Goal: Task Accomplishment & Management: Manage account settings

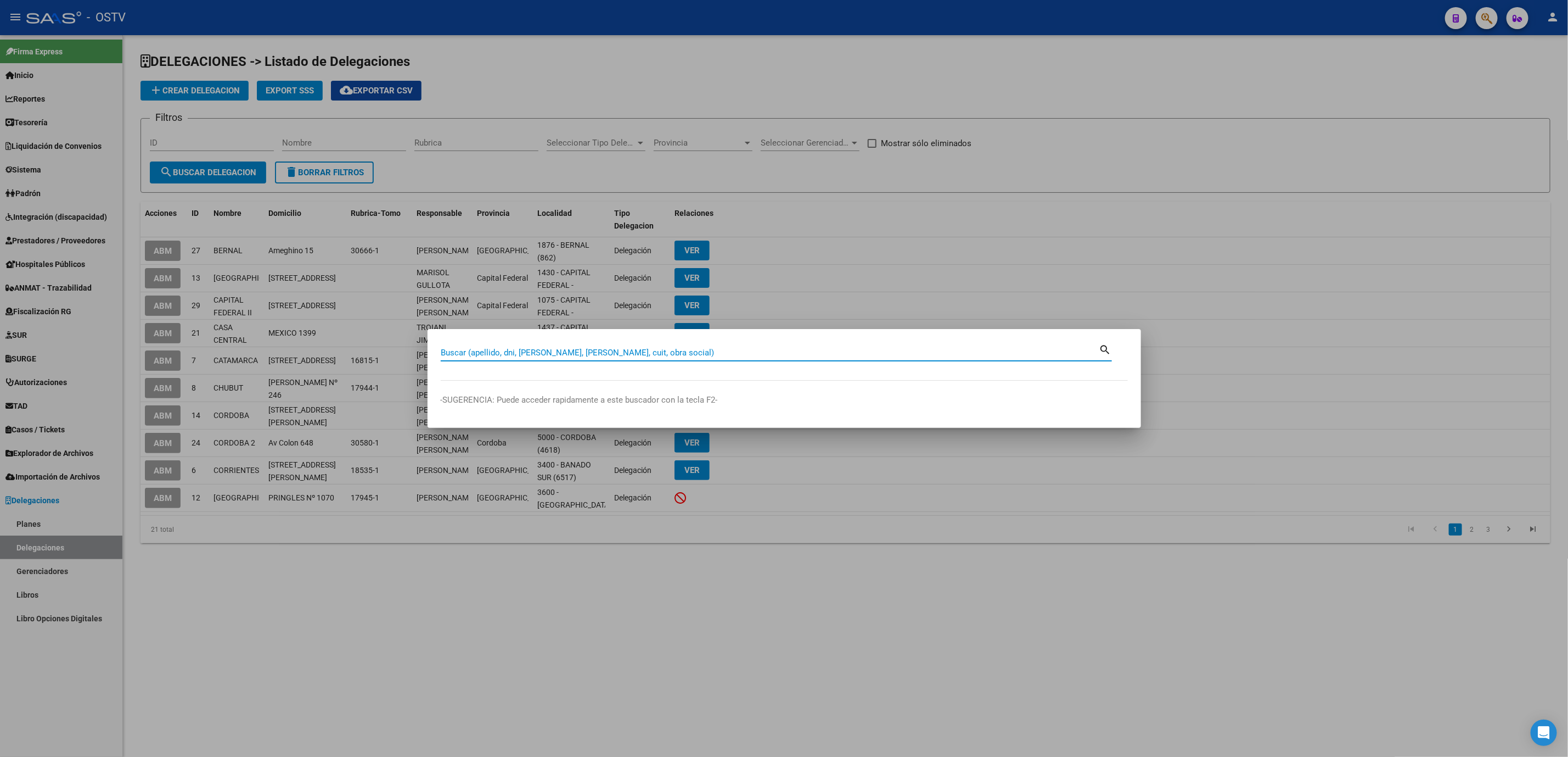
paste input "38191117"
type input "38191117"
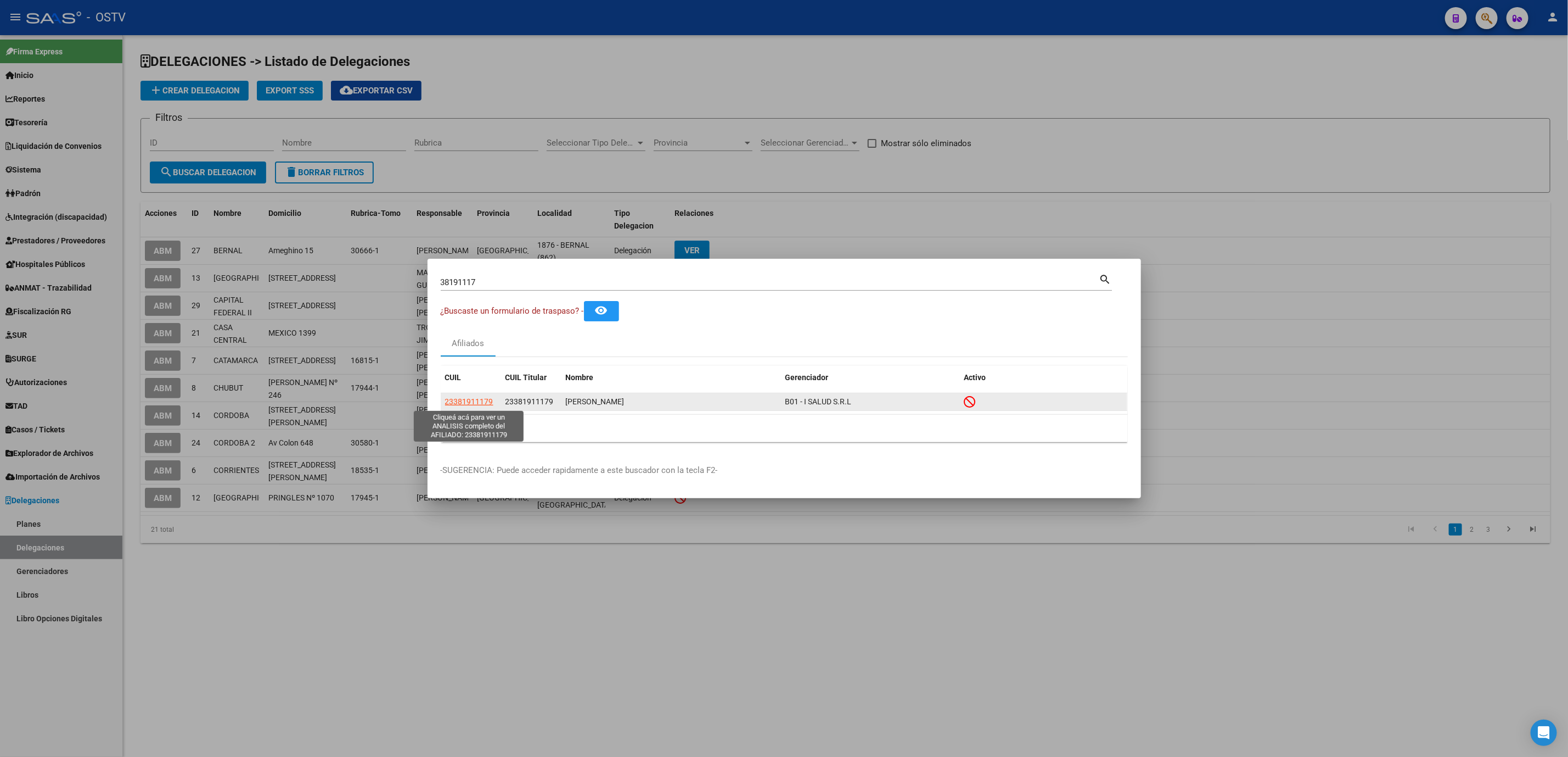
click at [459, 404] on span "23381911179" at bounding box center [469, 402] width 48 height 9
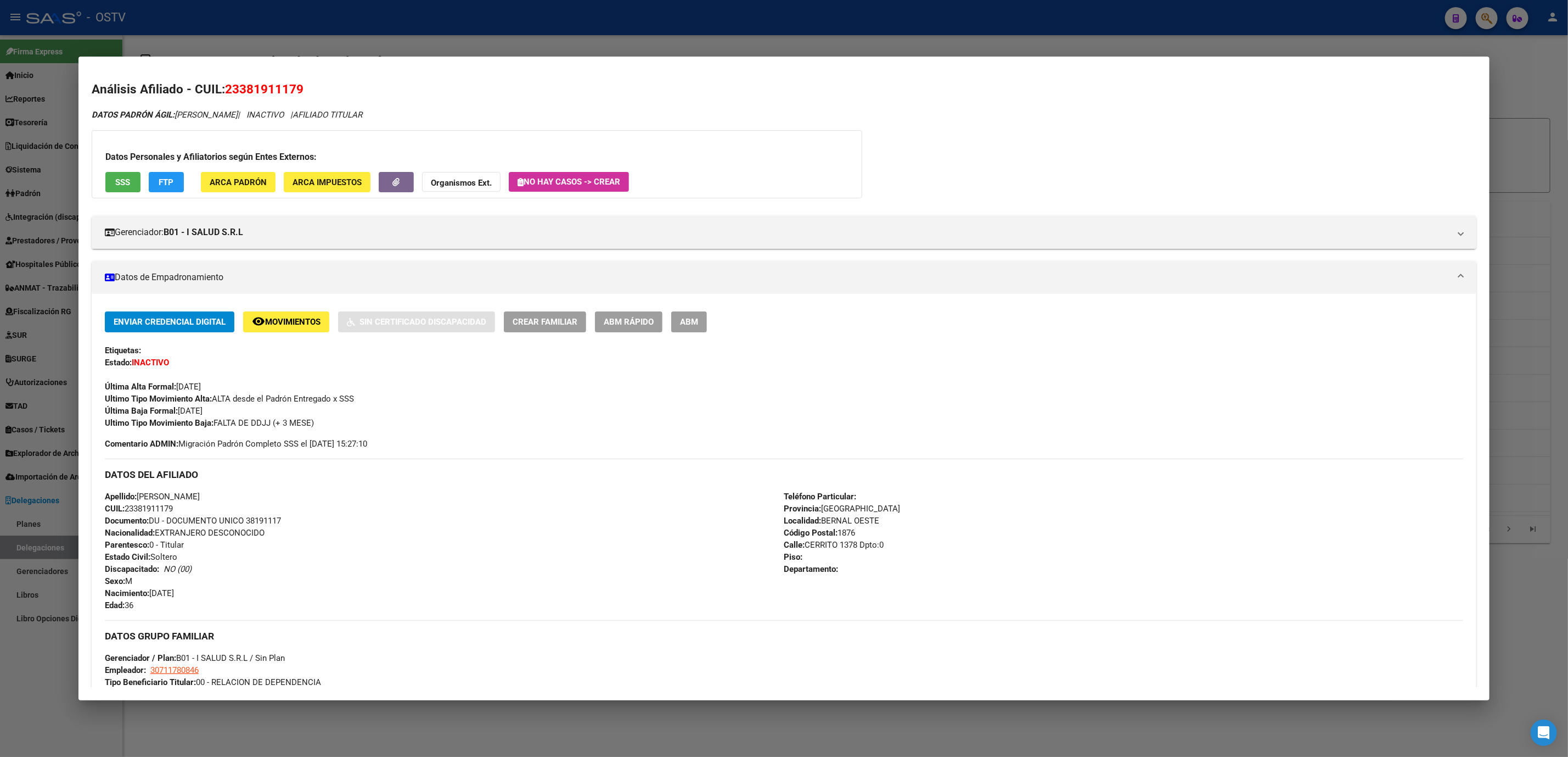
scroll to position [242, 0]
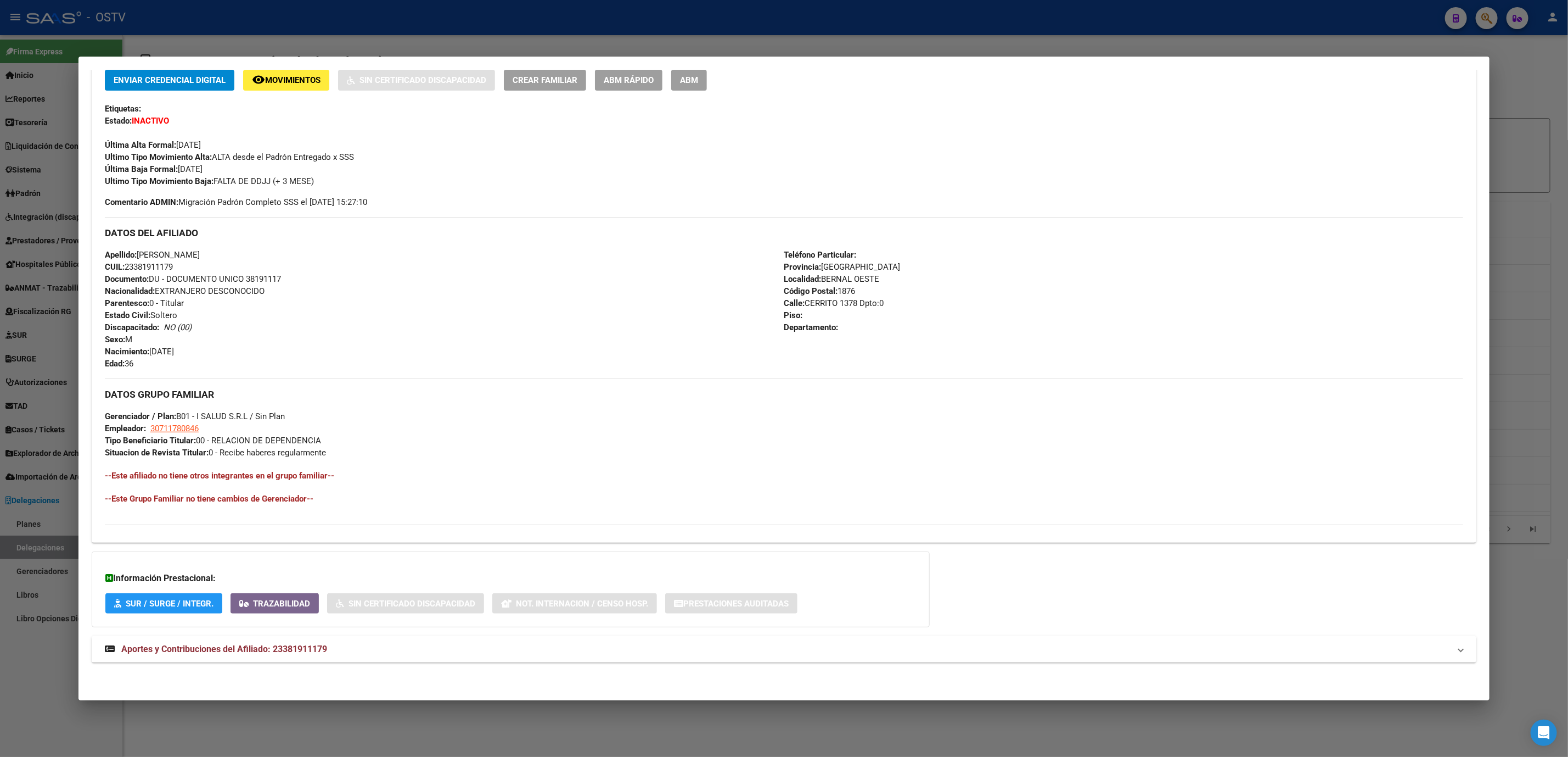
click at [222, 653] on span "Aportes y Contribuciones del Afiliado: 23381911179" at bounding box center [224, 649] width 206 height 11
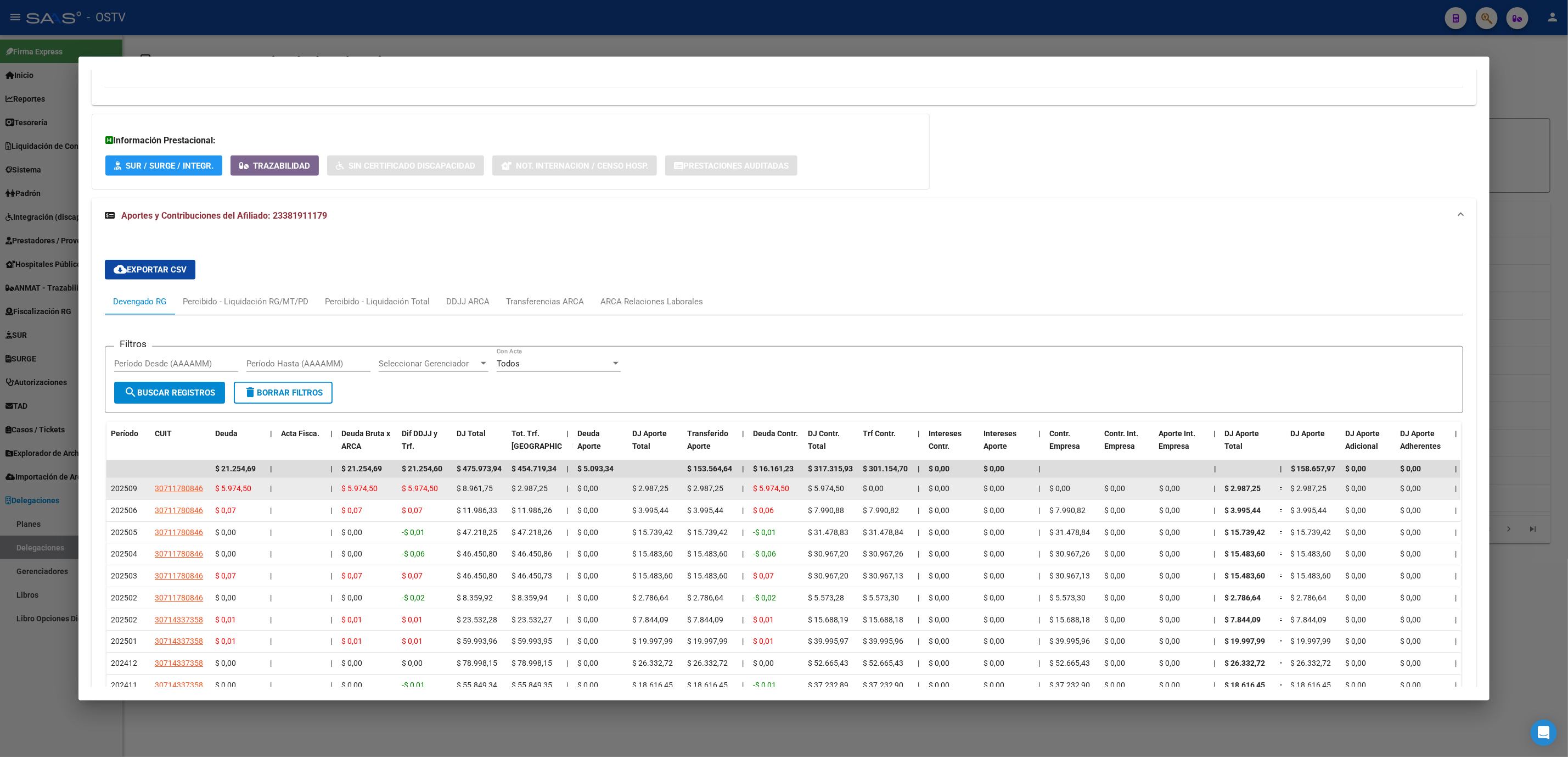
scroll to position [683, 0]
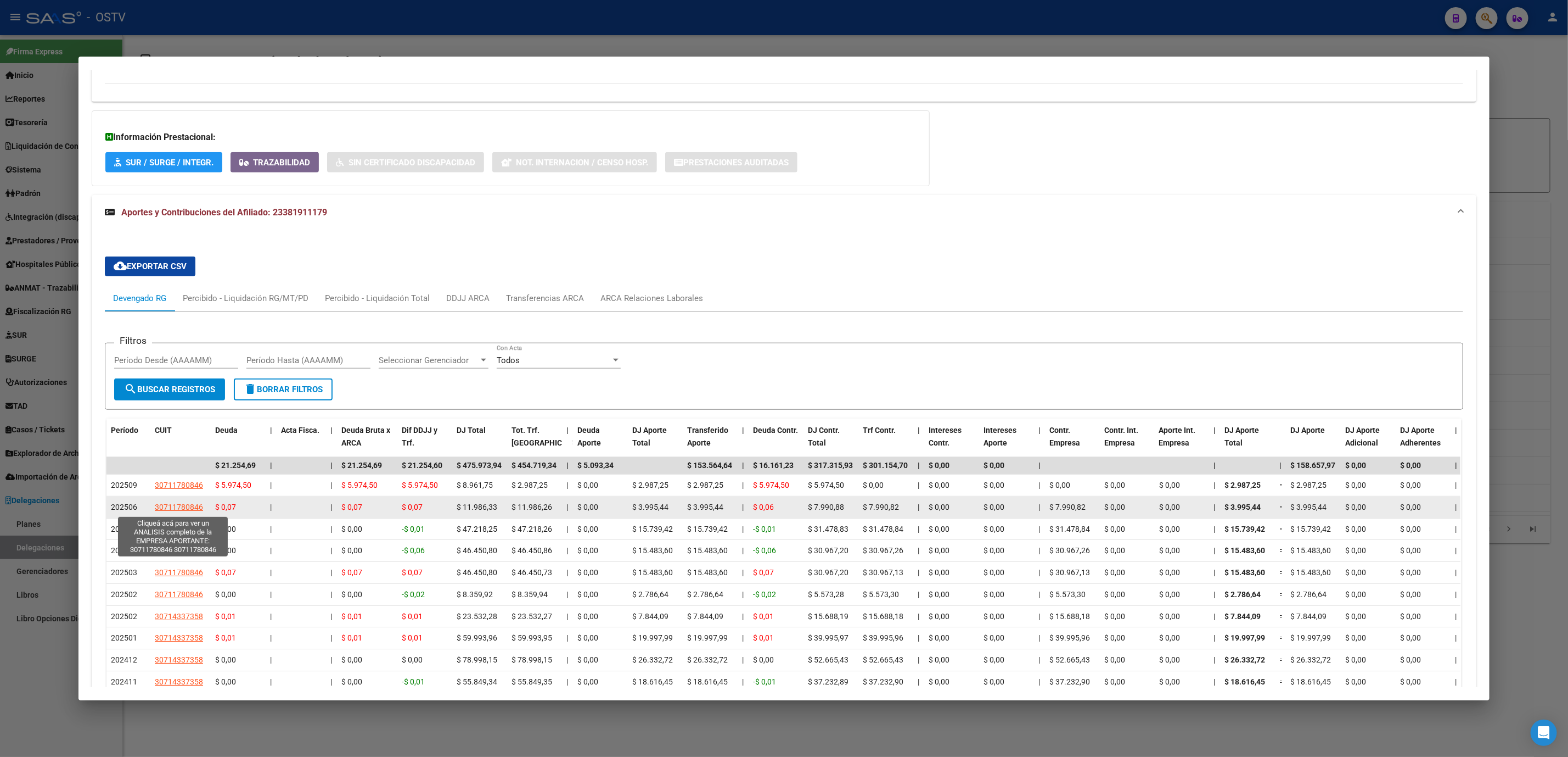
click at [172, 511] on span "30711780846" at bounding box center [179, 507] width 48 height 9
type textarea "30711780846"
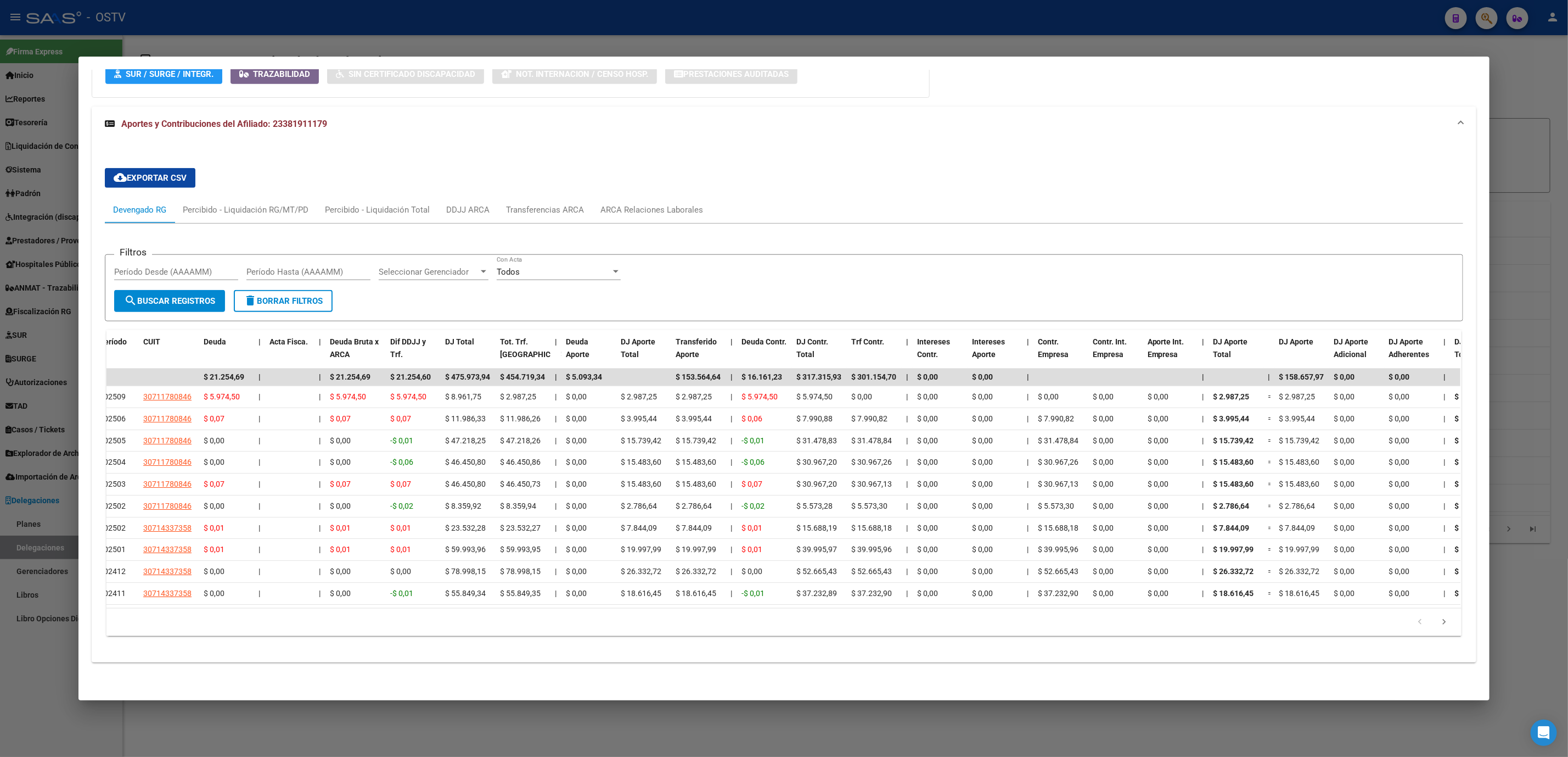
scroll to position [0, 0]
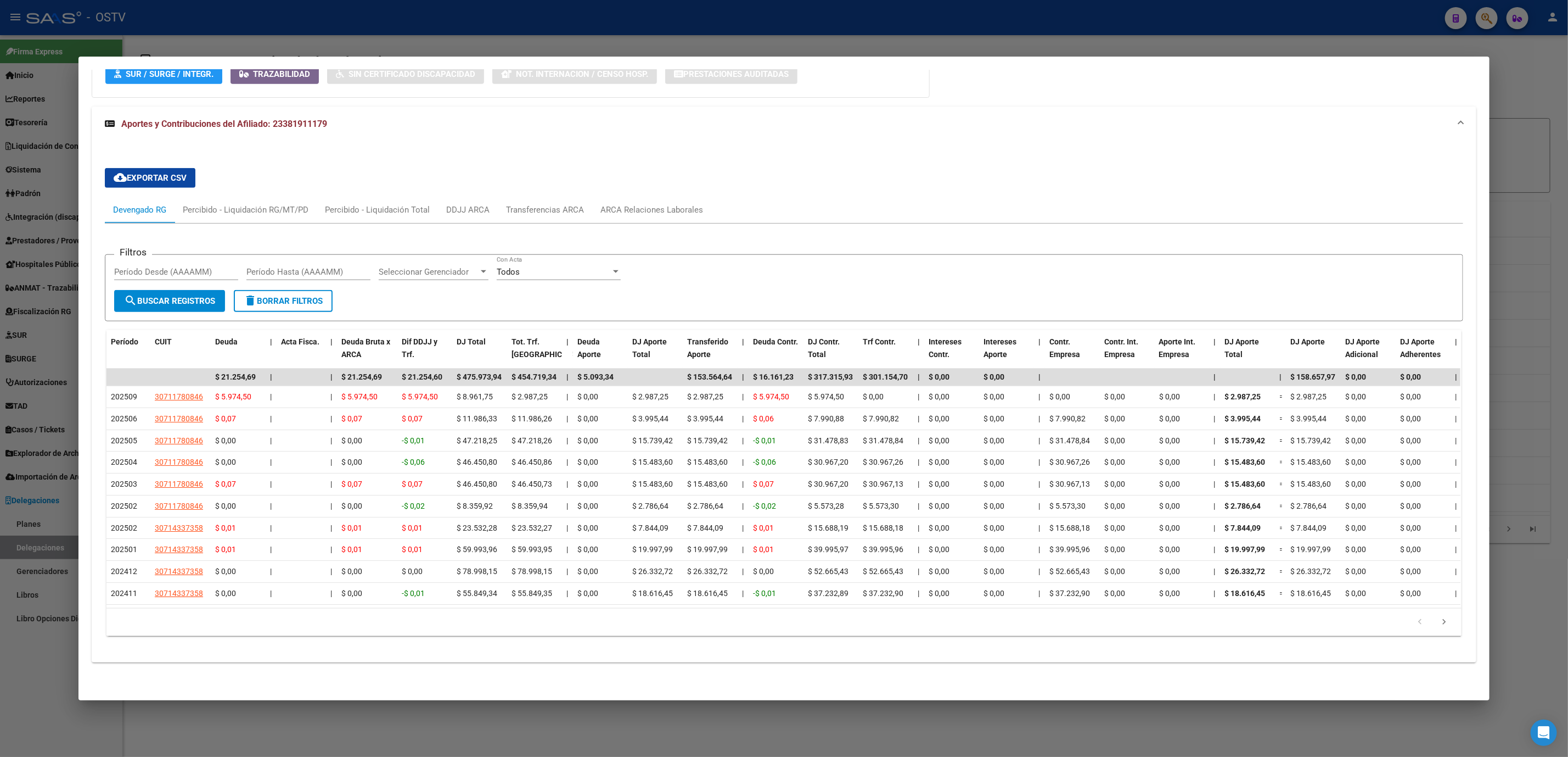
click at [366, 718] on div at bounding box center [784, 378] width 1568 height 757
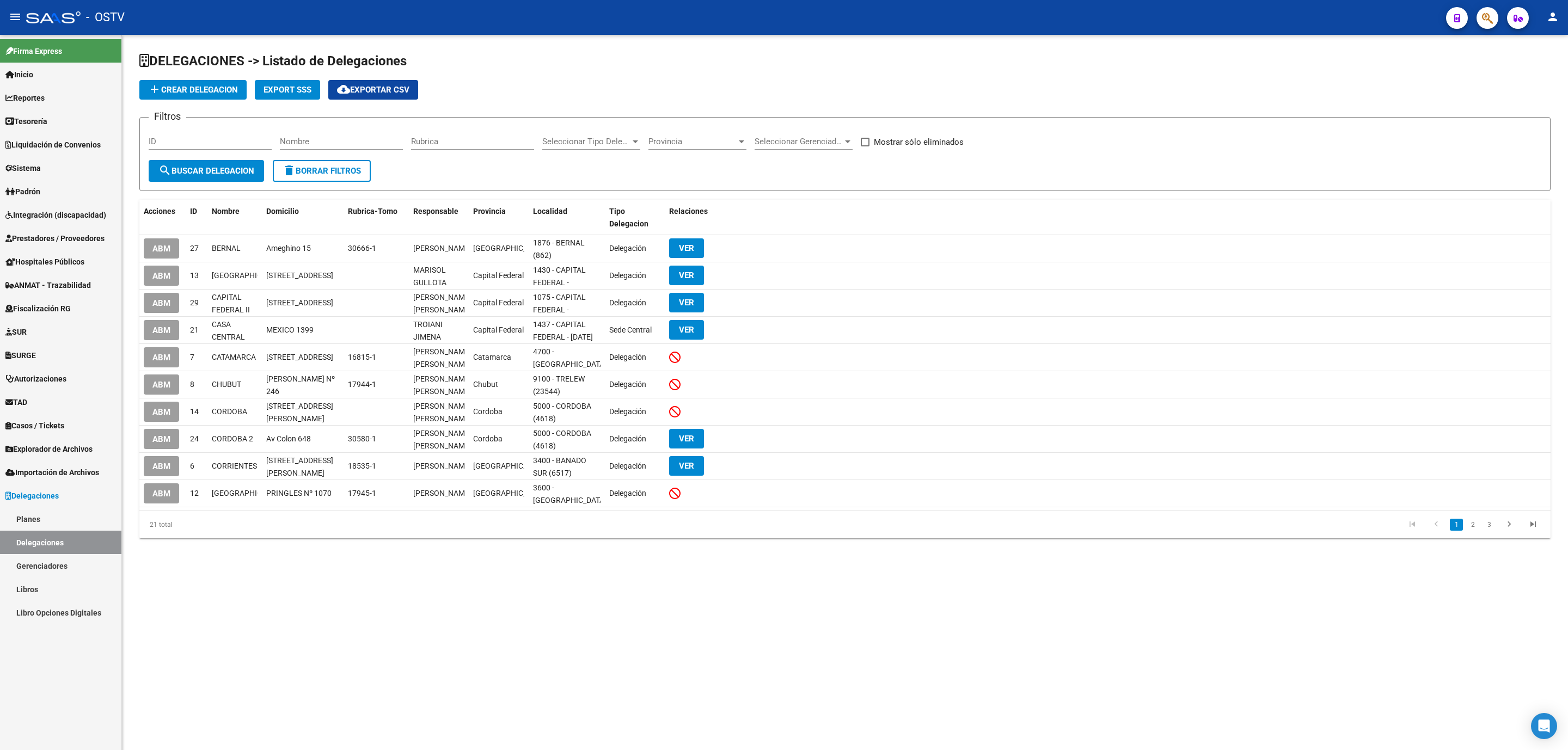
click at [198, 668] on mat-sidenav-content "DELEGACIONES -> Listado de Delegaciones add Crear Delegacion Export SSS cloud_d…" at bounding box center [845, 392] width 1446 height 715
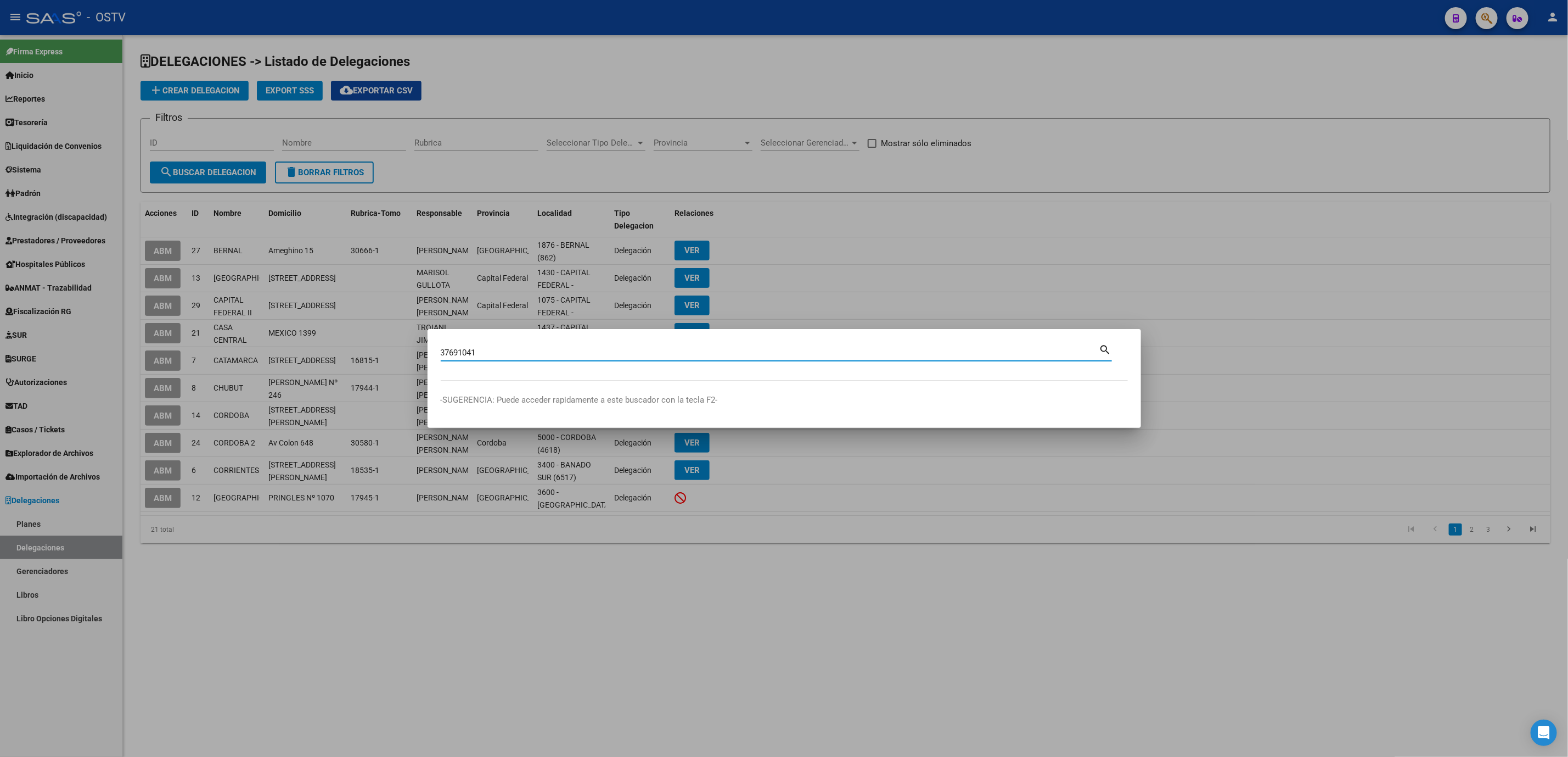
type input "37691041"
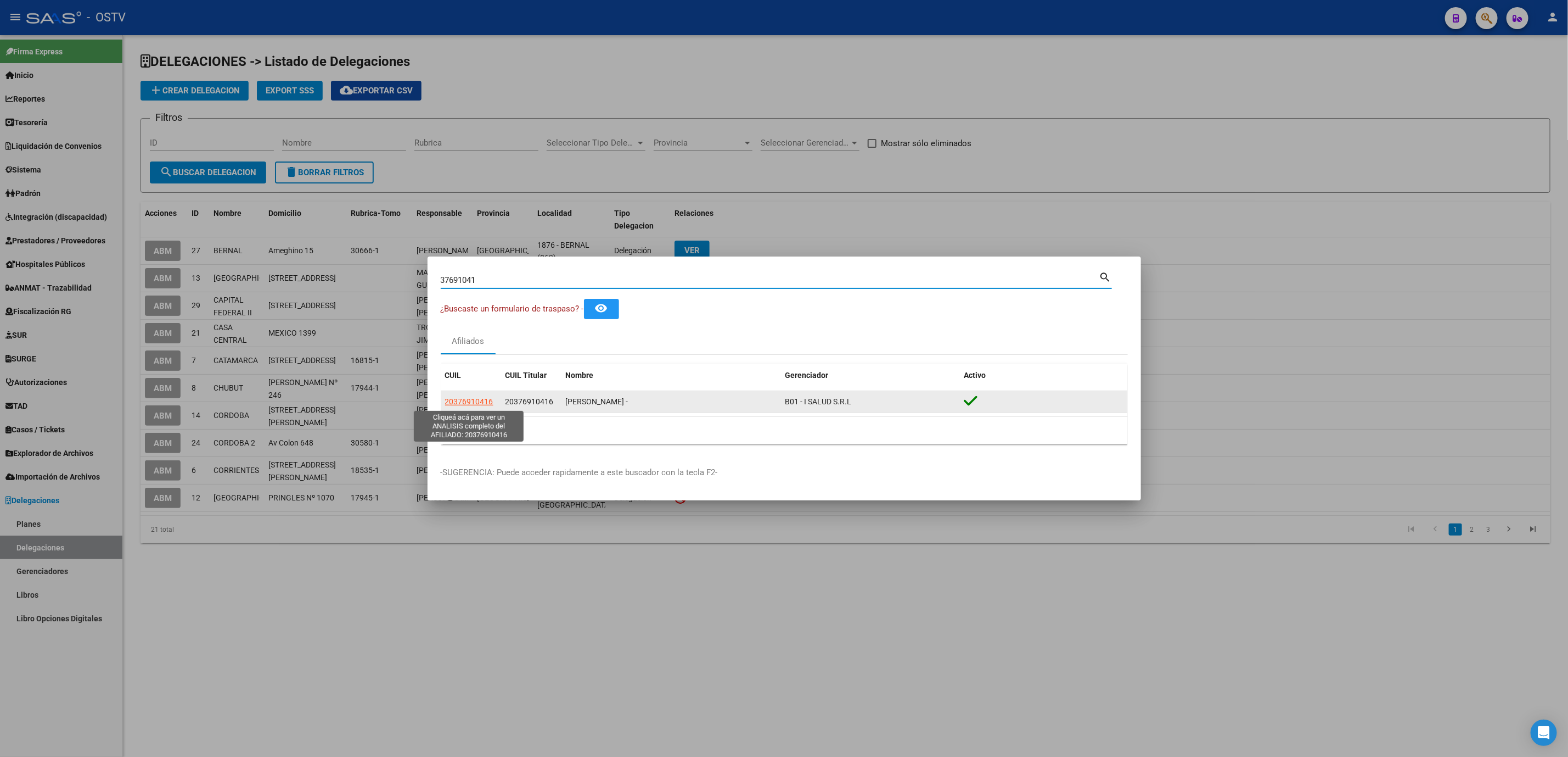
click at [463, 402] on span "20376910416" at bounding box center [469, 402] width 48 height 9
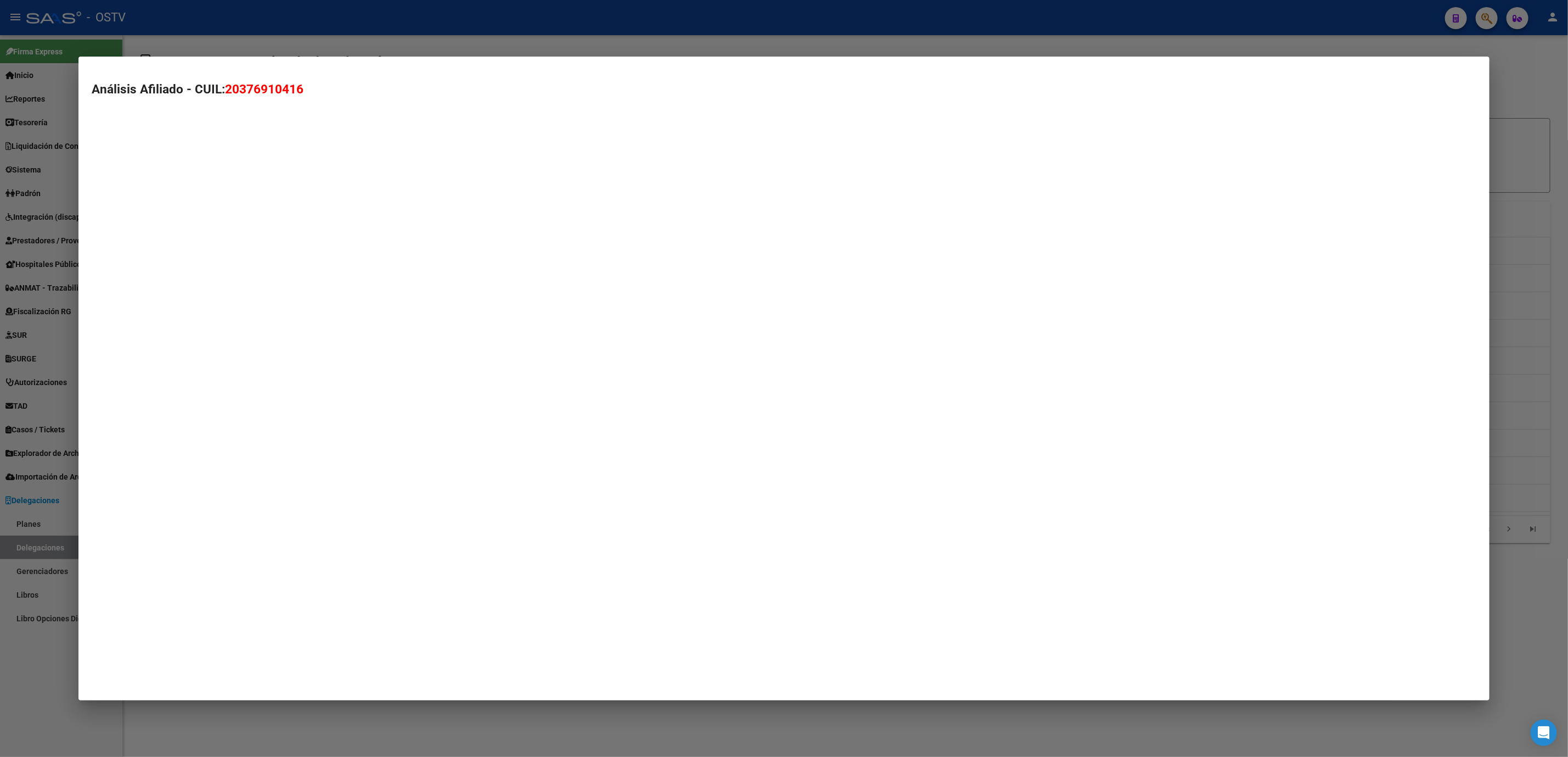
type textarea "20376910416"
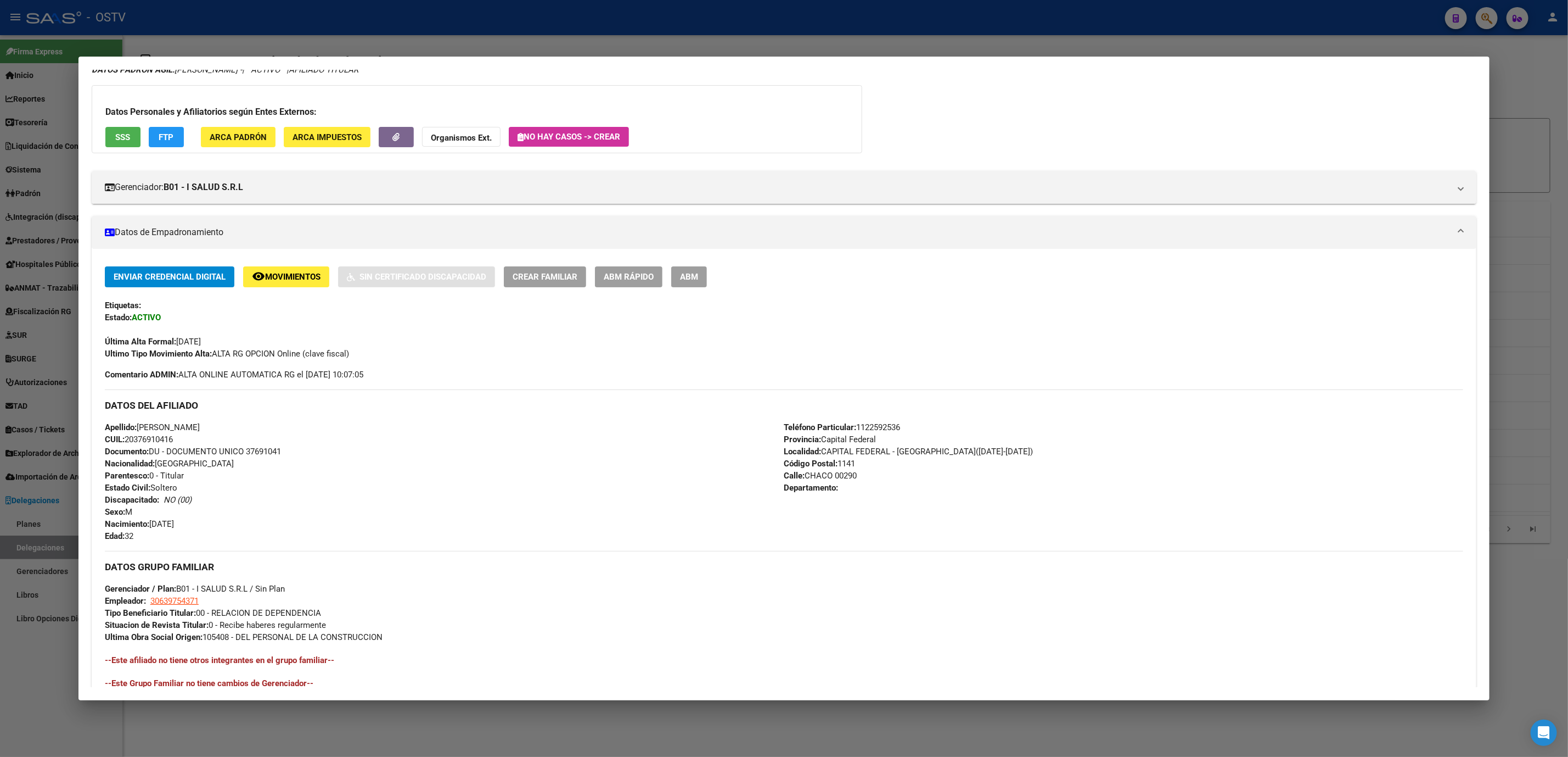
scroll to position [231, 0]
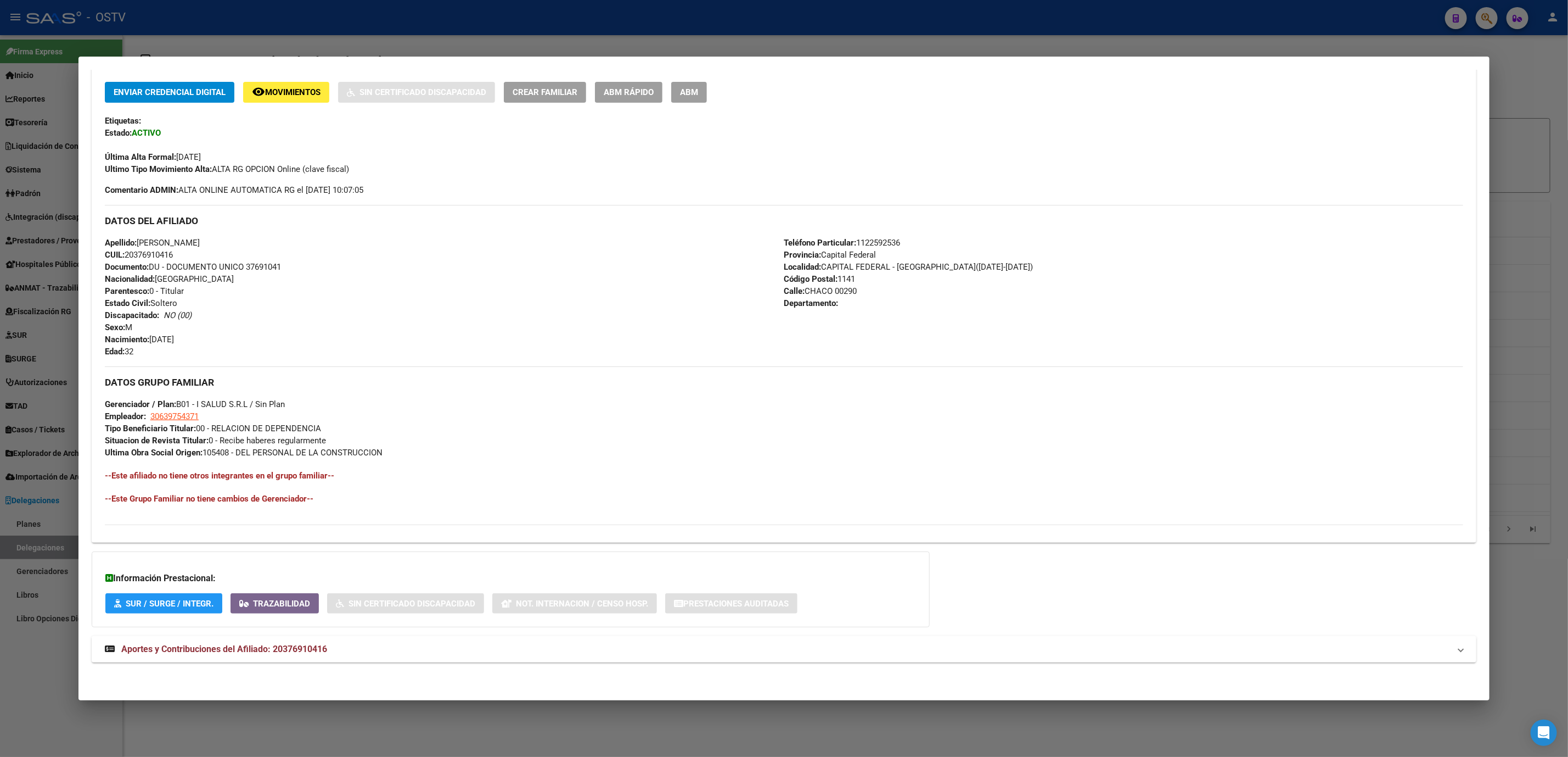
click at [275, 656] on mat-expansion-panel-header "Aportes y Contribuciones del Afiliado: 20376910416" at bounding box center [784, 649] width 1385 height 27
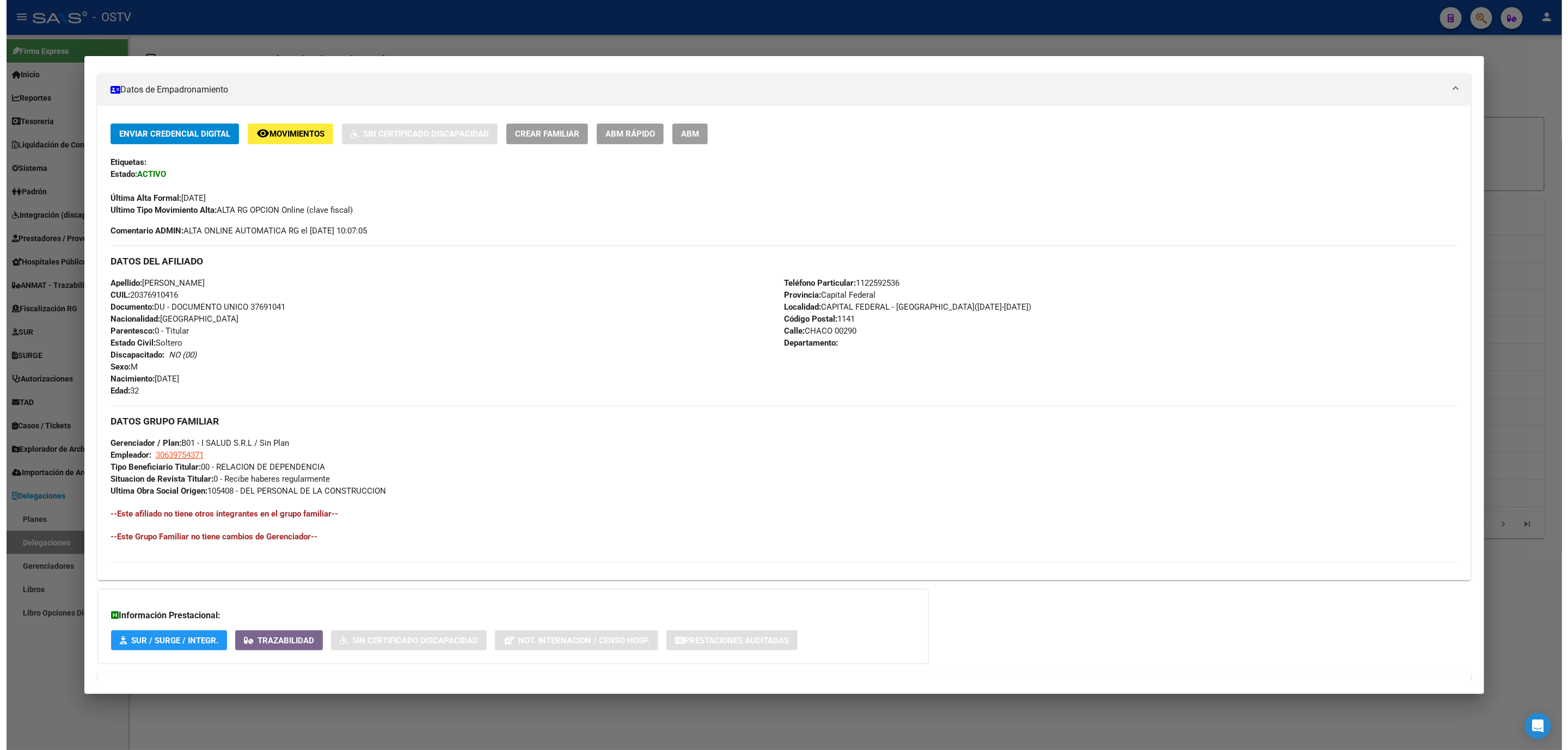
scroll to position [0, 0]
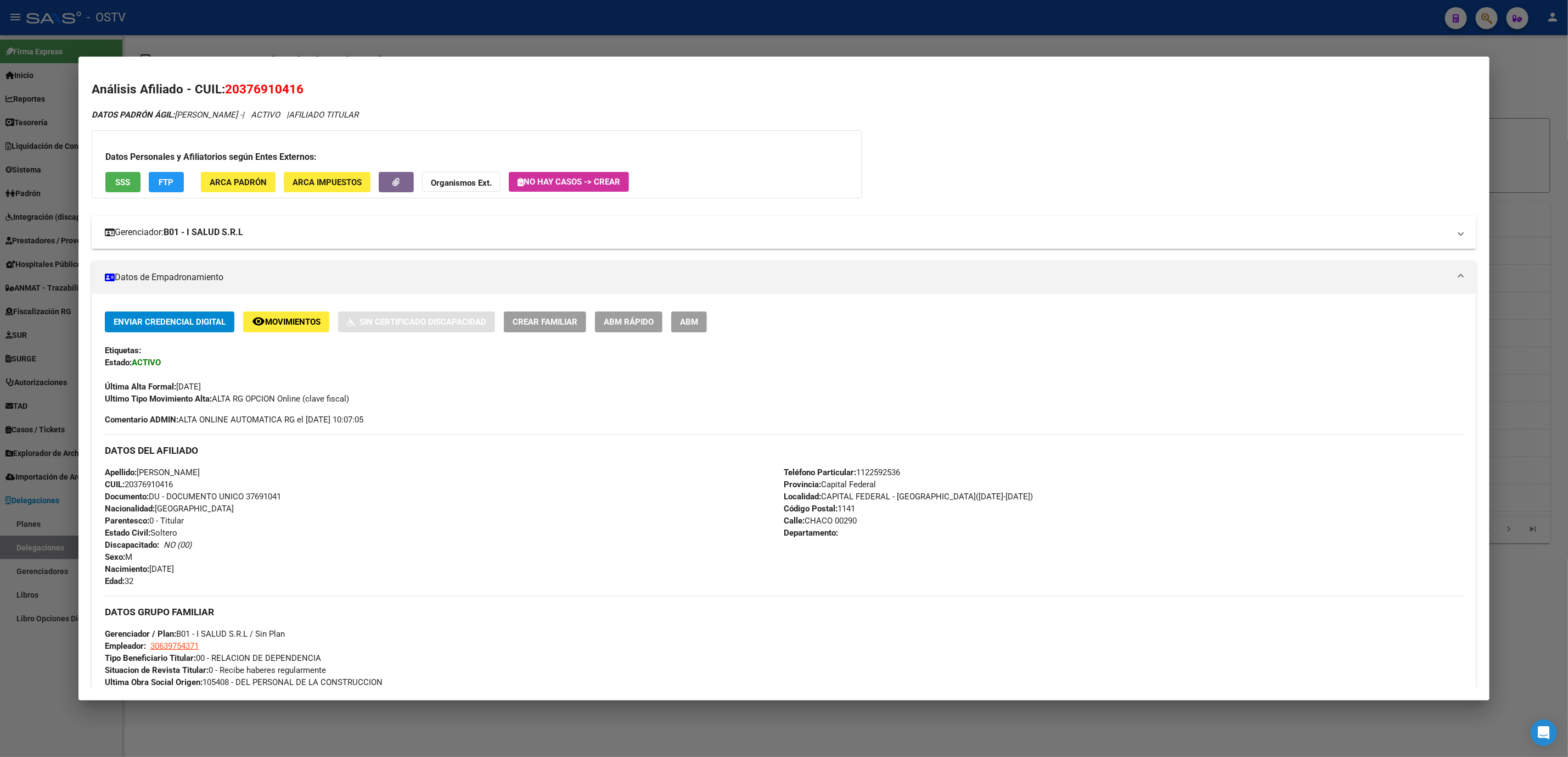
click at [211, 239] on strong "B01 - I SALUD S.R.L" at bounding box center [203, 232] width 80 height 13
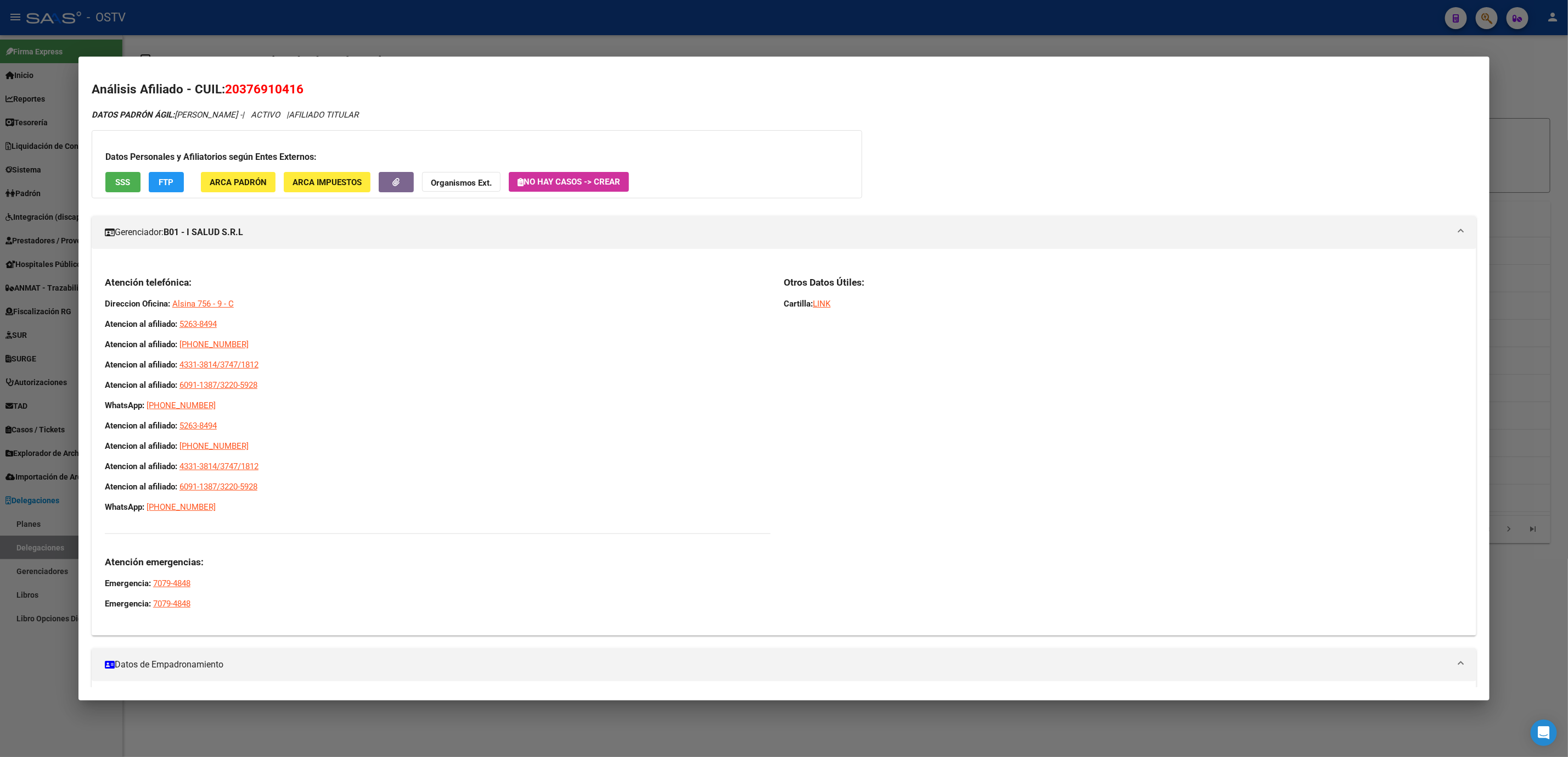
drag, startPoint x: 100, startPoint y: 285, endPoint x: 331, endPoint y: 397, distance: 256.7
click at [331, 397] on div "Atención telefónica: Direccion Oficina: [PERSON_NAME] 756 - 9 - C Atencion al a…" at bounding box center [438, 443] width 666 height 334
copy div "Atención telefónica: Direccion Oficina: [PERSON_NAME] 756 - 9 - C Atencion al a…"
click at [132, 706] on div at bounding box center [784, 378] width 1568 height 757
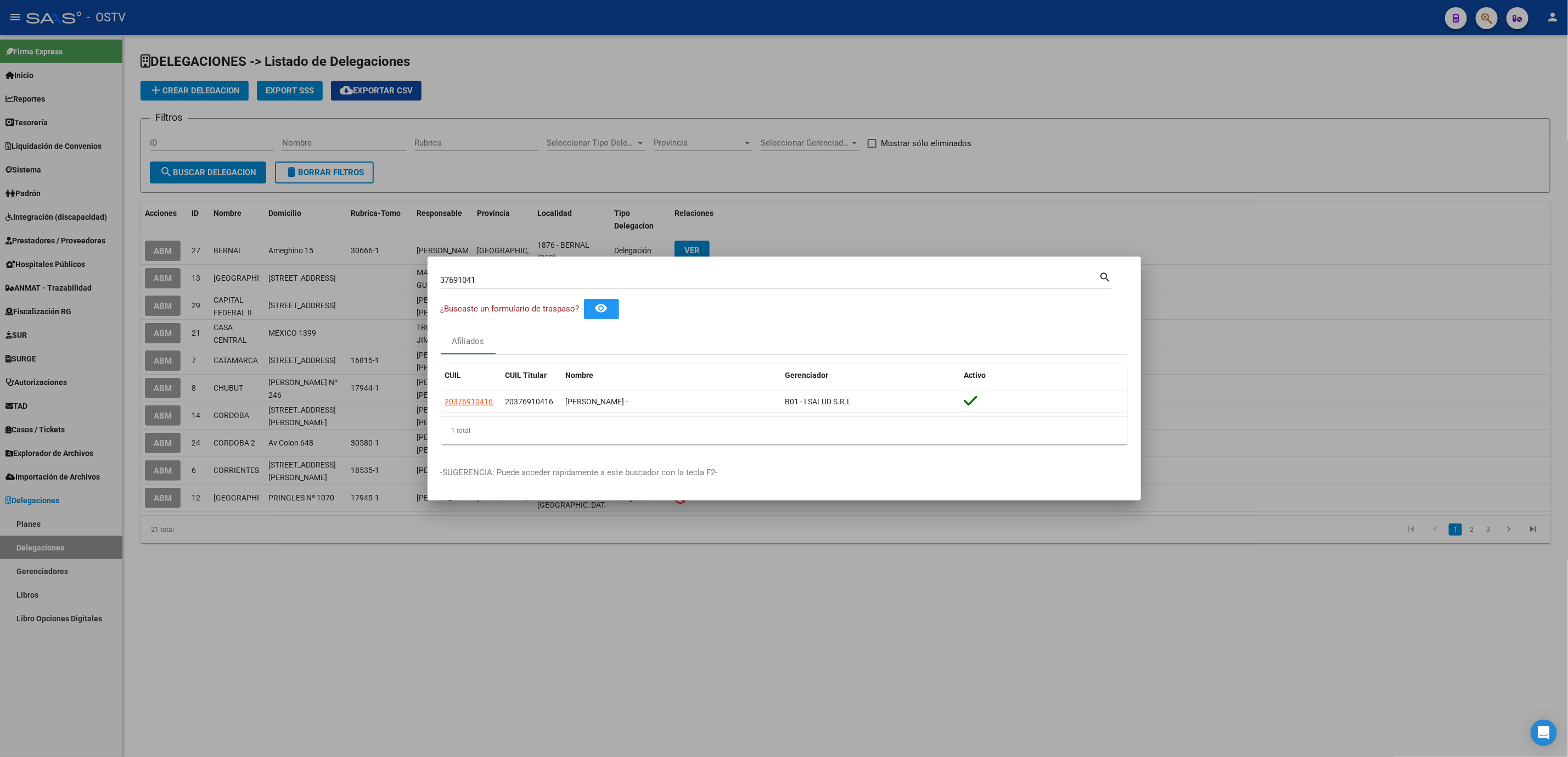
click at [30, 252] on div at bounding box center [784, 378] width 1568 height 757
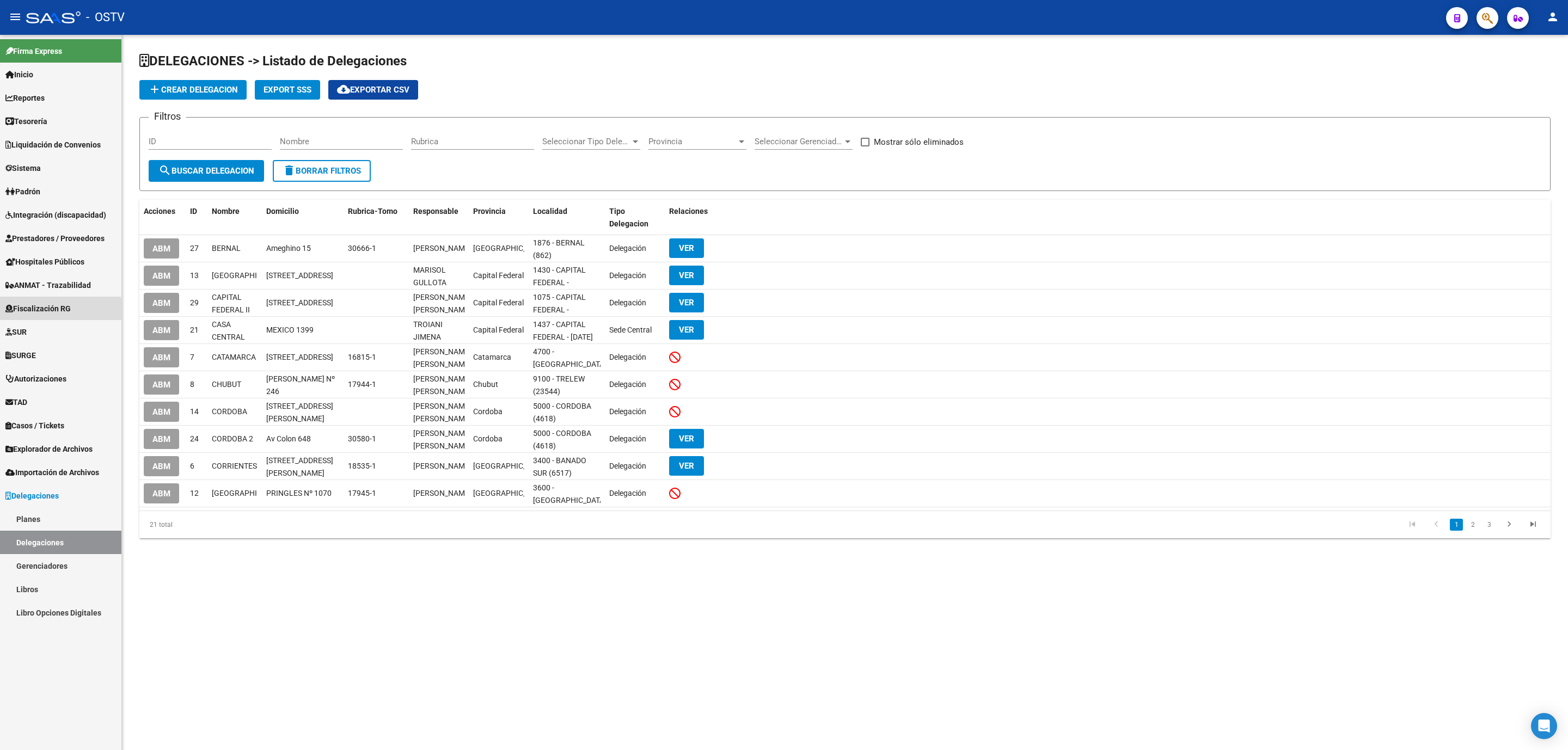
click at [44, 309] on span "Fiscalización RG" at bounding box center [38, 308] width 66 height 12
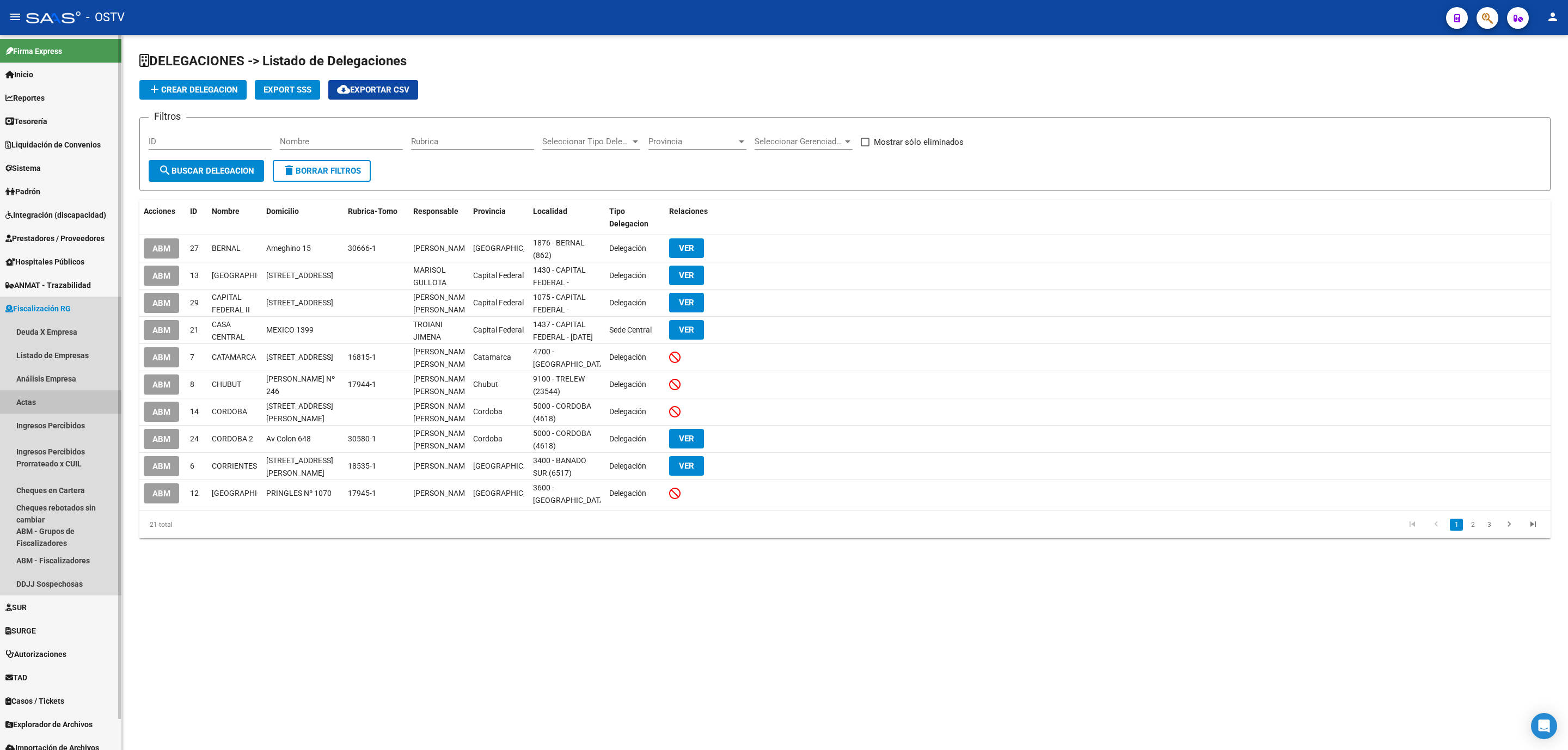
click at [31, 405] on link "Actas" at bounding box center [61, 401] width 122 height 23
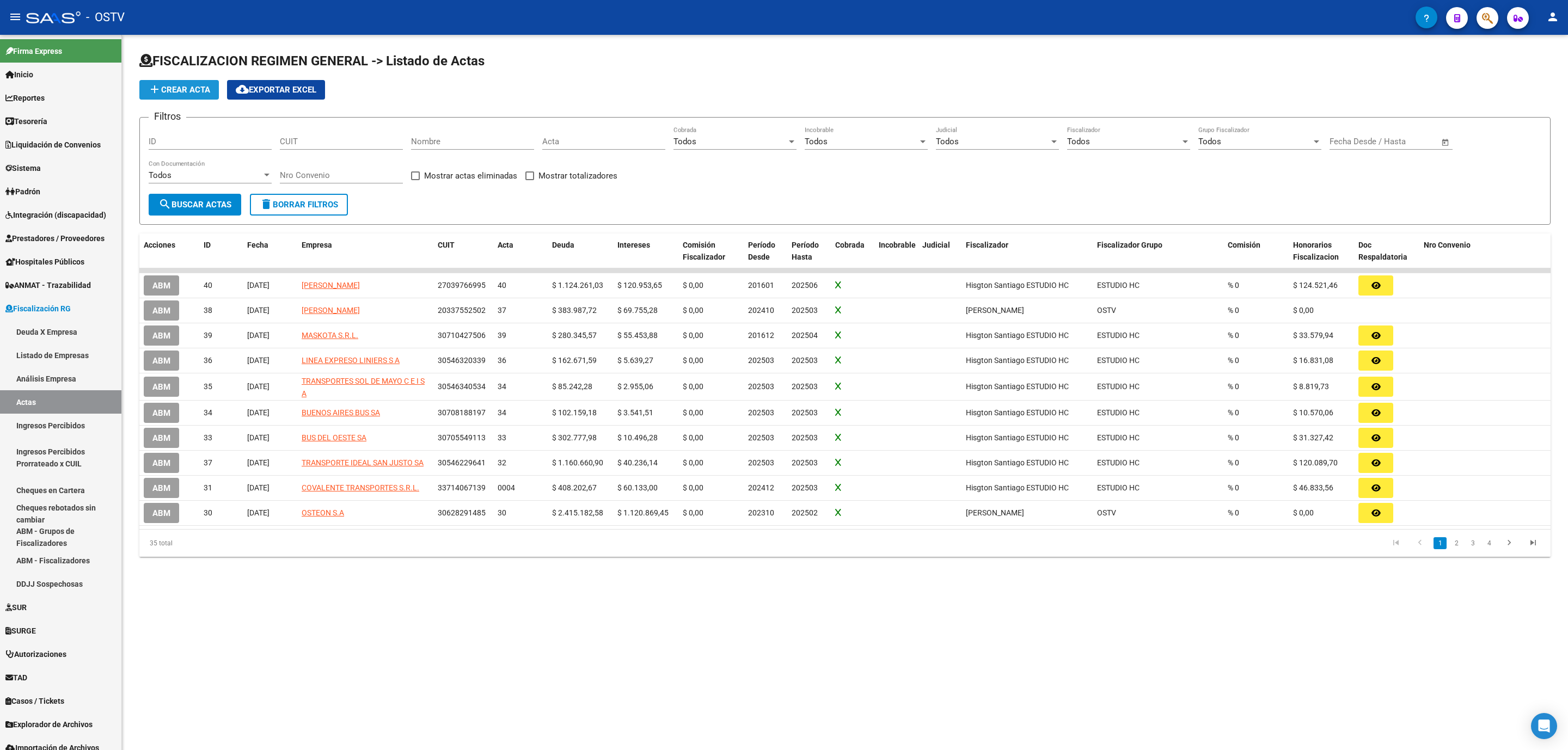
click at [196, 95] on button "add Crear Acta" at bounding box center [179, 90] width 79 height 19
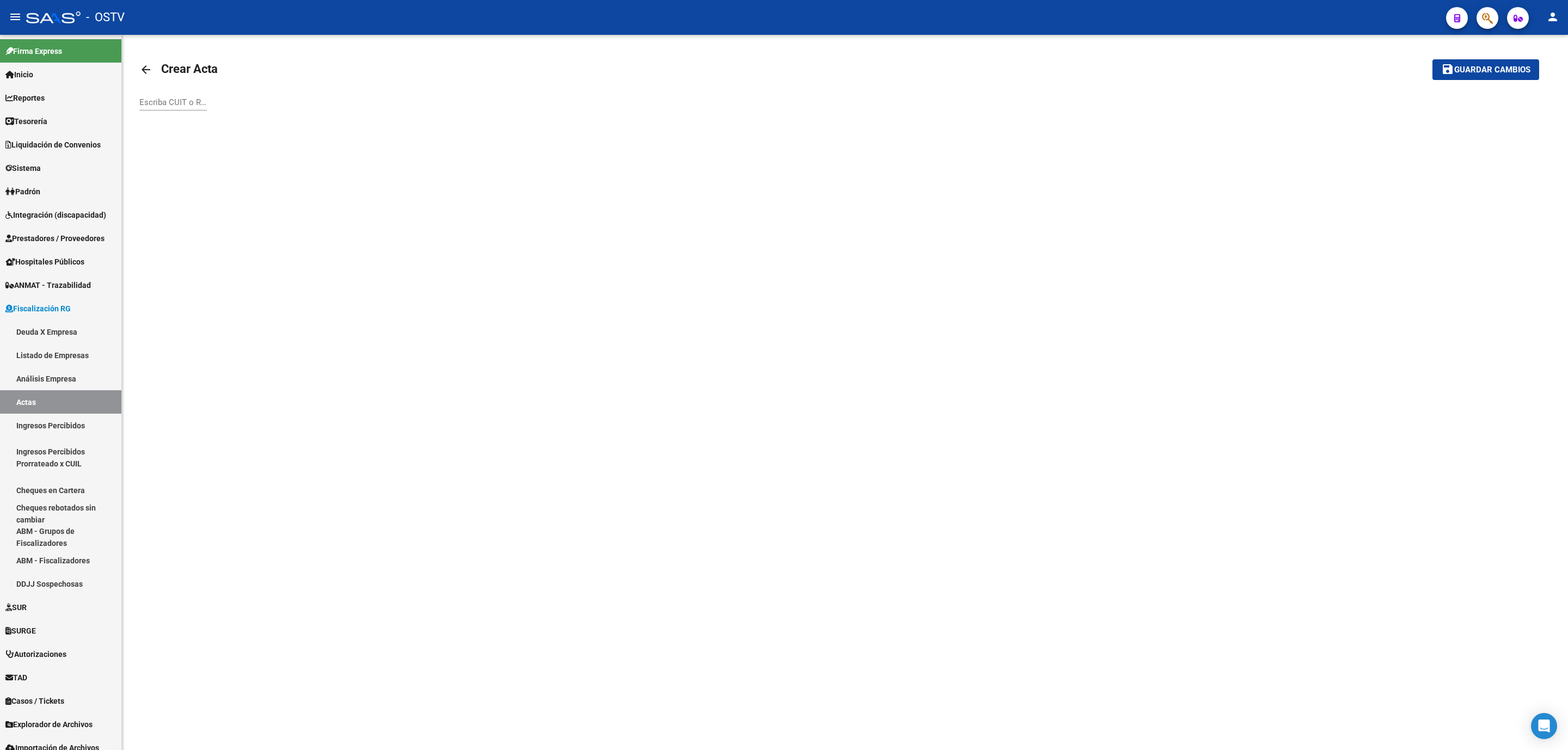
click at [179, 105] on input "Escriba CUIT o Razón Social para buscar" at bounding box center [173, 102] width 67 height 10
paste input "33710052889"
type input "33710052889"
click at [198, 126] on span "NUGENSER S.A." at bounding box center [303, 123] width 309 height 26
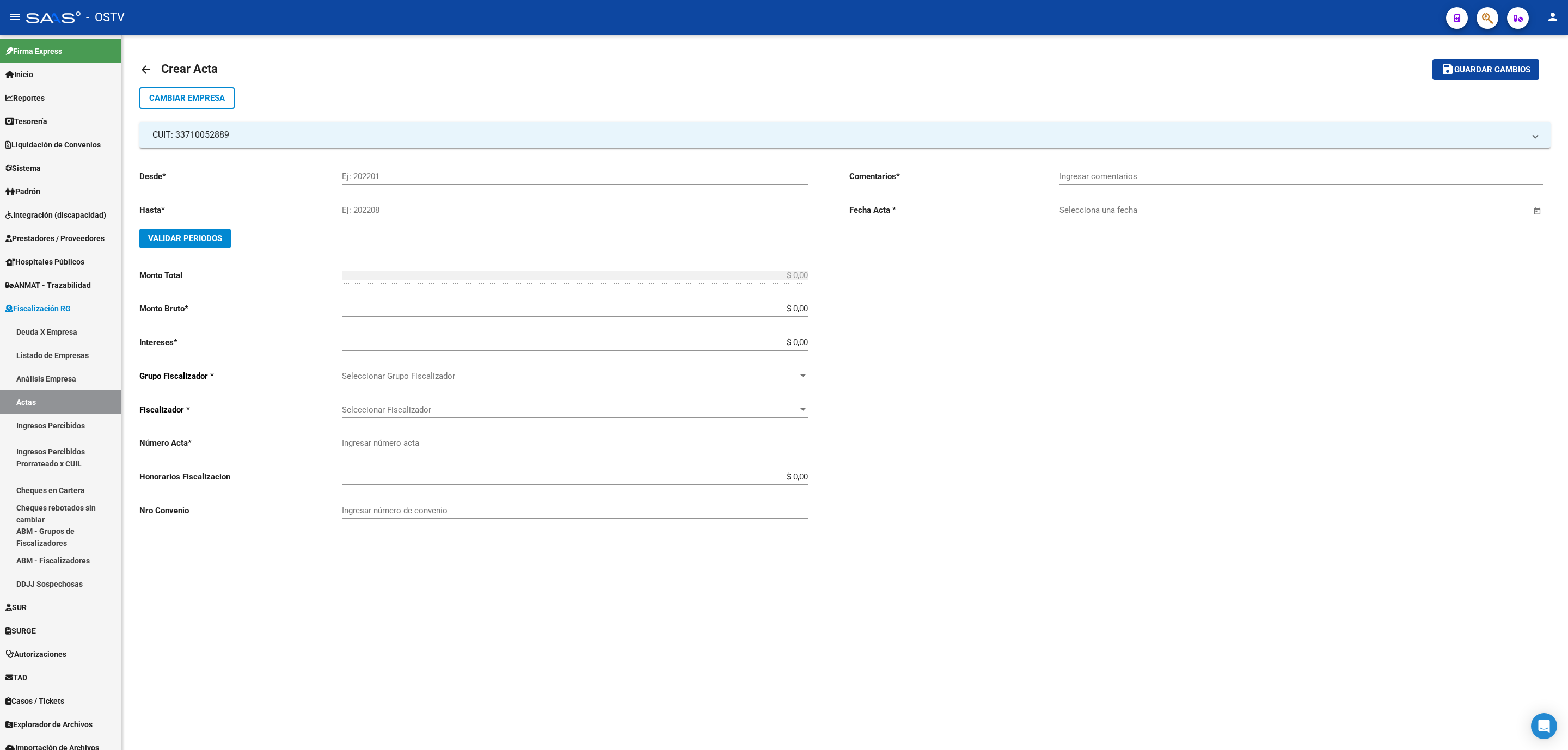
click at [391, 177] on input "Ej: 202201" at bounding box center [575, 176] width 466 height 10
type input "202506"
type input "202508"
click at [190, 242] on span "Validar Periodos" at bounding box center [185, 239] width 74 height 10
click at [802, 312] on input "$ 0,00" at bounding box center [575, 311] width 466 height 10
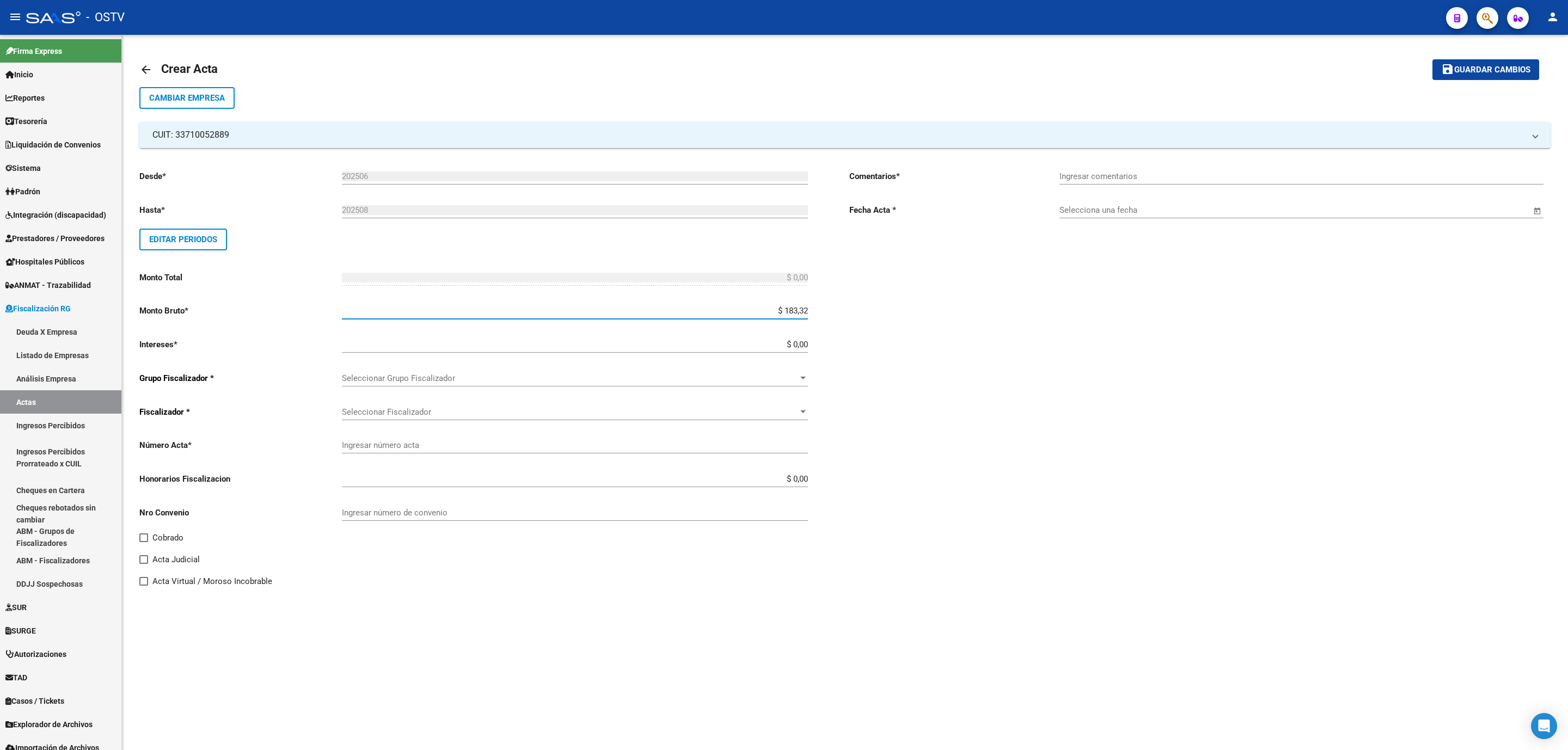
type input "$ 1.833,23"
type input "$ 183.323,01"
type input "$ 8.261,55"
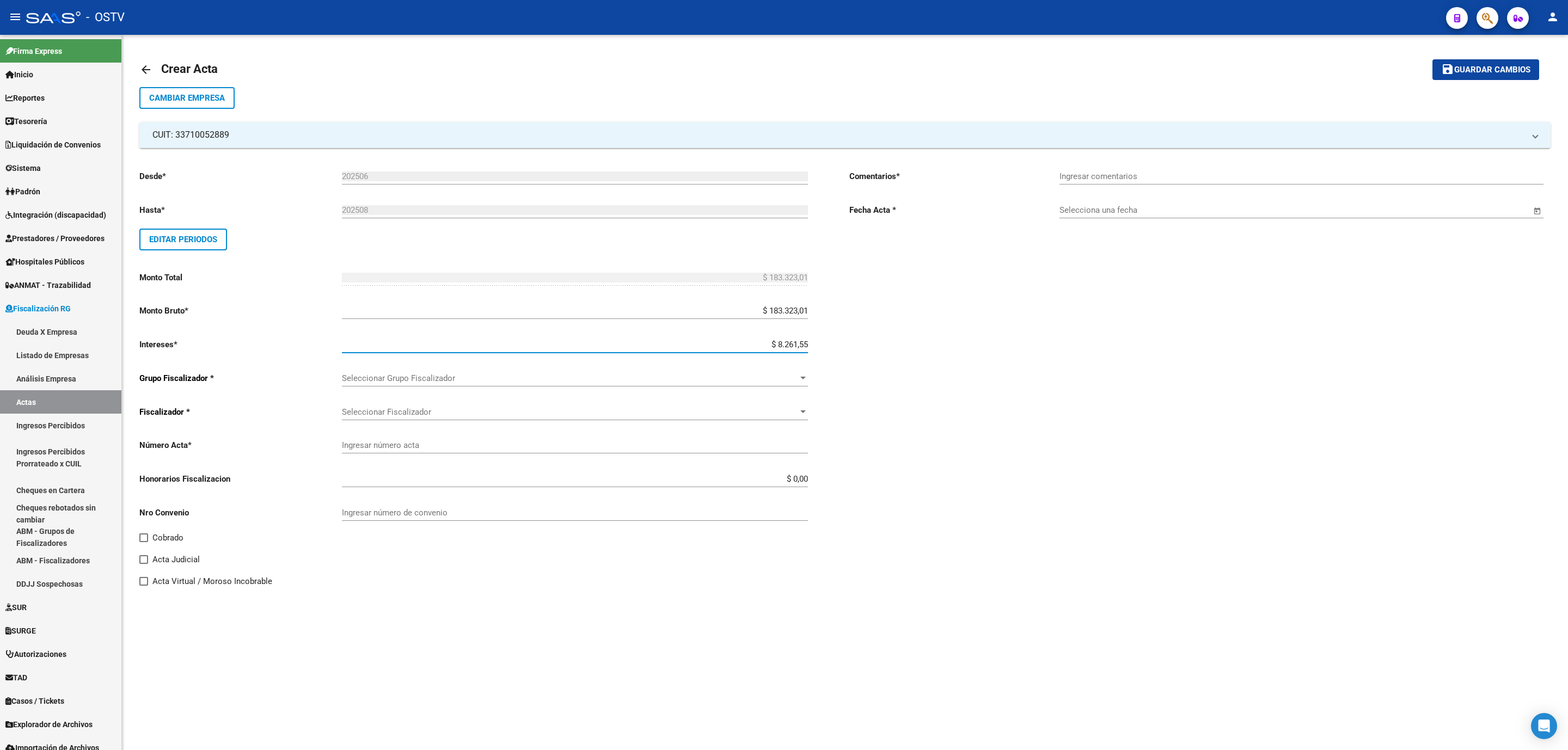
type input "$ 191.584,56"
click at [444, 375] on span "Seleccionar Grupo Fiscalizador" at bounding box center [570, 378] width 456 height 10
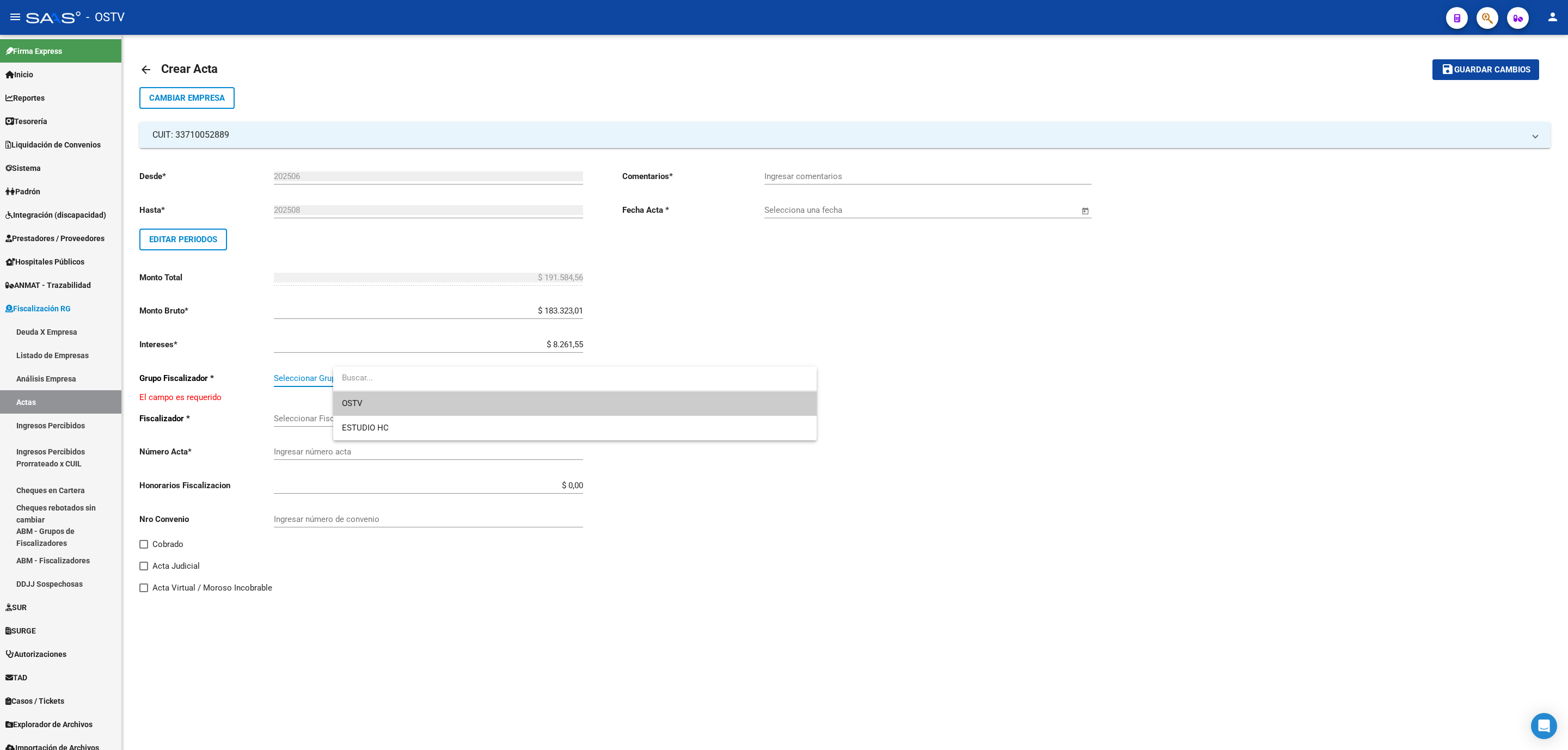
click at [422, 407] on span "OSTV" at bounding box center [575, 403] width 466 height 25
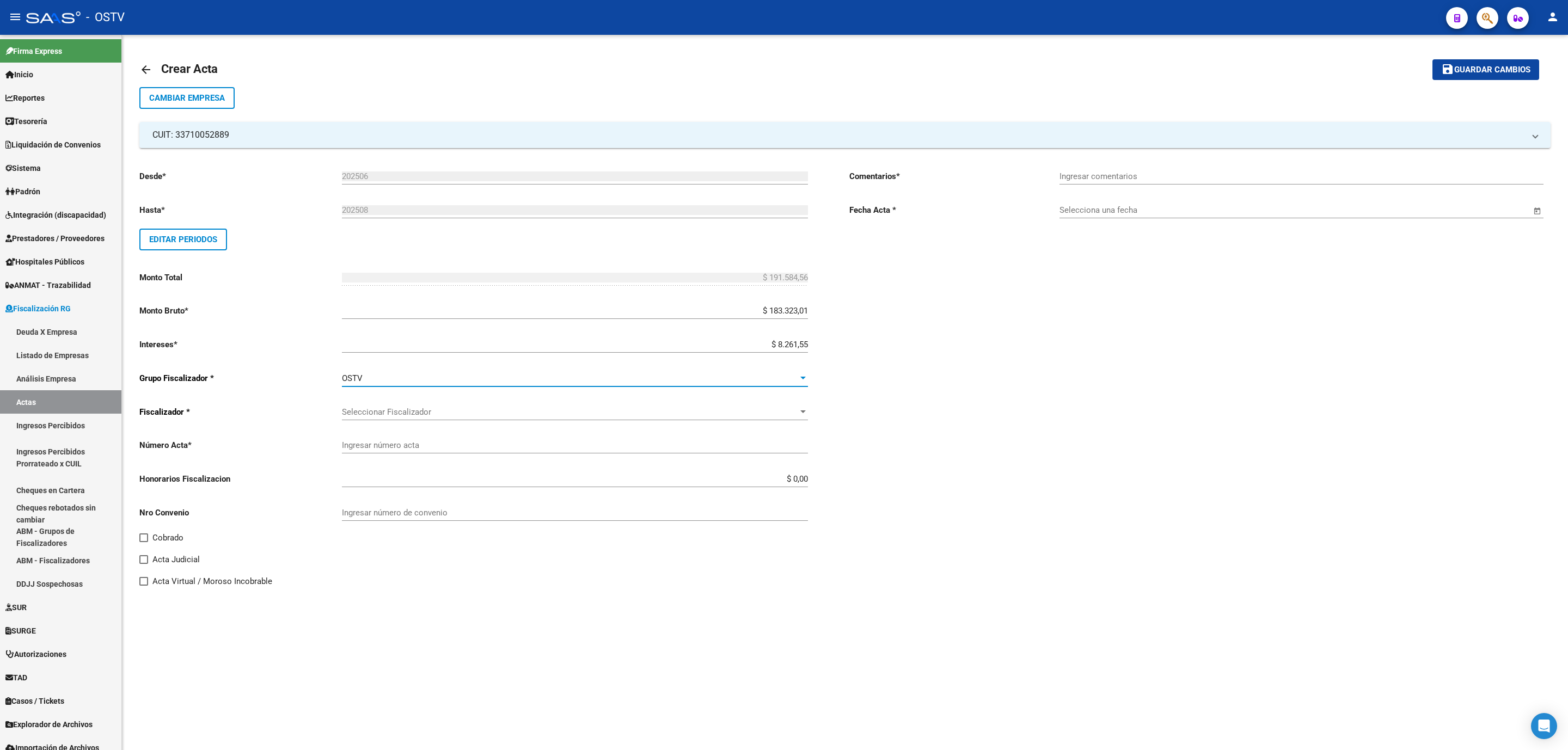
click at [419, 413] on span "Seleccionar Fiscalizador" at bounding box center [570, 412] width 456 height 10
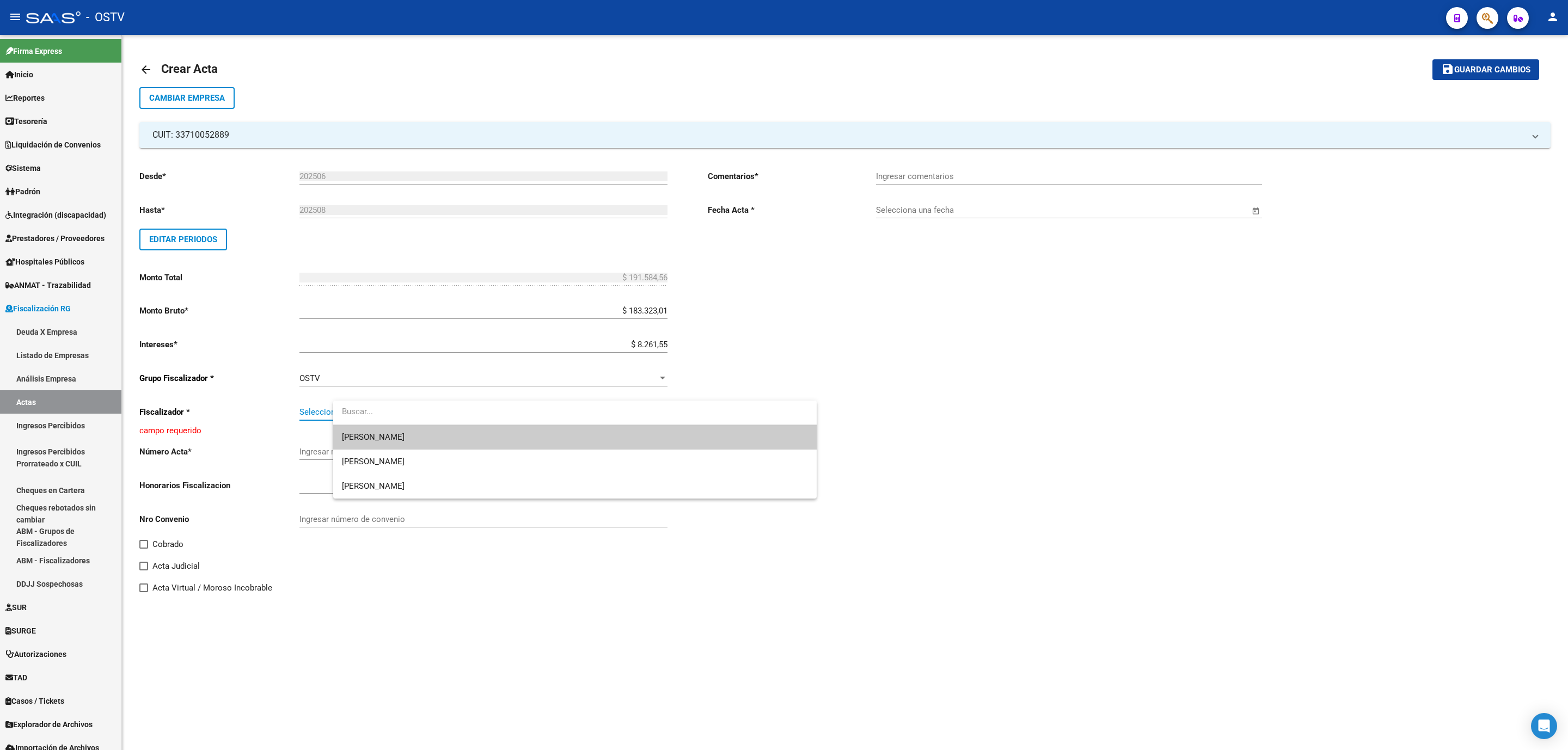
click at [404, 436] on span "[PERSON_NAME]" at bounding box center [575, 437] width 466 height 25
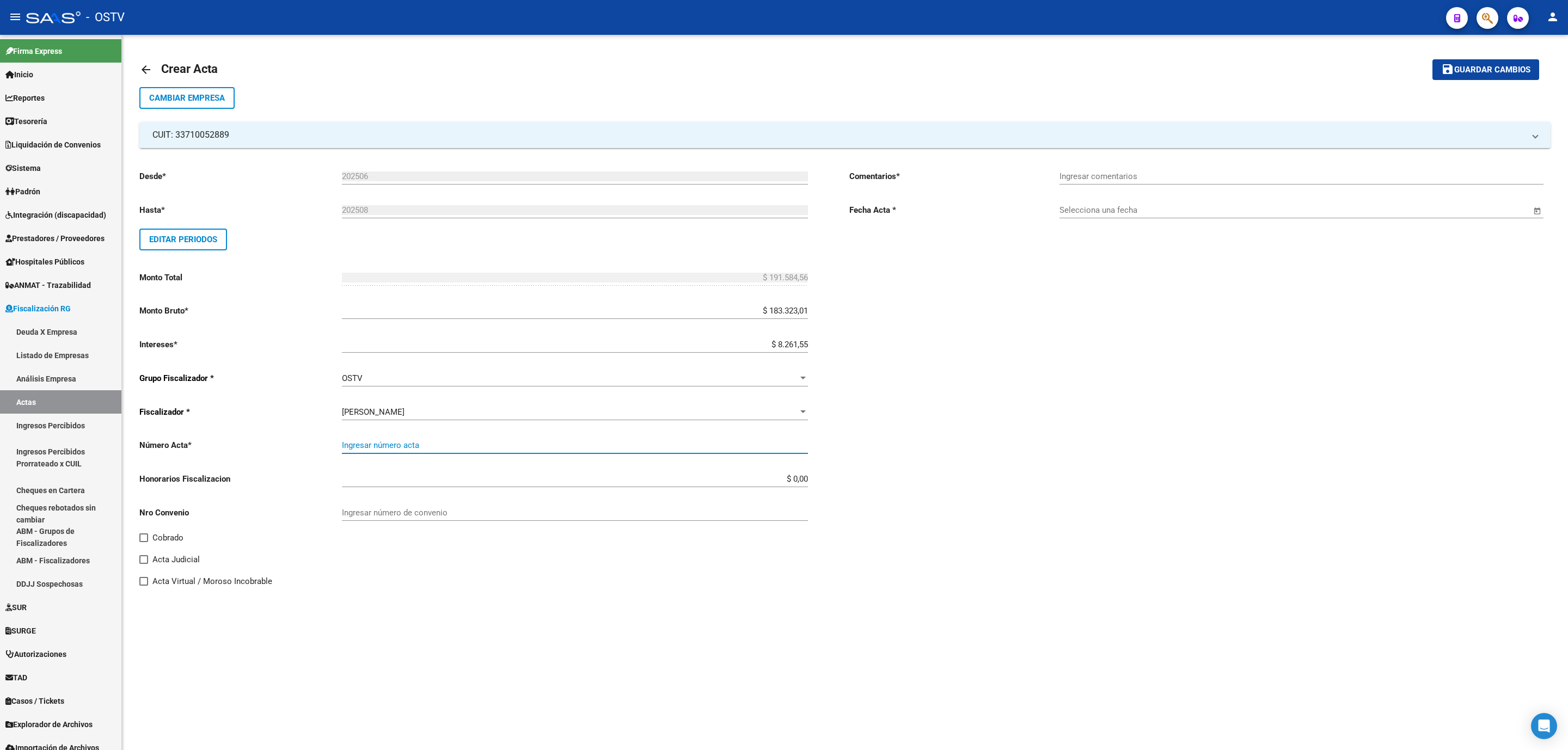
drag, startPoint x: 444, startPoint y: 451, endPoint x: 433, endPoint y: 436, distance: 18.6
click at [447, 450] on input "Ingresar número acta" at bounding box center [575, 445] width 466 height 10
type input "41"
click at [143, 542] on input "Cobrado" at bounding box center [143, 542] width 1 height 1
checkbox input "true"
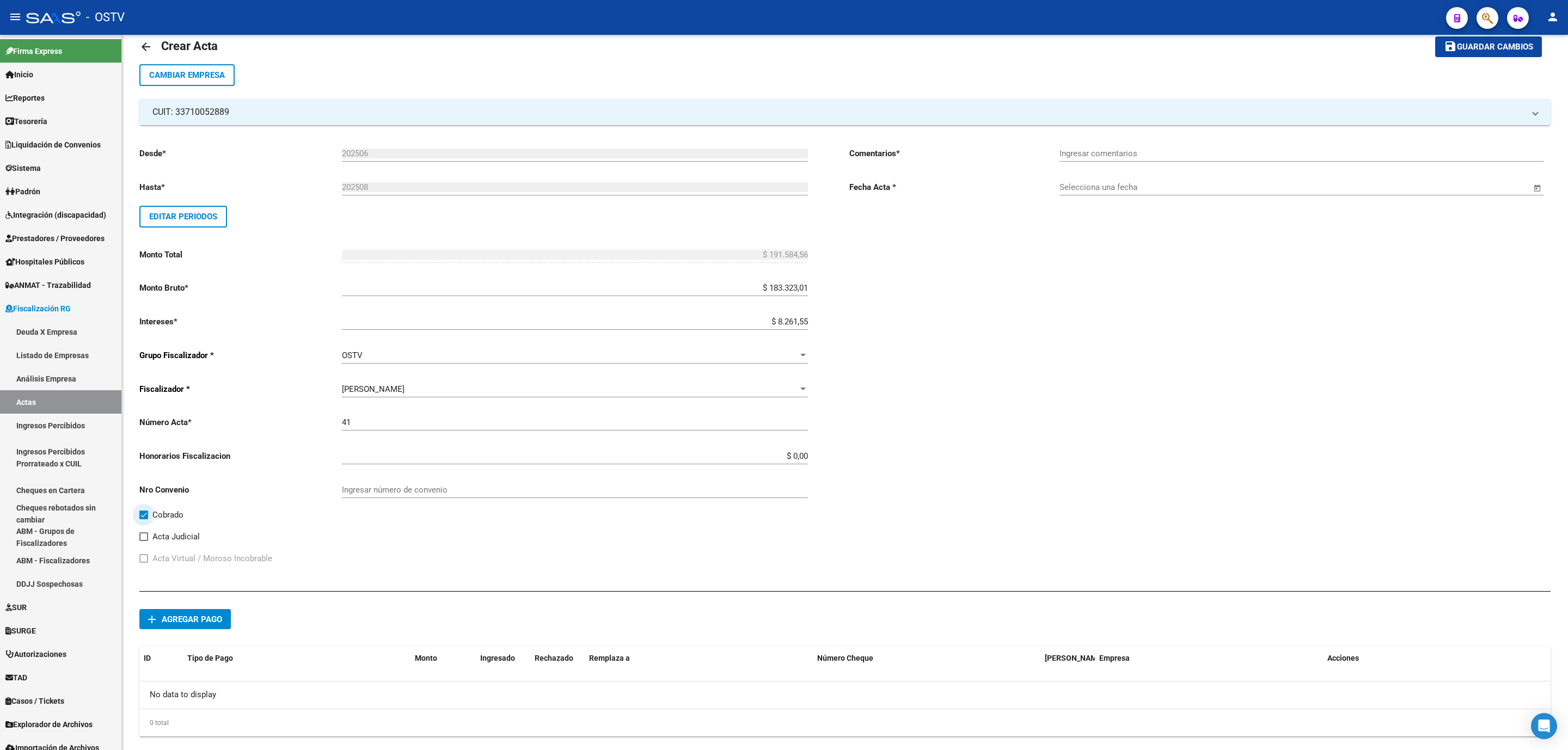
scroll to position [46, 0]
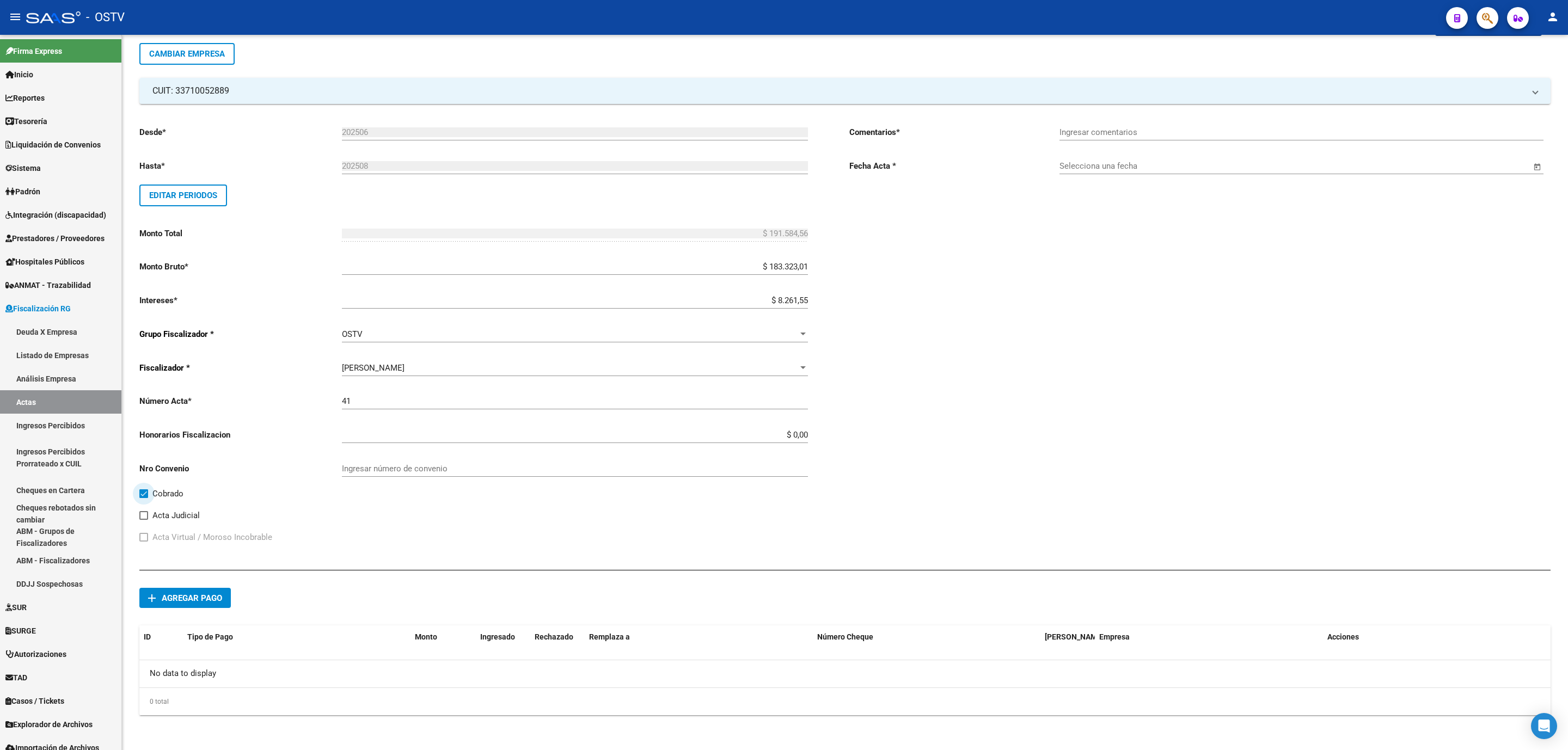
click at [208, 596] on span "Agregar pago" at bounding box center [191, 598] width 60 height 10
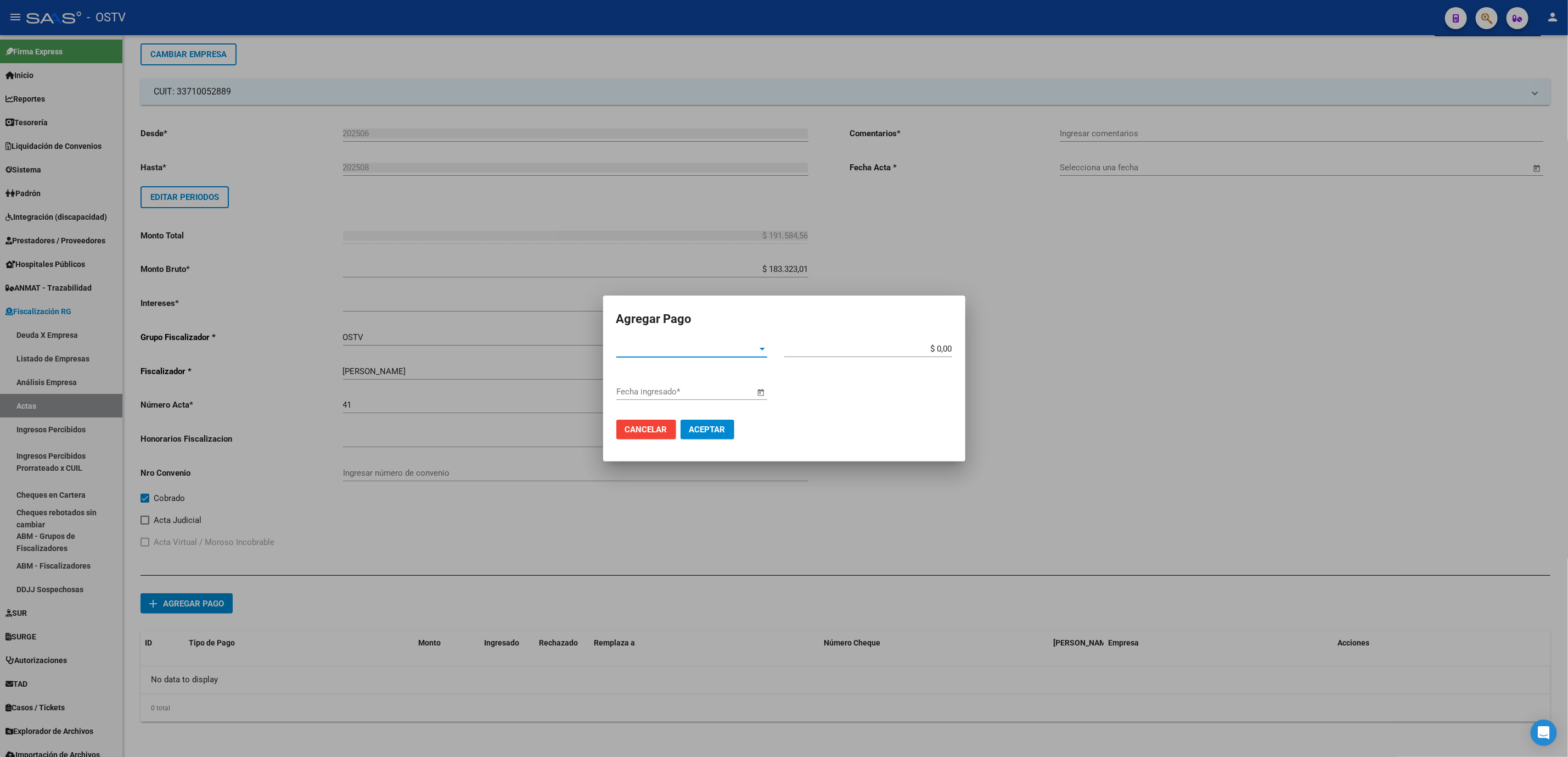
click at [760, 349] on div at bounding box center [762, 348] width 6 height 2
click at [694, 372] on span "Cheque" at bounding box center [692, 373] width 151 height 25
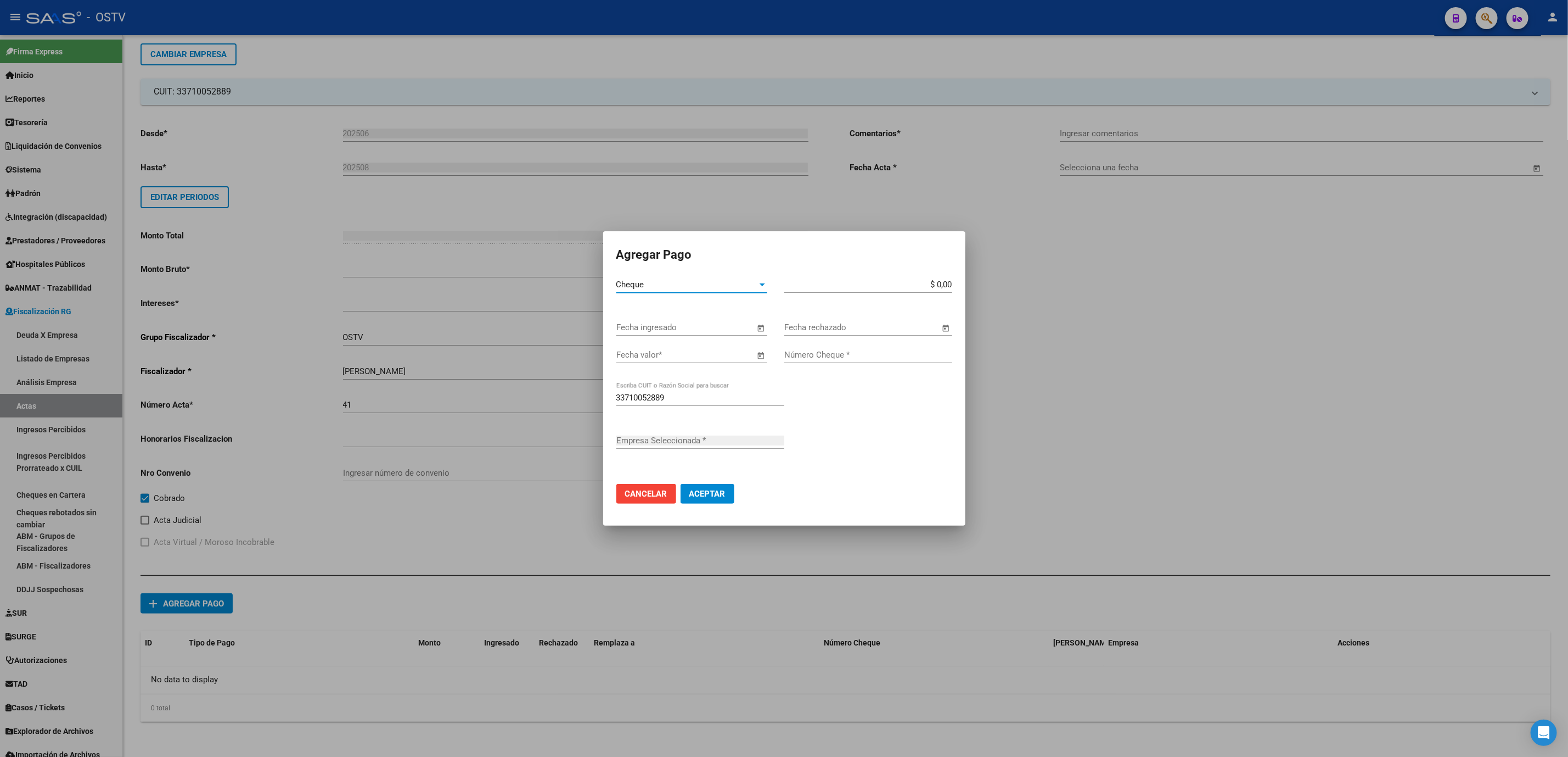
type input "NUGENSER S.A."
click at [762, 329] on span "Open calendar" at bounding box center [761, 328] width 27 height 27
click at [759, 360] on span "Next month" at bounding box center [765, 358] width 22 height 22
click at [716, 452] on span "13" at bounding box center [719, 451] width 19 height 19
type input "[DATE]"
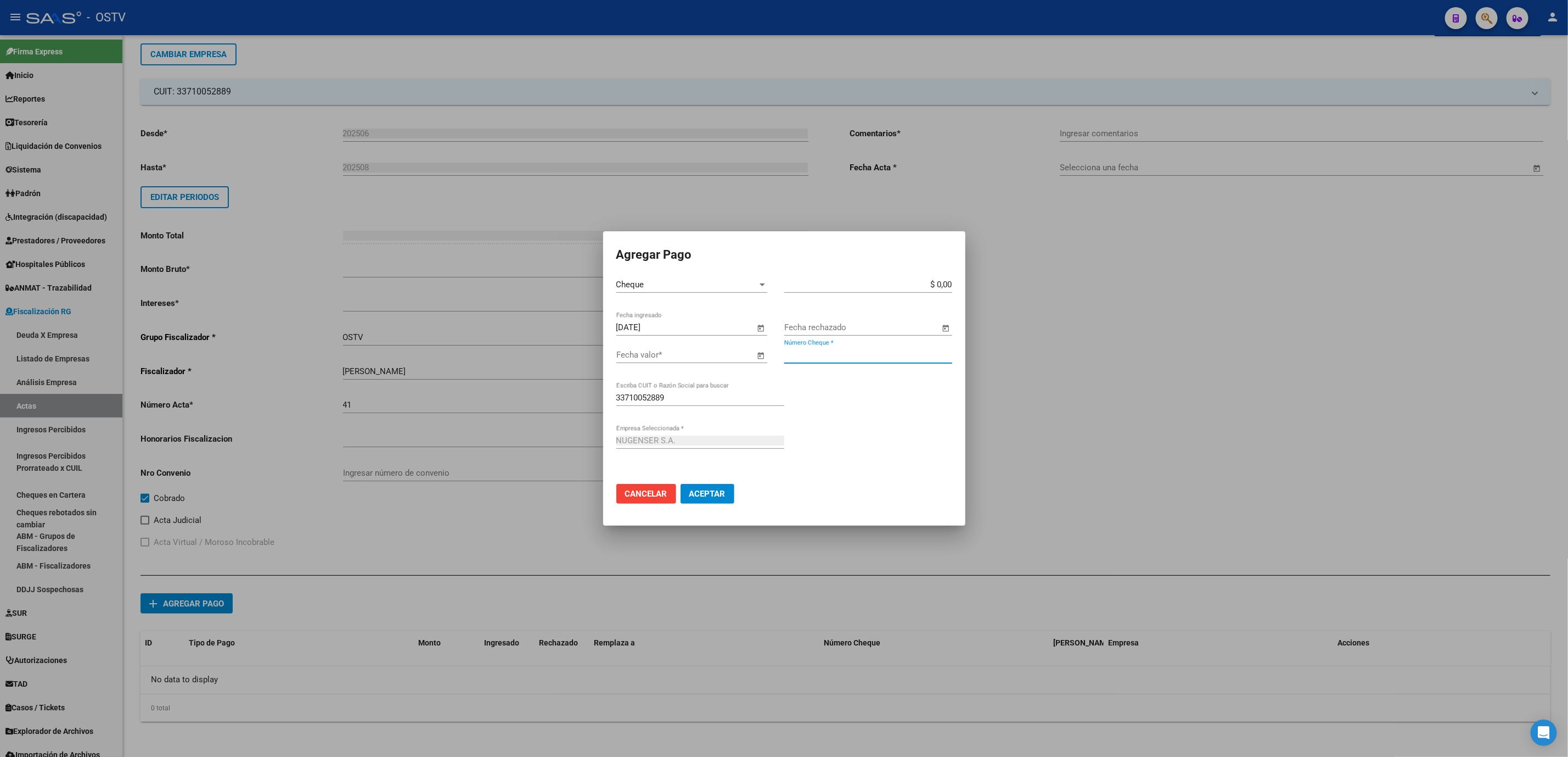
click at [799, 353] on input "Número Cheque *" at bounding box center [869, 355] width 168 height 10
type input "80182"
click at [951, 284] on input "$ 0,00" at bounding box center [869, 284] width 168 height 10
type input "$ 95.792,00"
click at [706, 497] on span "Aceptar" at bounding box center [707, 494] width 36 height 10
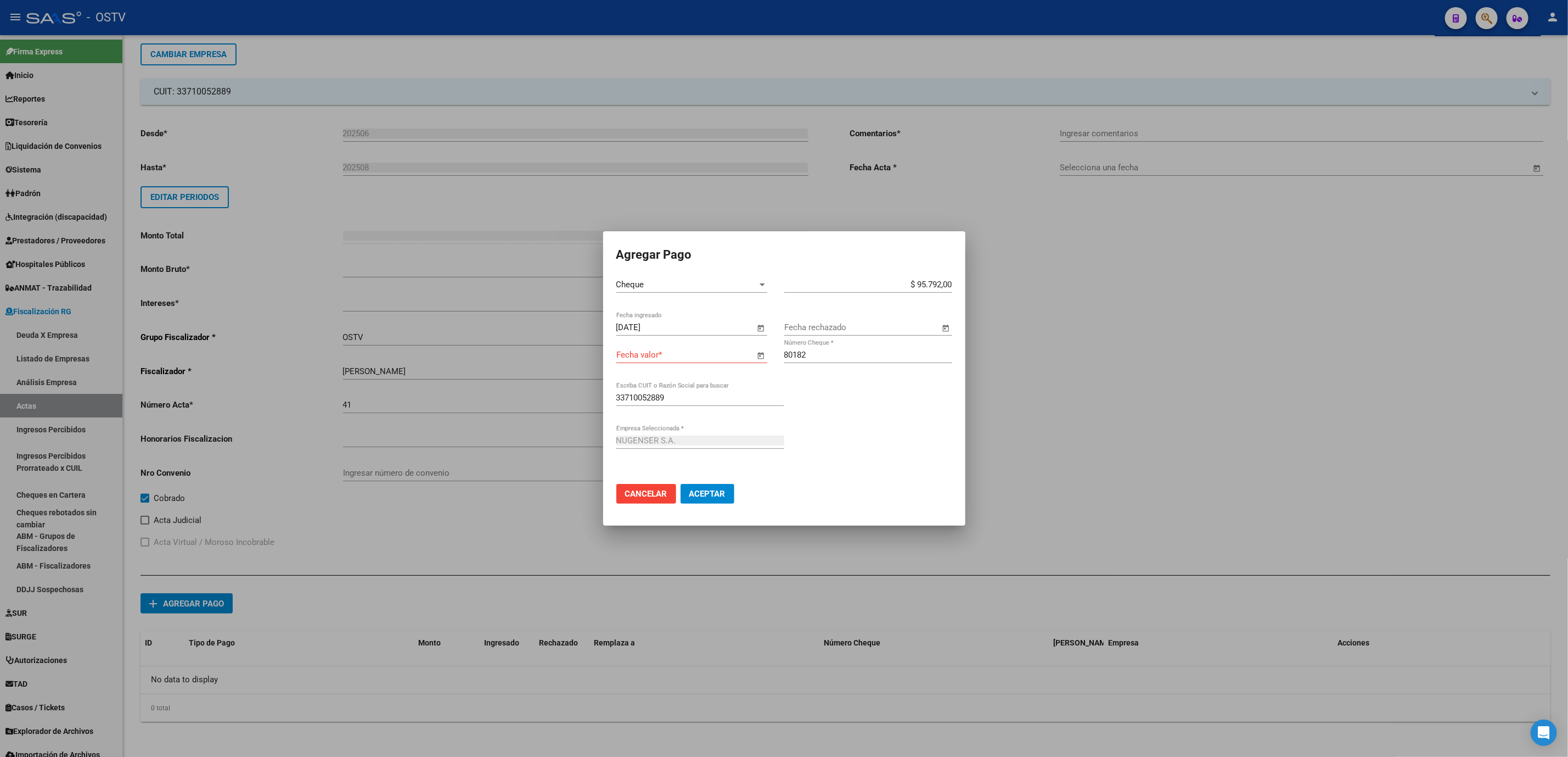
click at [659, 360] on input "Fecha valor *" at bounding box center [686, 355] width 139 height 10
click at [766, 393] on span "Next month" at bounding box center [765, 385] width 22 height 22
click at [716, 476] on span "13" at bounding box center [719, 478] width 19 height 19
type input "[DATE]"
click at [708, 494] on span "Aceptar" at bounding box center [707, 494] width 36 height 10
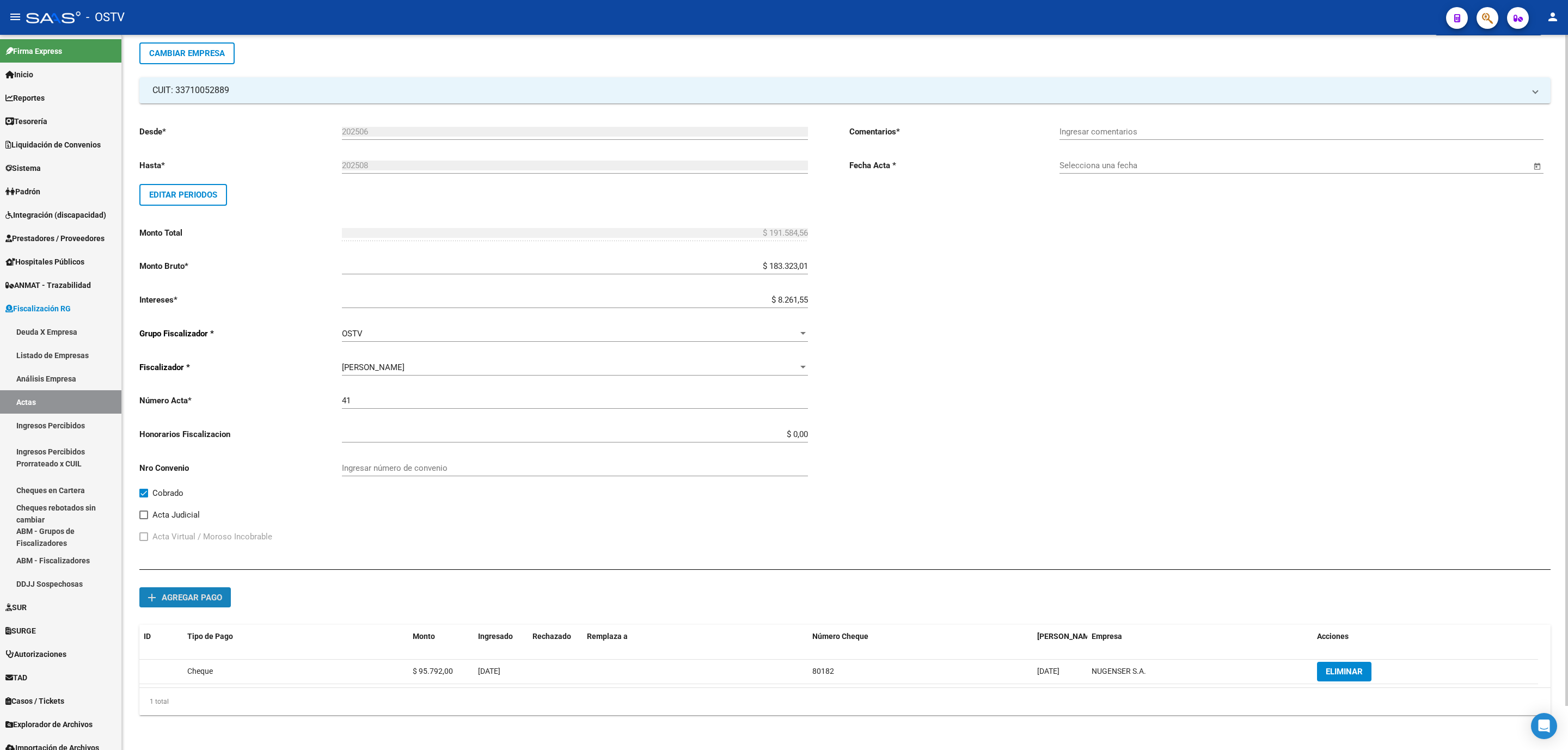
click at [175, 600] on span "Agregar pago" at bounding box center [191, 597] width 60 height 10
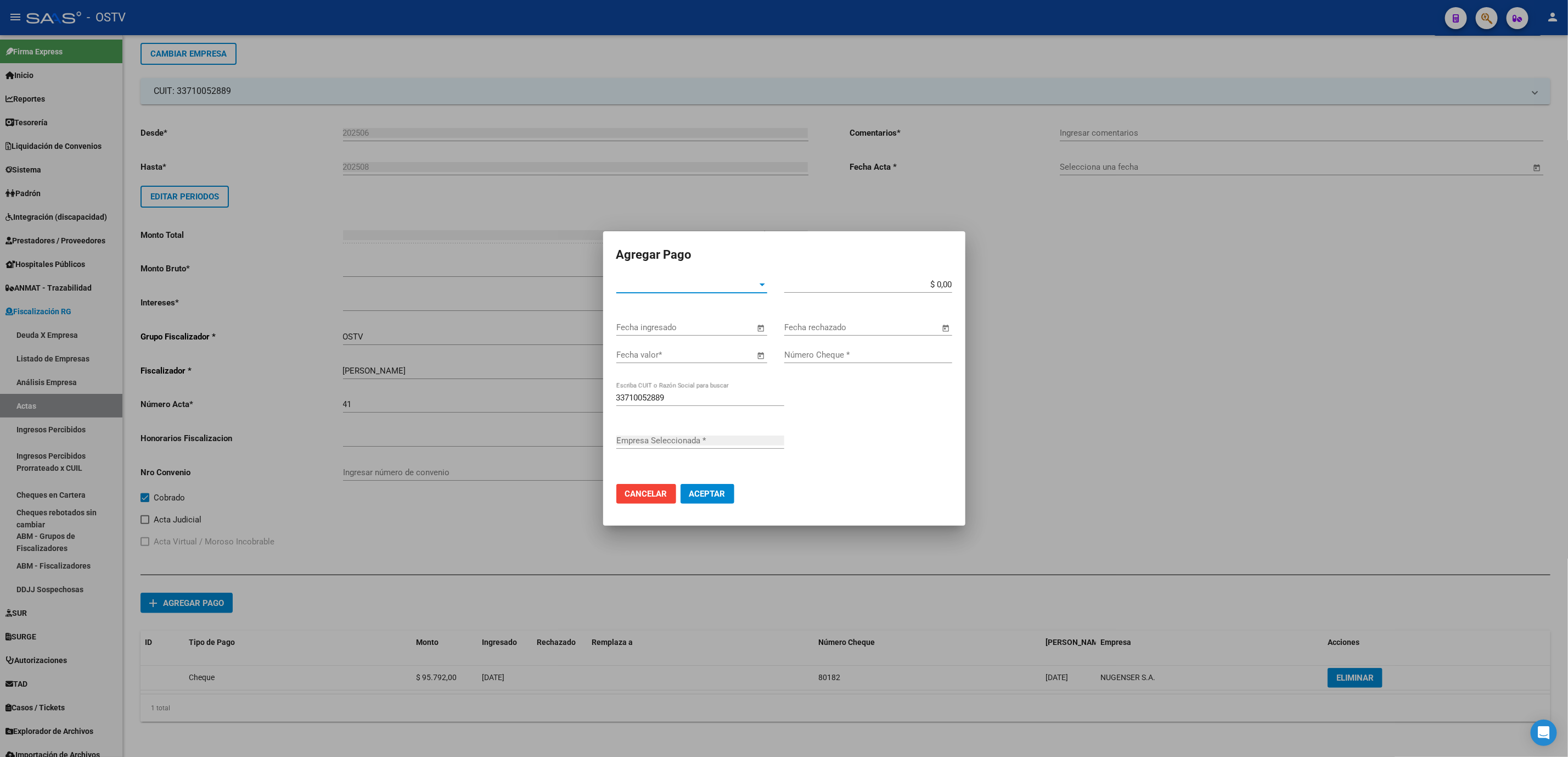
type input "NUGENSER S.A."
click at [757, 290] on div "Tipo de Pago * Tipo de Pago *" at bounding box center [692, 284] width 151 height 16
click at [679, 315] on span "Cheque" at bounding box center [692, 309] width 151 height 25
click at [756, 327] on span "Open calendar" at bounding box center [761, 328] width 27 height 27
click at [761, 364] on span "Next month" at bounding box center [765, 358] width 22 height 22
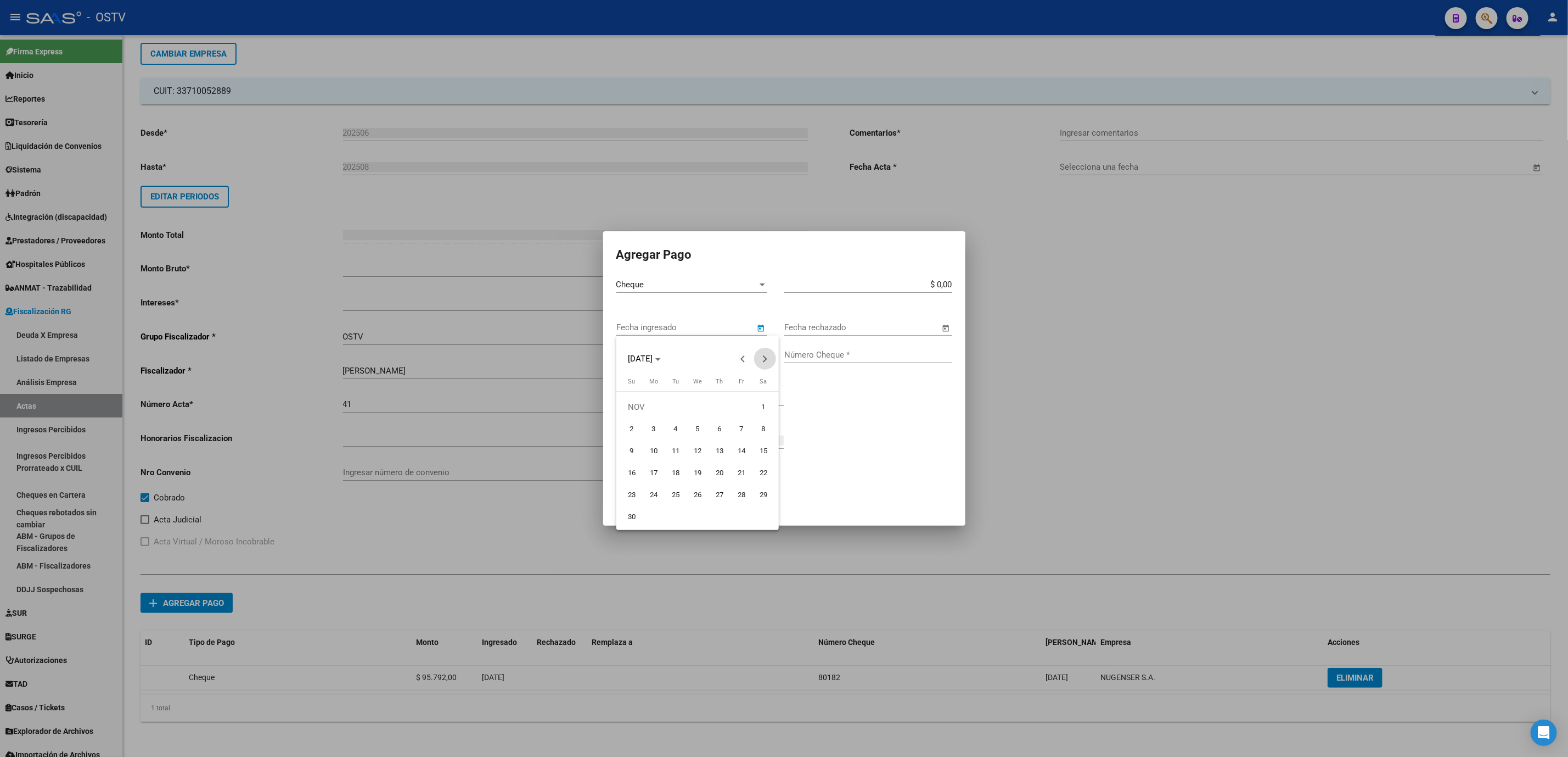
click at [761, 364] on span "Next month" at bounding box center [765, 358] width 22 height 22
click at [759, 448] on span "13" at bounding box center [764, 451] width 19 height 19
type input "[DATE]"
click at [761, 356] on span "Open calendar" at bounding box center [761, 355] width 27 height 27
click at [766, 392] on span "Next month" at bounding box center [765, 385] width 22 height 22
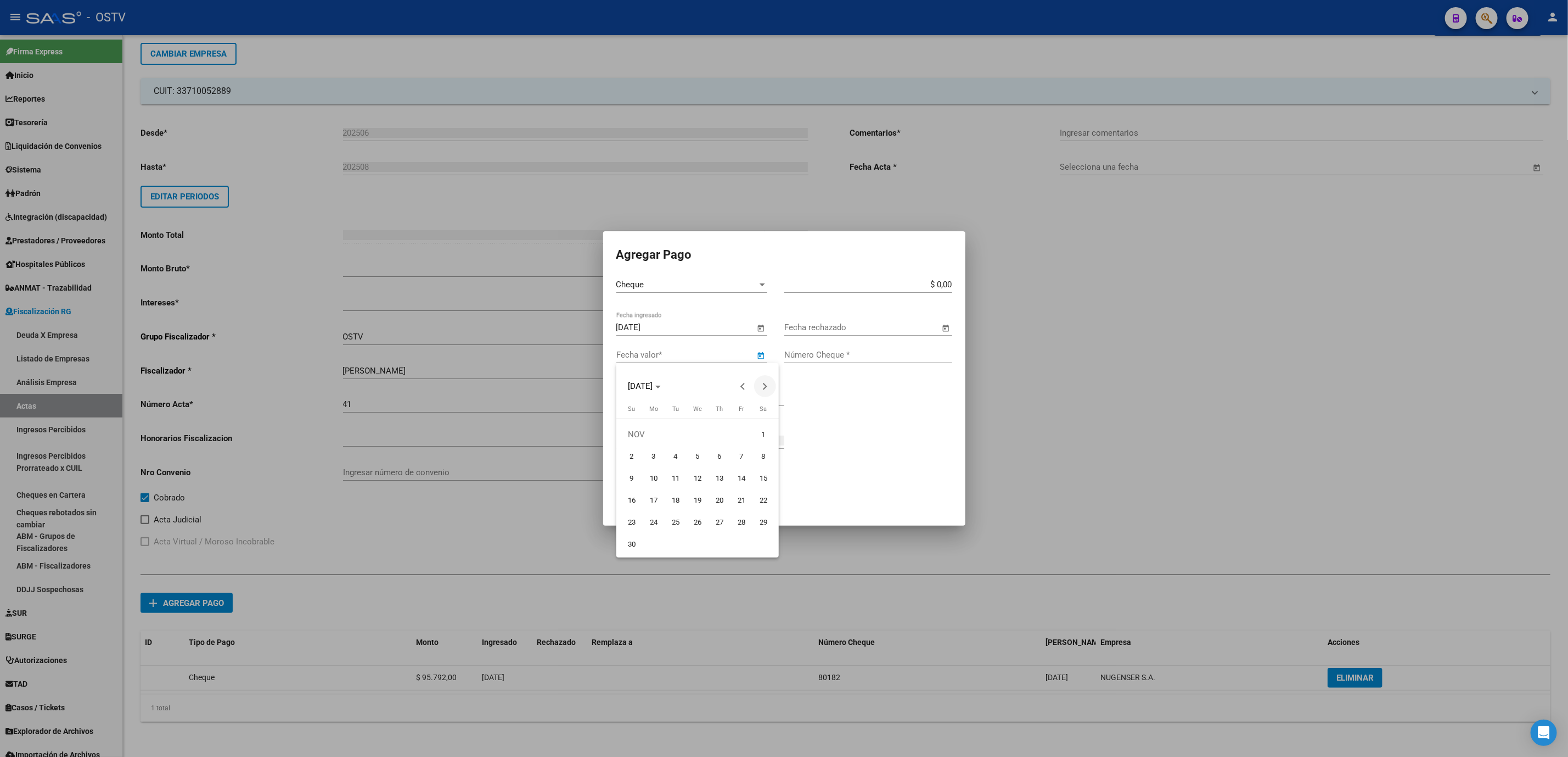
click at [766, 392] on span "Next month" at bounding box center [765, 385] width 22 height 22
click at [759, 473] on span "13" at bounding box center [764, 478] width 19 height 19
type input "[DATE]"
click at [948, 287] on input "$ 0,00" at bounding box center [869, 284] width 168 height 10
type input "$ 95.792,56"
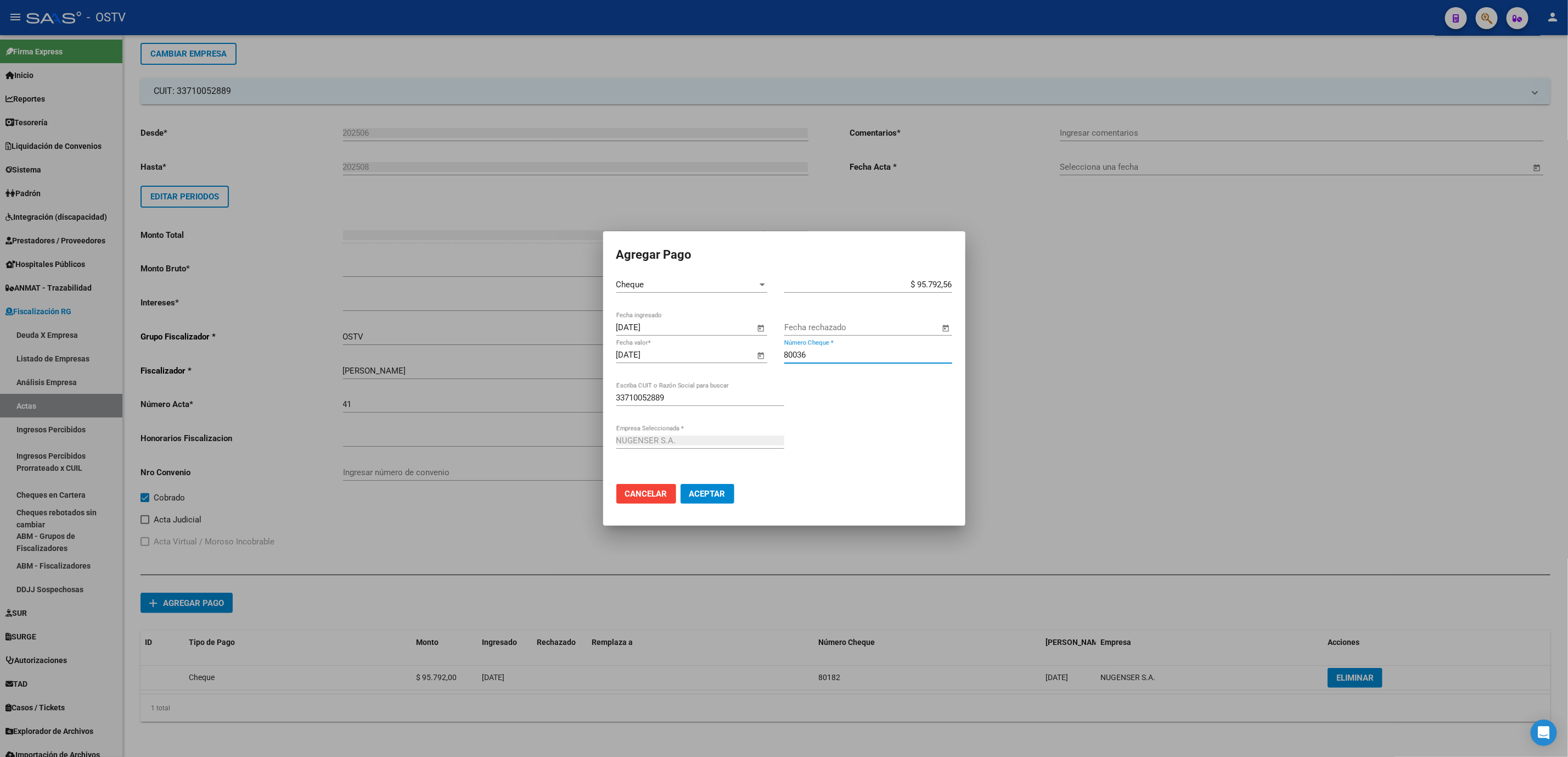
type input "80036"
click at [714, 494] on span "Aceptar" at bounding box center [707, 494] width 36 height 10
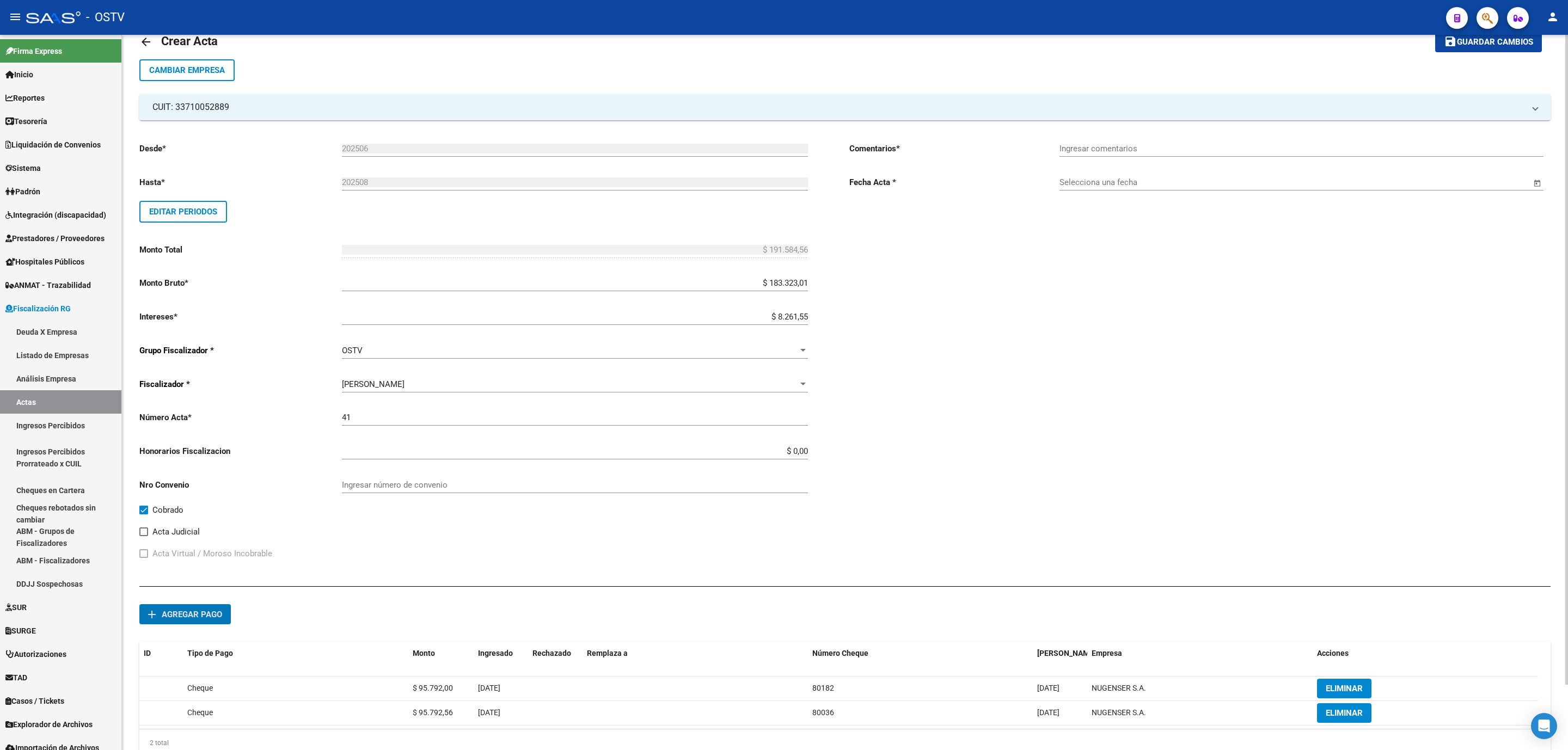
scroll to position [0, 0]
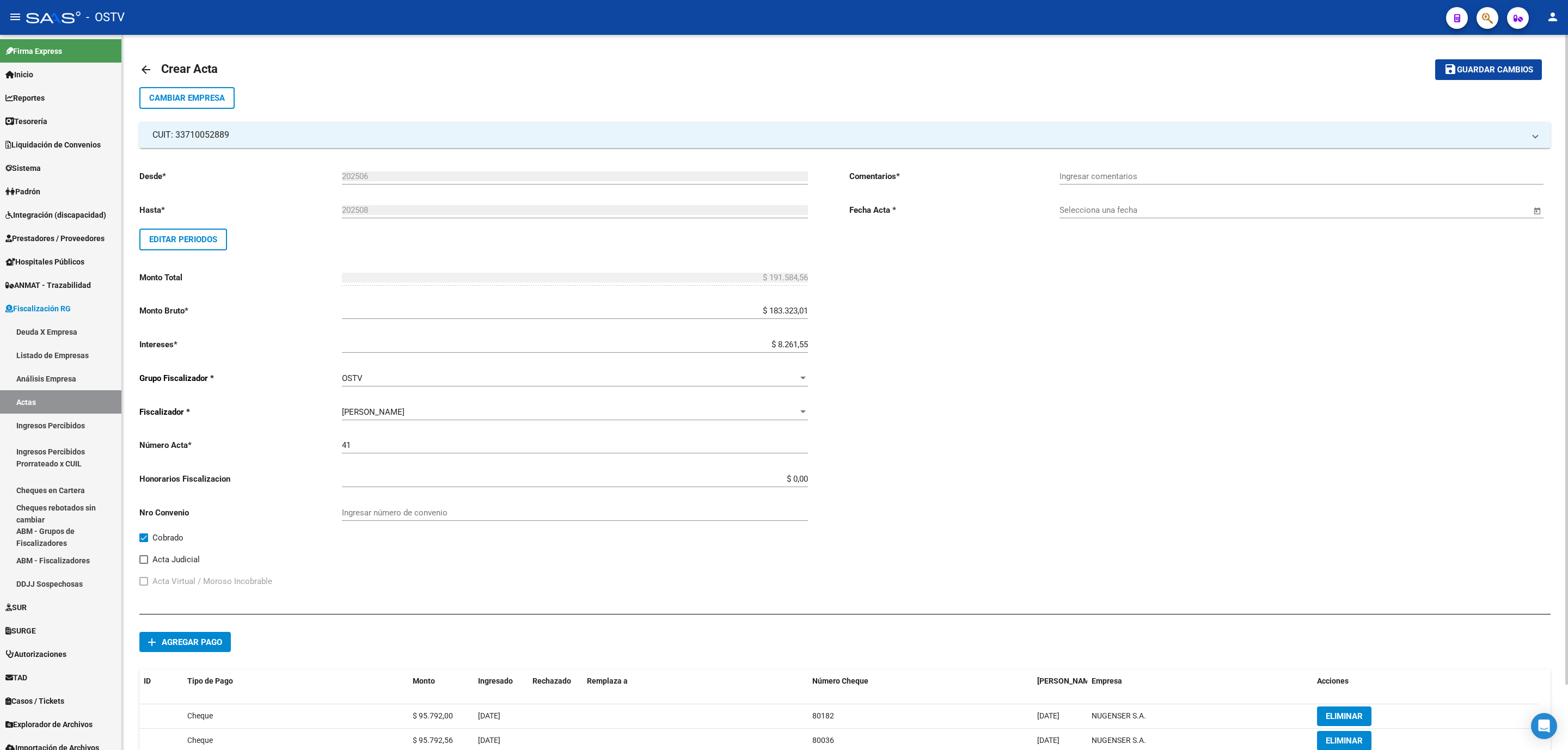
click at [1539, 208] on span "Open calendar" at bounding box center [1538, 211] width 26 height 26
click at [1136, 330] on span "15" at bounding box center [1140, 332] width 19 height 19
type input "[DATE]"
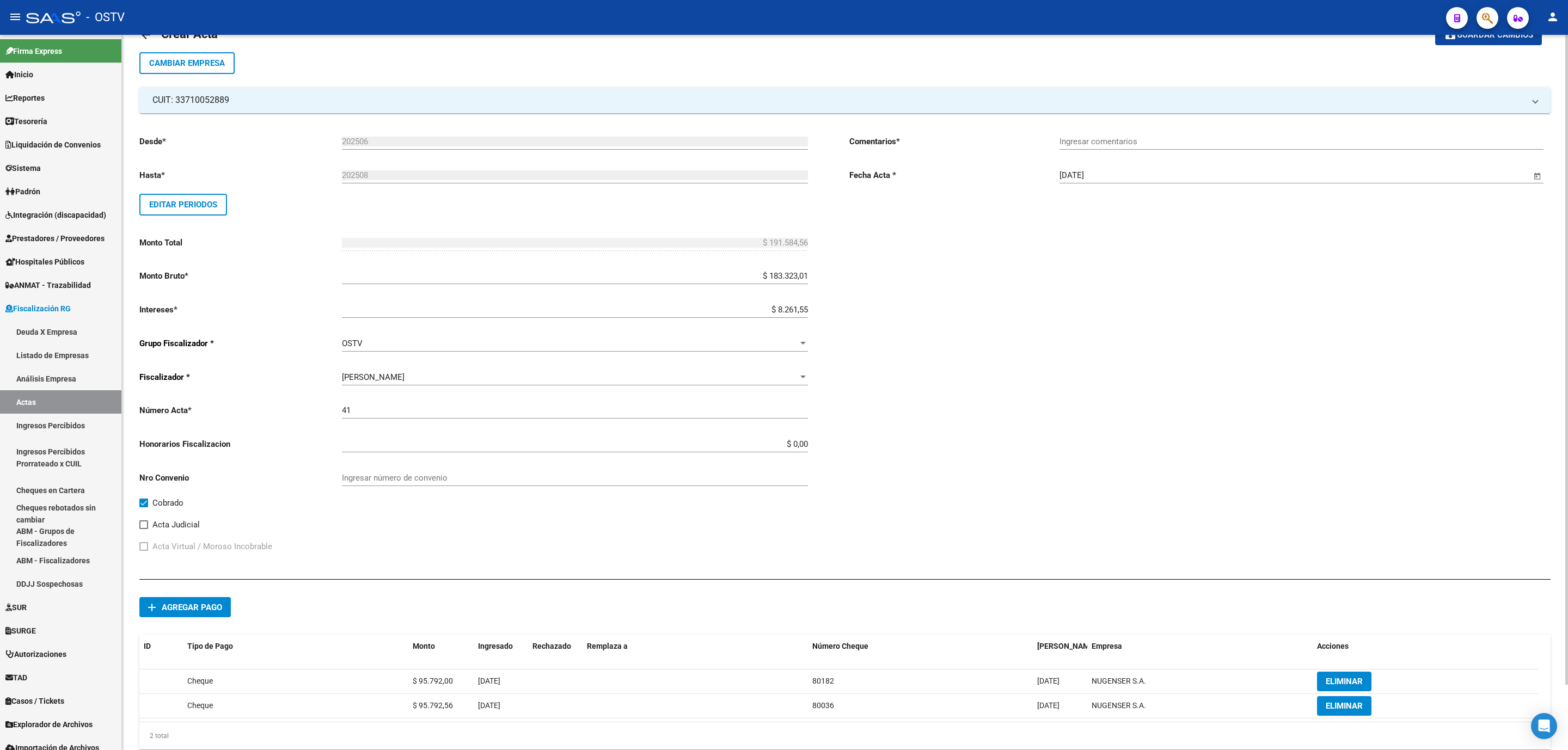
scroll to position [72, 0]
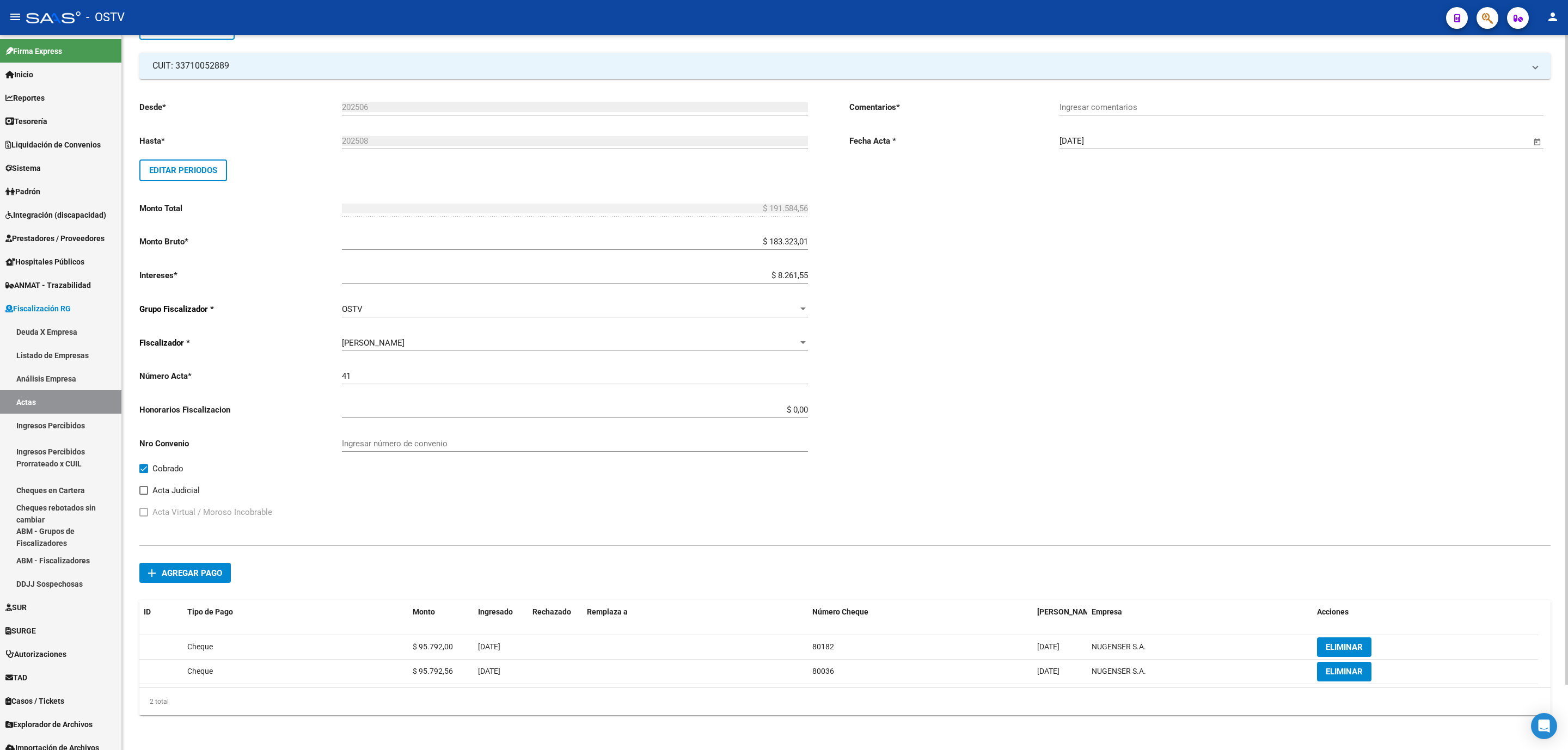
drag, startPoint x: 1232, startPoint y: 325, endPoint x: 1235, endPoint y: 319, distance: 6.7
click at [1232, 325] on div "Comentarios * Ingresar comentarios Fecha Acta * [DATE] Selecciona una fecha" at bounding box center [1200, 310] width 702 height 435
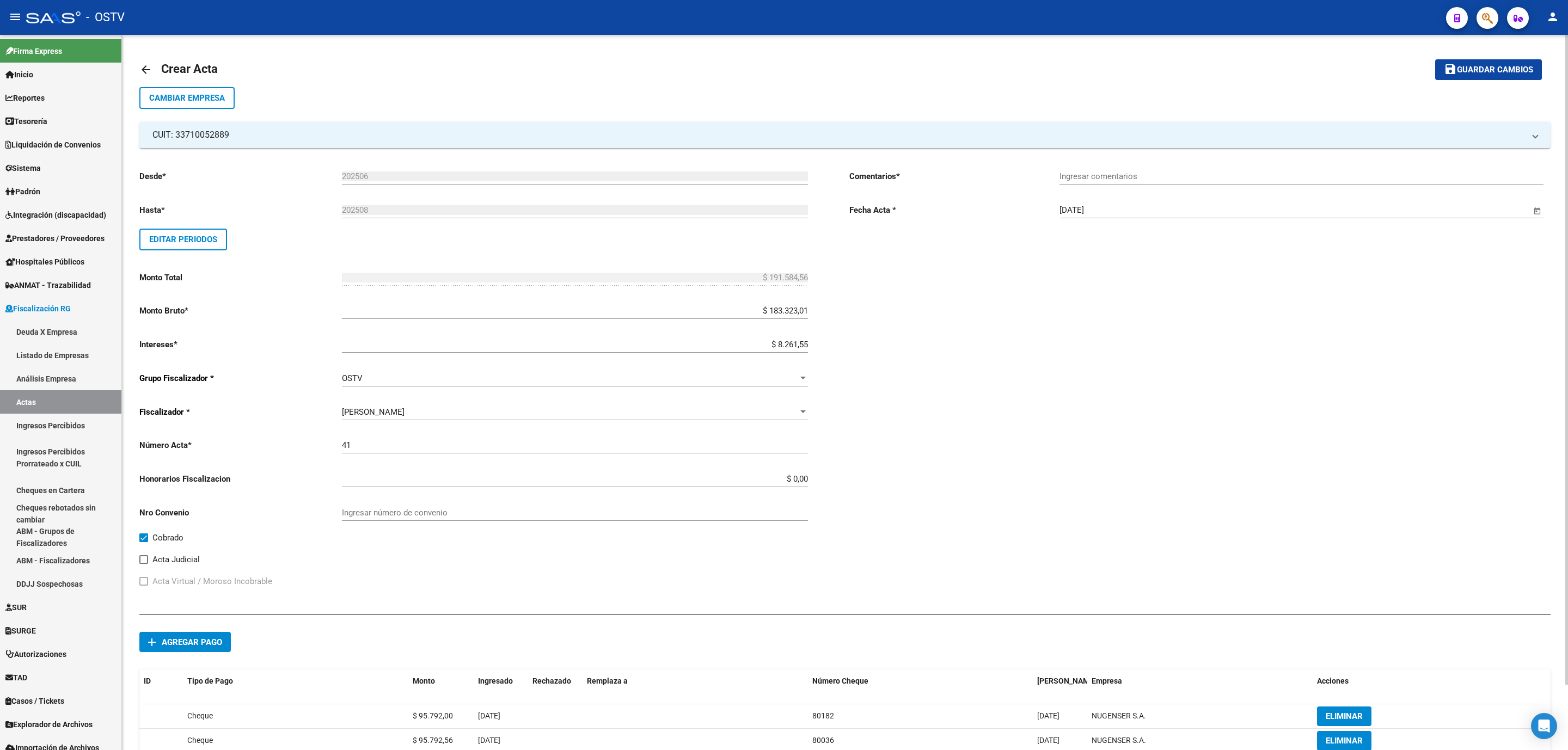
click at [1472, 76] on button "save Guardar cambios" at bounding box center [1488, 69] width 107 height 20
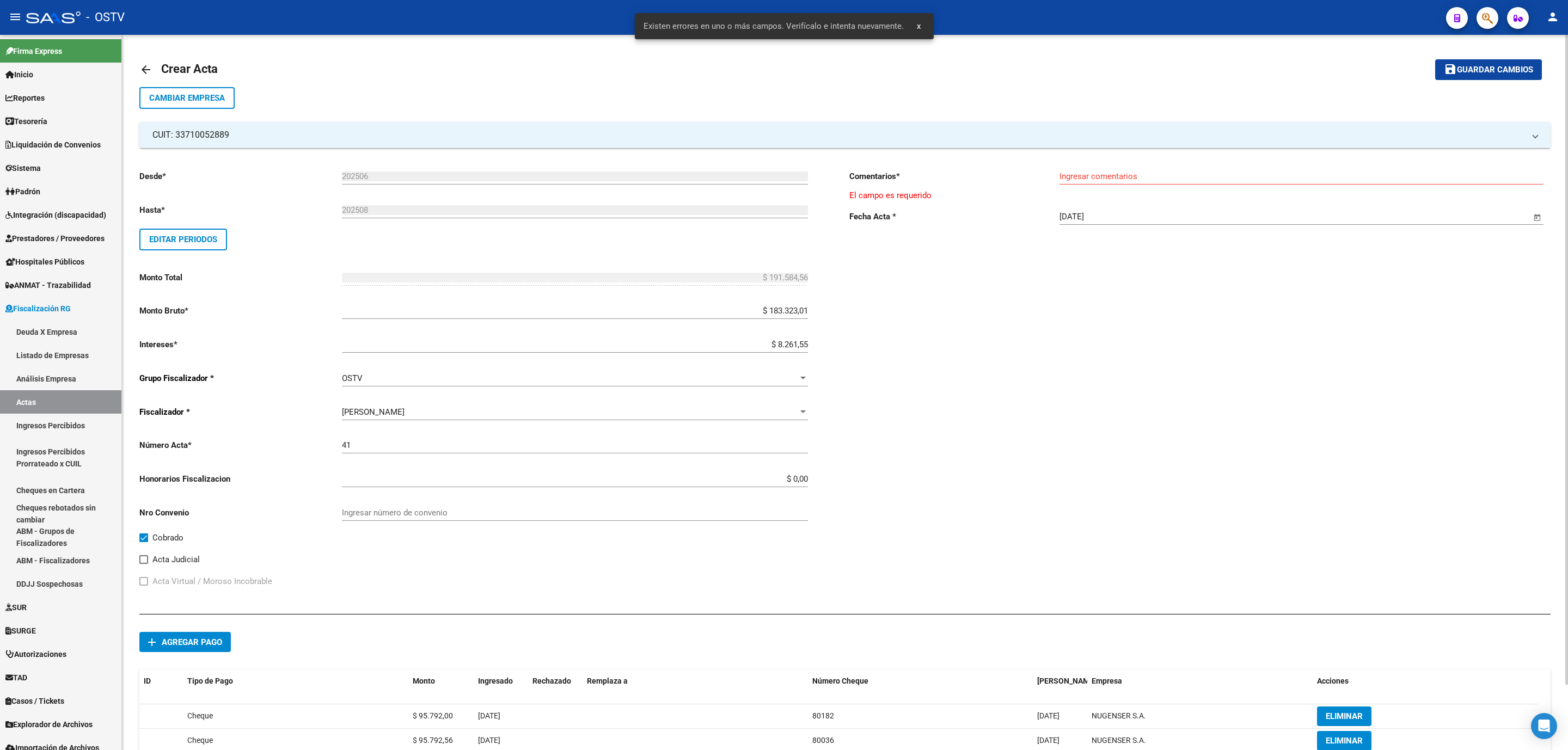
click at [1103, 178] on input "Ingresar comentarios" at bounding box center [1301, 176] width 484 height 10
click at [1186, 173] on input "Ingresar comentarios" at bounding box center [1301, 176] width 484 height 10
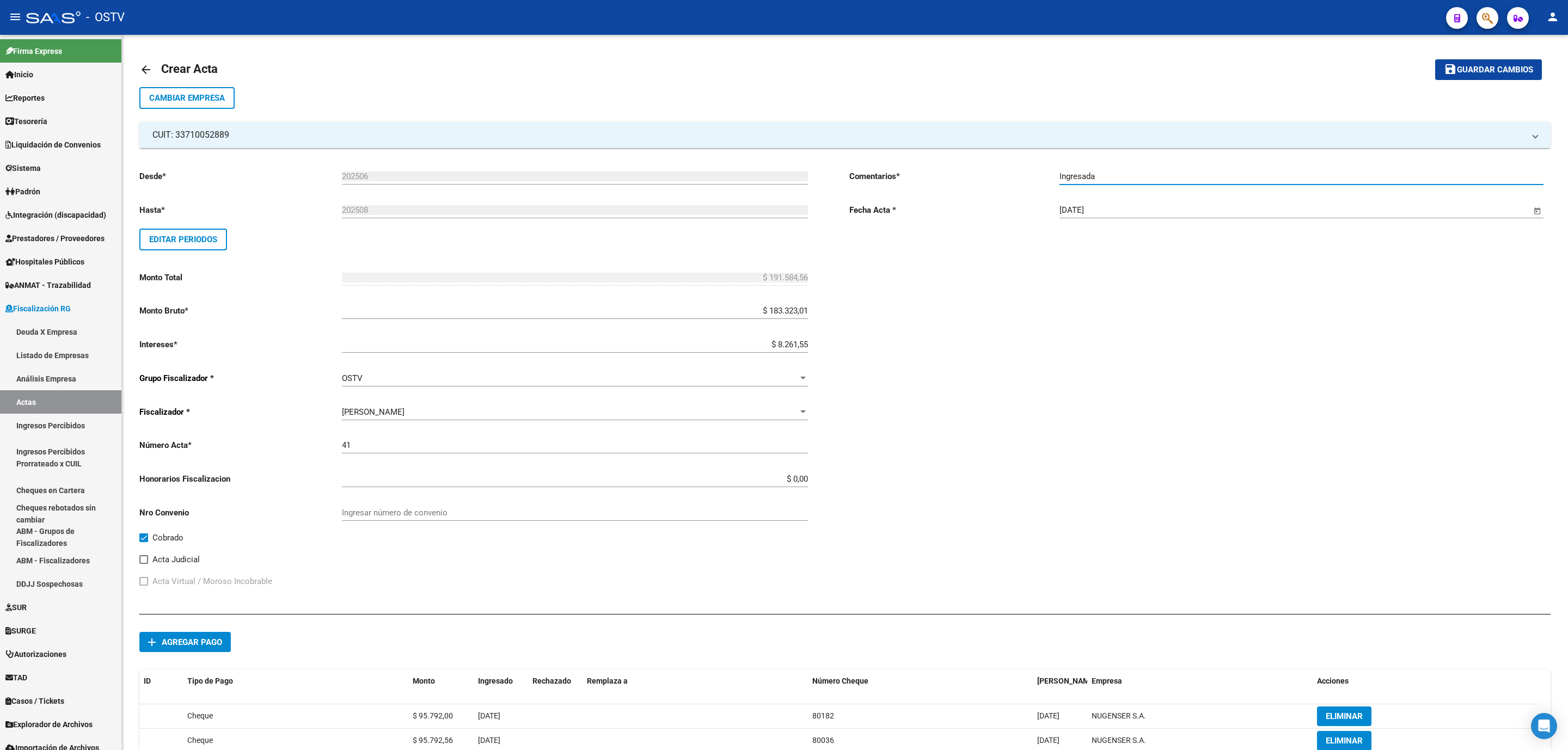
type input "Ingresada"
click at [1467, 67] on span "Guardar cambios" at bounding box center [1494, 70] width 76 height 10
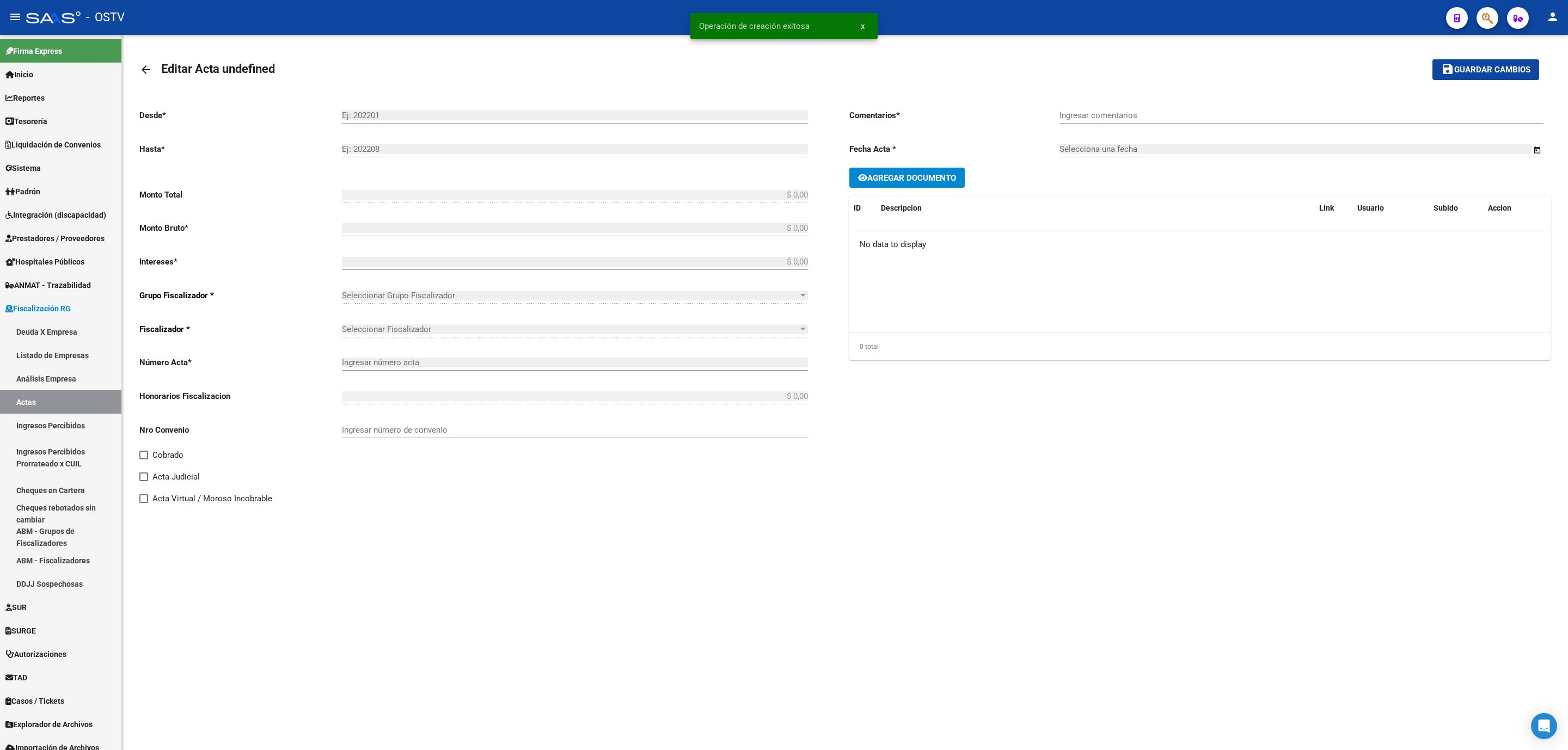
type input "202506"
type input "202508"
type input "$ 191.584,56"
type input "$ 183.323,01"
type input "$ 8.261,55"
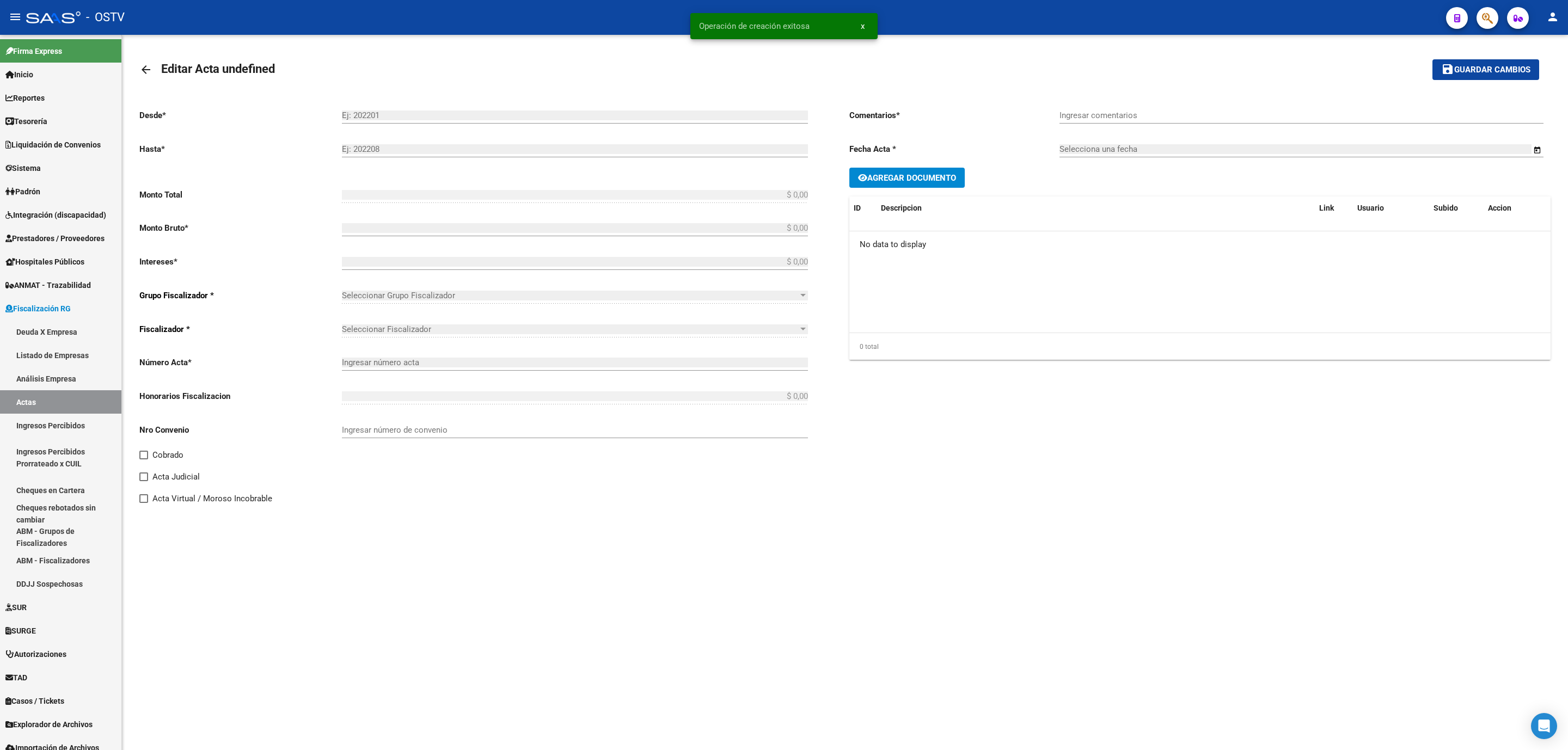
type input "41"
checkbox input "true"
type input "Ingresada"
type input "[DATE]"
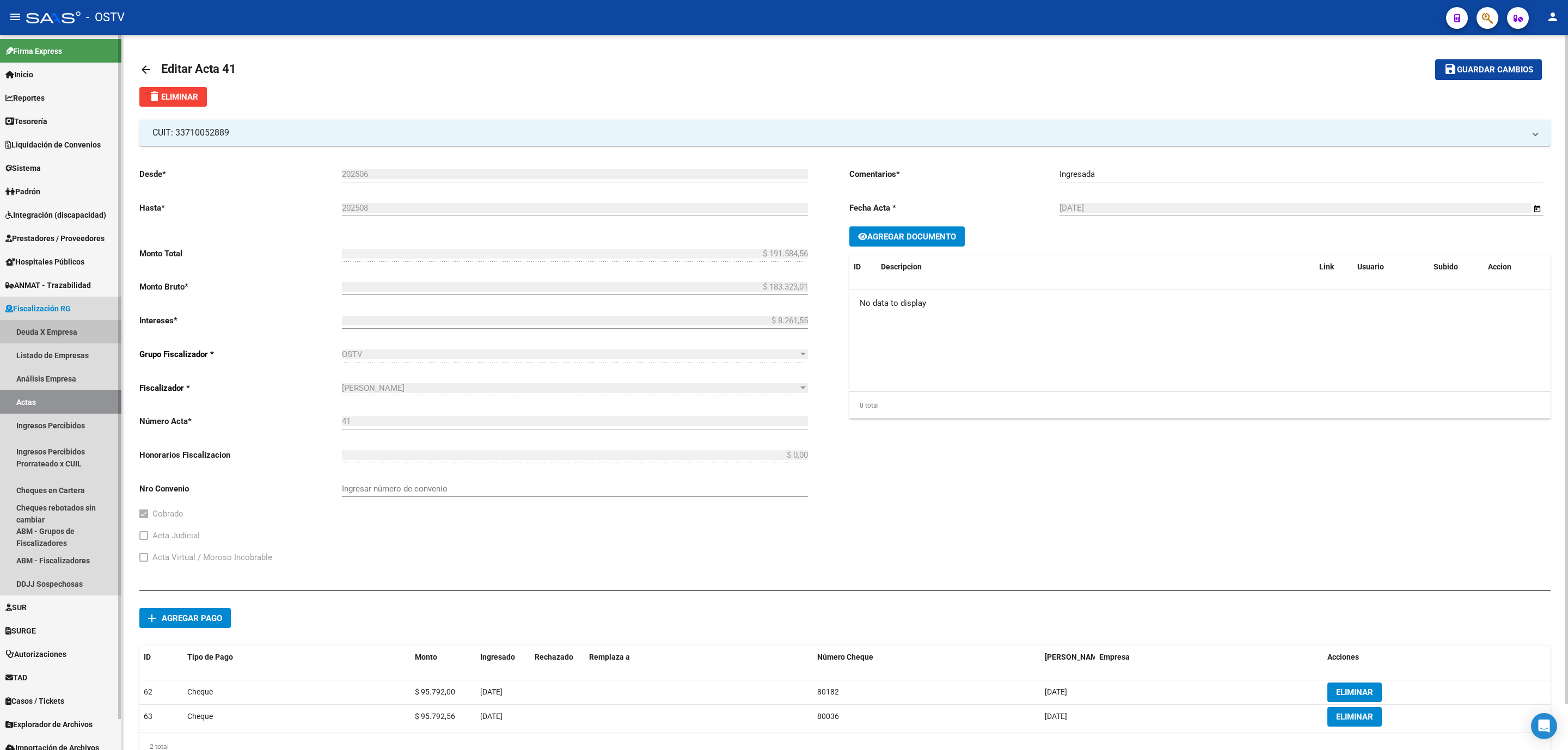
click at [48, 331] on link "Deuda X Empresa" at bounding box center [61, 331] width 122 height 23
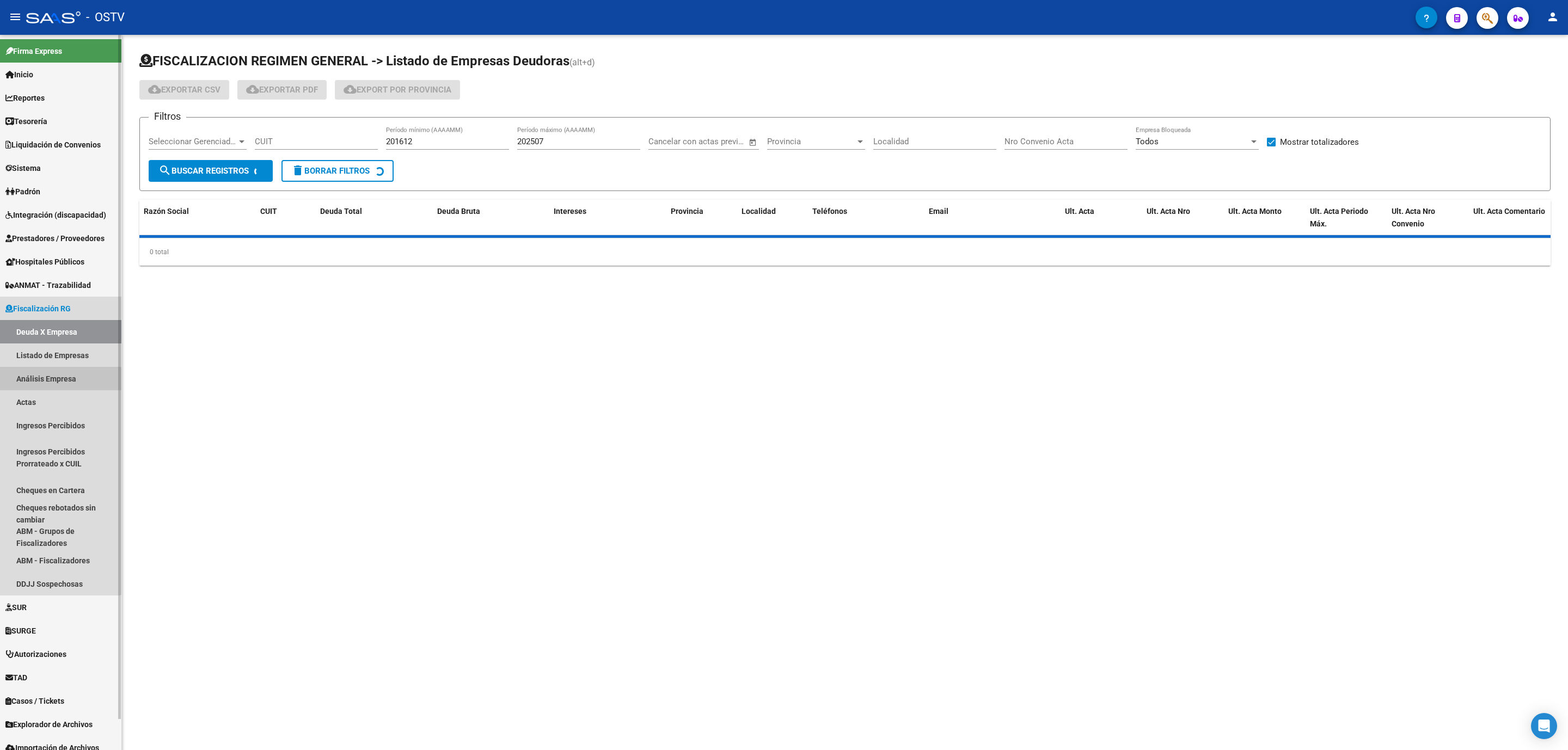
click at [49, 380] on link "Análisis Empresa" at bounding box center [61, 378] width 122 height 23
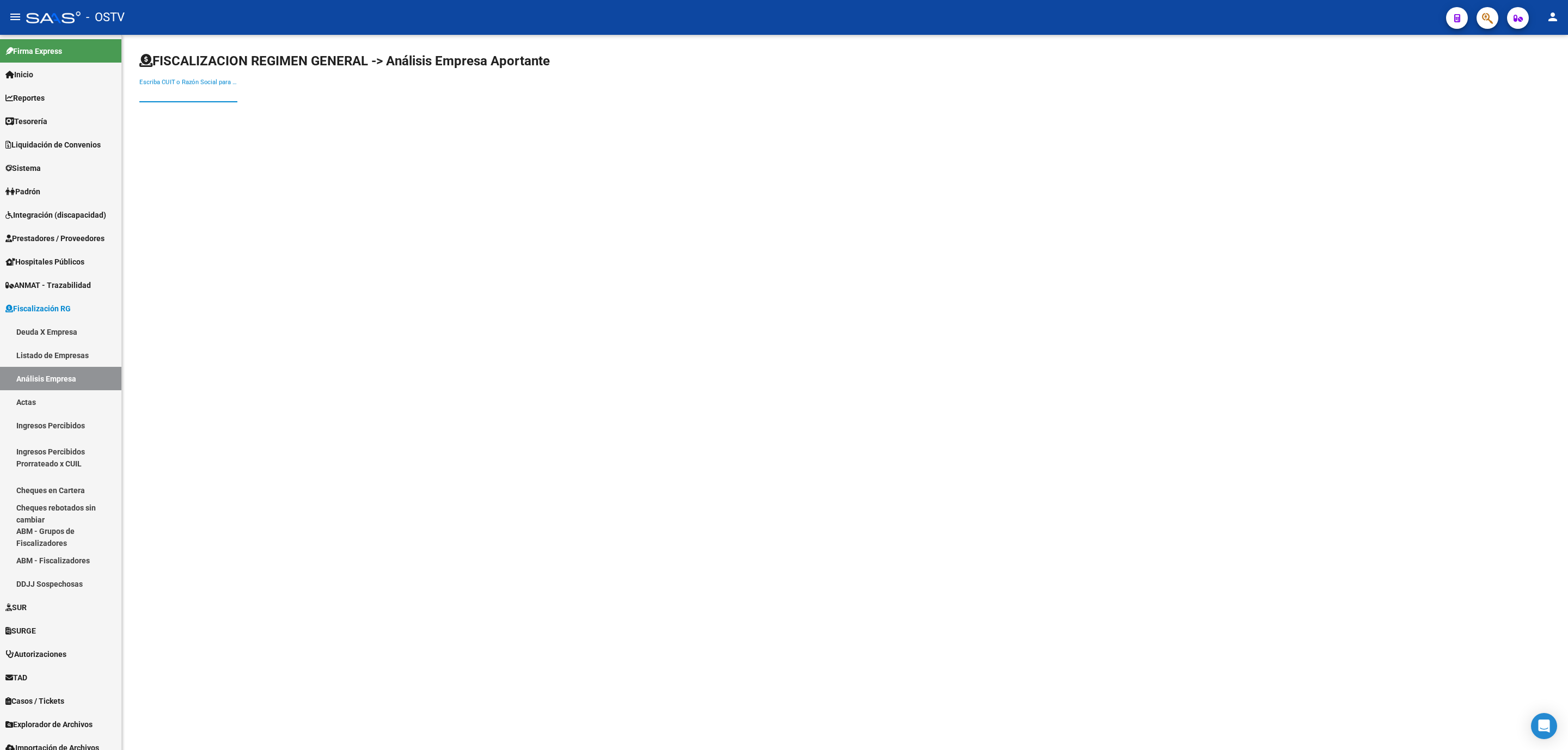
paste input "33710052889"
type input "33710052889"
click at [203, 113] on span "NUGENSER S.A." at bounding box center [303, 114] width 309 height 26
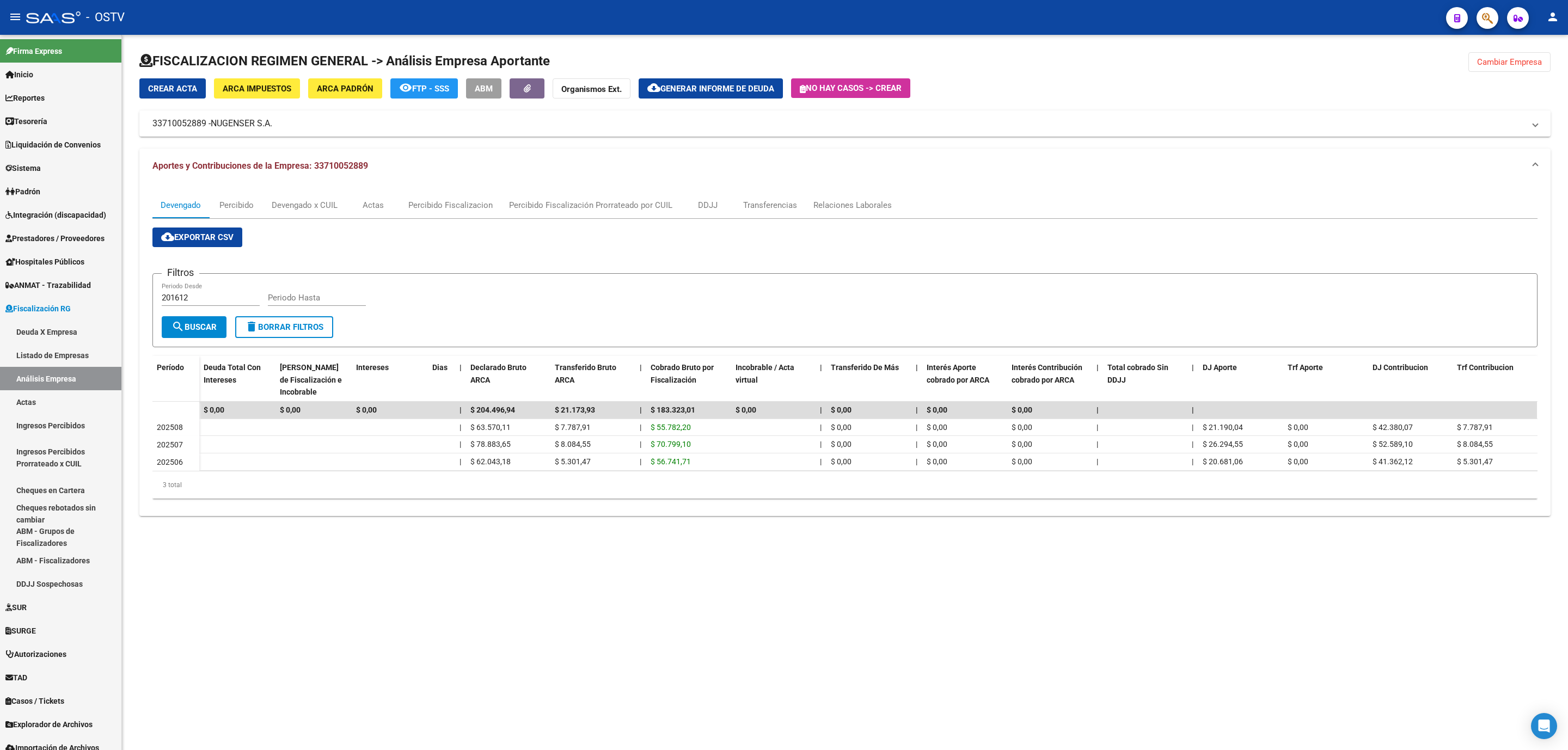
click at [229, 300] on input "201612" at bounding box center [211, 298] width 98 height 10
type input "202506"
type input "202508"
click at [216, 325] on span "search Buscar" at bounding box center [194, 327] width 45 height 10
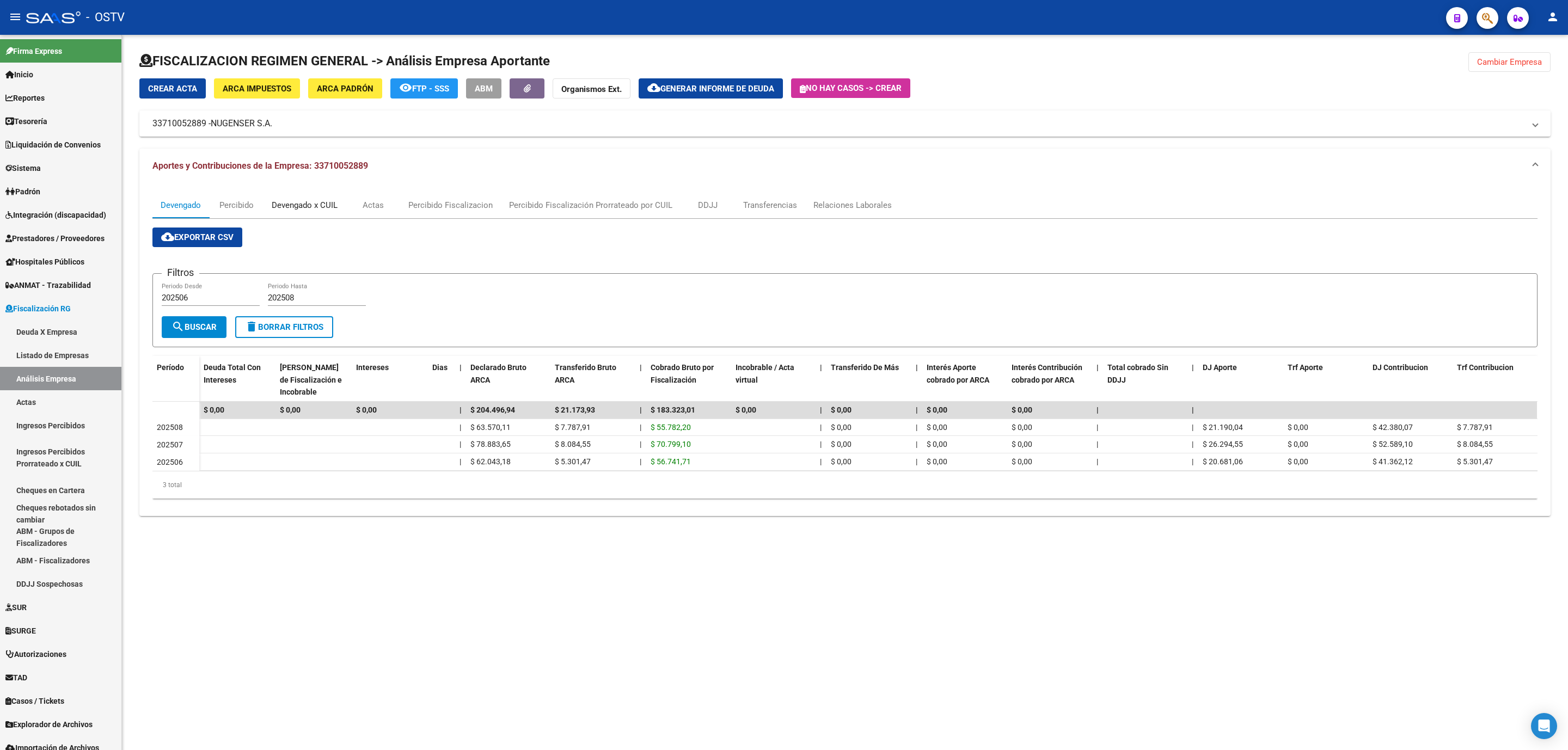
click at [304, 207] on div "Devengado x CUIL" at bounding box center [304, 205] width 66 height 12
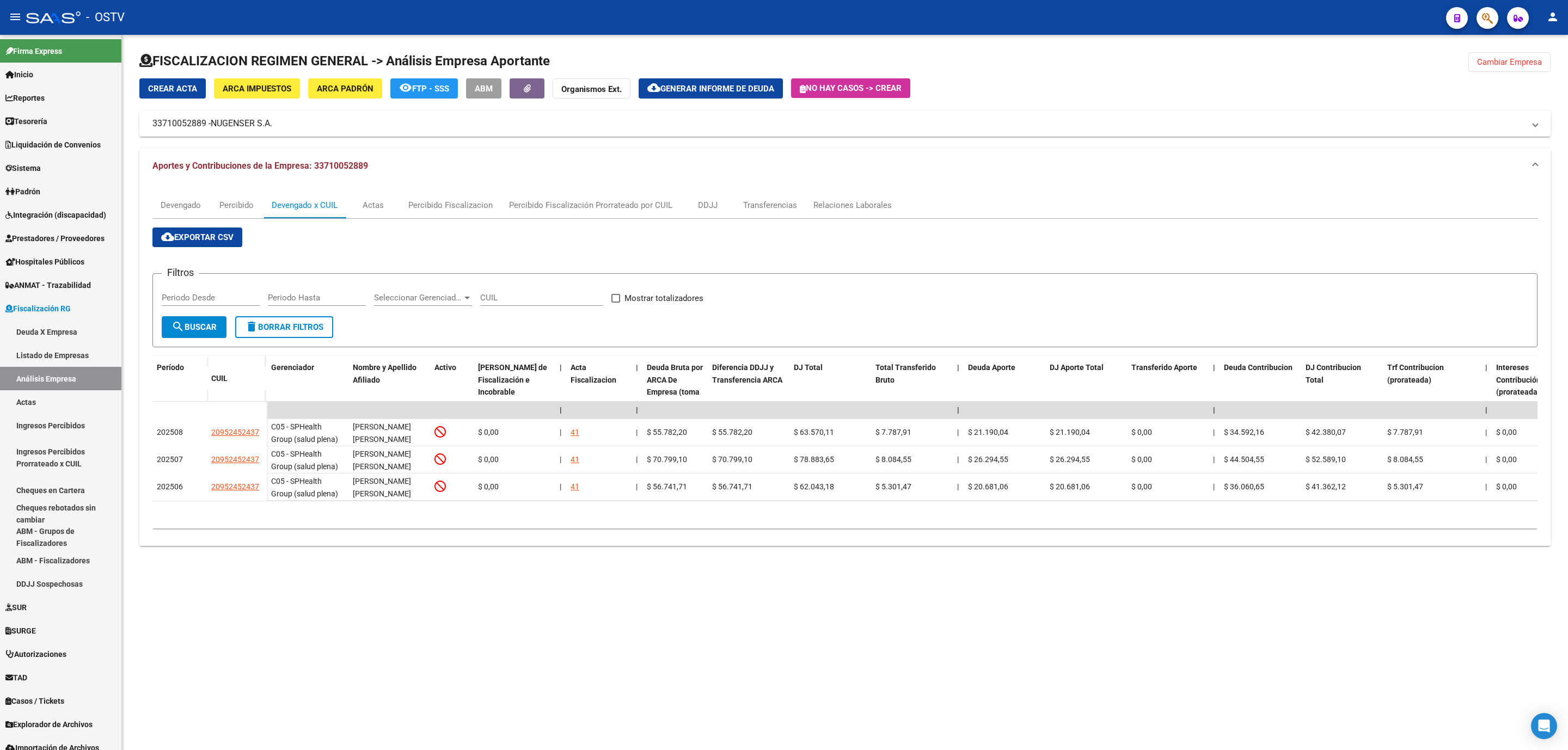
click at [234, 608] on mat-sidenav-content "FISCALIZACION REGIMEN GENERAL -> Análisis Empresa Aportante Cambiar Empresa Cre…" at bounding box center [845, 392] width 1446 height 715
click at [312, 634] on mat-sidenav-content "FISCALIZACION REGIMEN GENERAL -> Análisis Empresa Aportante Cambiar Empresa Cre…" at bounding box center [845, 392] width 1446 height 715
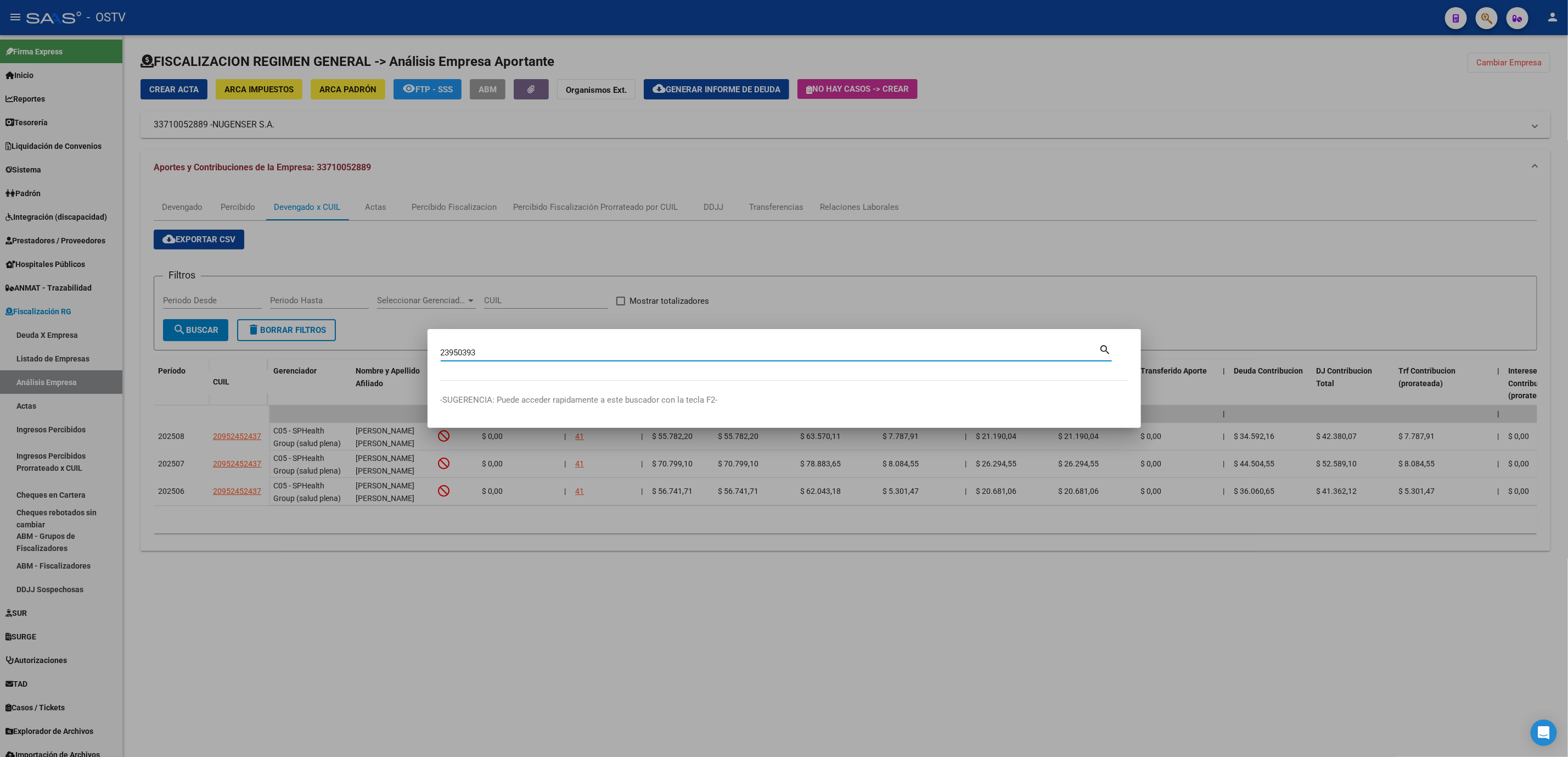
type input "23950393"
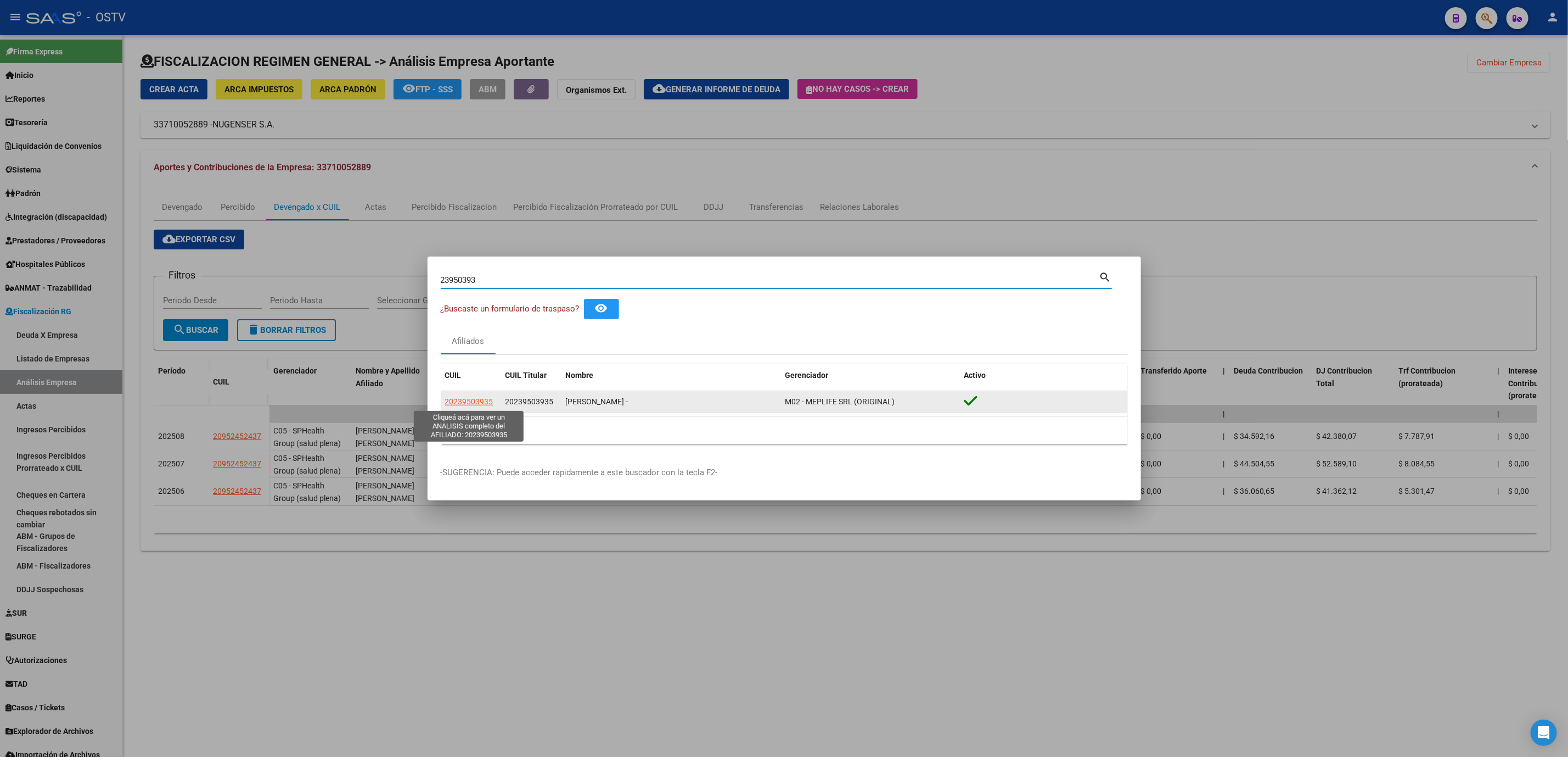
click at [466, 404] on span "20239503935" at bounding box center [469, 402] width 48 height 9
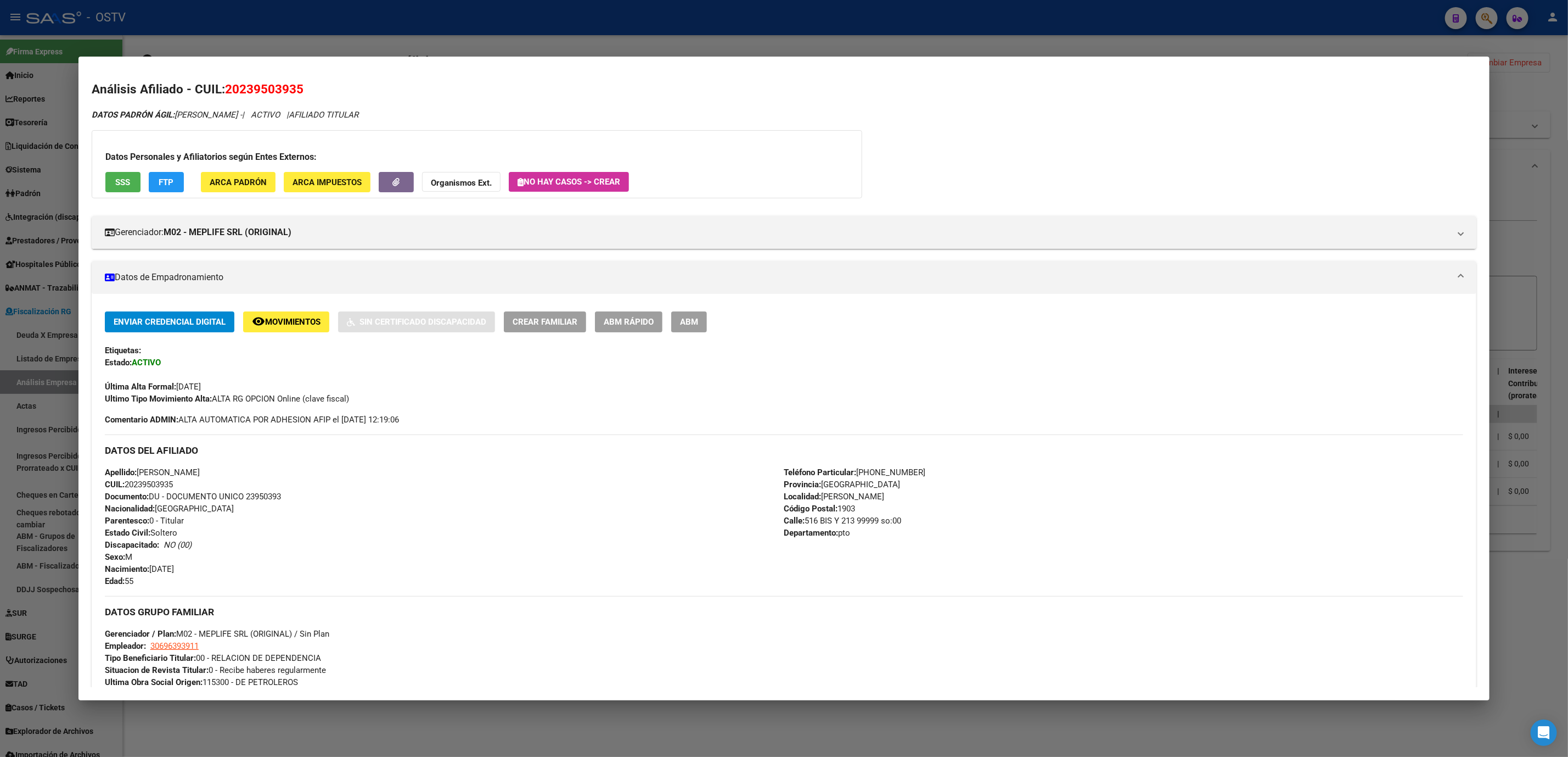
scroll to position [231, 0]
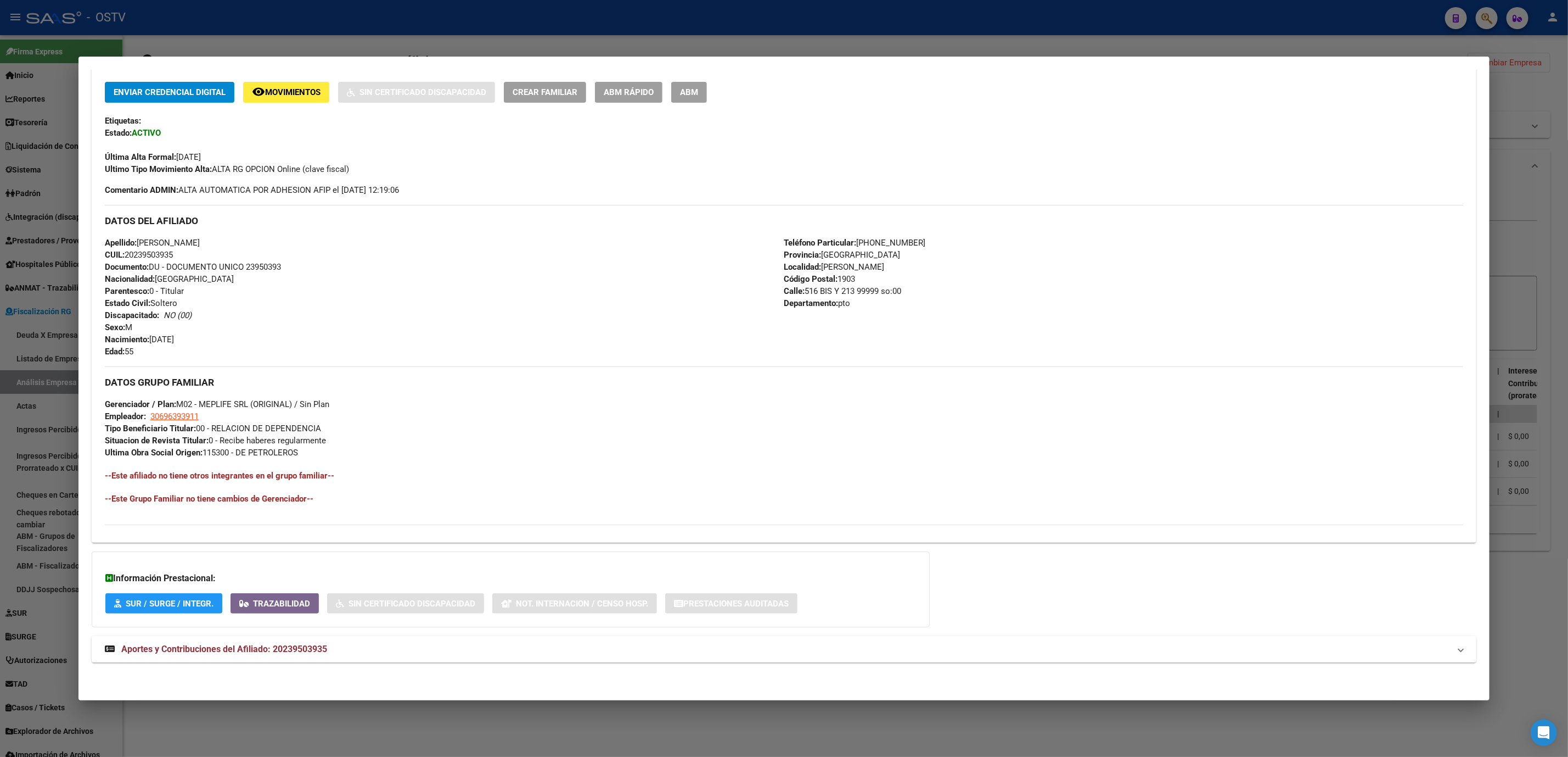
click at [296, 658] on mat-expansion-panel-header "Aportes y Contribuciones del Afiliado: 20239503935" at bounding box center [784, 649] width 1385 height 27
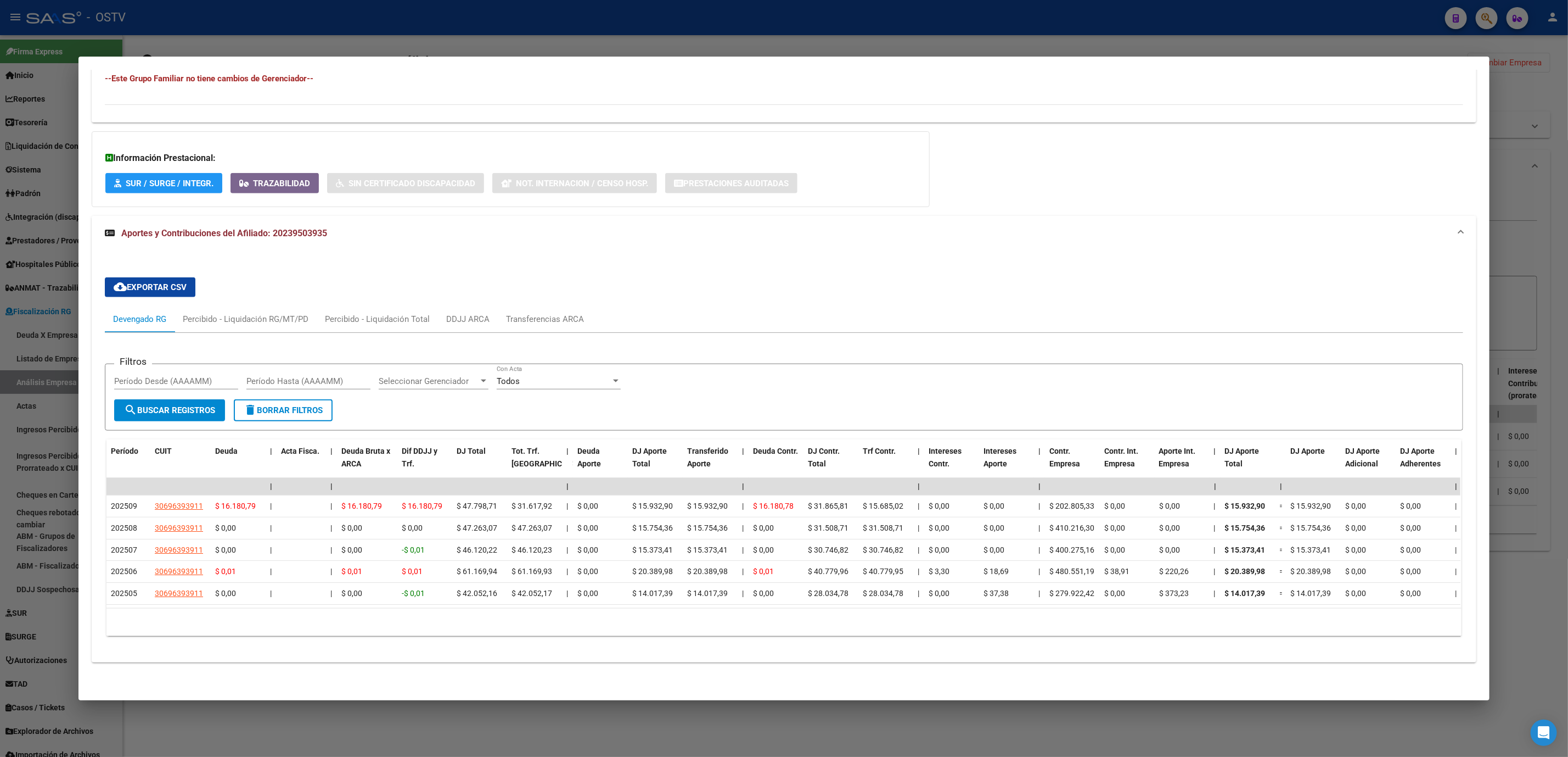
scroll to position [664, 0]
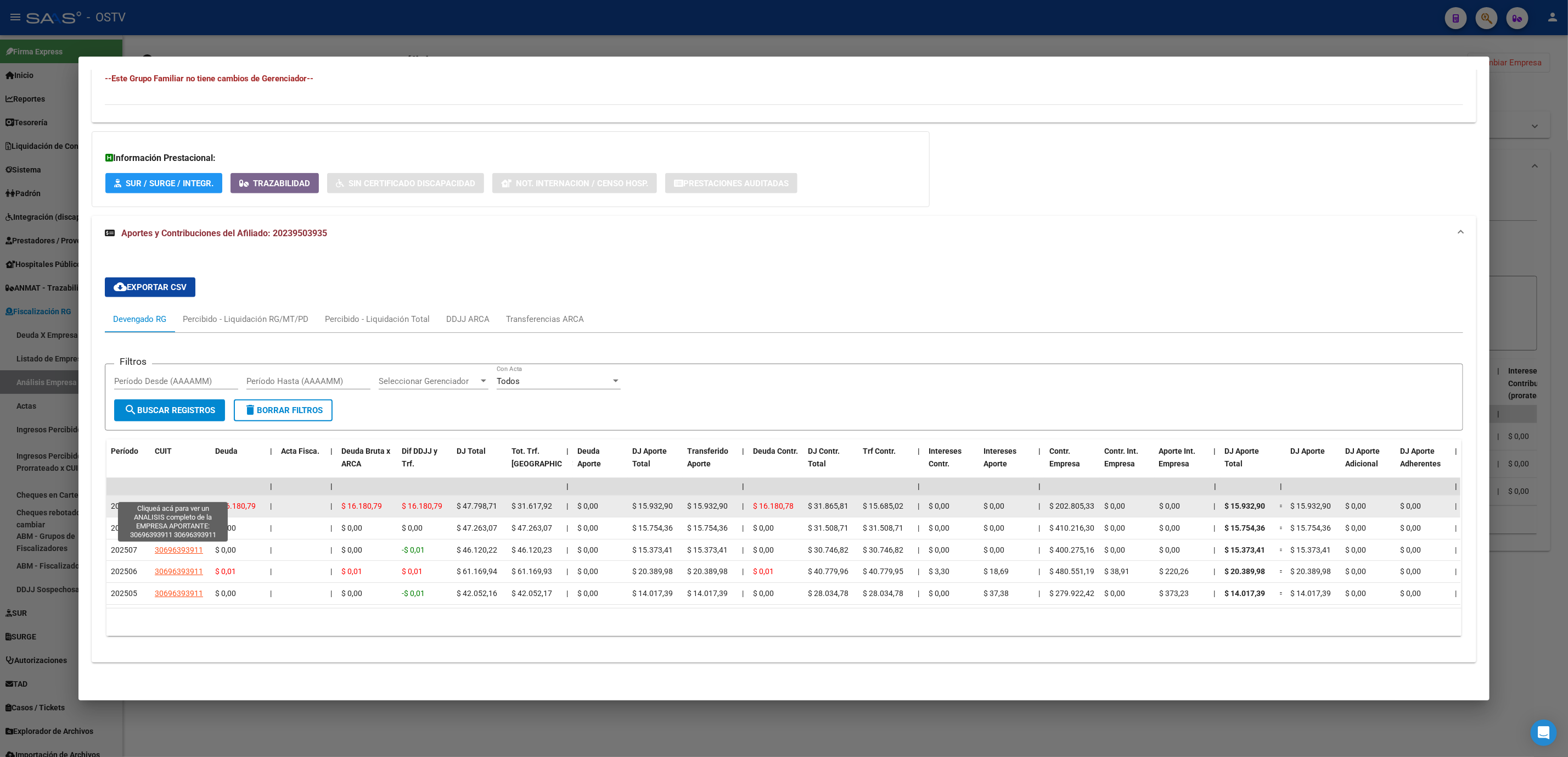
click at [172, 502] on span "30696393911" at bounding box center [179, 506] width 48 height 9
type textarea "30696393911"
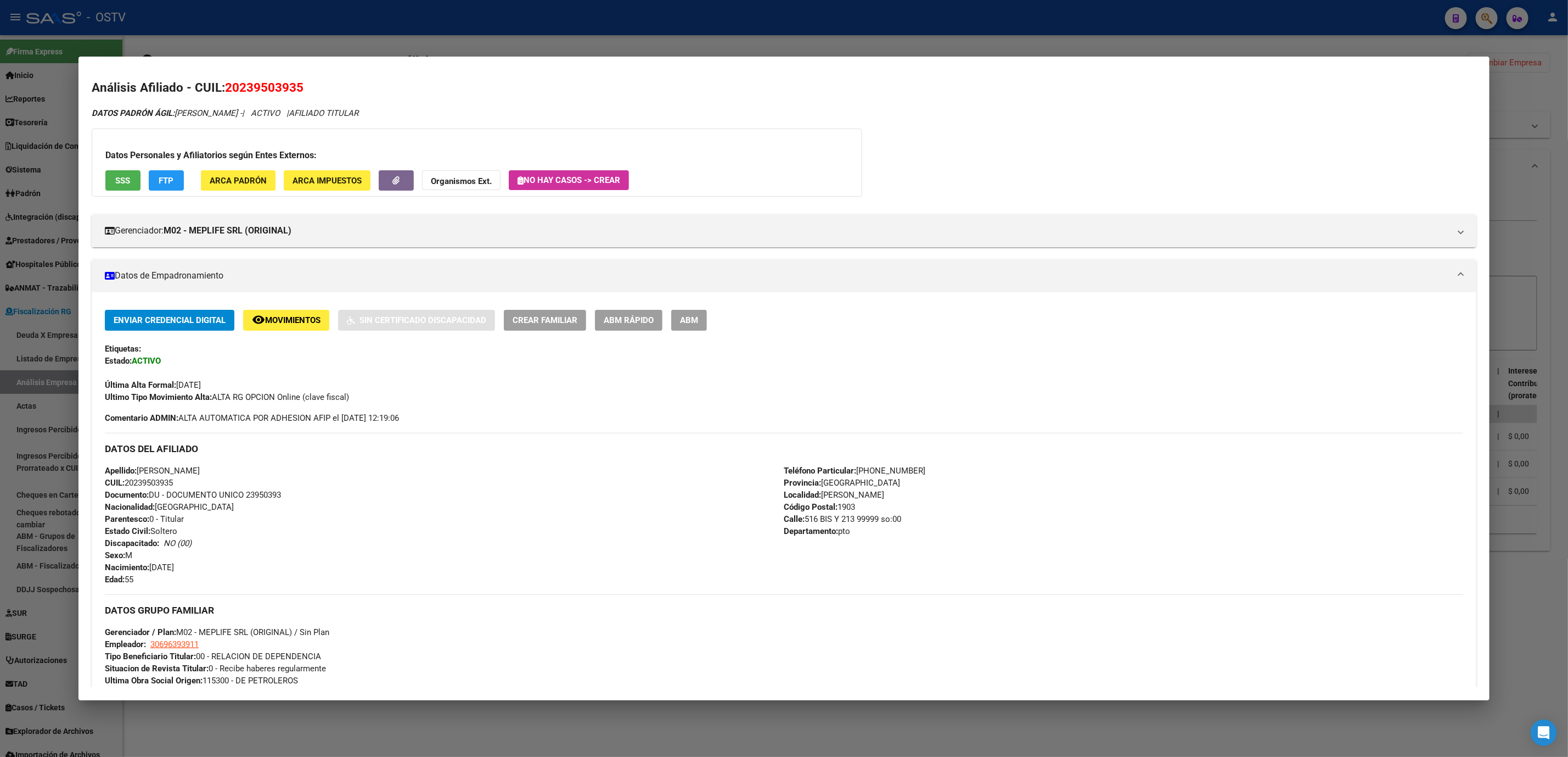
scroll to position [0, 0]
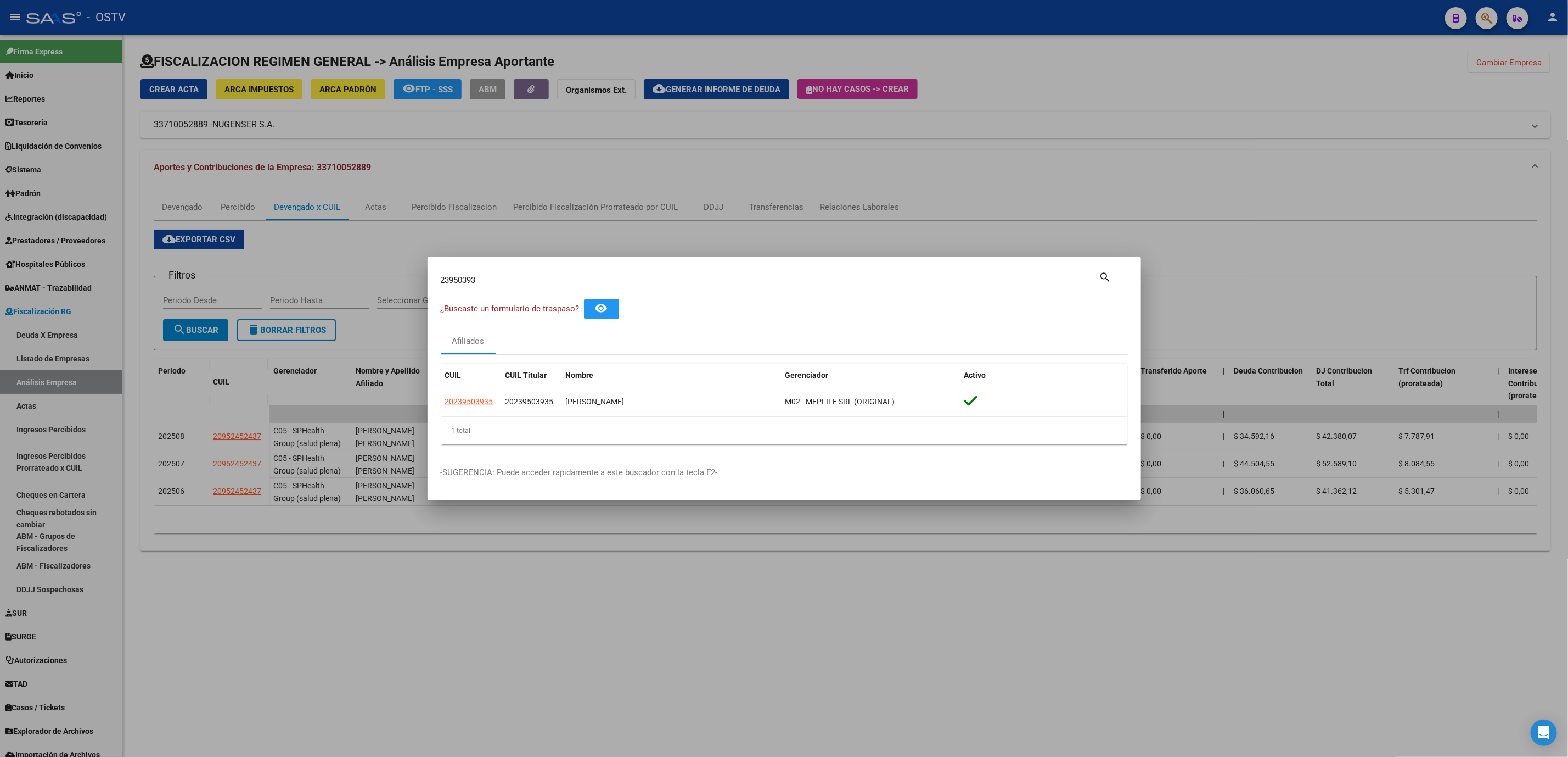
click at [527, 288] on div "23950393 Buscar (apellido, dni, cuil, nro traspaso, cuit, obra social)" at bounding box center [770, 280] width 659 height 16
click at [527, 287] on div "23950393 Buscar (apellido, dni, cuil, nro traspaso, cuit, obra social)" at bounding box center [770, 280] width 659 height 16
click at [526, 280] on input "23950393" at bounding box center [770, 280] width 659 height 10
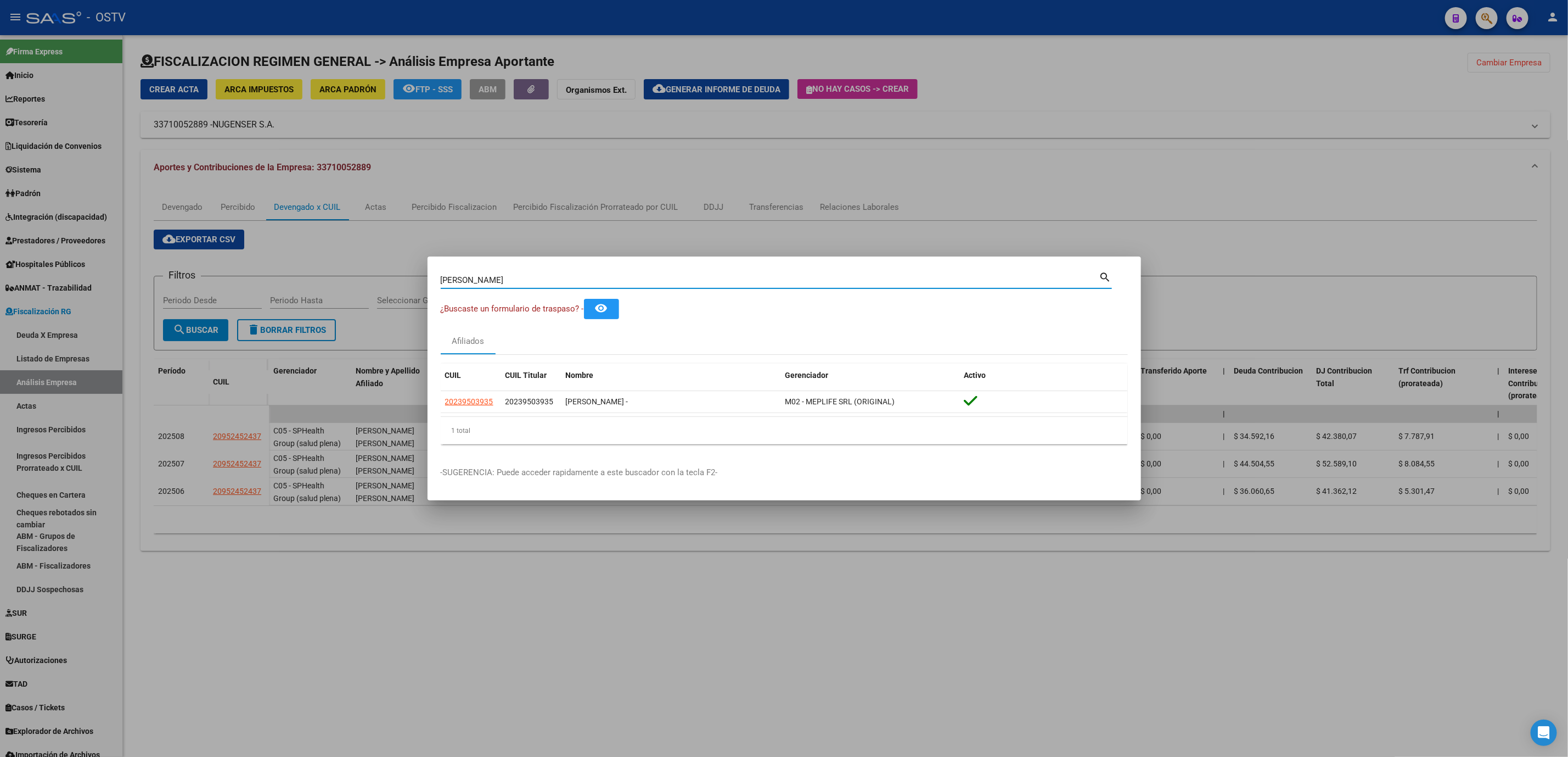
type input "[PERSON_NAME]"
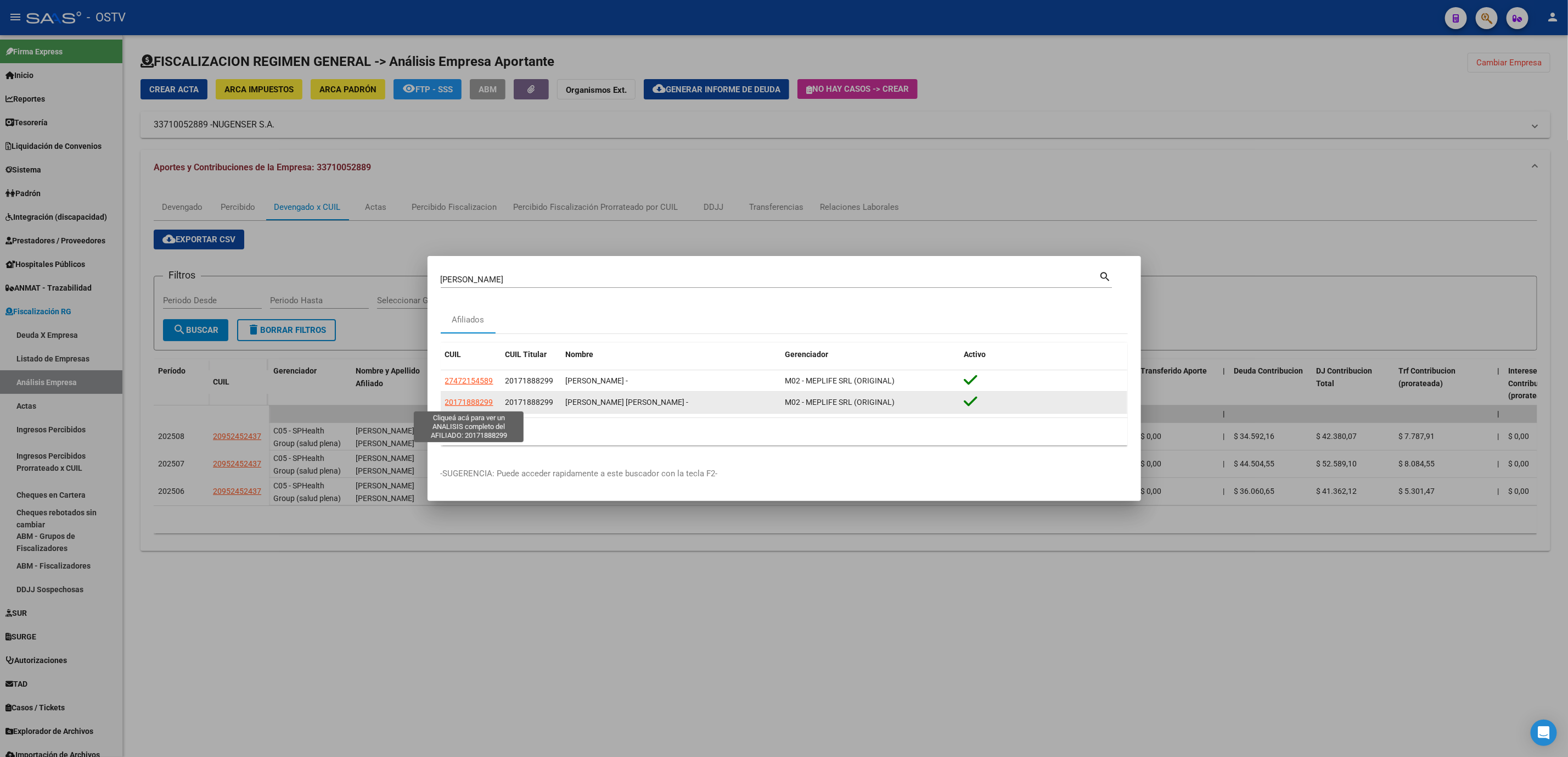
click at [483, 406] on span "20171888299" at bounding box center [469, 402] width 48 height 9
type textarea "20171888299"
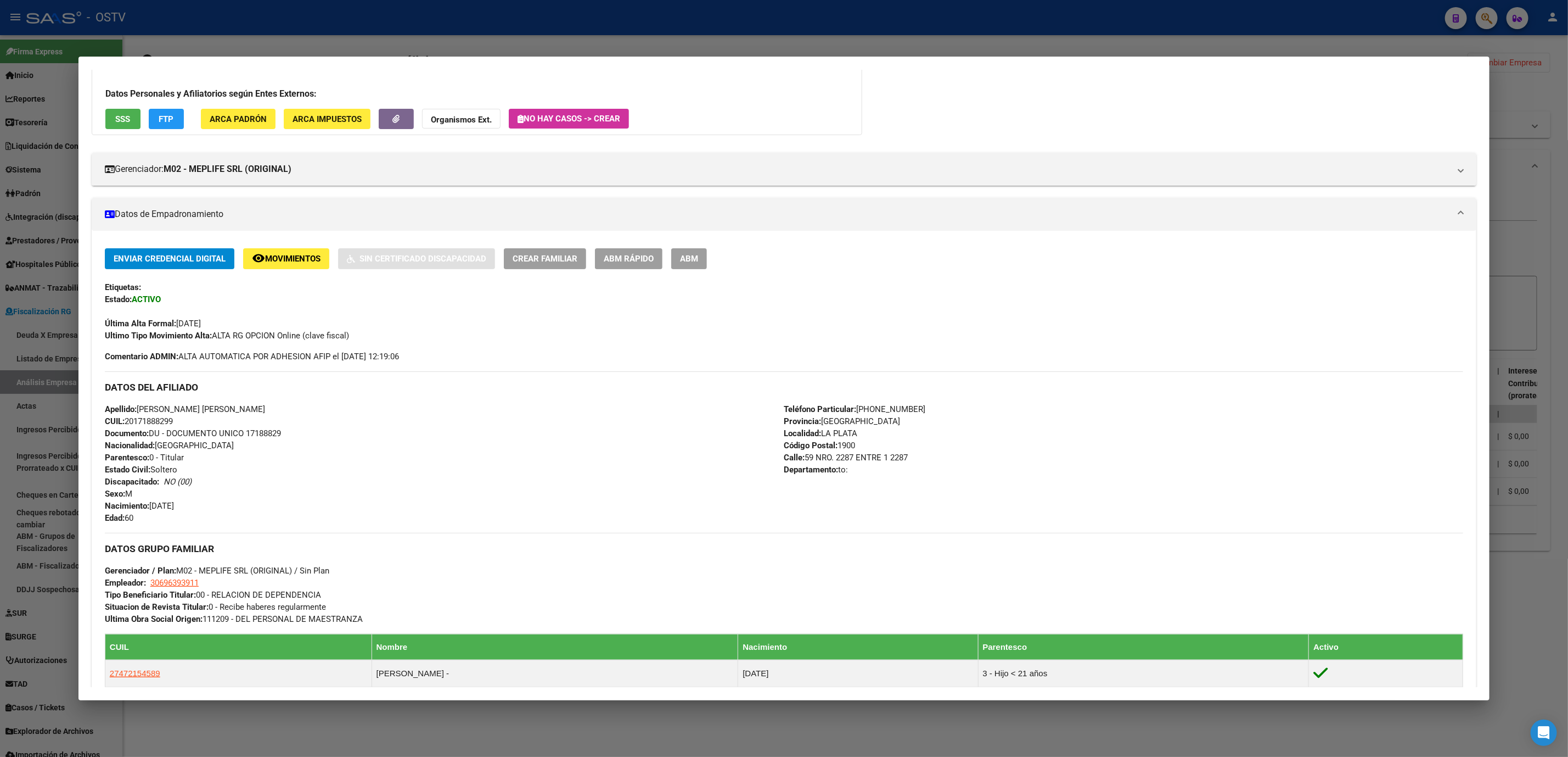
scroll to position [271, 0]
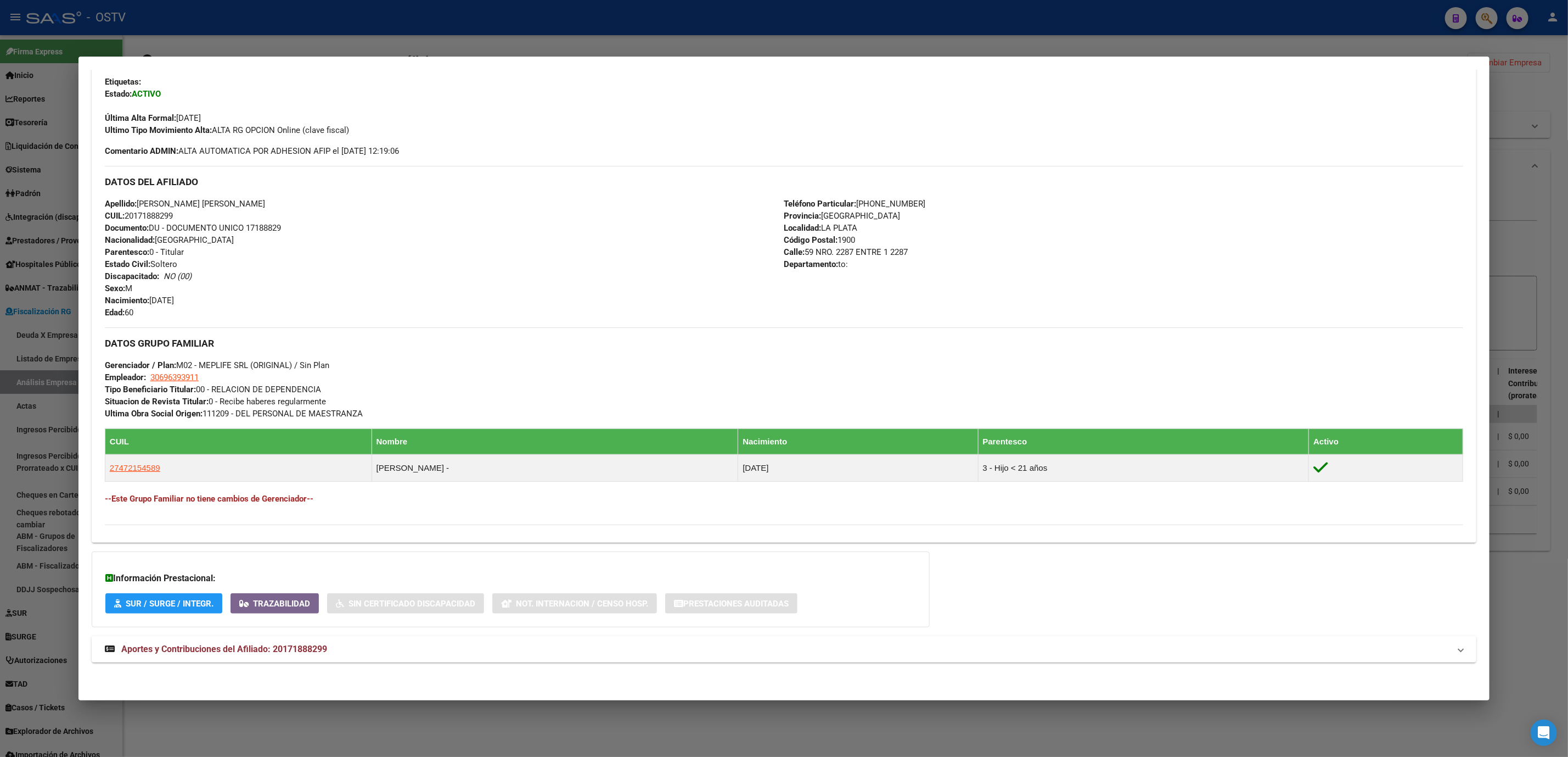
click at [268, 651] on span "Aportes y Contribuciones del Afiliado: 20171888299" at bounding box center [224, 649] width 206 height 11
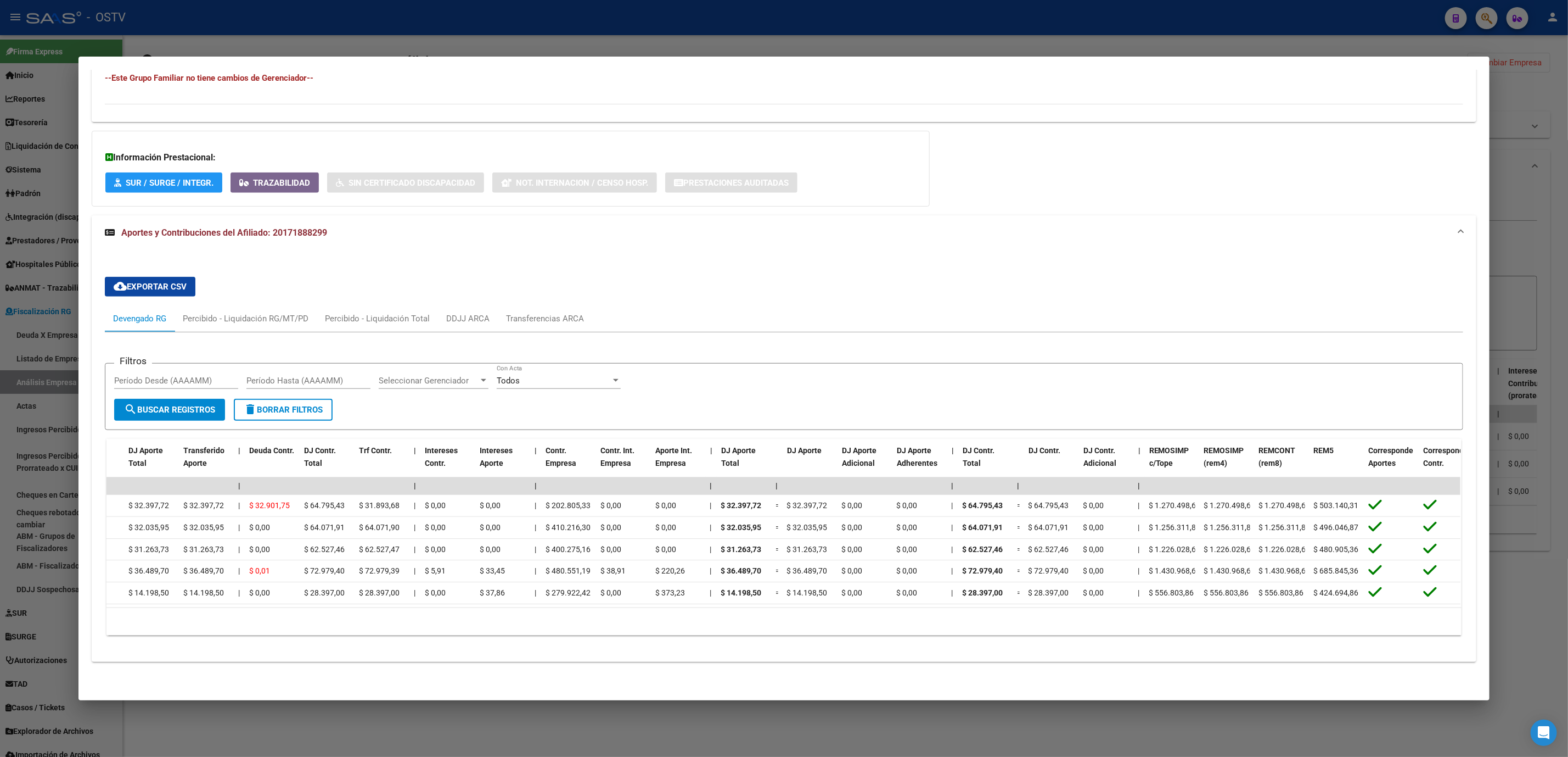
scroll to position [0, 0]
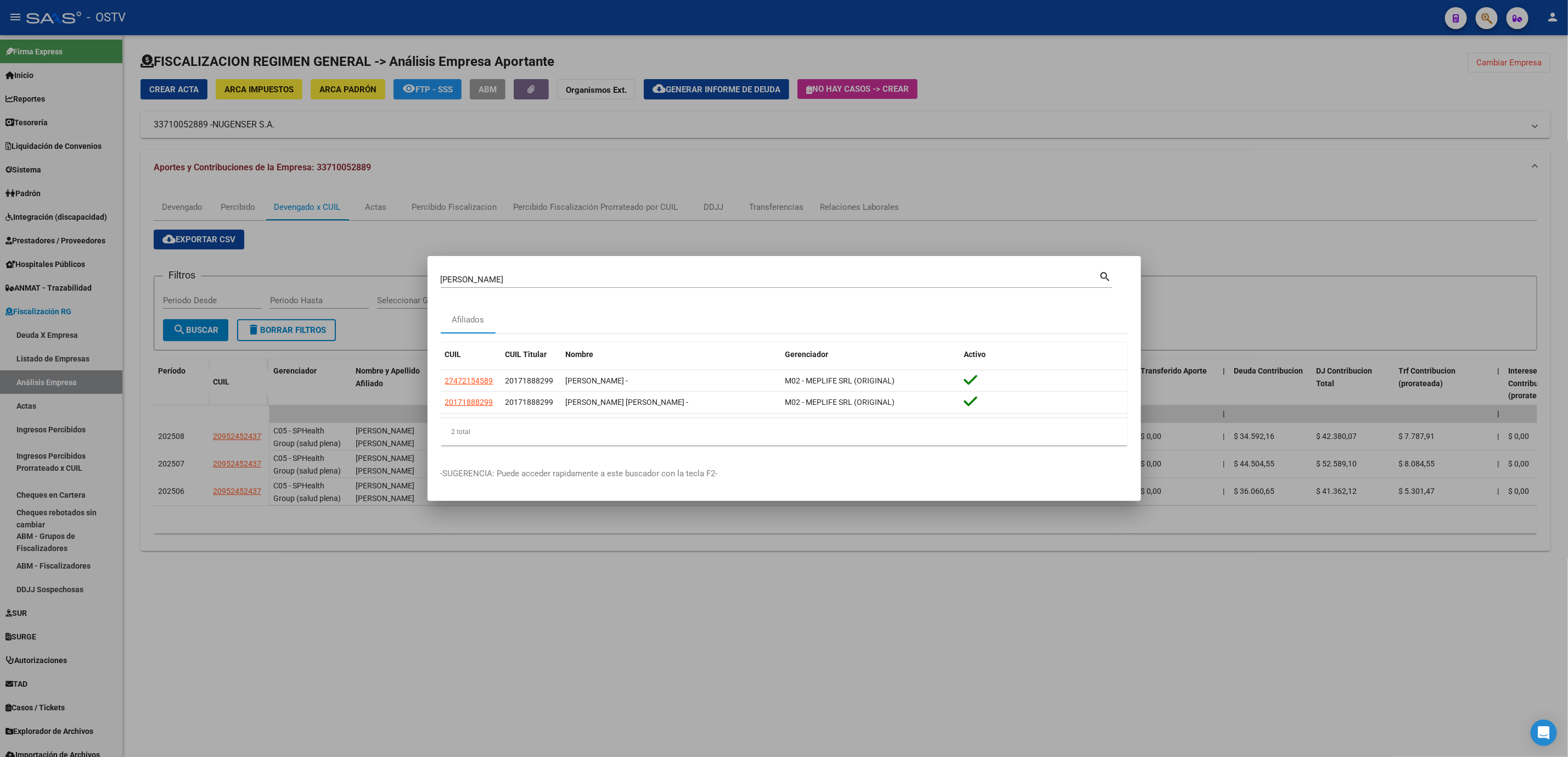
drag, startPoint x: 384, startPoint y: 284, endPoint x: 242, endPoint y: 288, distance: 142.1
click at [242, 288] on div "[PERSON_NAME] Buscar (apellido, dni, cuil, nro traspaso, cuit, obra social) sea…" at bounding box center [784, 378] width 1568 height 757
type input "[PERSON_NAME]"
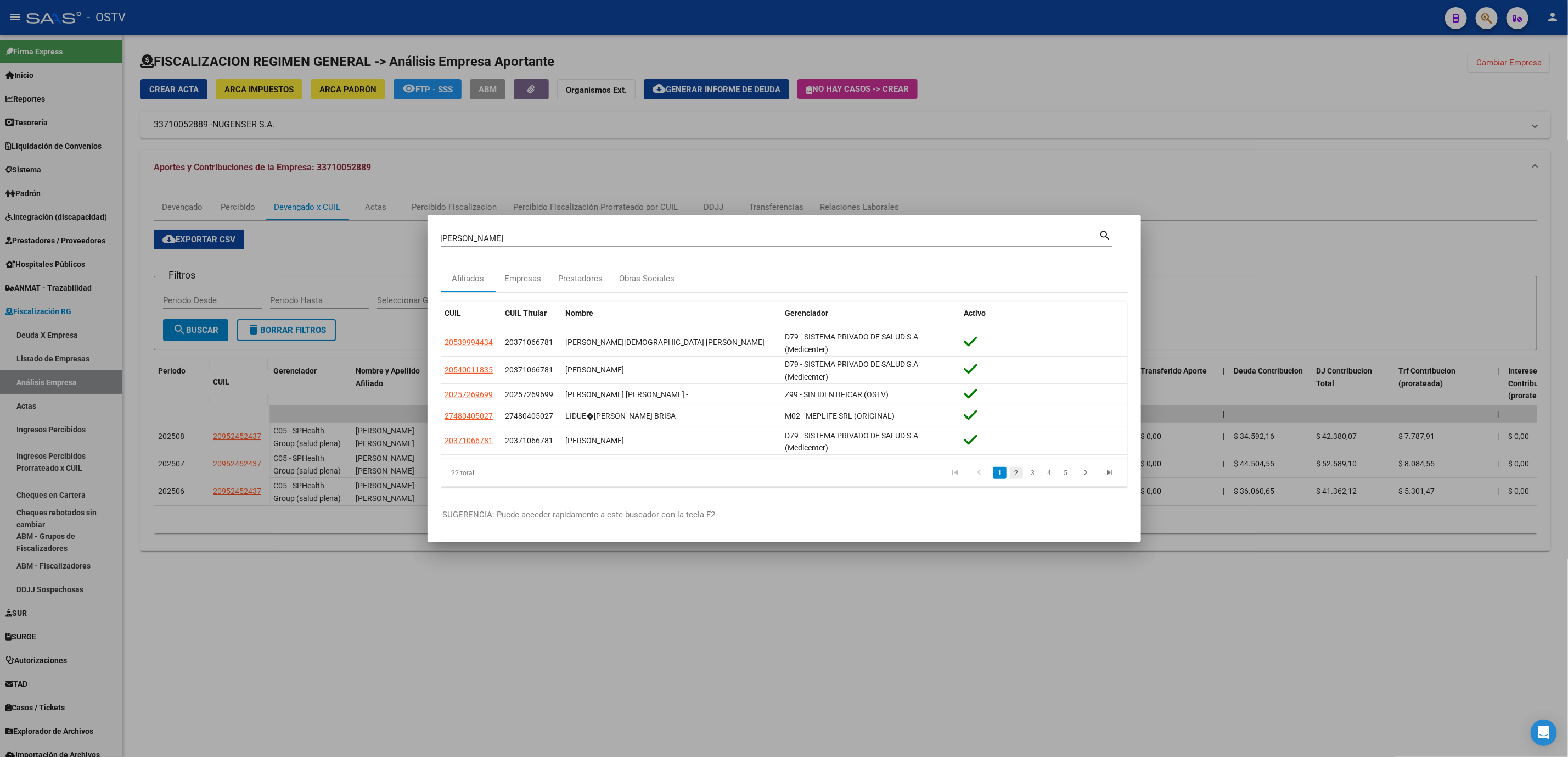
click at [1013, 475] on link "2" at bounding box center [1017, 473] width 13 height 12
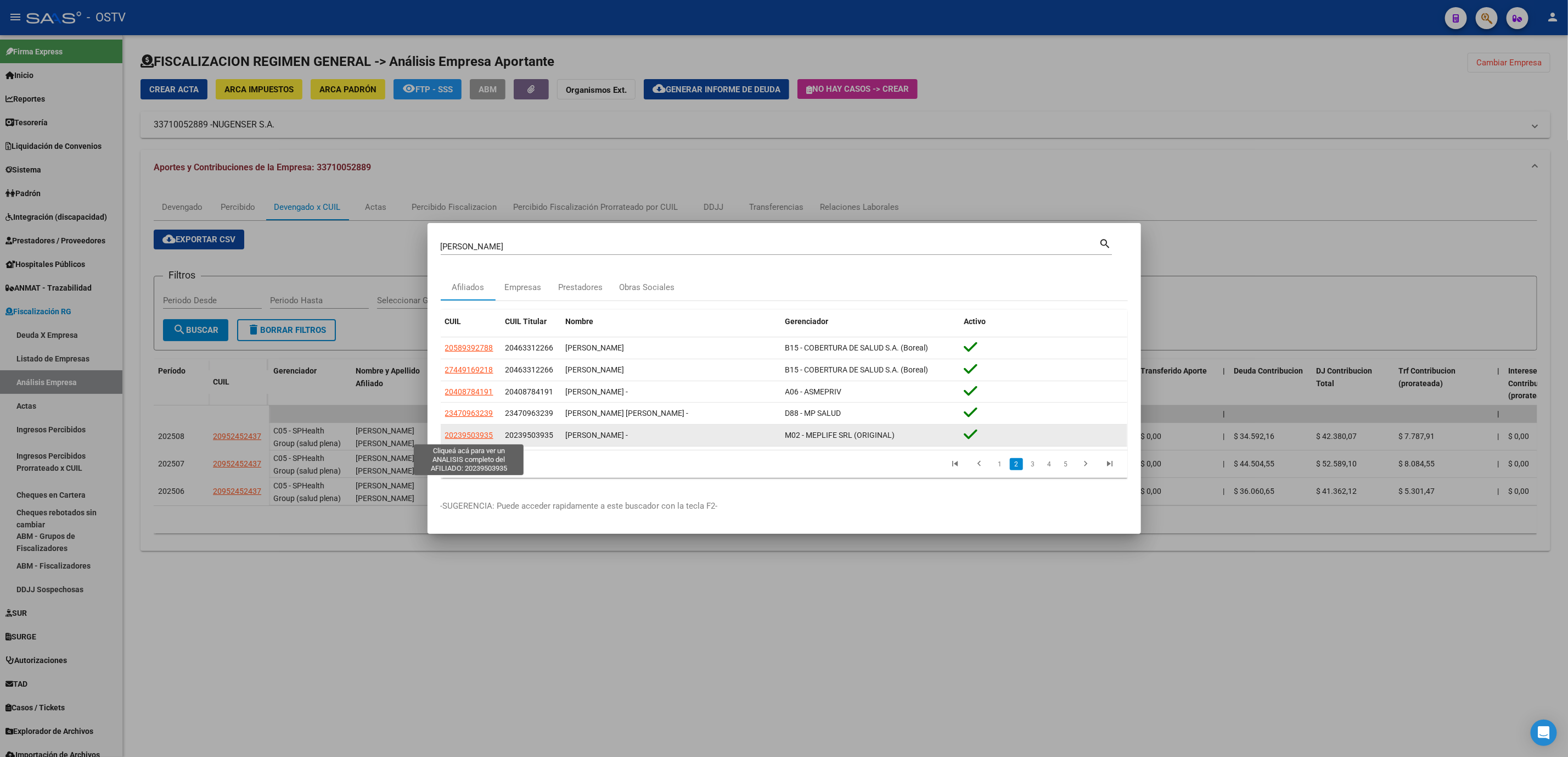
click at [473, 437] on span "20239503935" at bounding box center [469, 435] width 48 height 9
type textarea "20239503935"
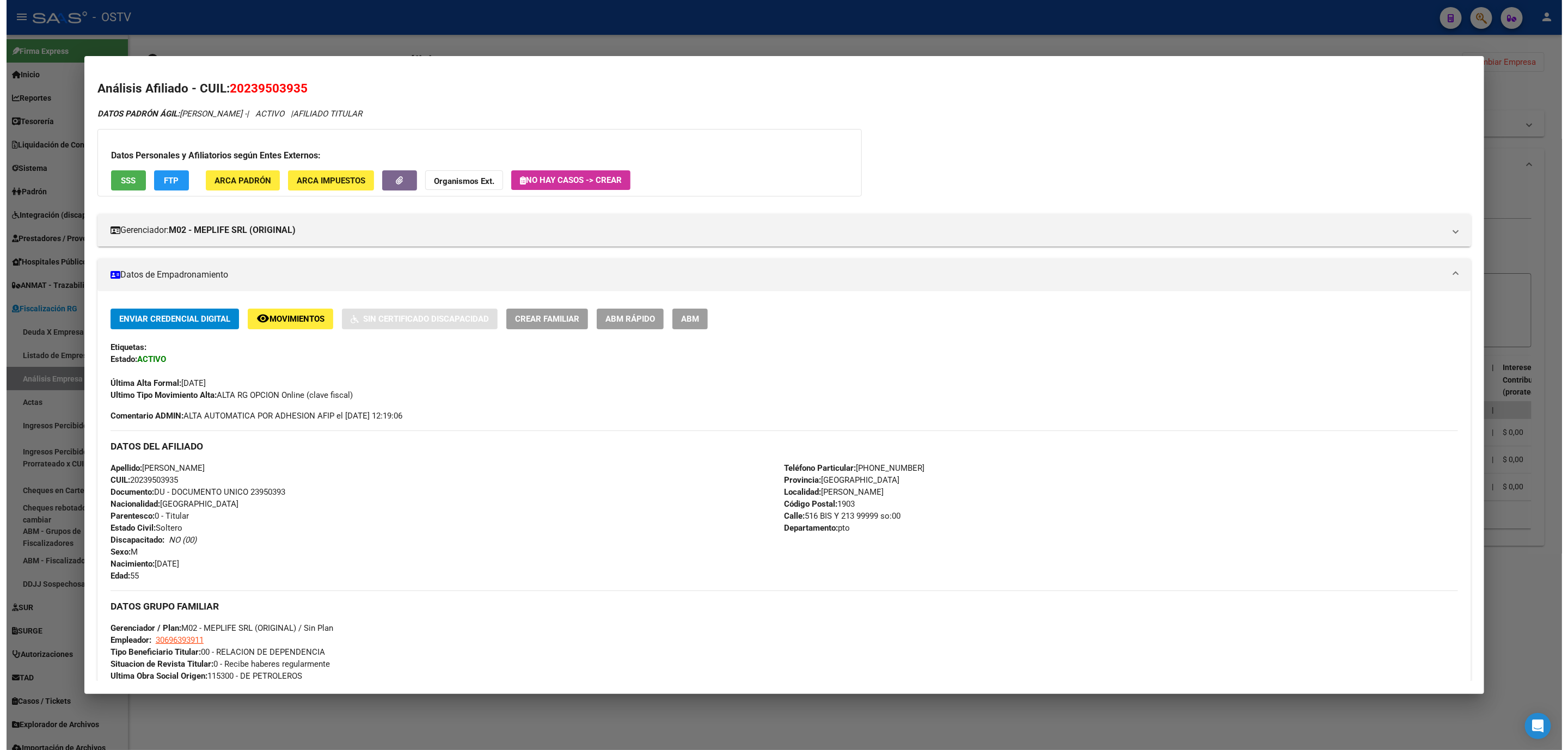
scroll to position [82, 0]
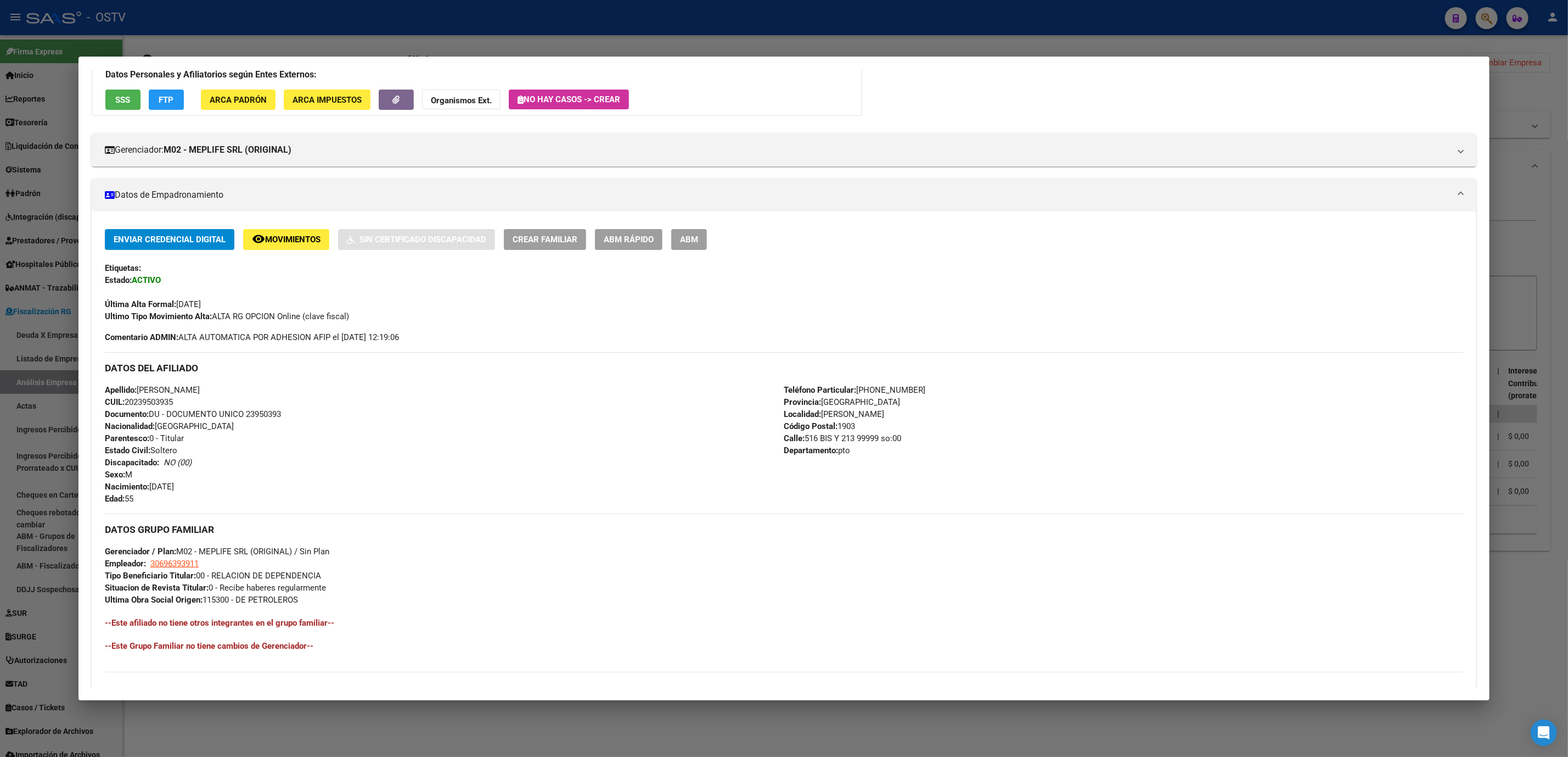
click at [294, 729] on div at bounding box center [784, 378] width 1568 height 757
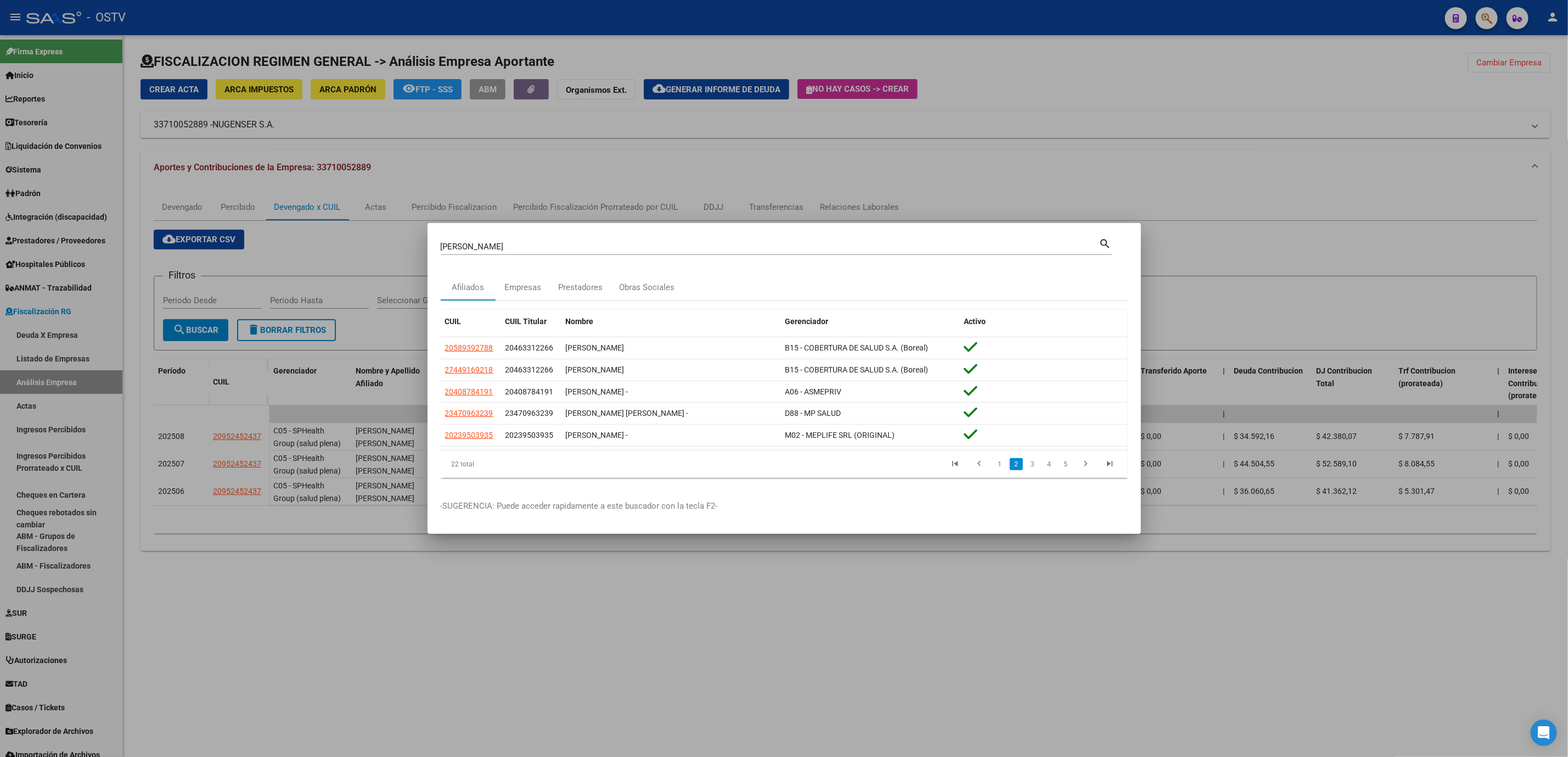
click at [294, 729] on div at bounding box center [784, 378] width 1568 height 757
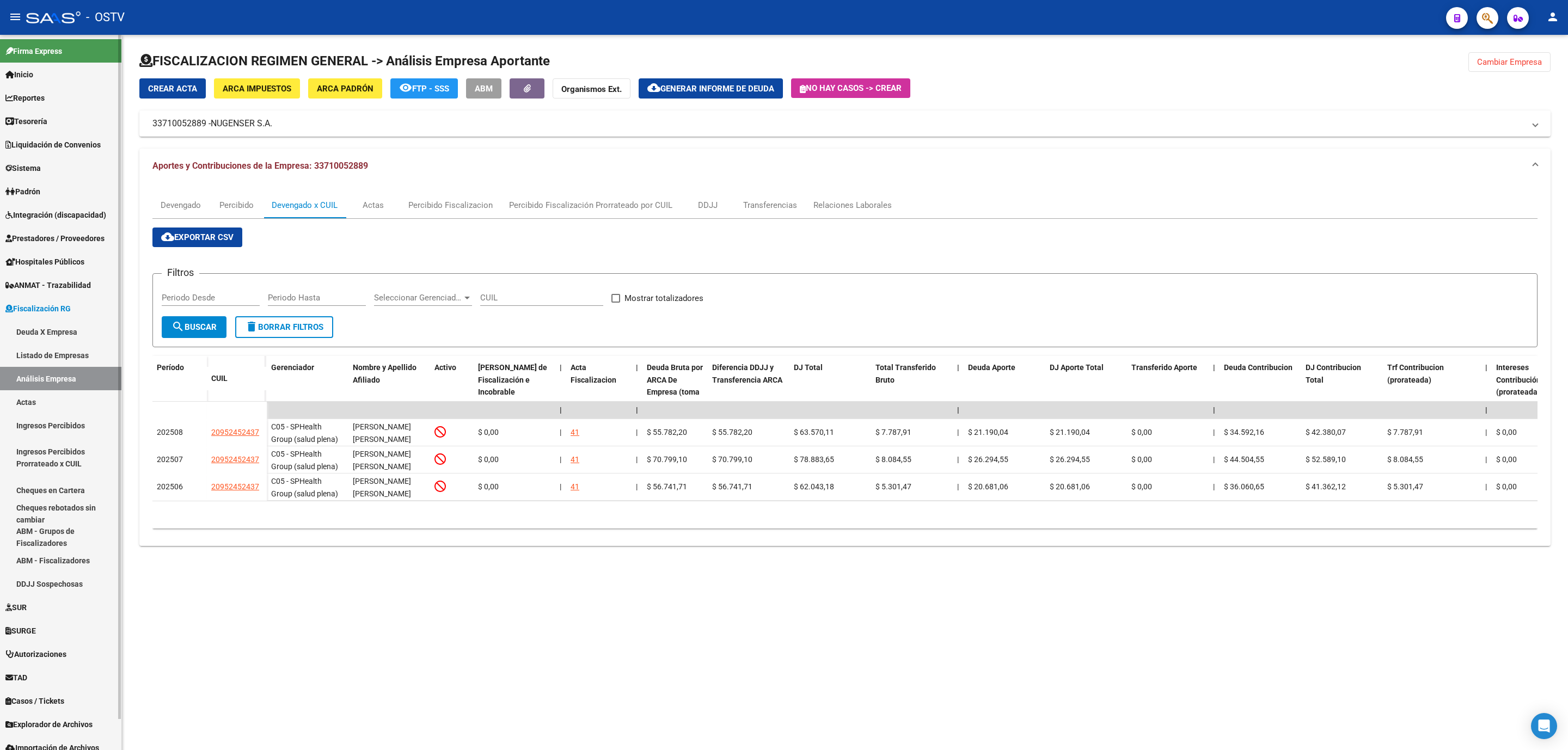
click at [33, 403] on link "Actas" at bounding box center [61, 401] width 122 height 23
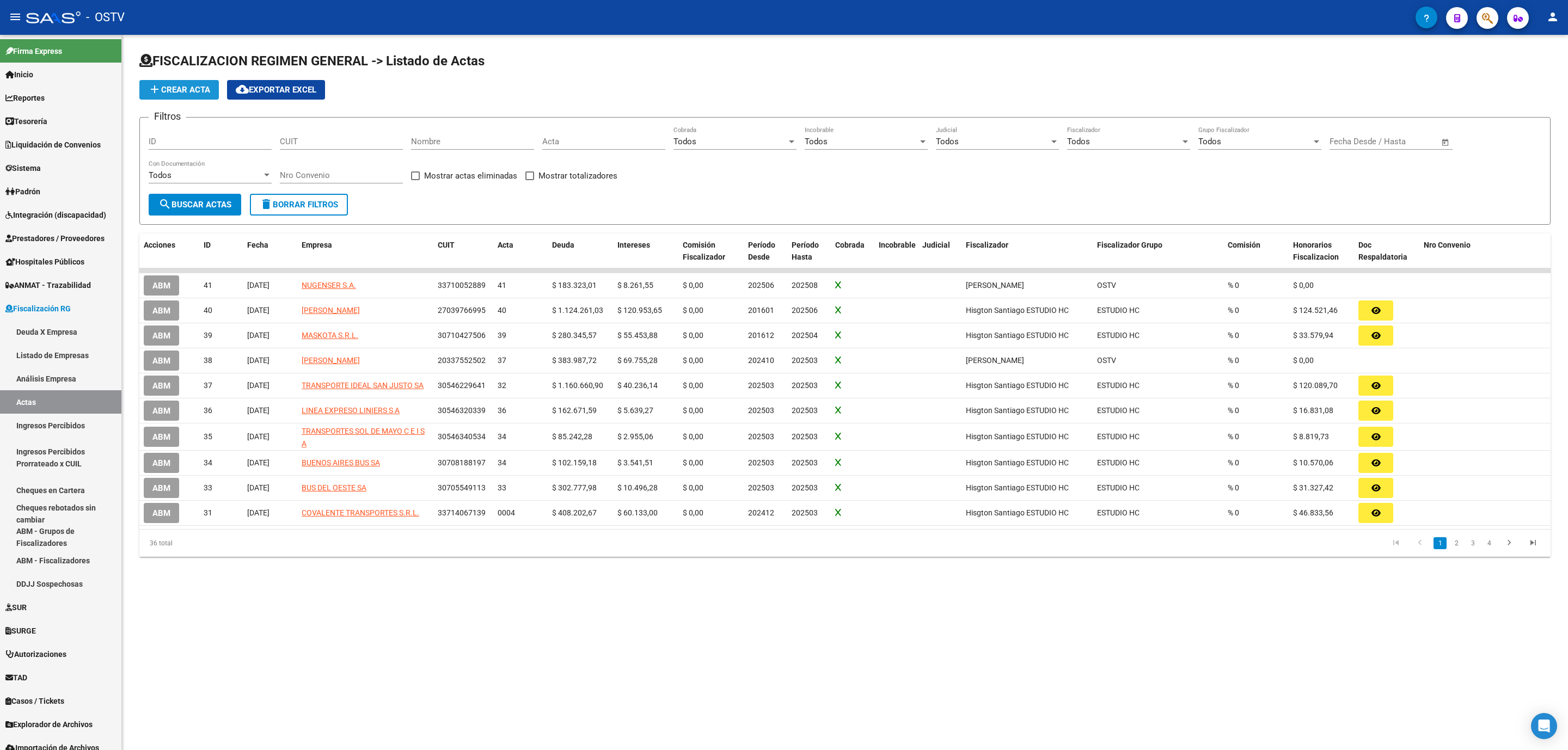
click at [208, 95] on button "add Crear Acta" at bounding box center [179, 90] width 79 height 19
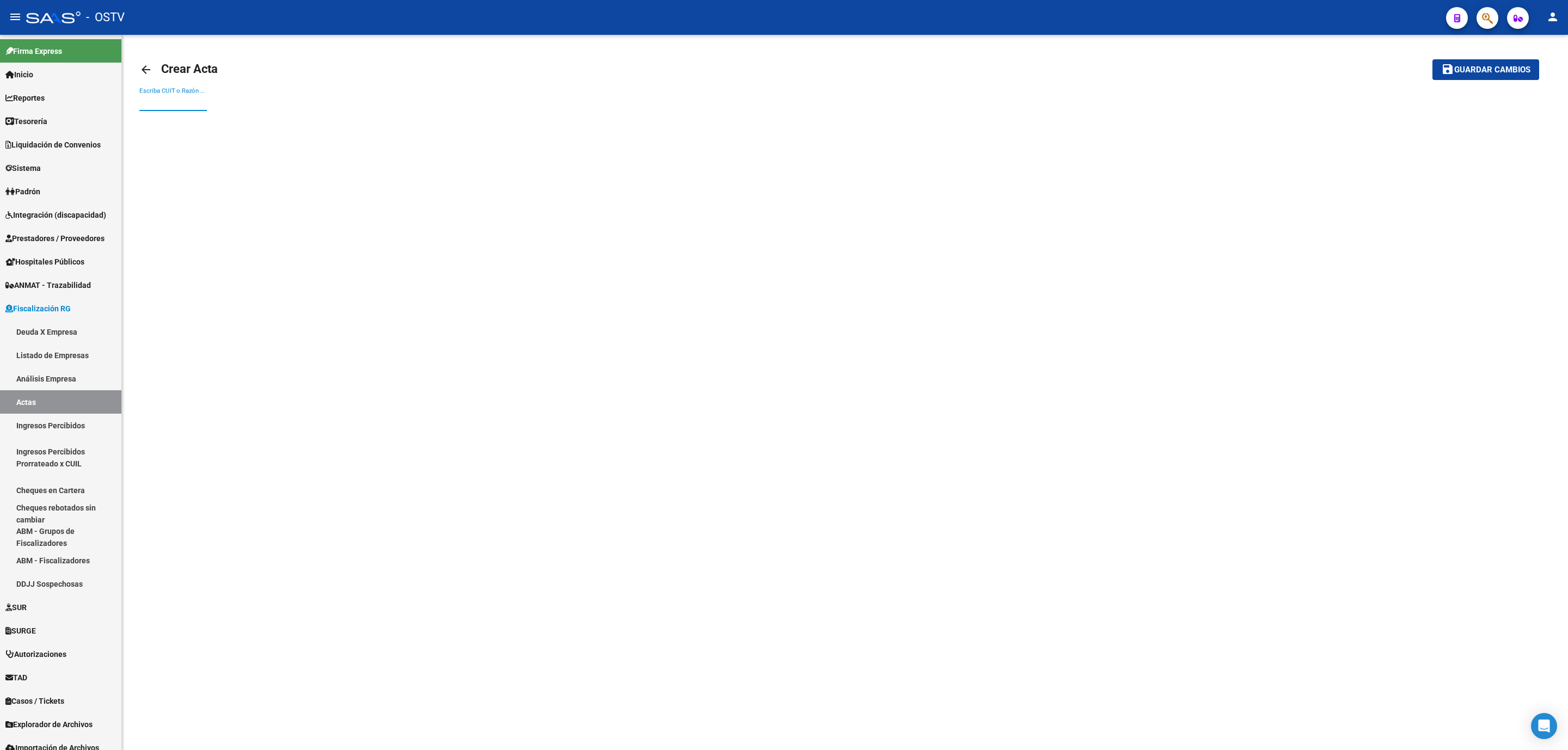
click at [185, 105] on input "Escriba CUIT o Razón Social para buscar" at bounding box center [173, 102] width 67 height 10
type input "conteman"
click at [183, 125] on span "CONTEMAN SA" at bounding box center [303, 123] width 309 height 26
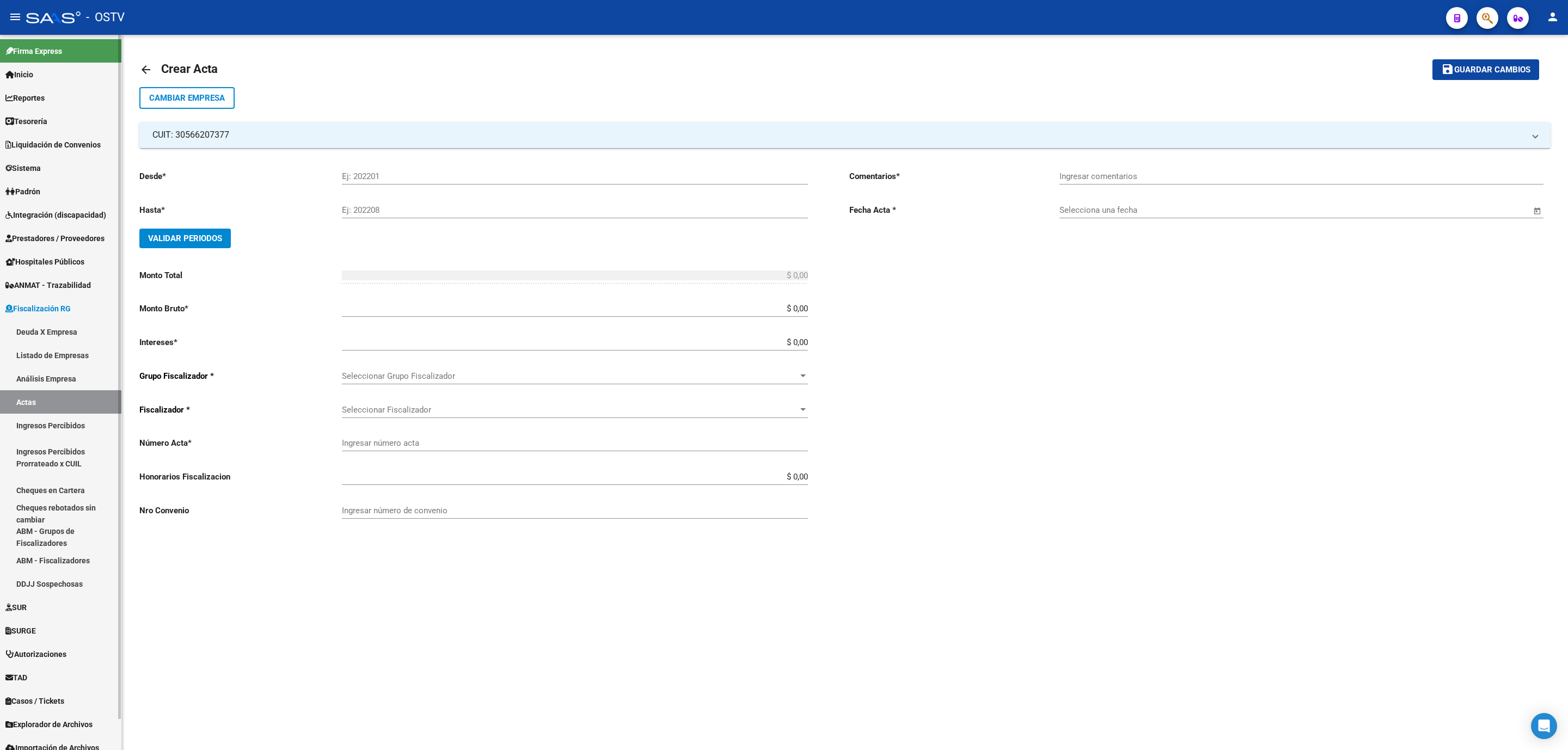
click at [39, 379] on link "Análisis Empresa" at bounding box center [61, 378] width 122 height 23
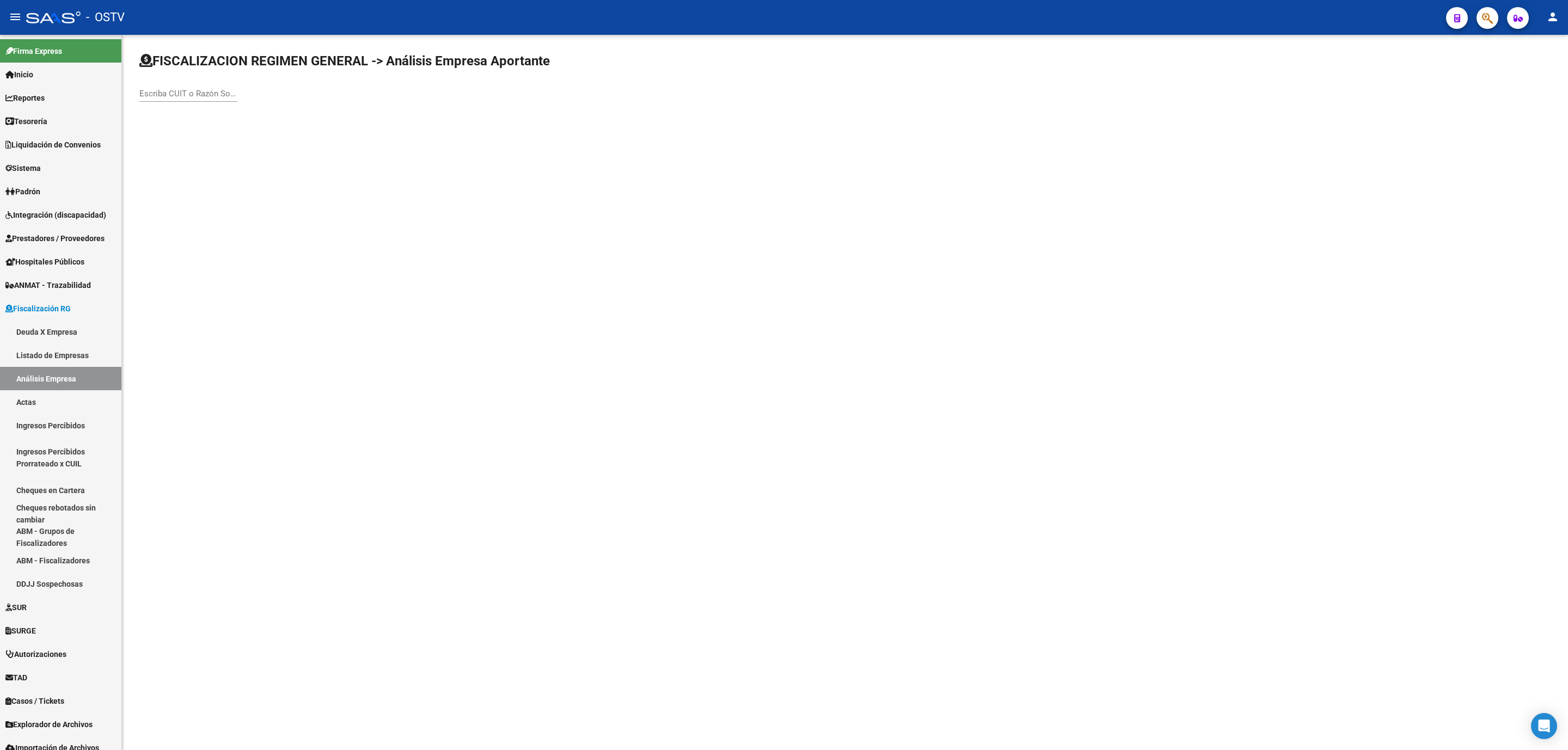
click at [206, 97] on input "Escriba CUIT o Razón Social para buscar" at bounding box center [188, 94] width 98 height 10
type input "conteman"
click at [205, 103] on span "CONTEMAN SA" at bounding box center [303, 114] width 309 height 26
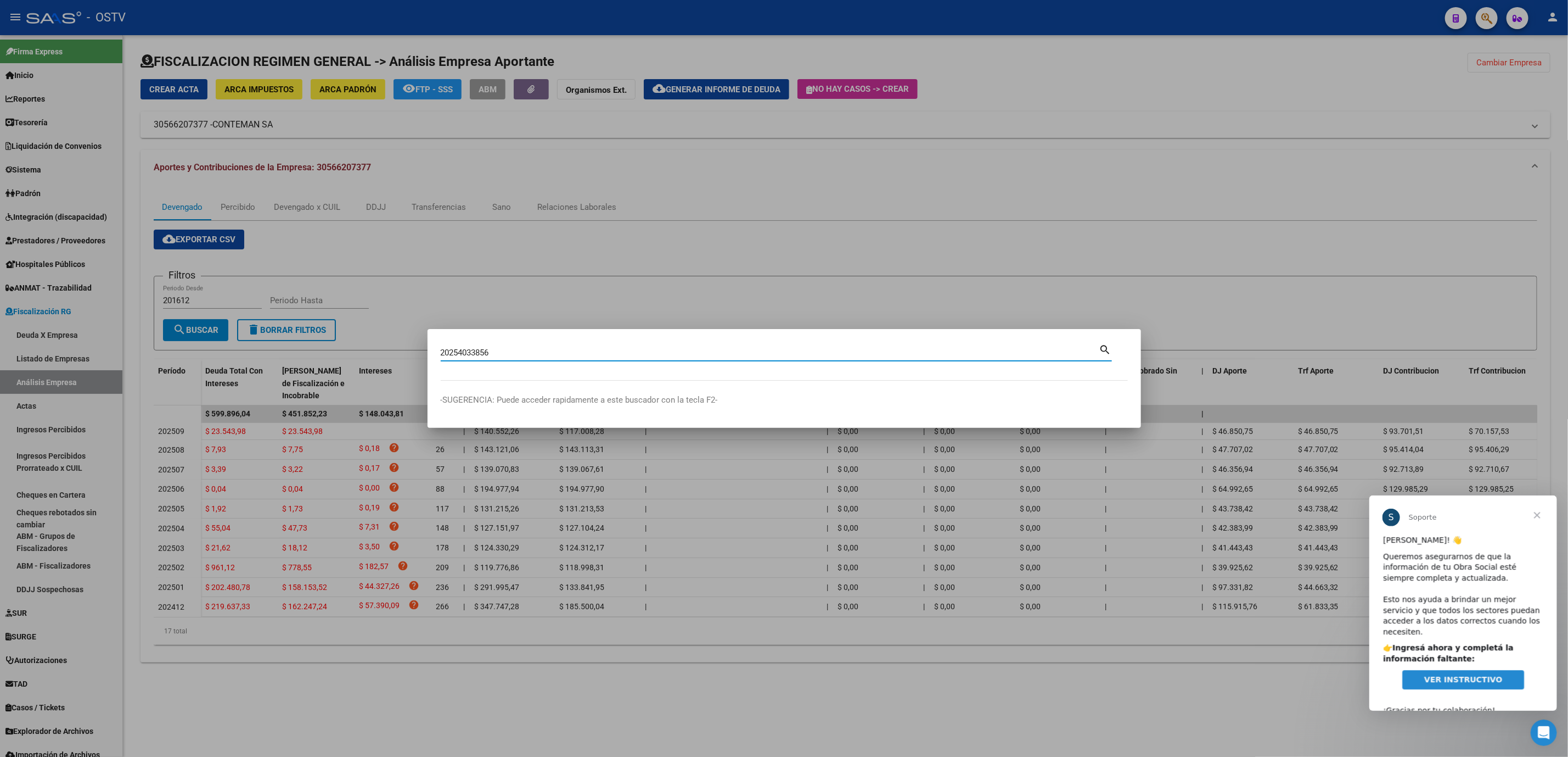
type input "20254033856"
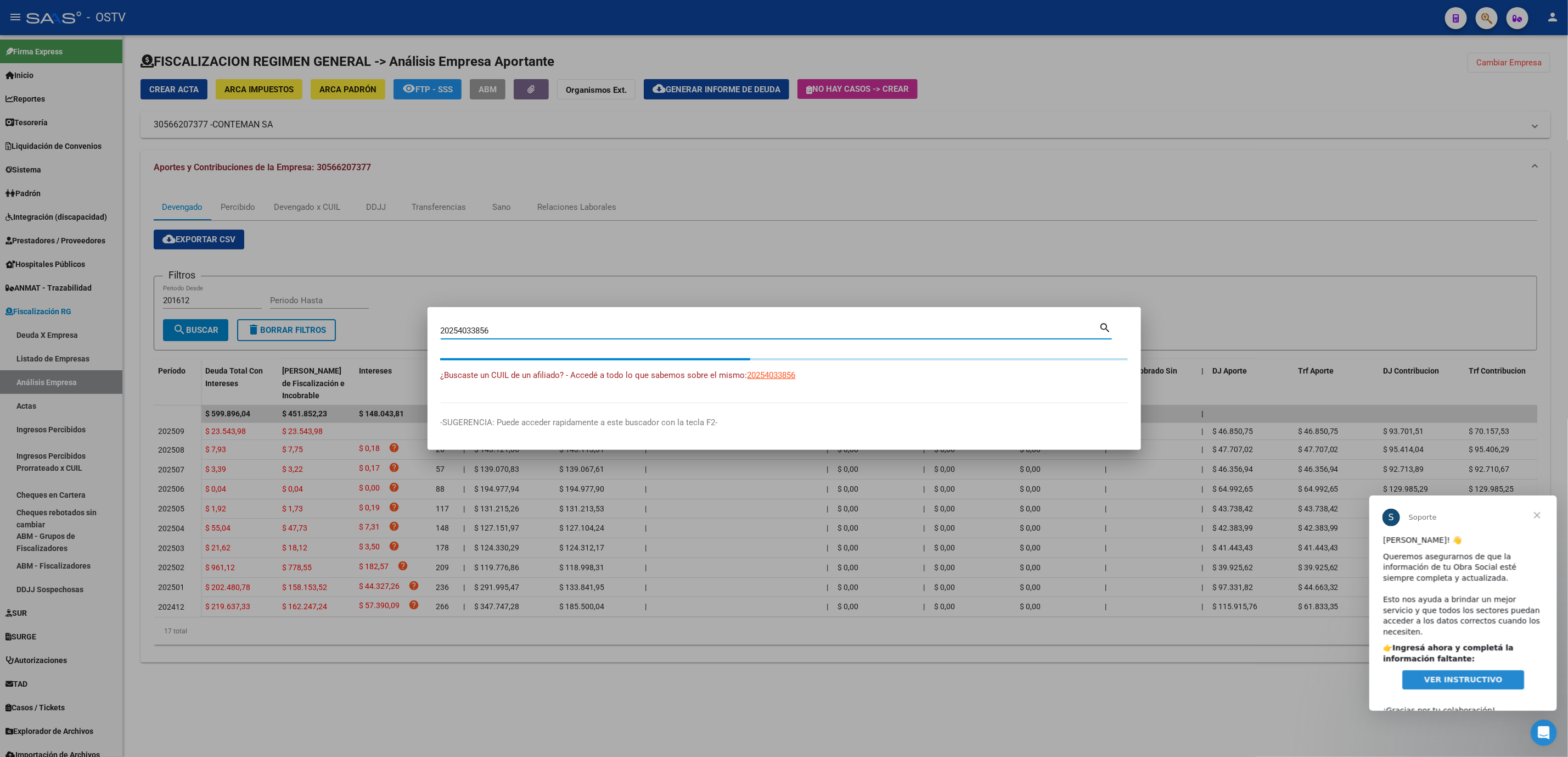
click at [214, 705] on body "menu - OSTV person Firma Express Inicio Calendario SSS Instructivos Contacto OS…" at bounding box center [784, 378] width 1568 height 757
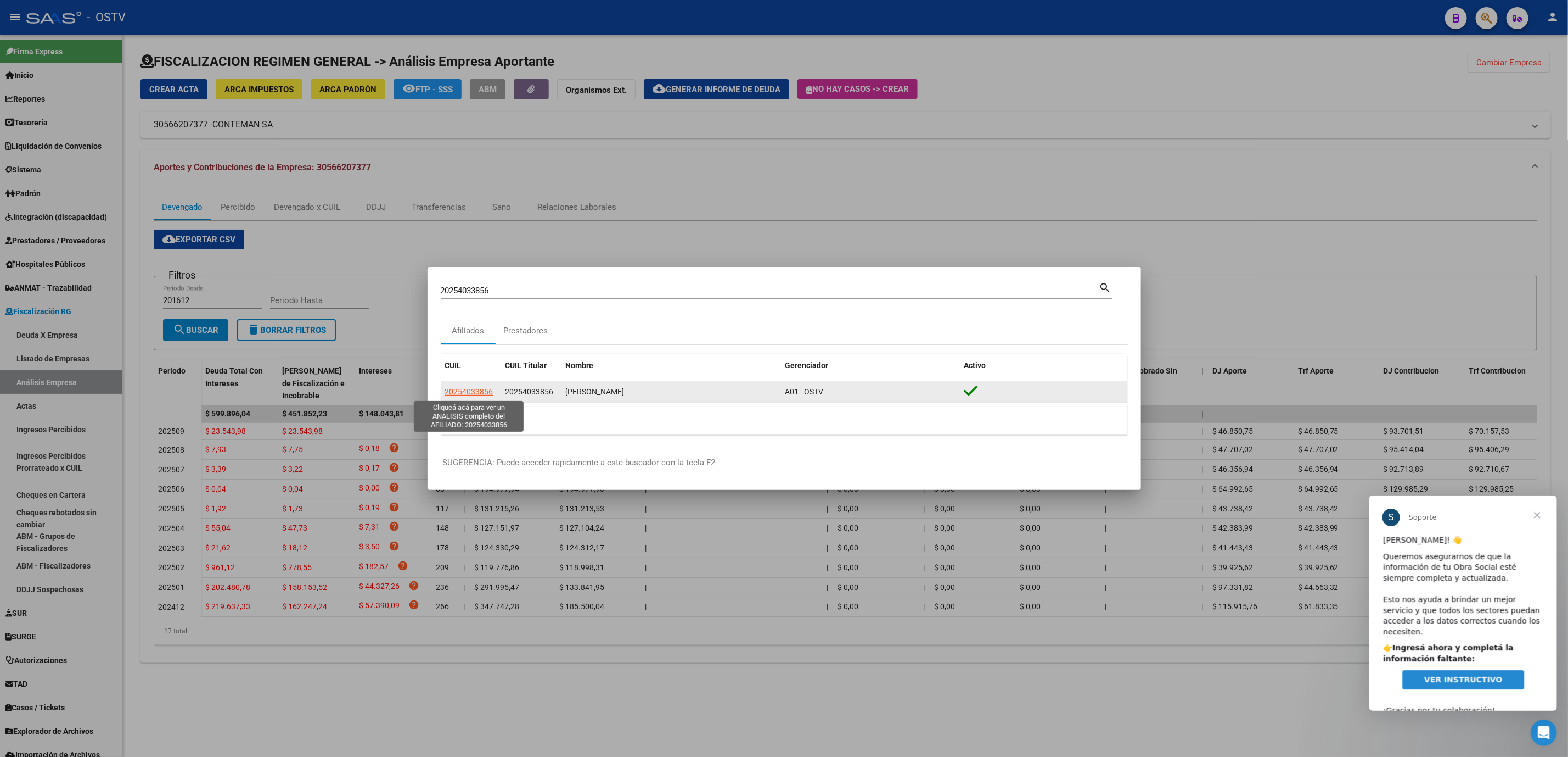
click at [464, 392] on span "20254033856" at bounding box center [469, 391] width 48 height 9
type textarea "20254033856"
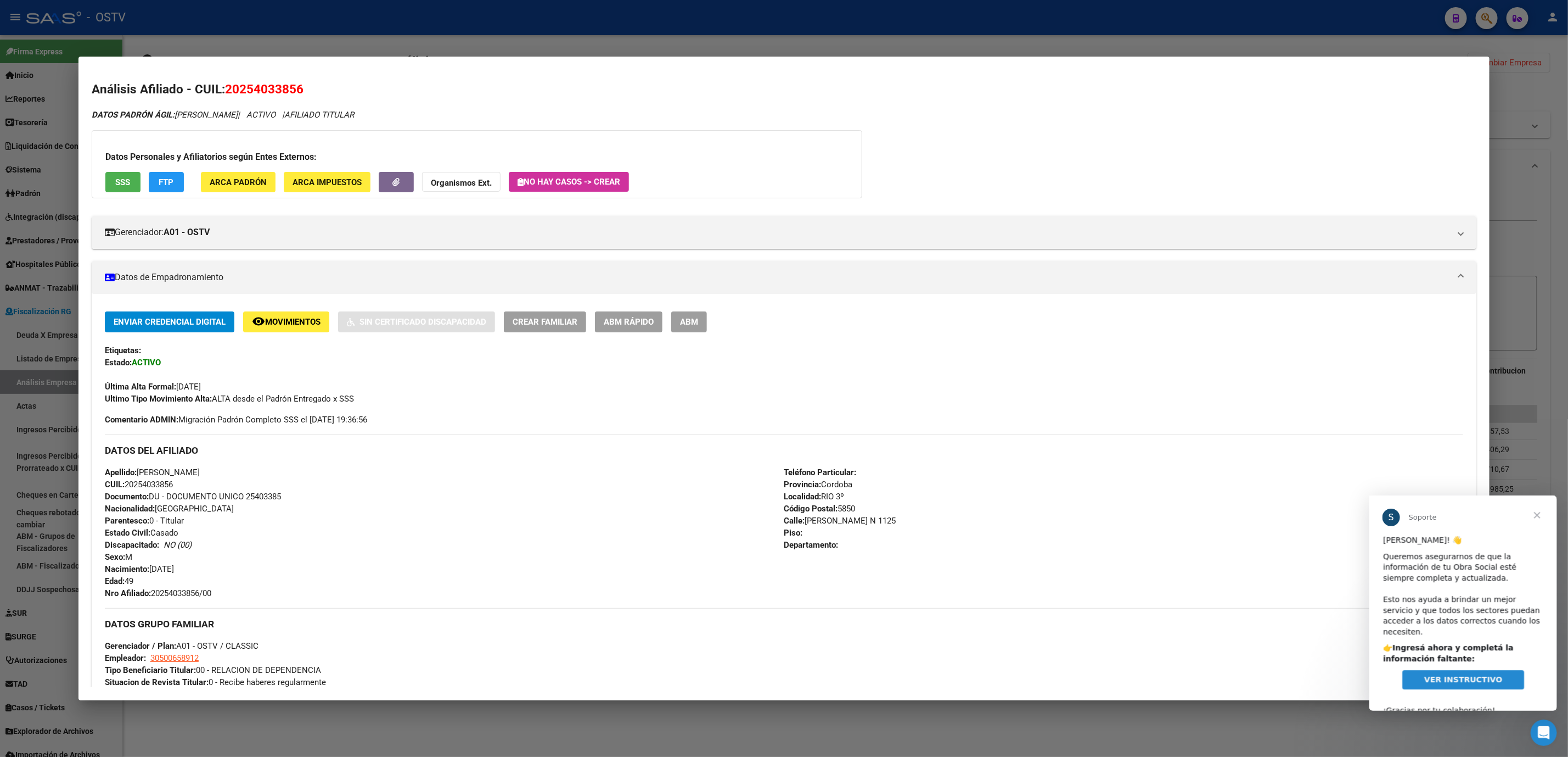
click at [1541, 517] on span "Cerrar" at bounding box center [1537, 515] width 40 height 40
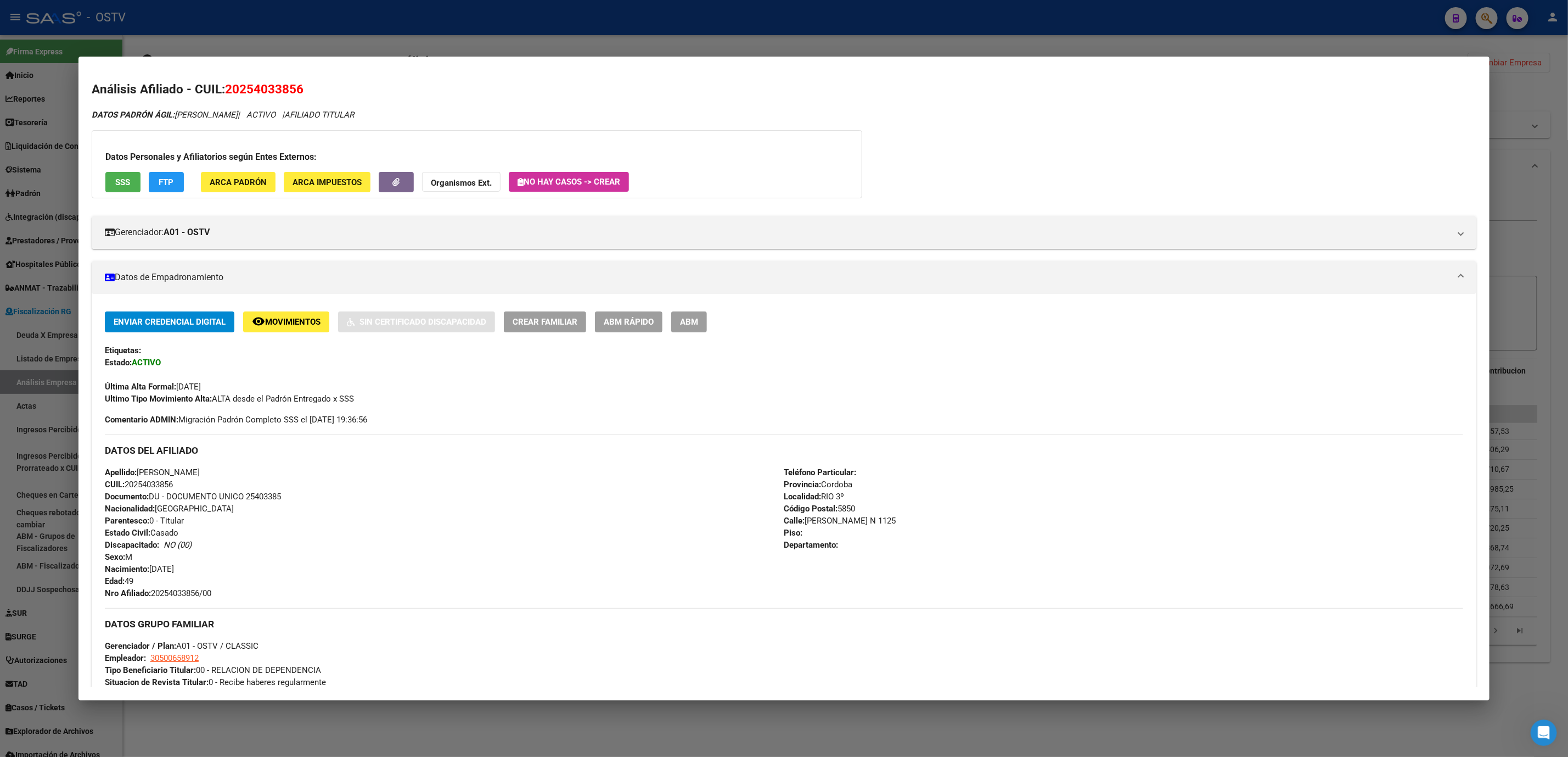
click at [682, 328] on button "ABM" at bounding box center [690, 322] width 36 height 20
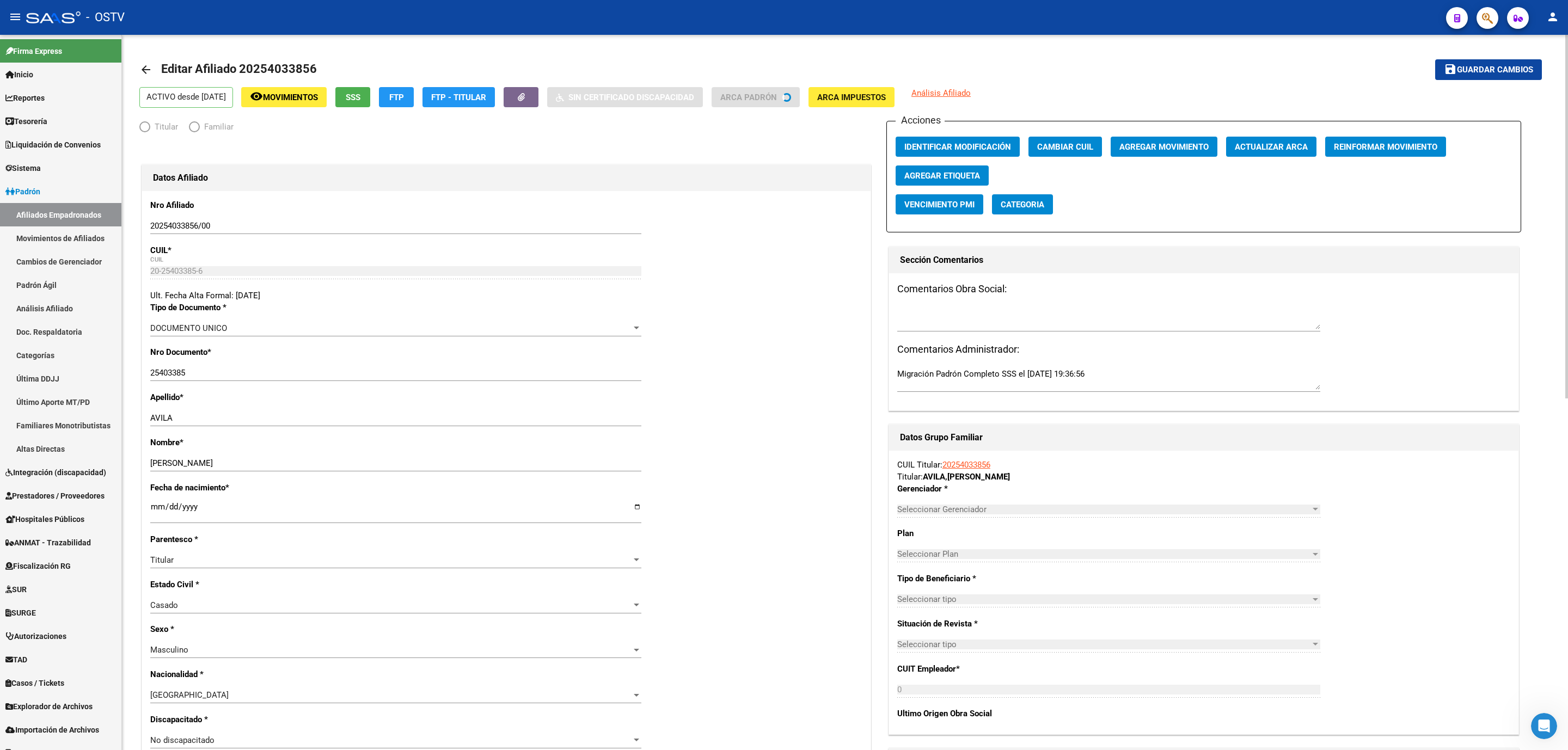
radio input "true"
type input "30-50065891-2"
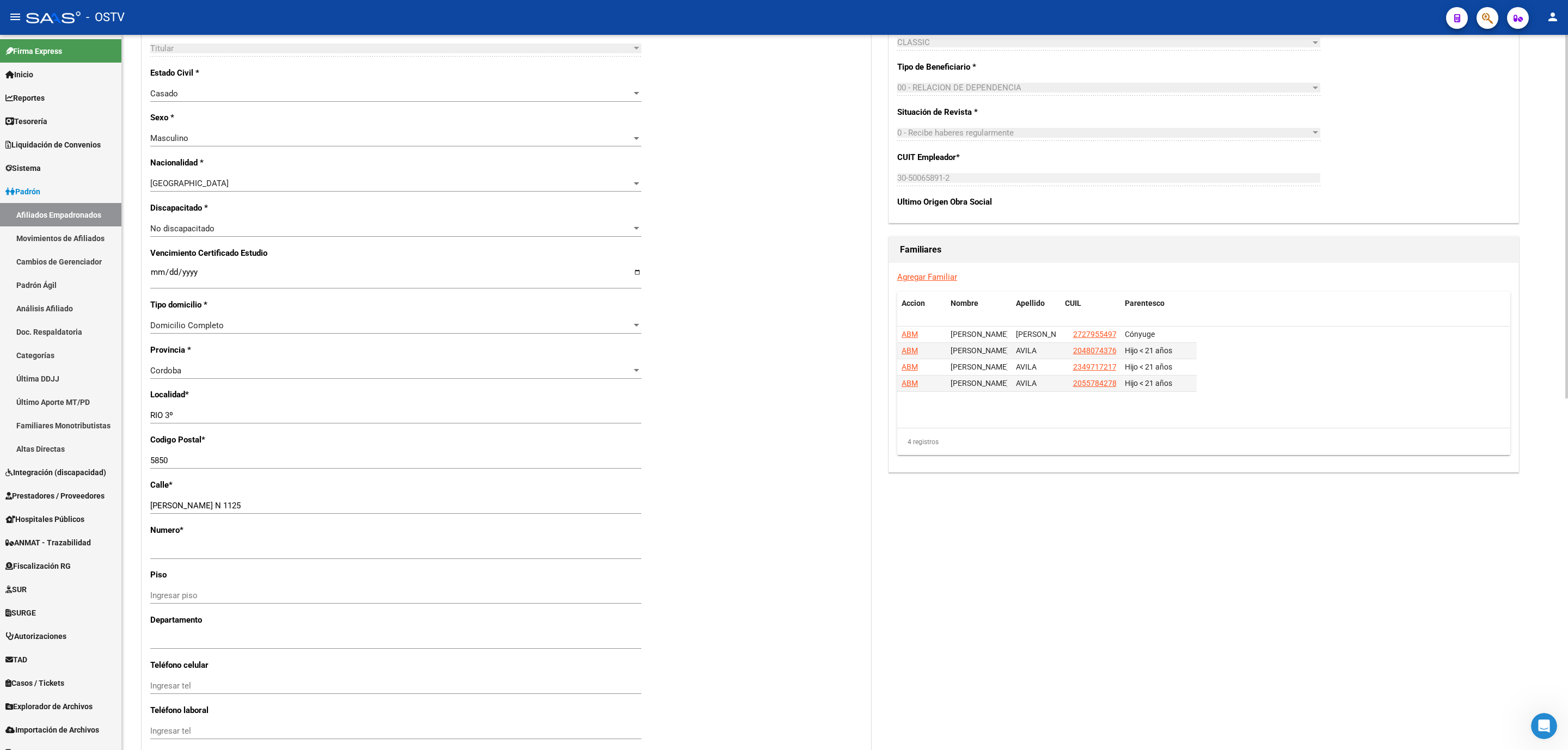
scroll to position [691, 0]
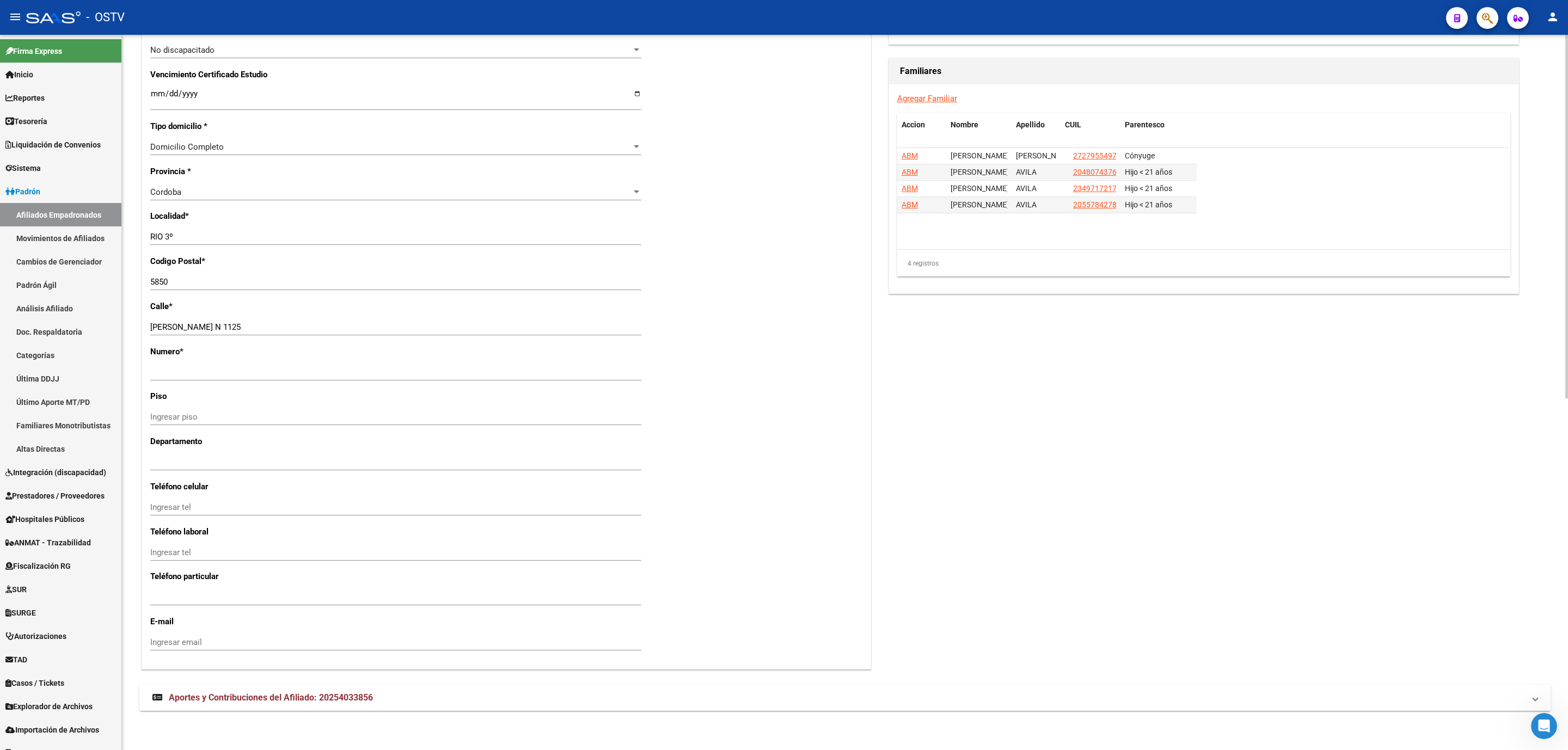
click at [302, 700] on span "Aportes y Contribuciones del Afiliado: 20254033856" at bounding box center [271, 697] width 204 height 10
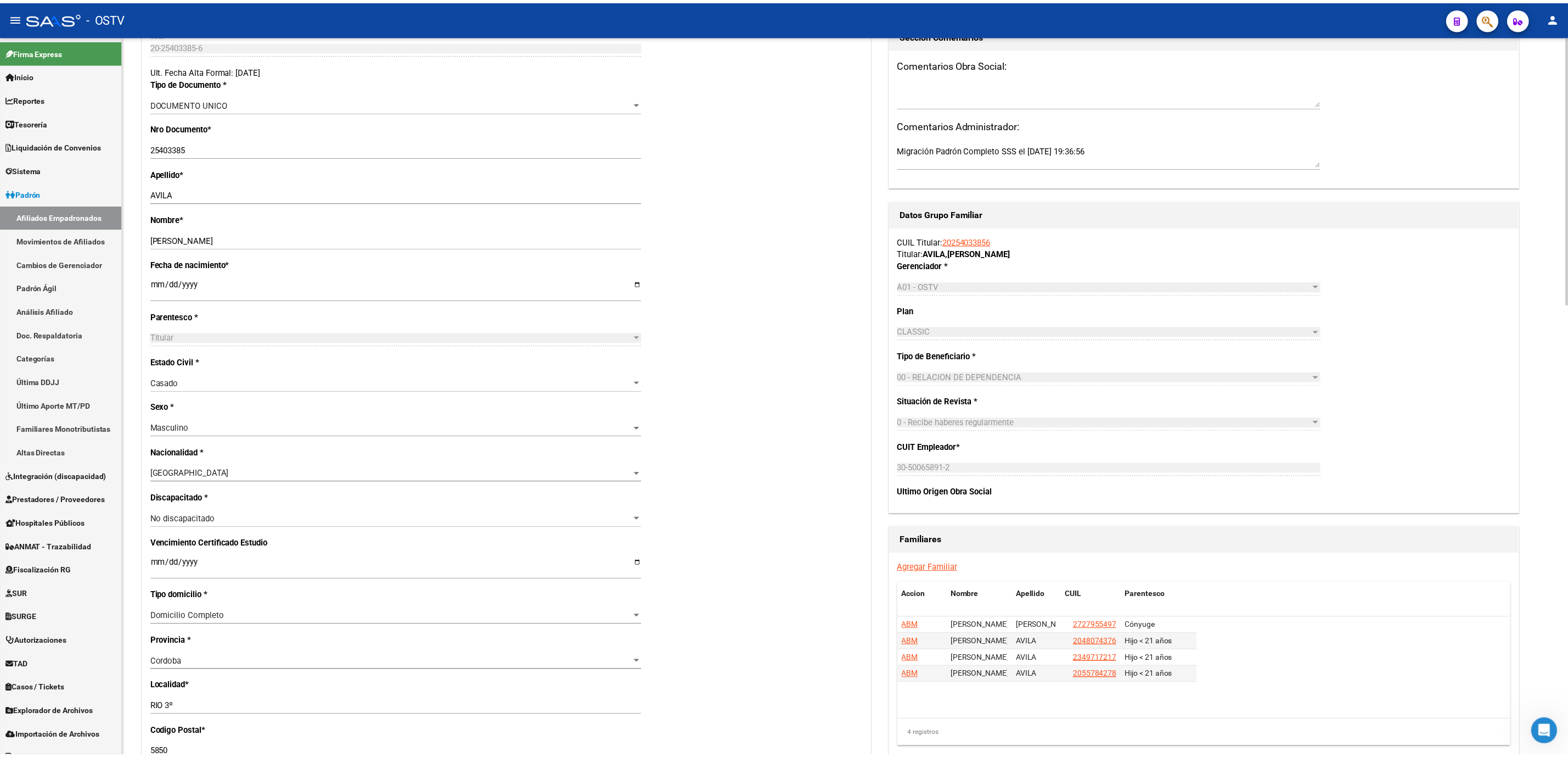
scroll to position [472, 0]
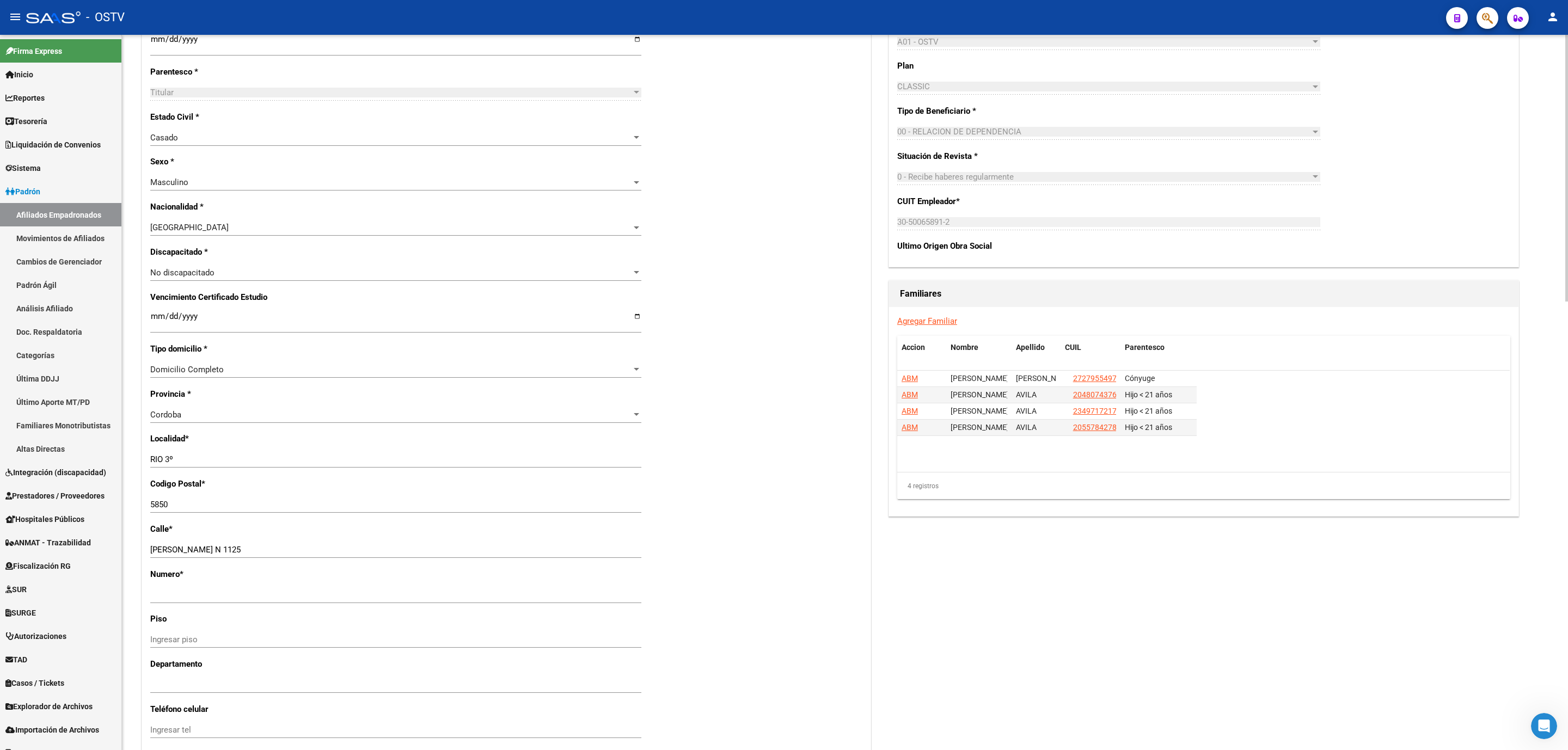
click at [135, 474] on div "arrow_back Editar Afiliado 20254033856 save Guardar cambios ACTIVO desde [DATE]…" at bounding box center [845, 519] width 1446 height 1903
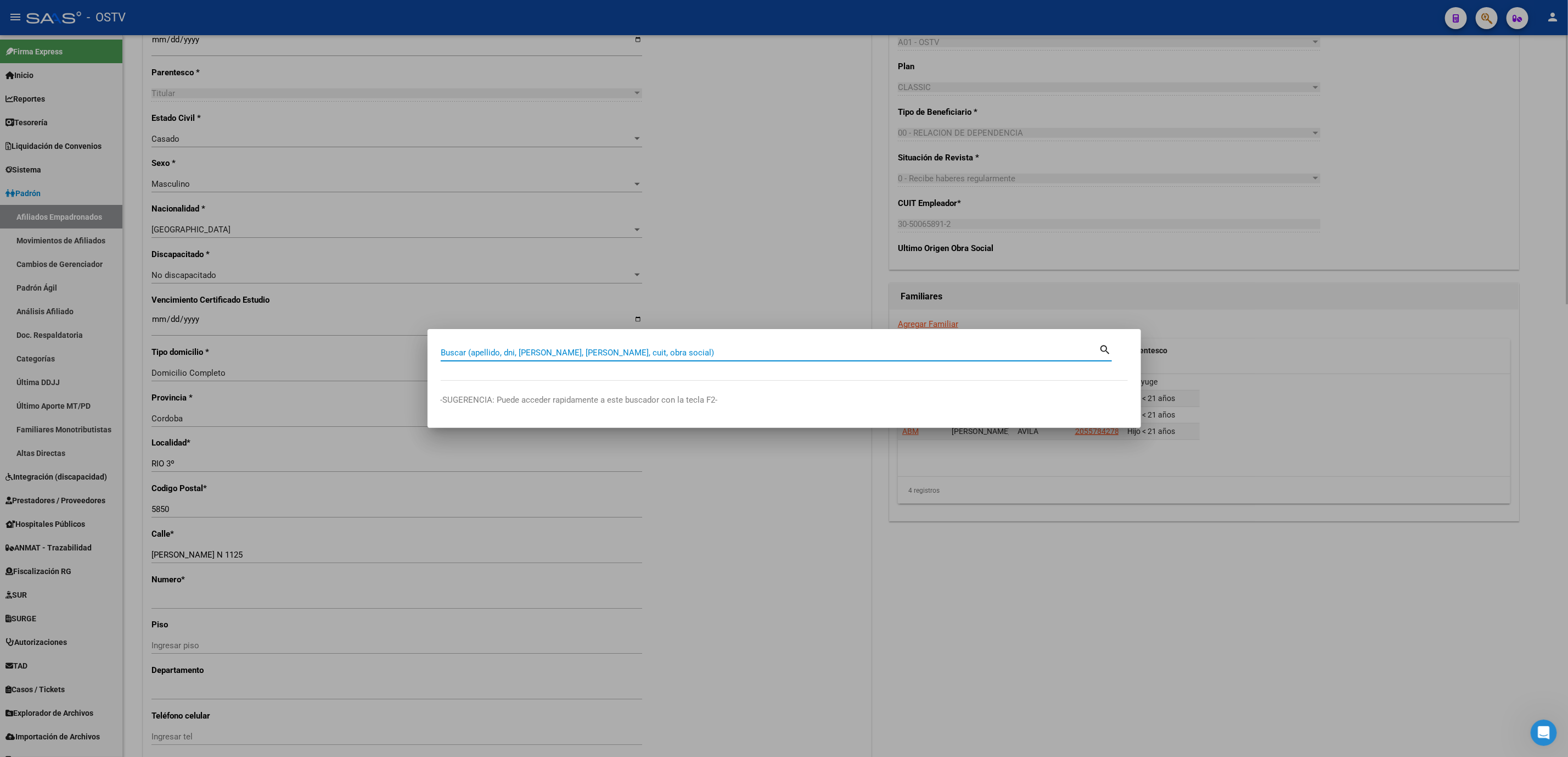
paste input "31536500"
type input "31536500"
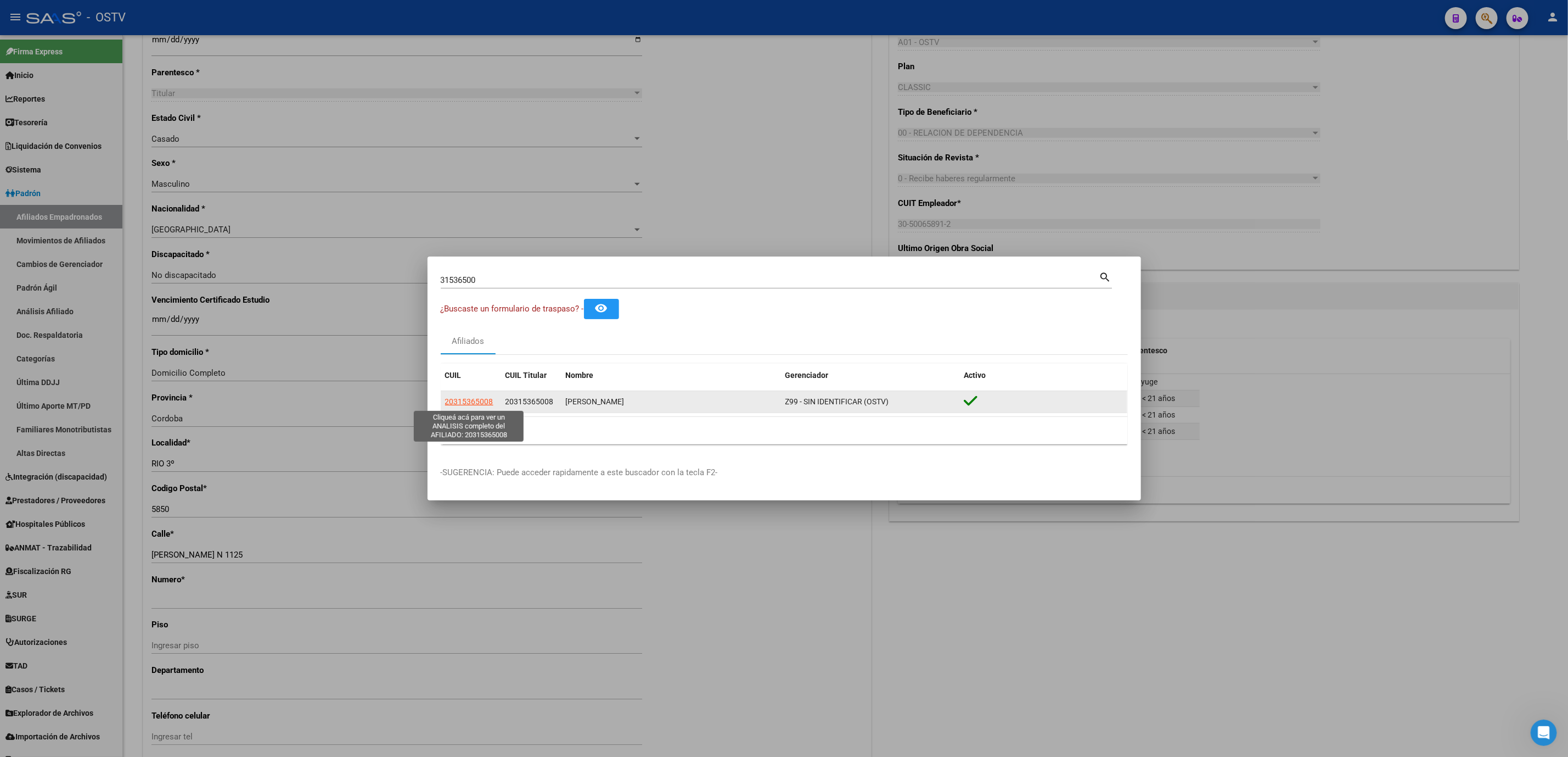
click at [457, 401] on span "20315365008" at bounding box center [469, 402] width 48 height 9
type textarea "20315365008"
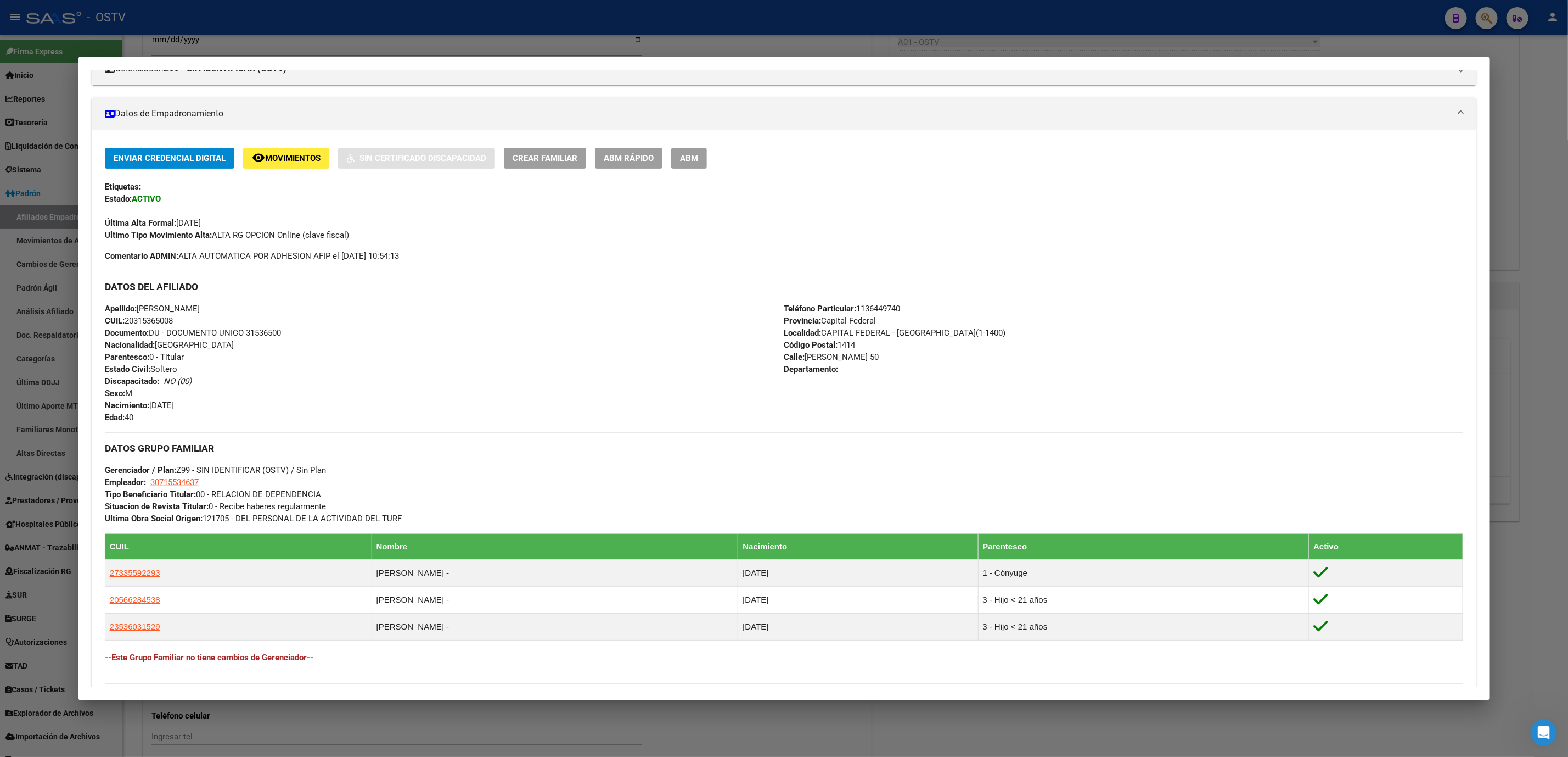
scroll to position [326, 0]
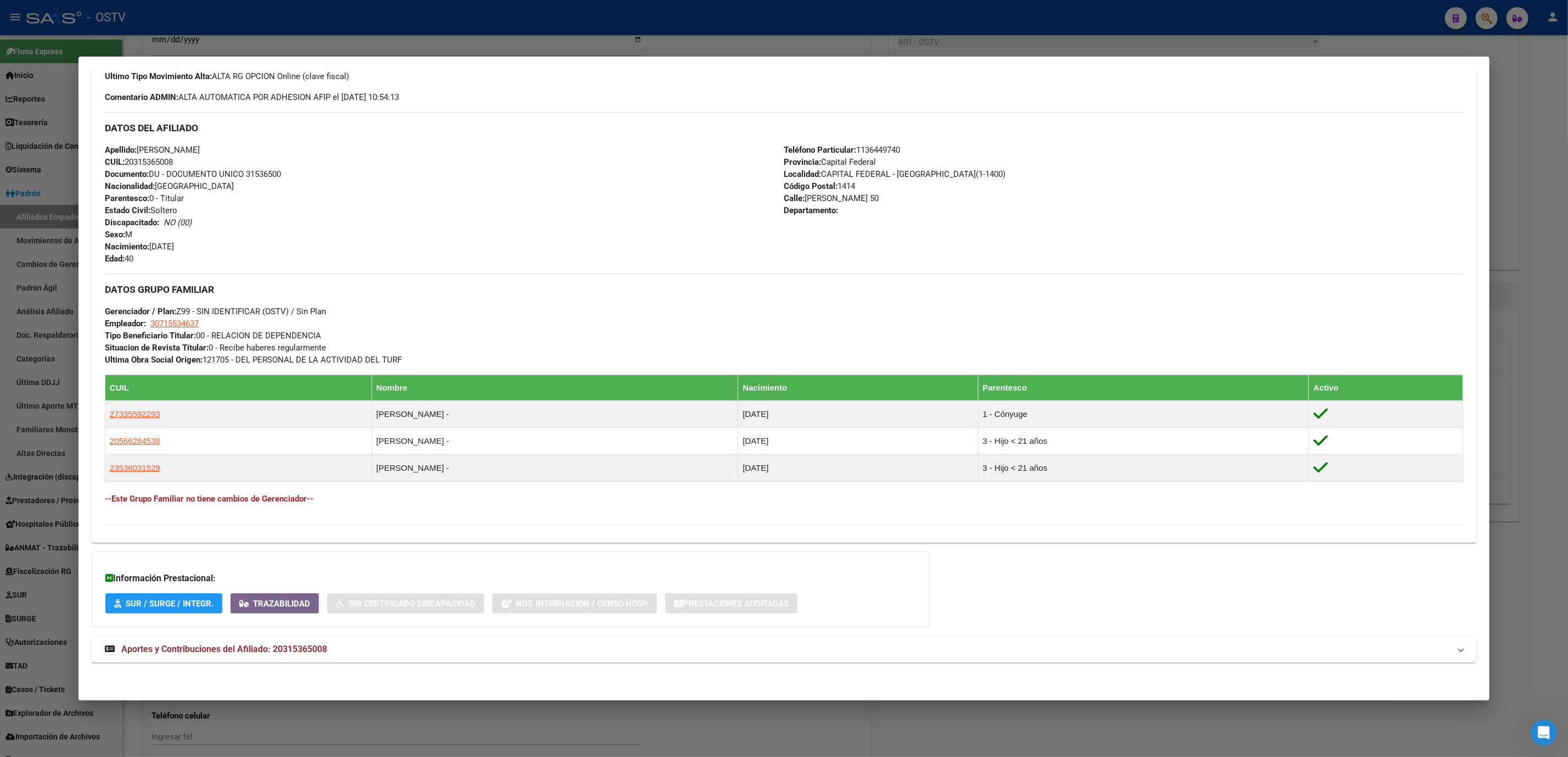
click at [286, 644] on span "Aportes y Contribuciones del Afiliado: 20315365008" at bounding box center [224, 649] width 206 height 11
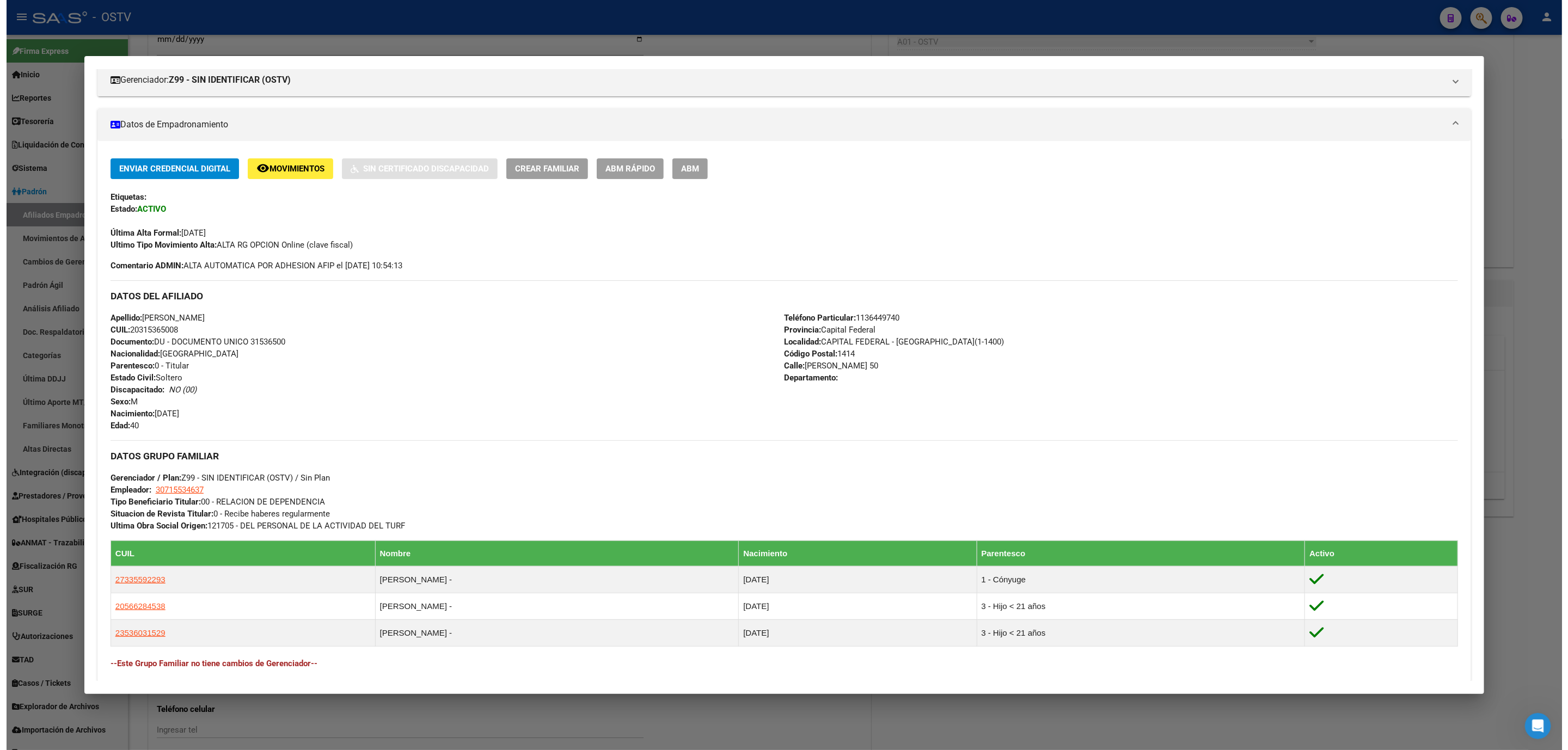
scroll to position [0, 0]
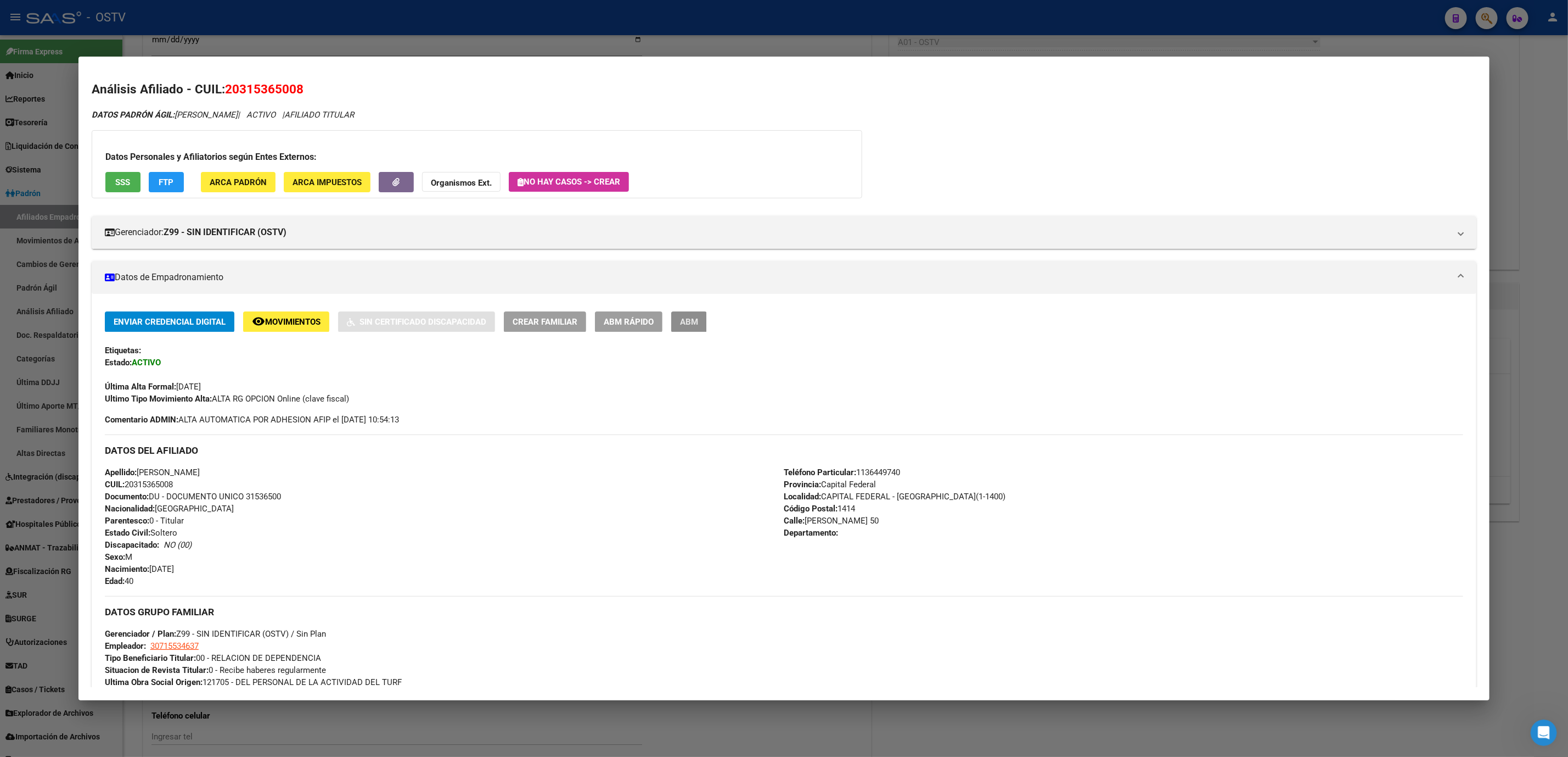
click at [683, 326] on span "ABM" at bounding box center [689, 322] width 18 height 10
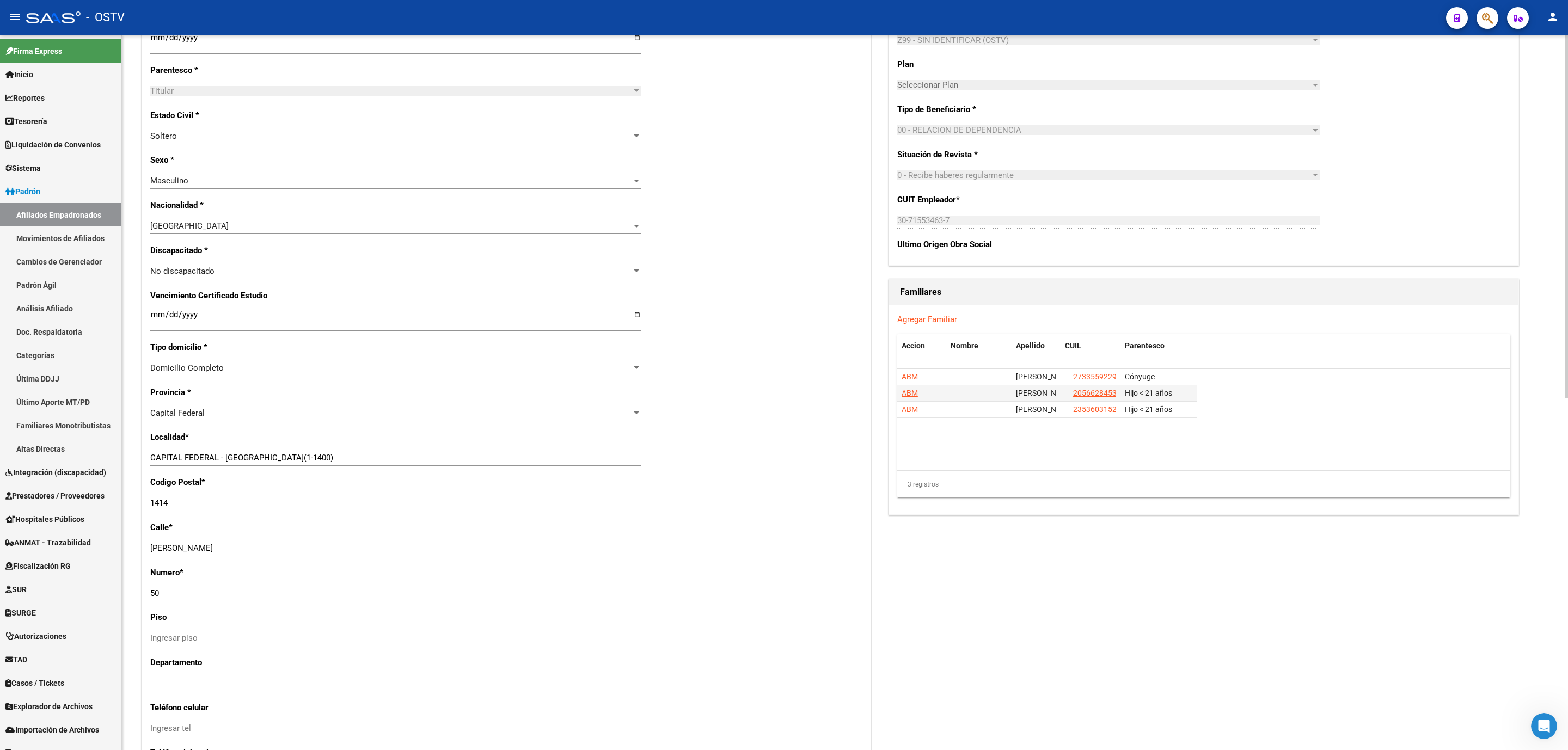
scroll to position [691, 0]
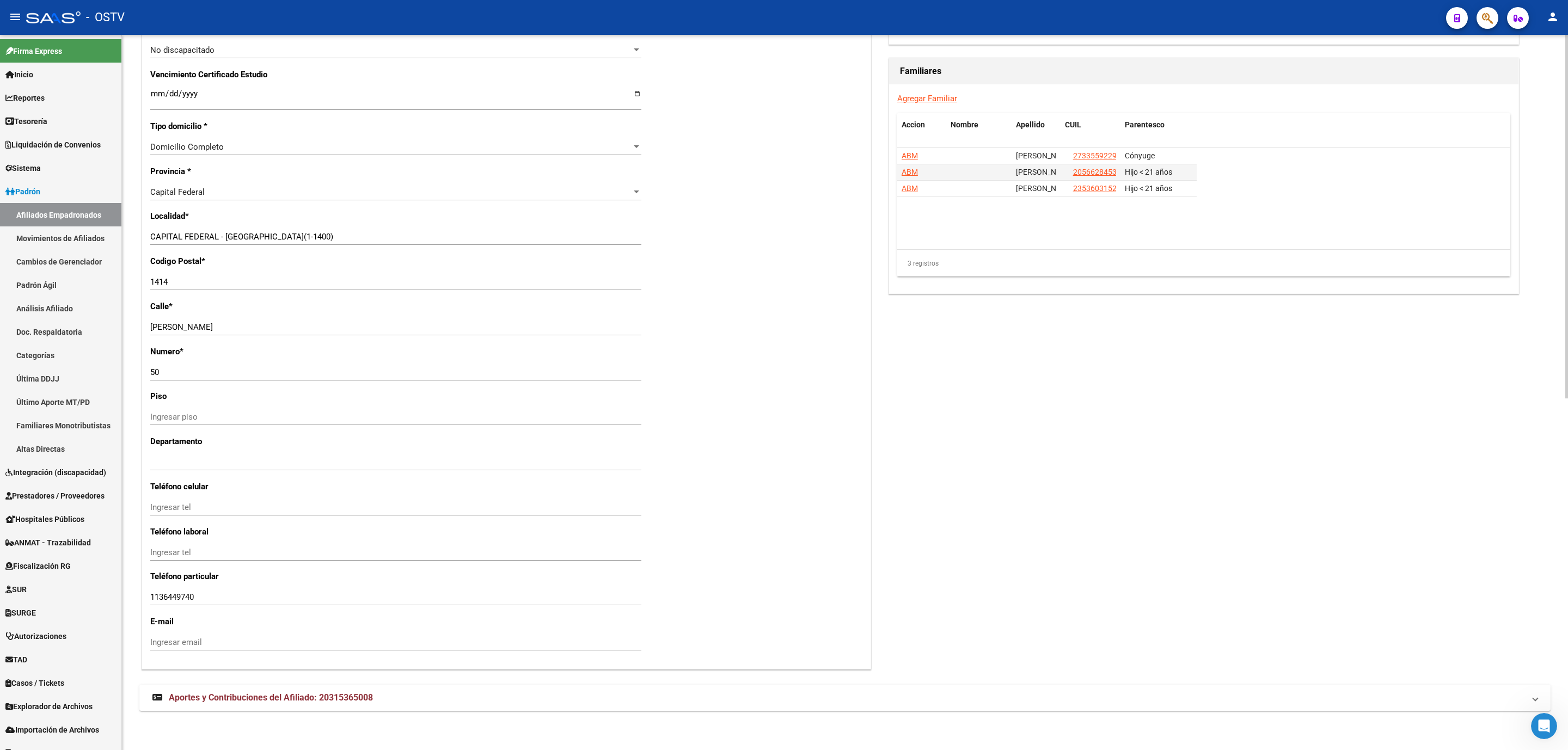
click at [356, 699] on span "Aportes y Contribuciones del Afiliado: 20315365008" at bounding box center [271, 697] width 204 height 10
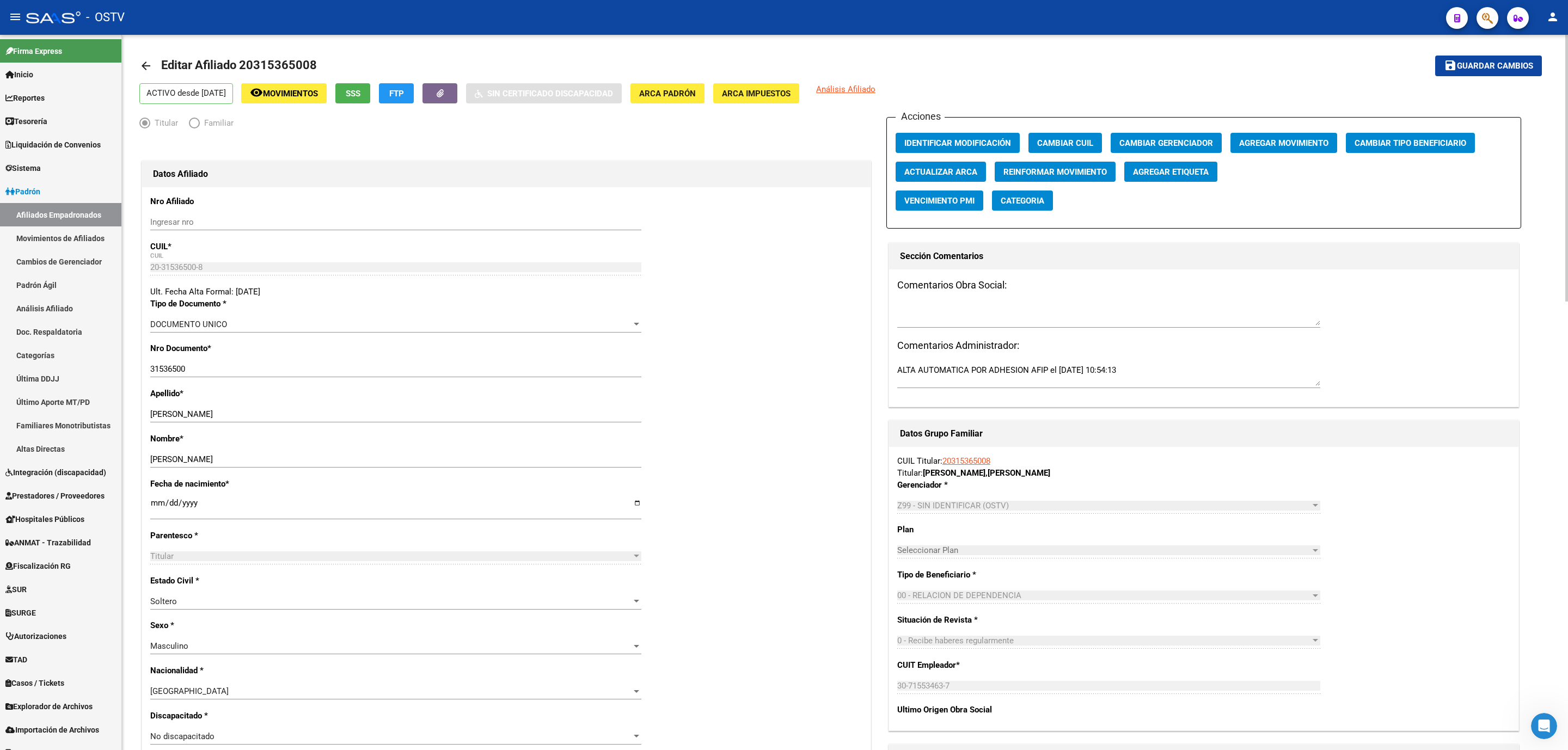
scroll to position [0, 0]
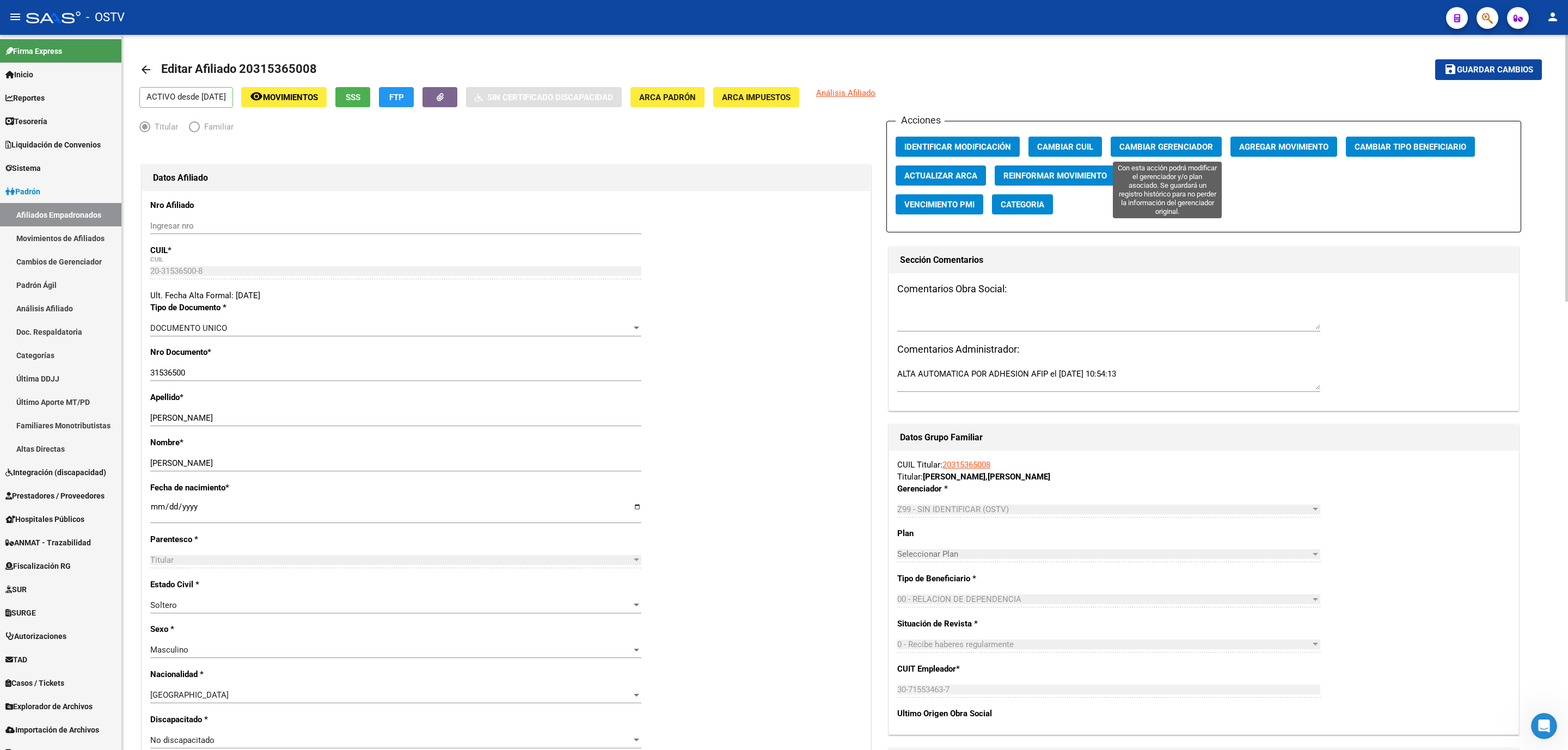
click at [1188, 146] on span "Cambiar Gerenciador" at bounding box center [1166, 146] width 94 height 10
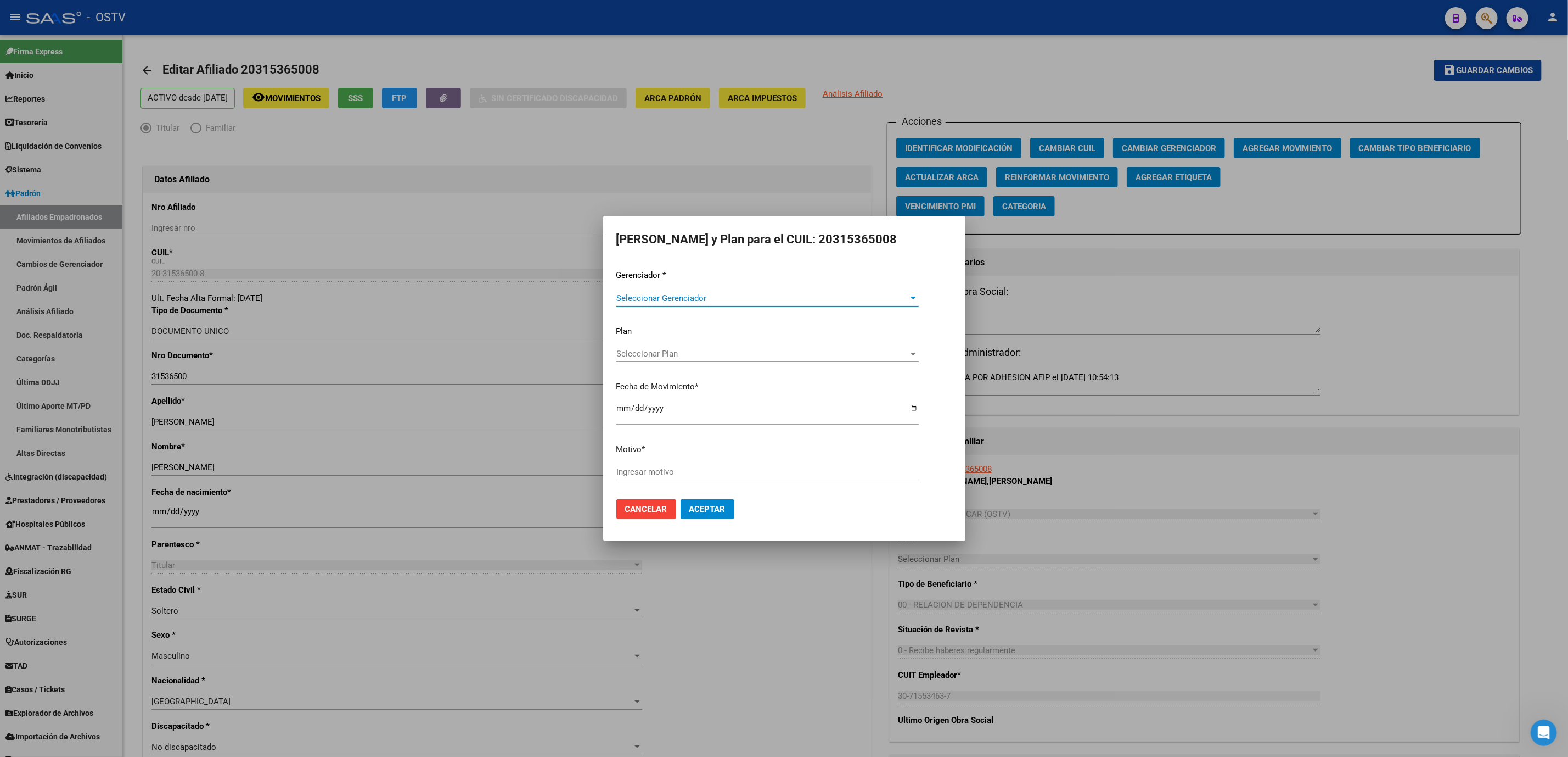
click at [762, 297] on span "Seleccionar Gerenciador" at bounding box center [763, 298] width 292 height 10
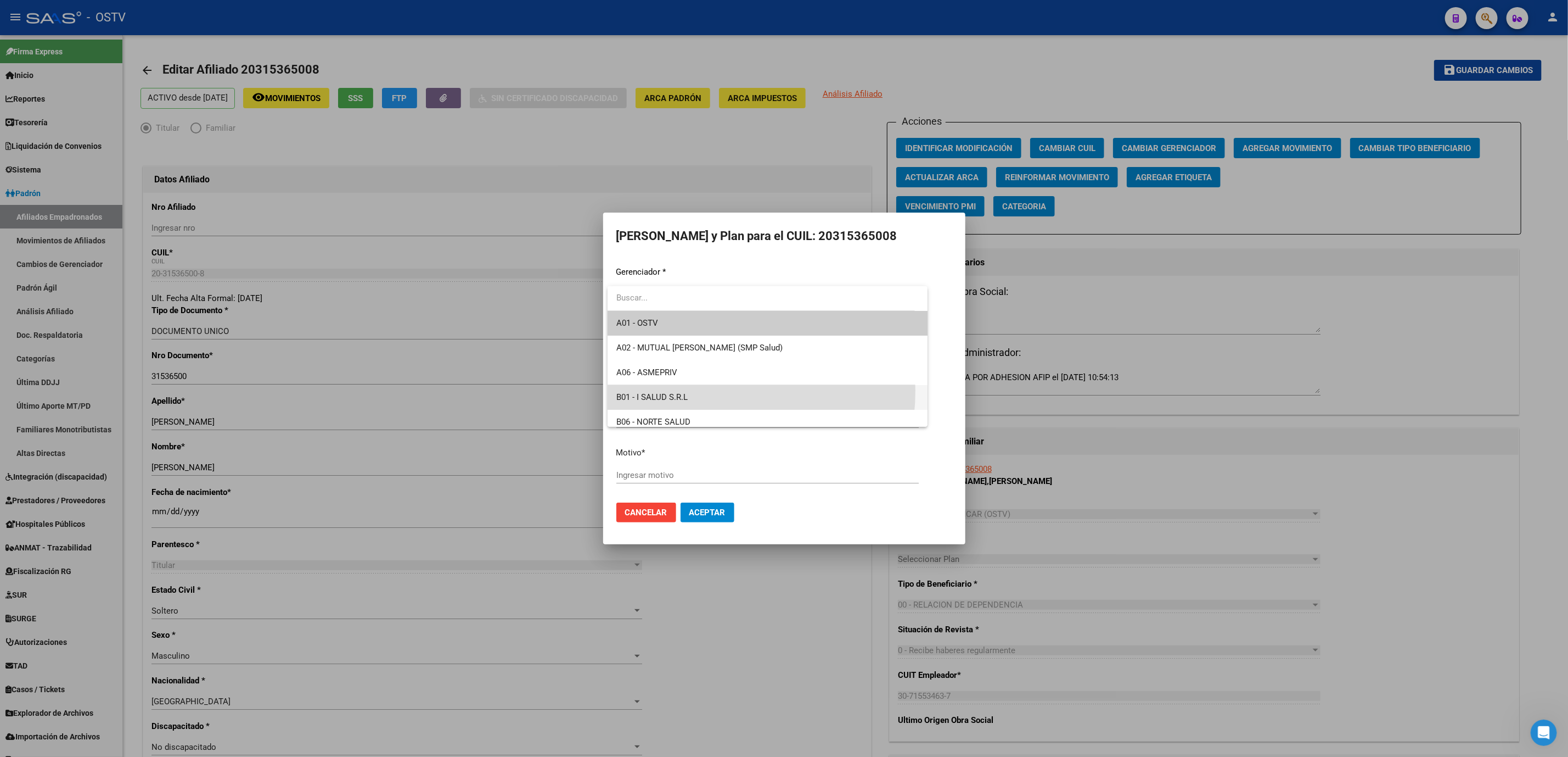
click at [685, 390] on span "B01 - I SALUD S.R.L" at bounding box center [768, 397] width 303 height 25
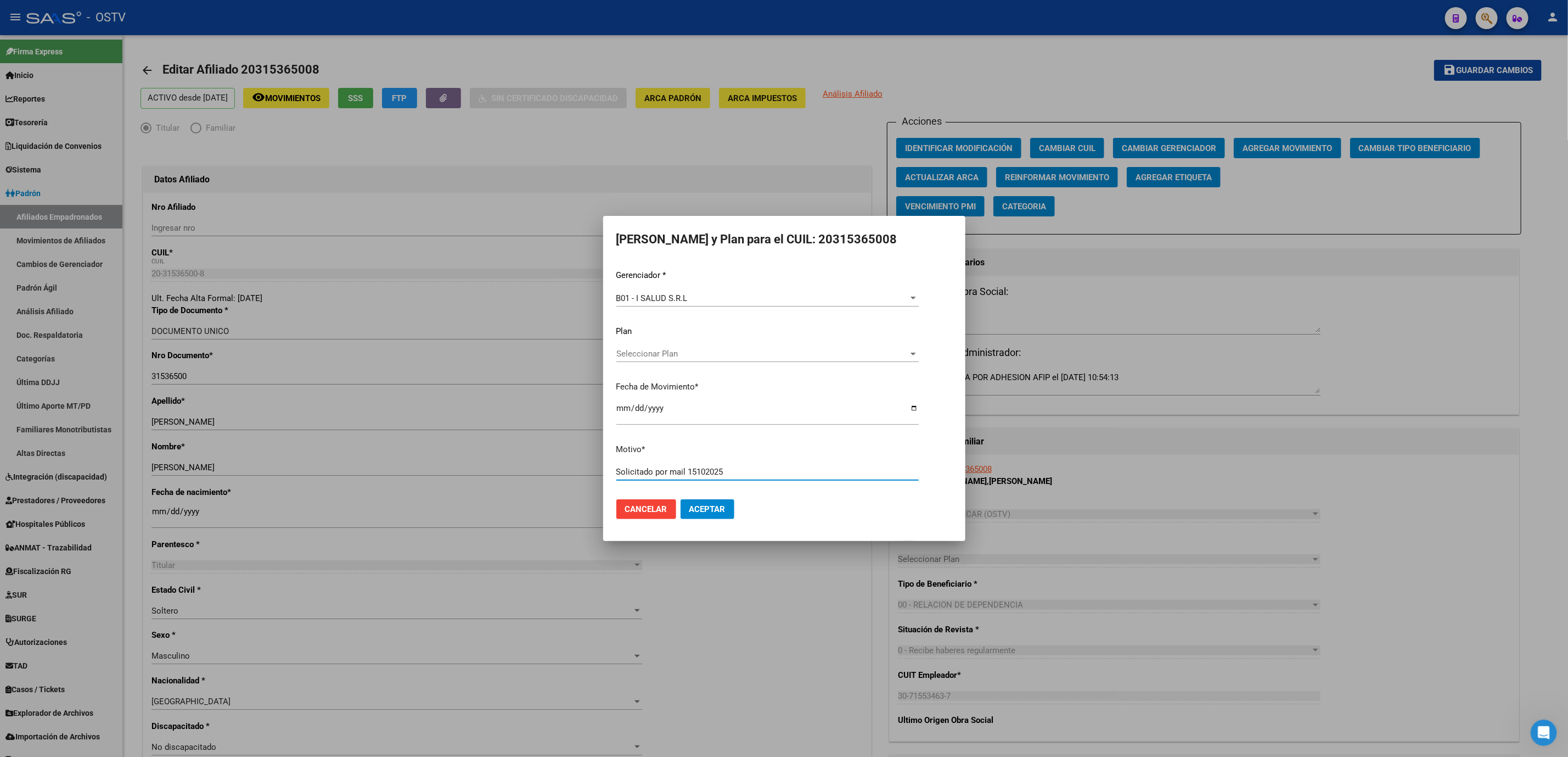
type input "Solicitado por mail 15102025"
click at [717, 509] on span "Aceptar" at bounding box center [707, 509] width 36 height 10
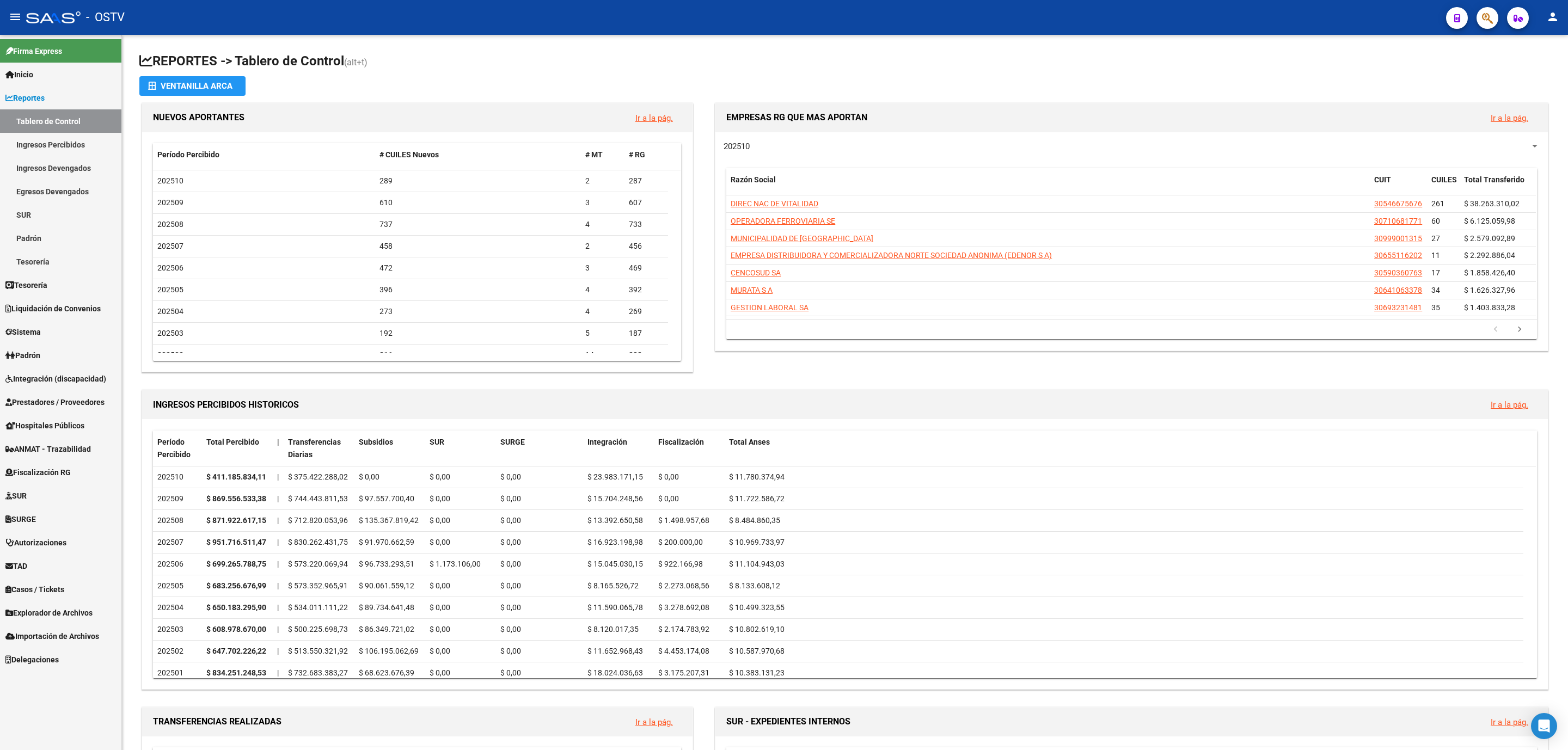
click at [57, 470] on span "Fiscalización RG" at bounding box center [38, 472] width 66 height 12
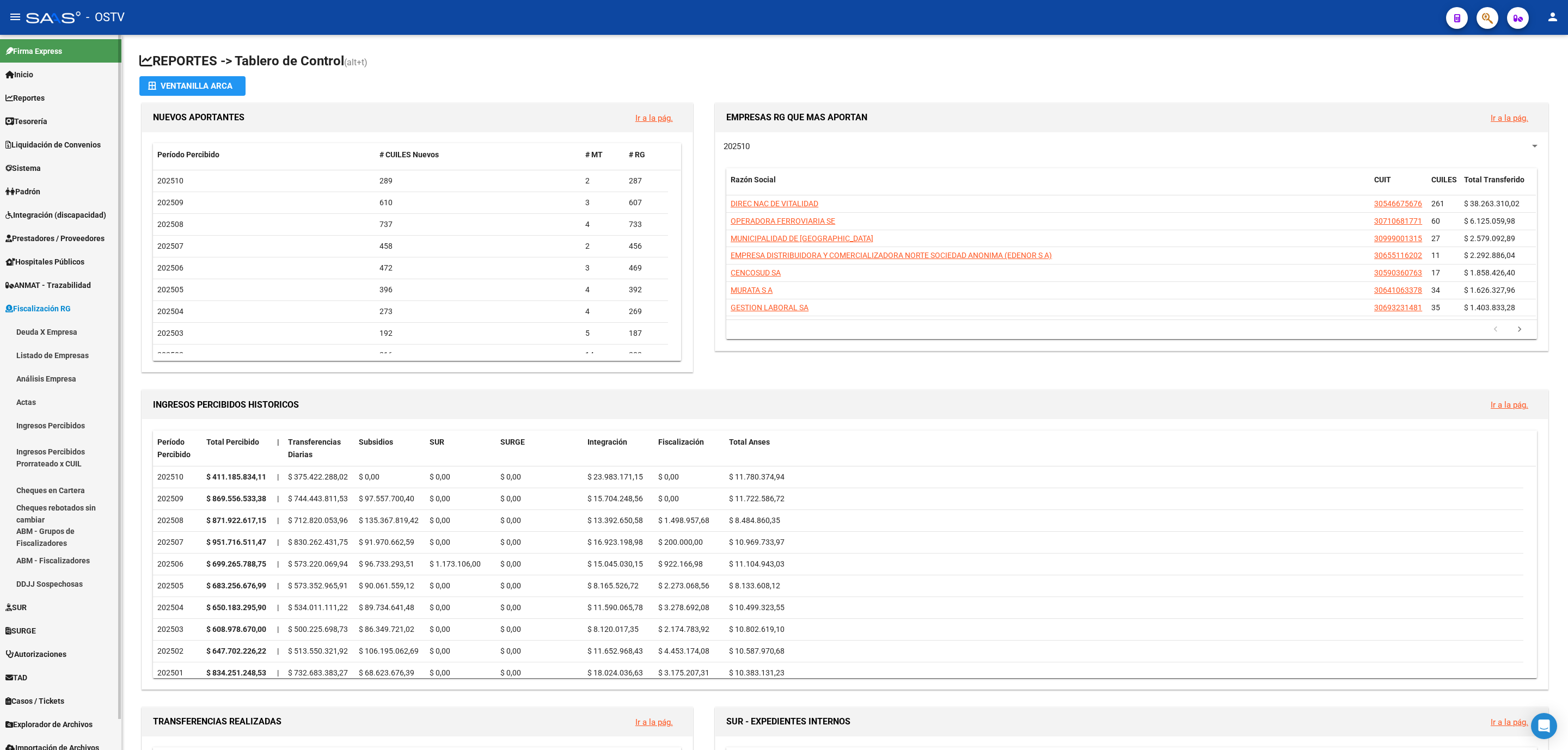
click at [26, 407] on link "Actas" at bounding box center [61, 401] width 122 height 23
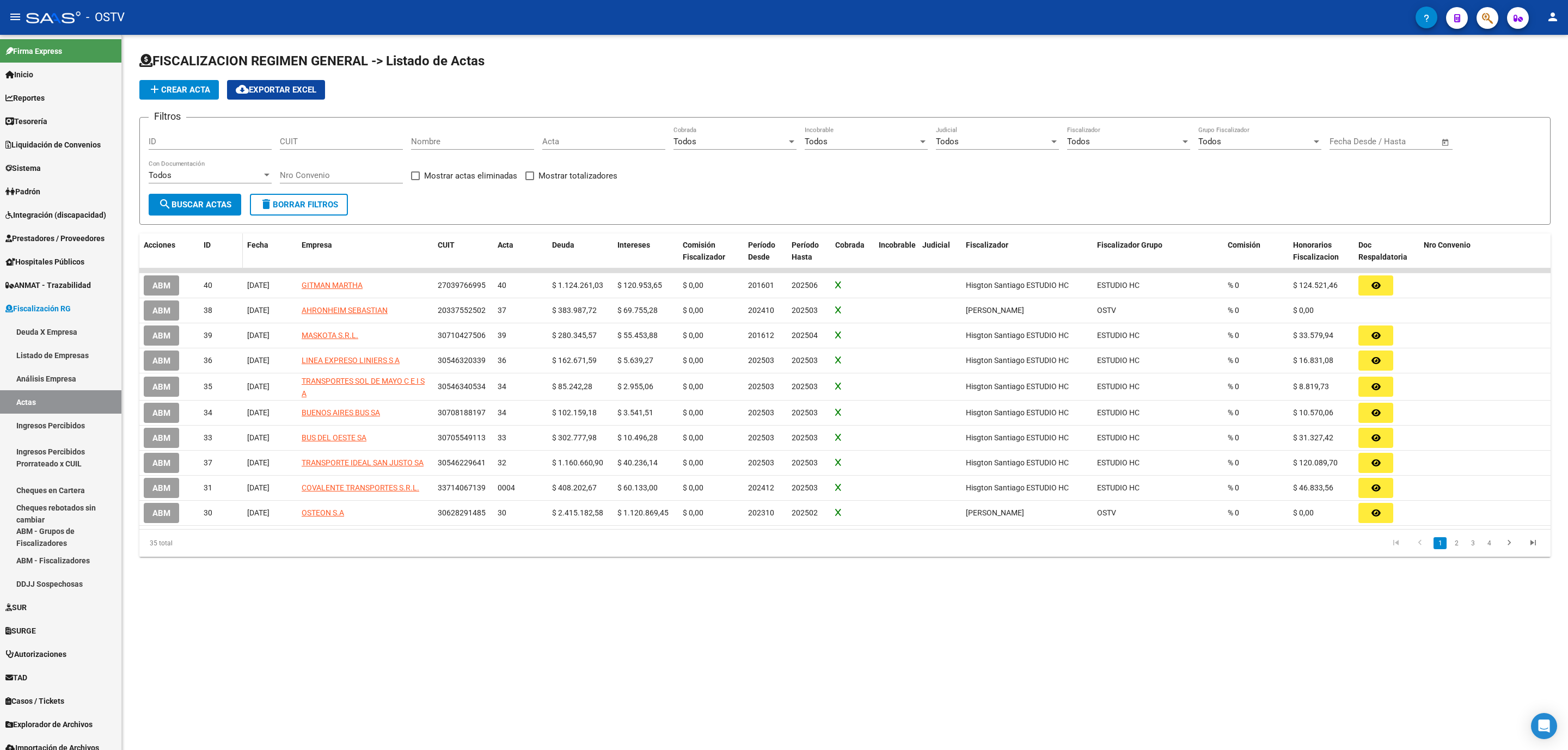
click at [207, 246] on span "ID" at bounding box center [207, 245] width 7 height 9
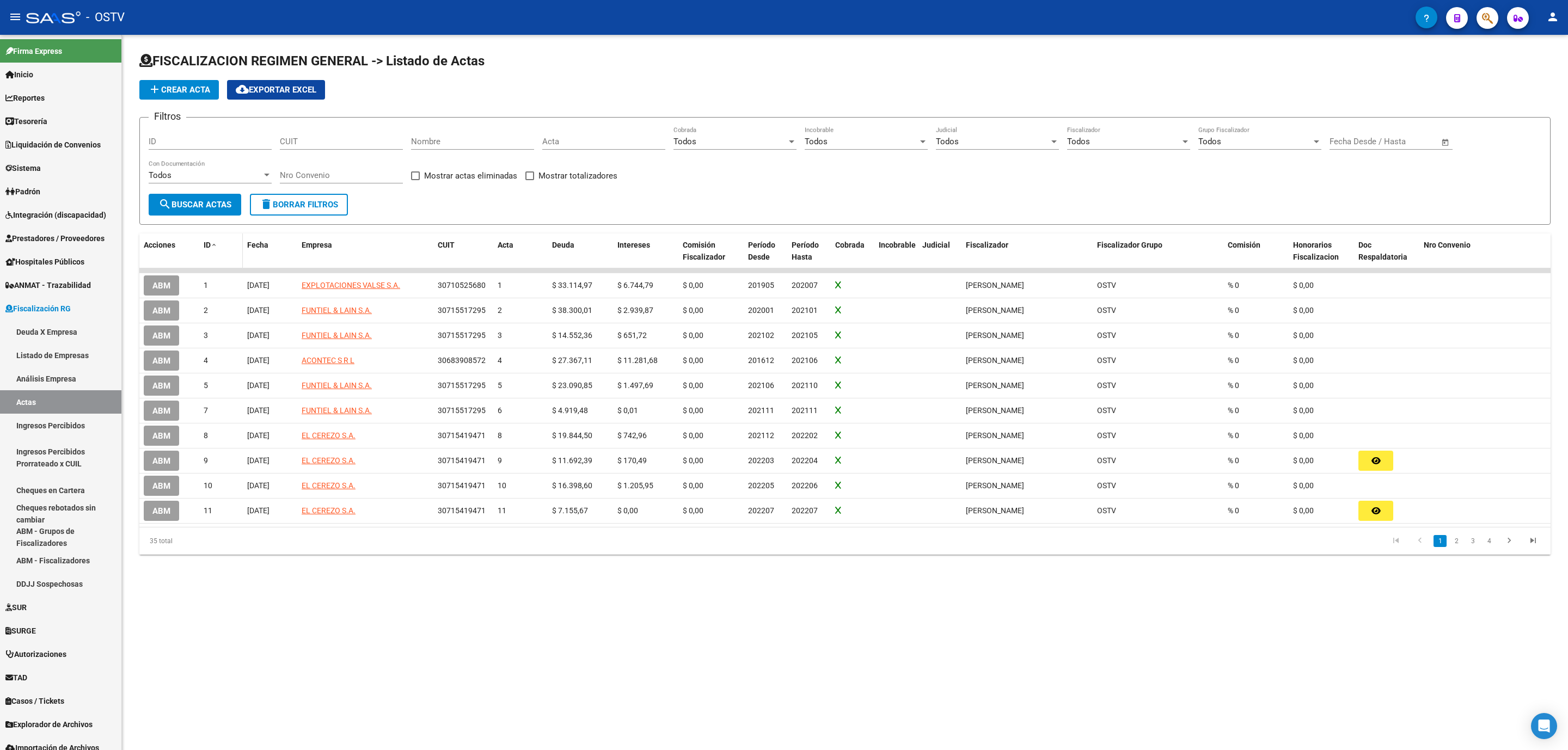
click at [207, 246] on span "ID" at bounding box center [207, 245] width 7 height 9
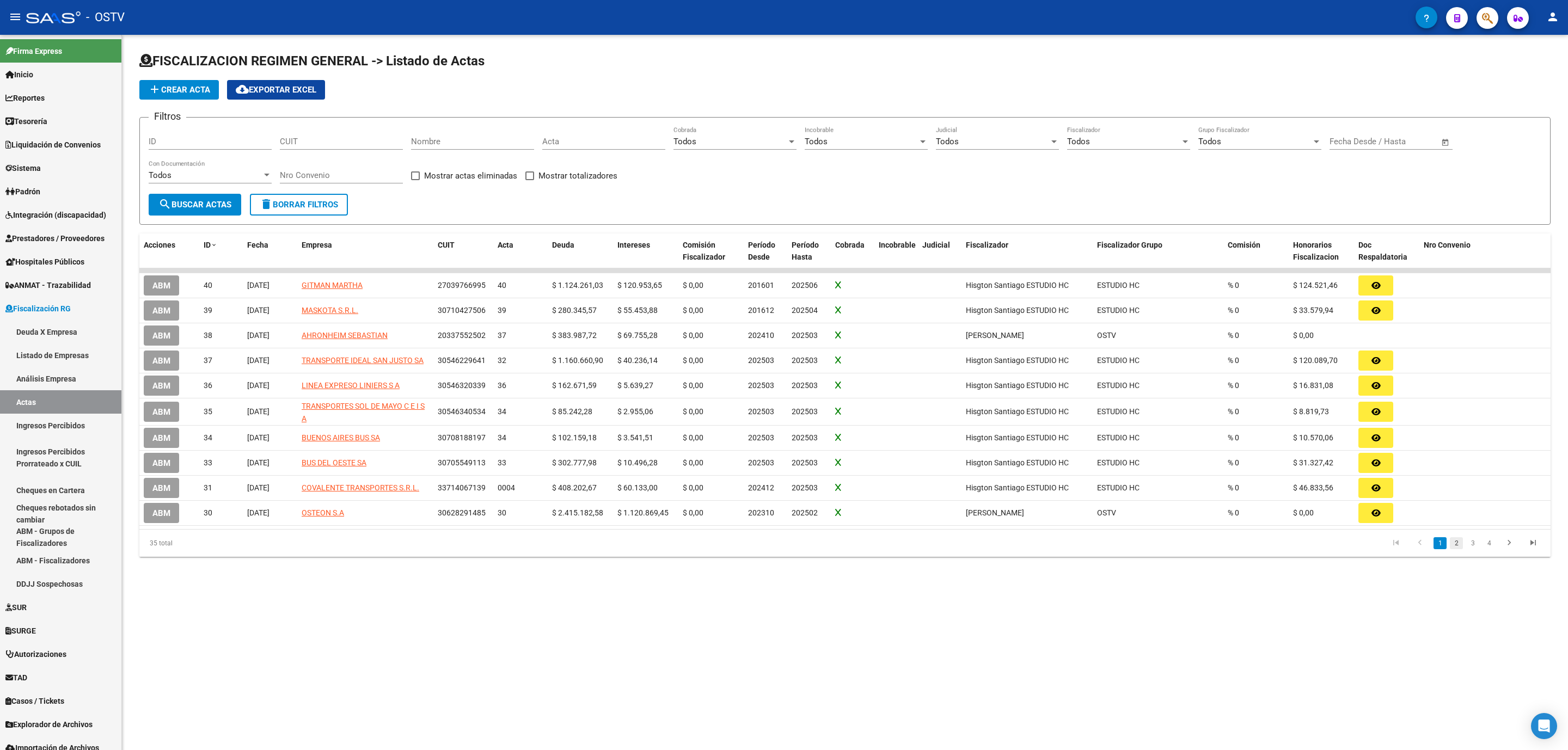
click at [1453, 546] on link "2" at bounding box center [1457, 543] width 13 height 12
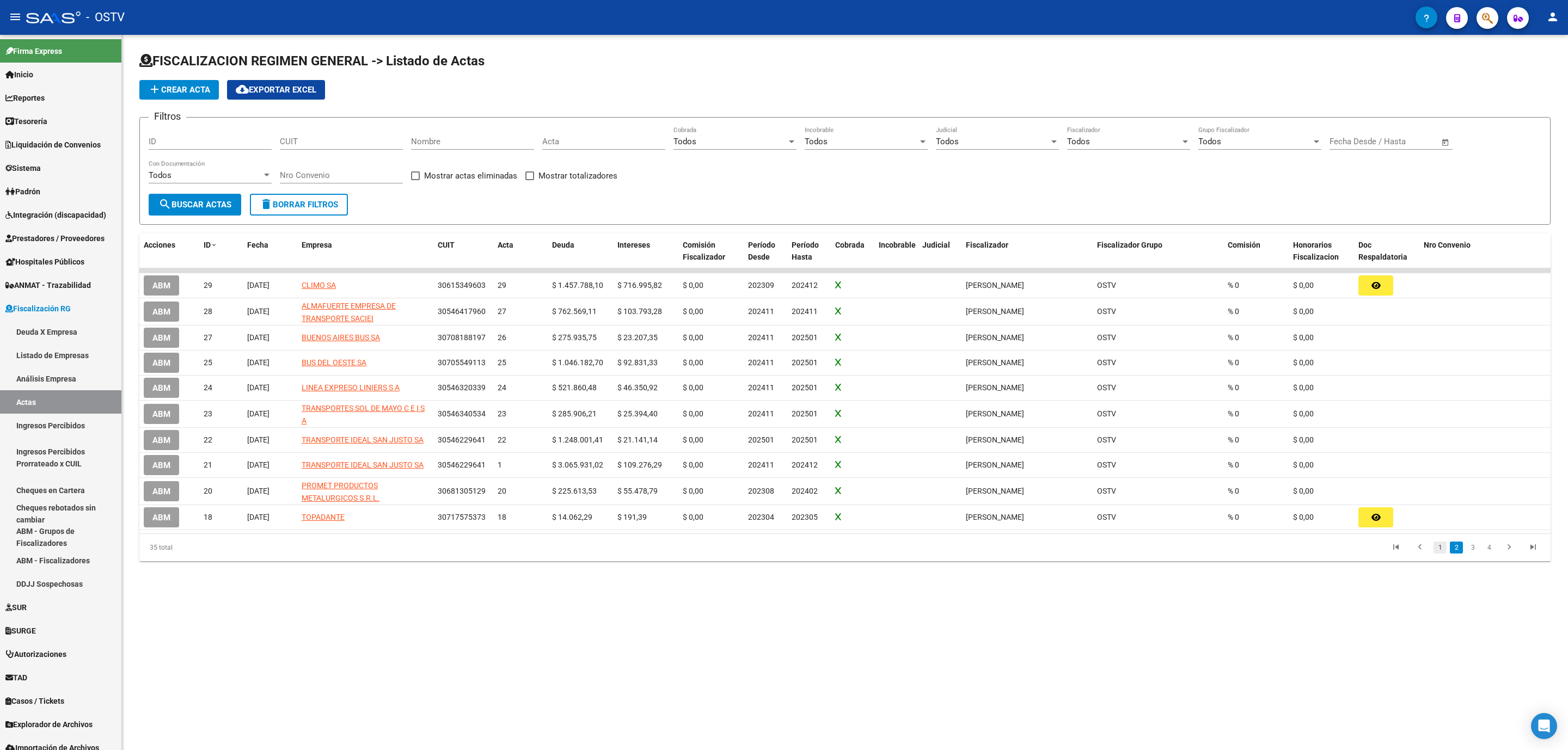
click at [1444, 546] on link "1" at bounding box center [1440, 547] width 13 height 12
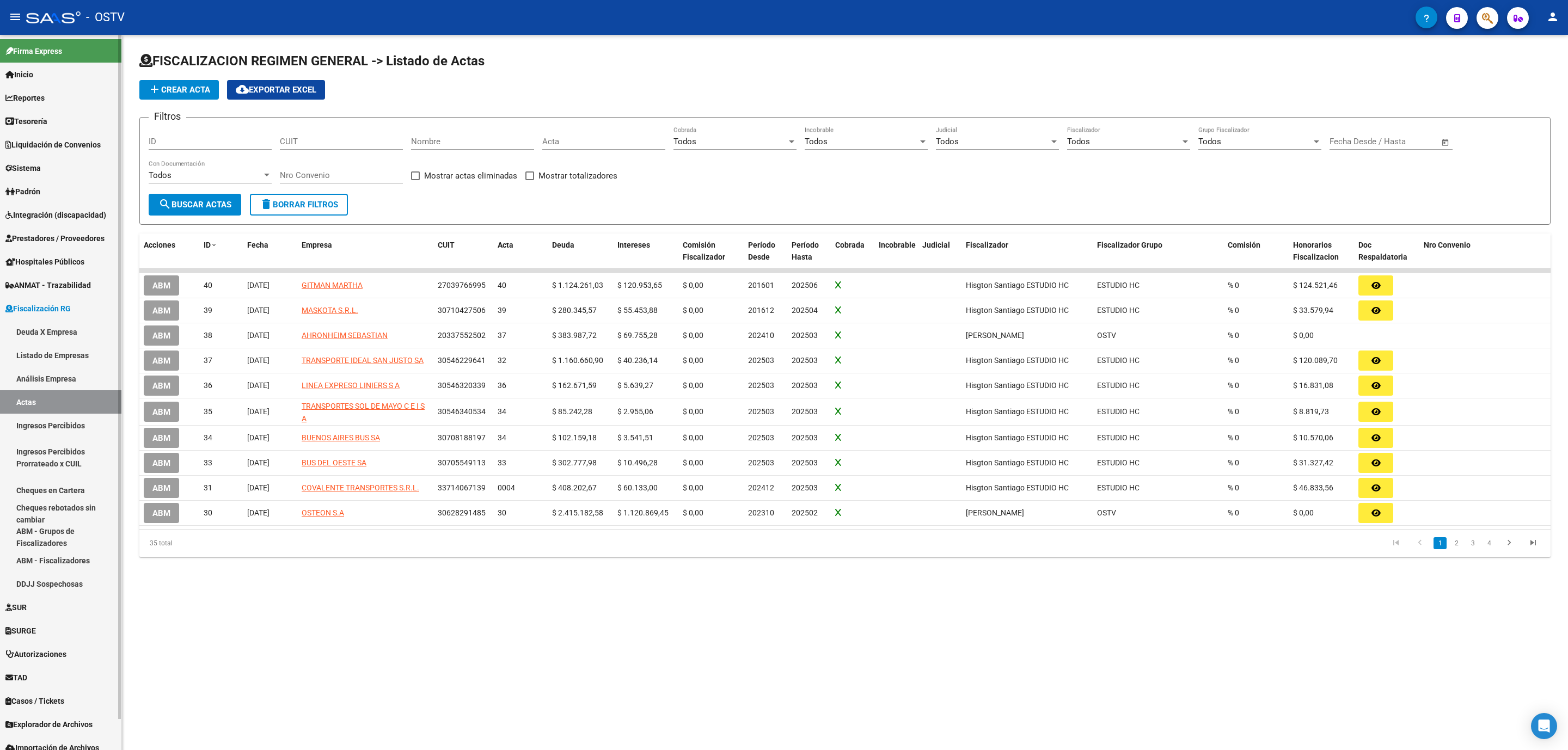
click at [42, 369] on link "Análisis Empresa" at bounding box center [61, 378] width 122 height 23
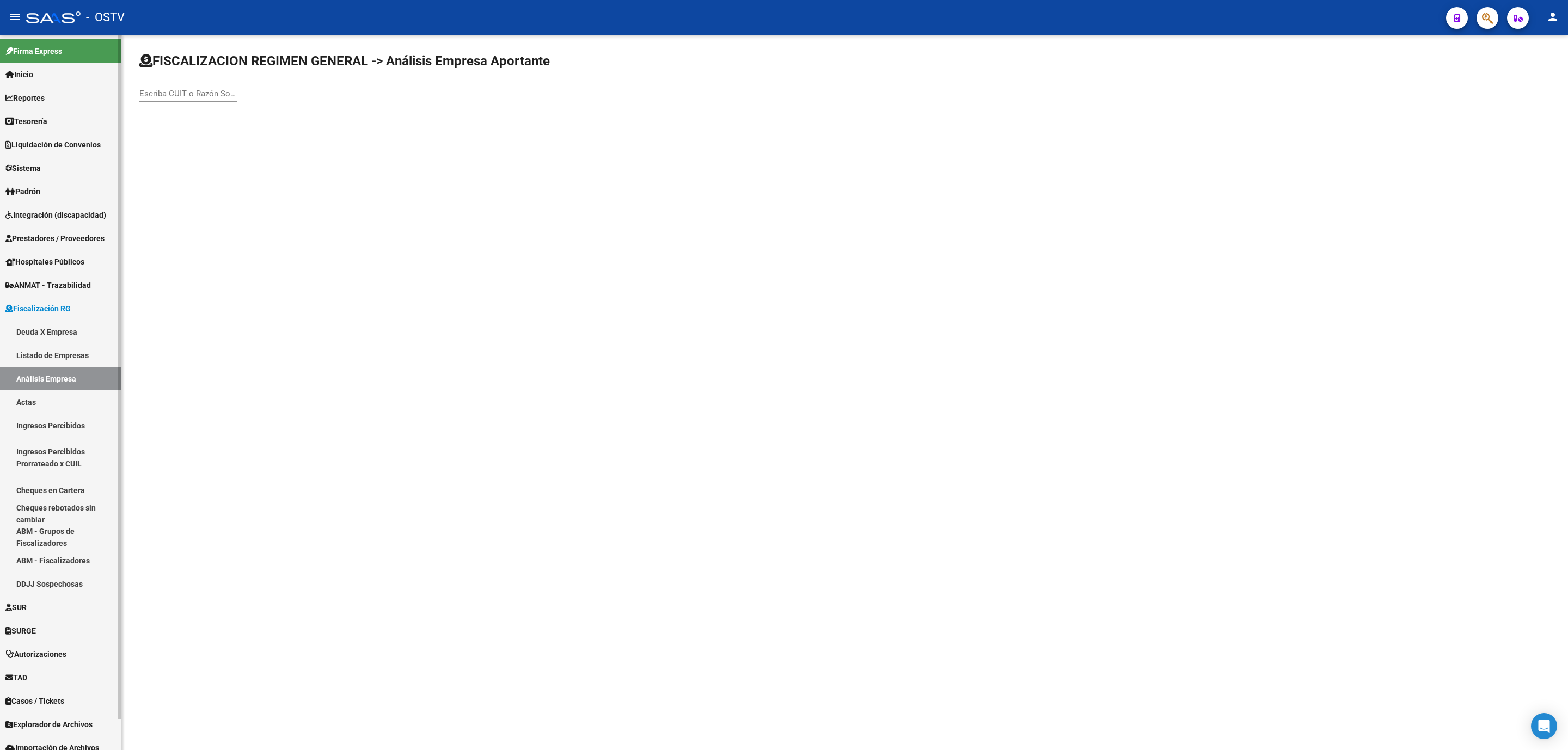
click at [33, 399] on link "Actas" at bounding box center [61, 401] width 122 height 23
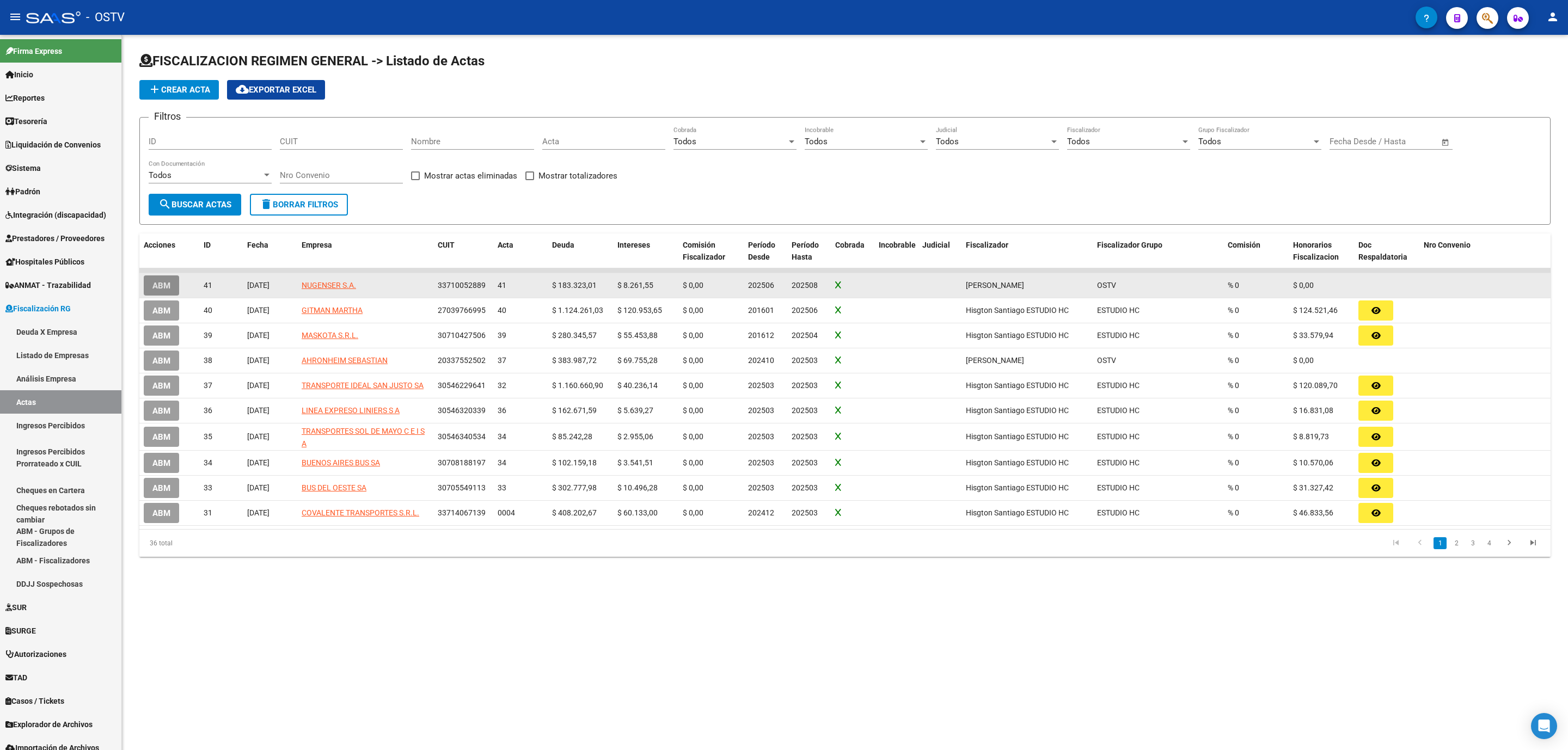
click at [163, 283] on span "ABM" at bounding box center [161, 286] width 18 height 10
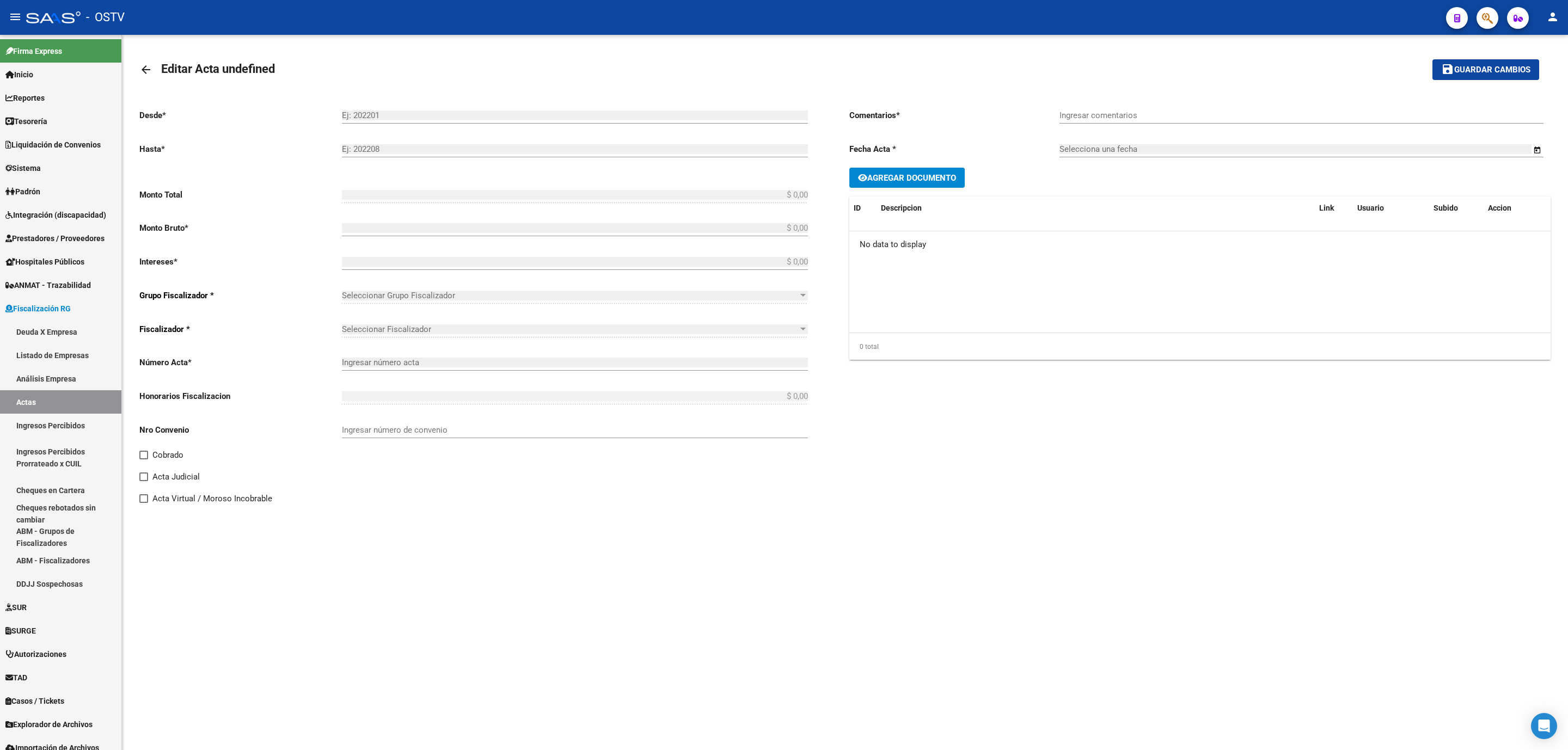
type input "202506"
type input "202508"
type input "$ 191.584,56"
type input "$ 183.323,01"
type input "$ 8.261,55"
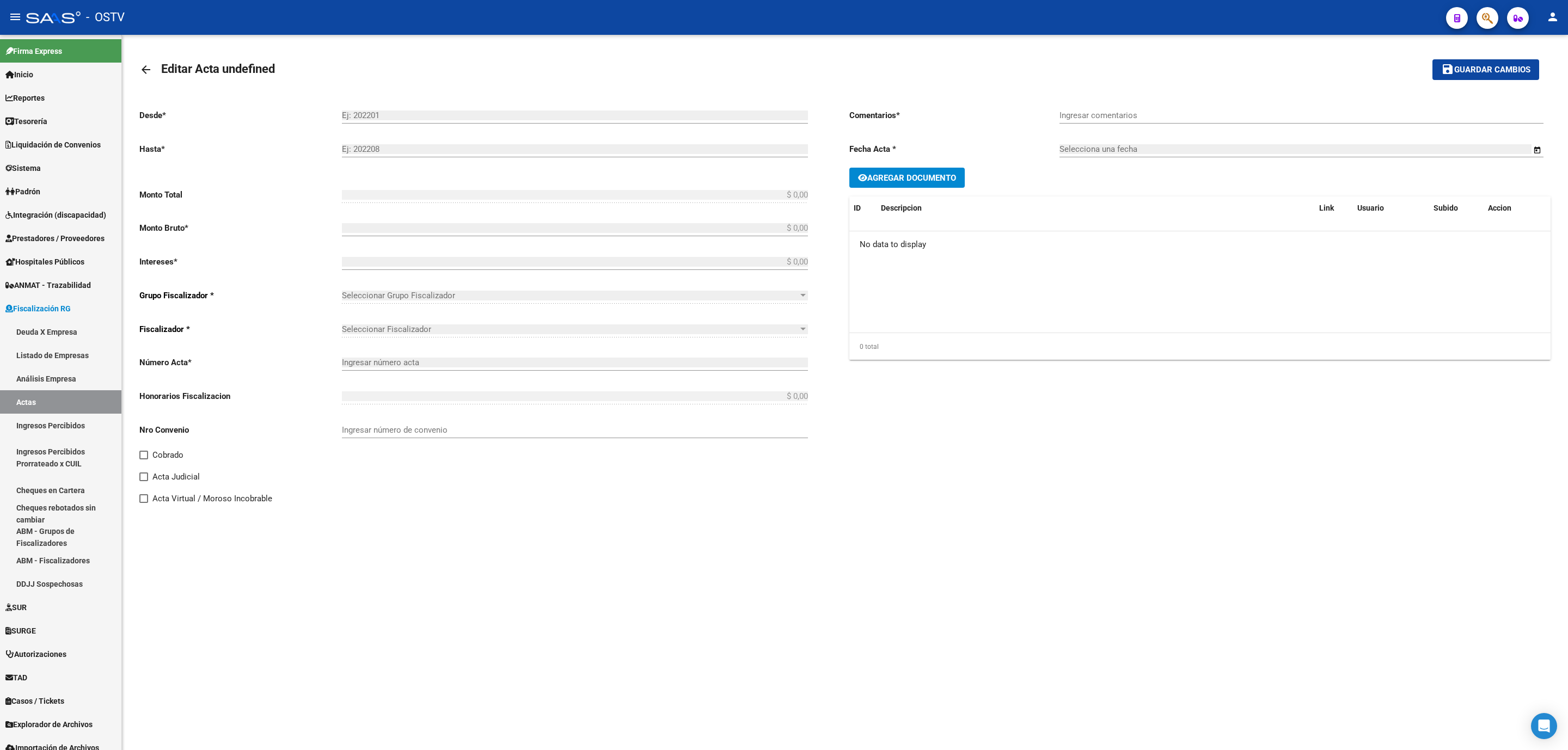
type input "41"
checkbox input "true"
type input "Ingresada"
type input "[DATE]"
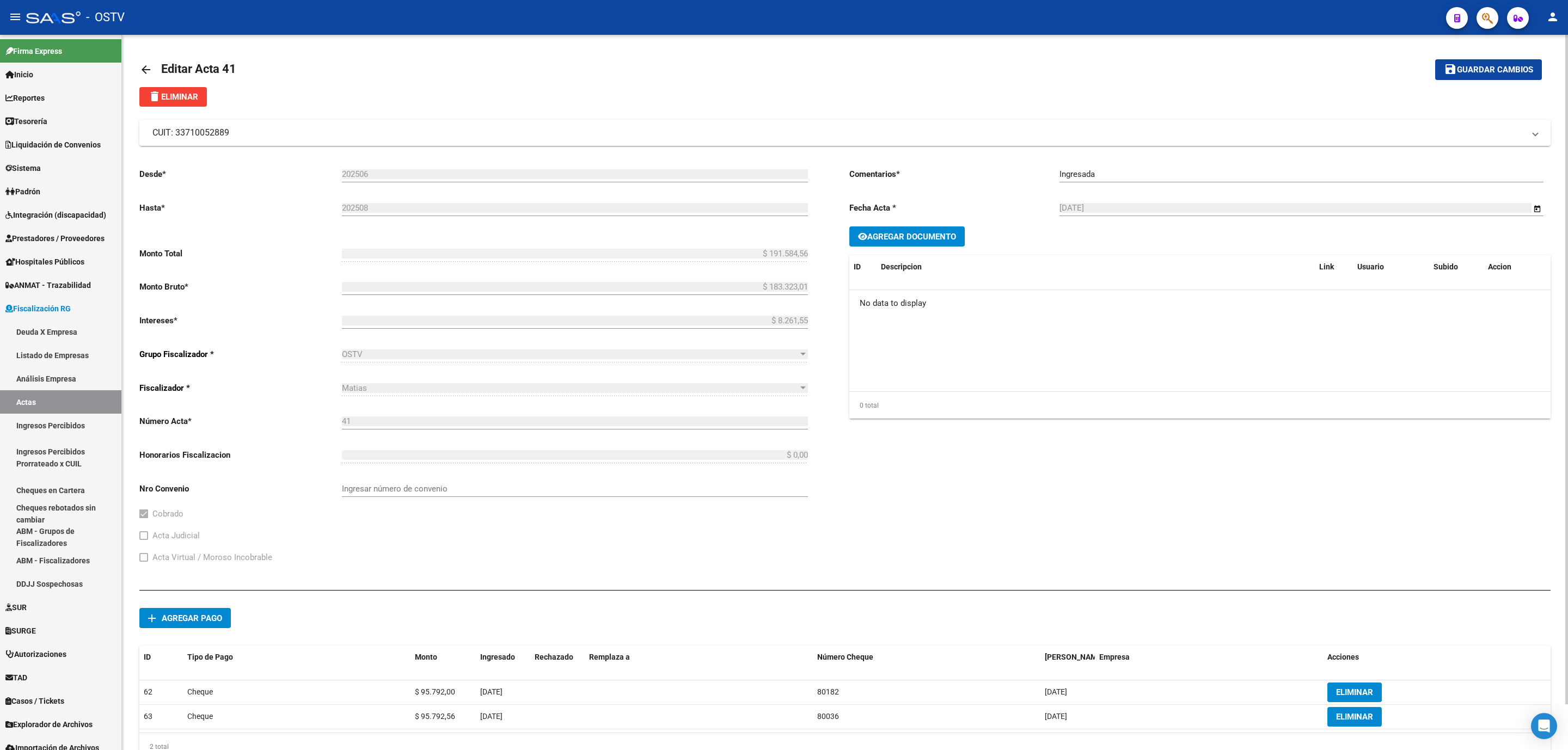
click at [201, 129] on mat-panel-title "CUIT: 33710052889" at bounding box center [838, 132] width 1372 height 12
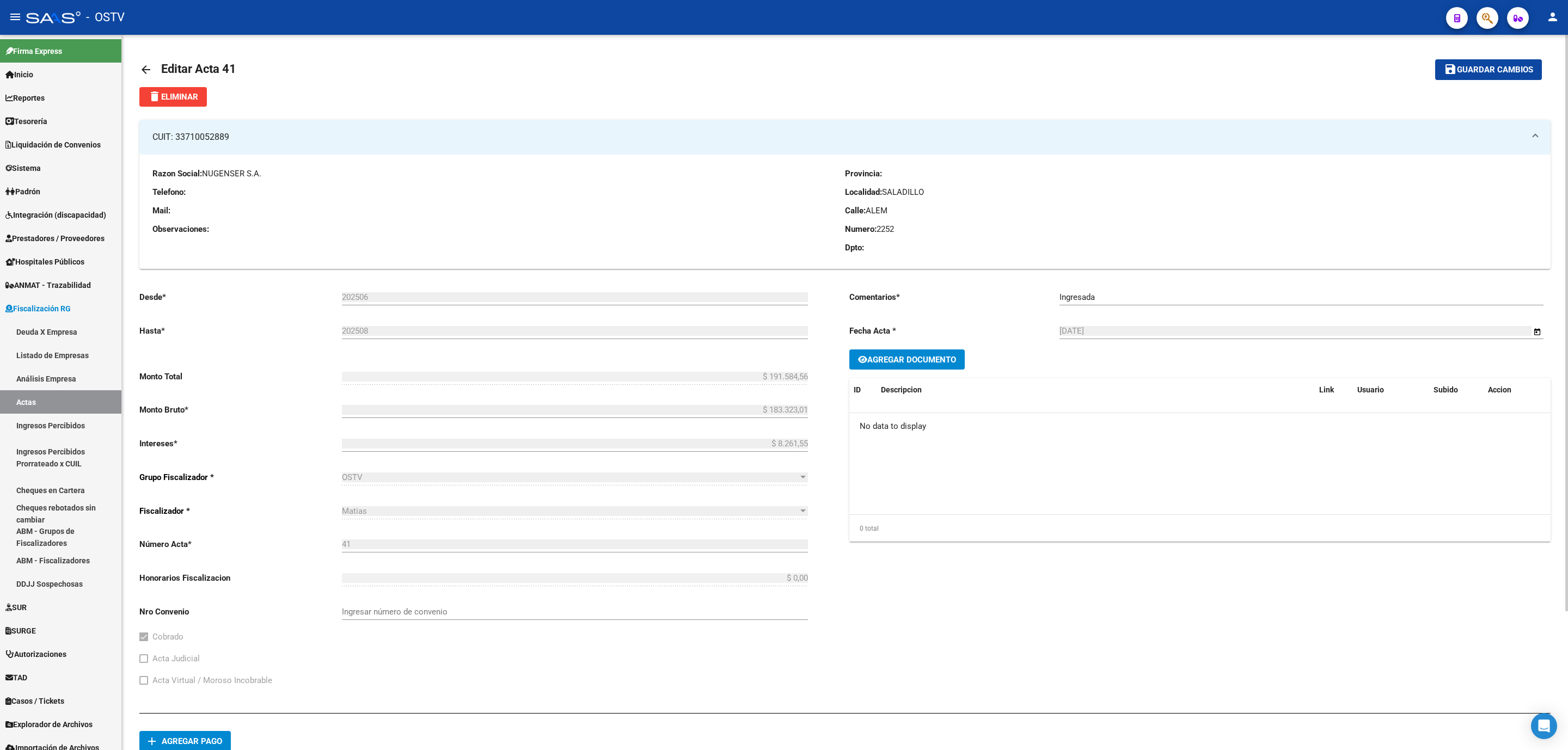
drag, startPoint x: 231, startPoint y: 134, endPoint x: 177, endPoint y: 136, distance: 54.0
click at [177, 136] on mat-panel-title "CUIT: 33710052889" at bounding box center [838, 137] width 1372 height 12
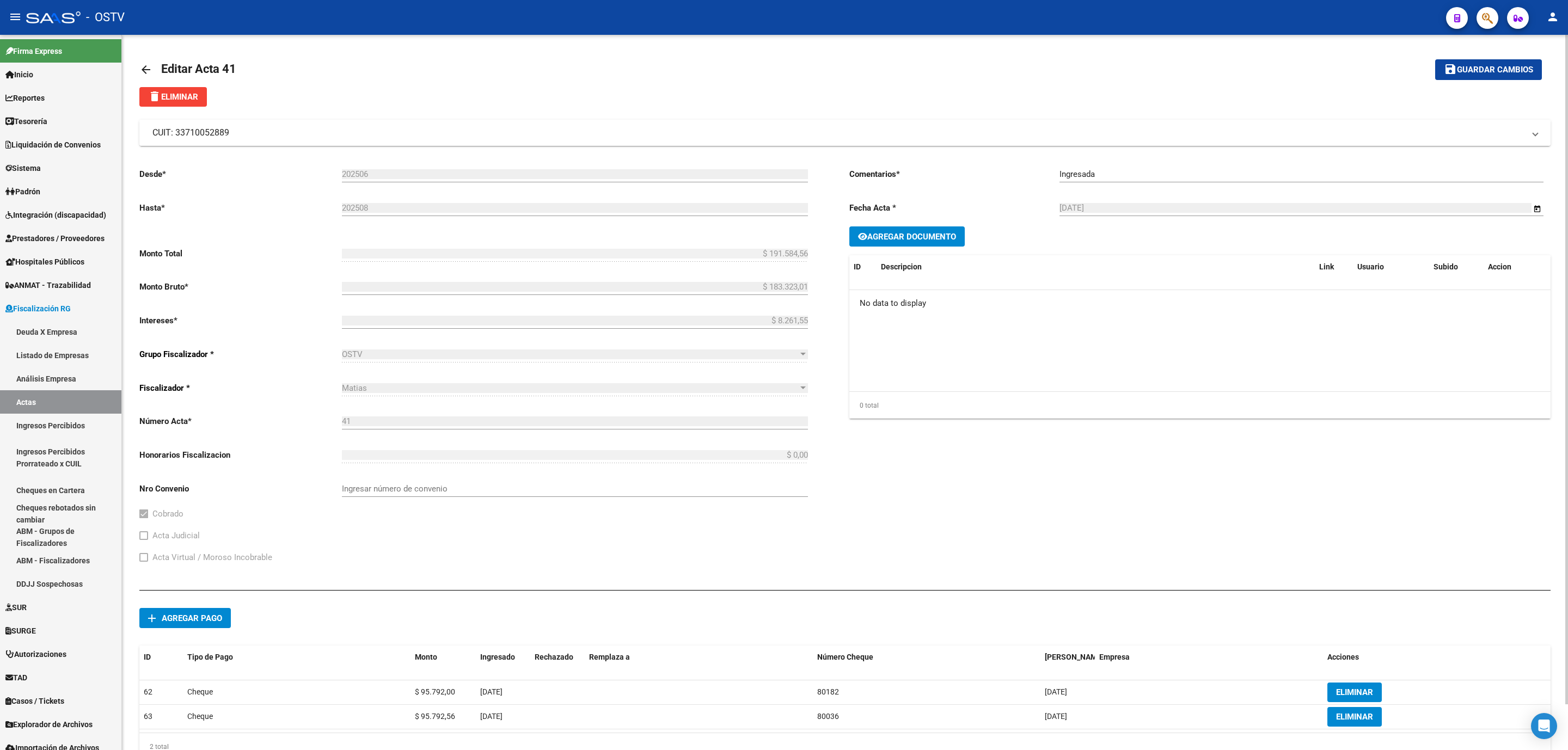
copy mat-panel-title "33710052889"
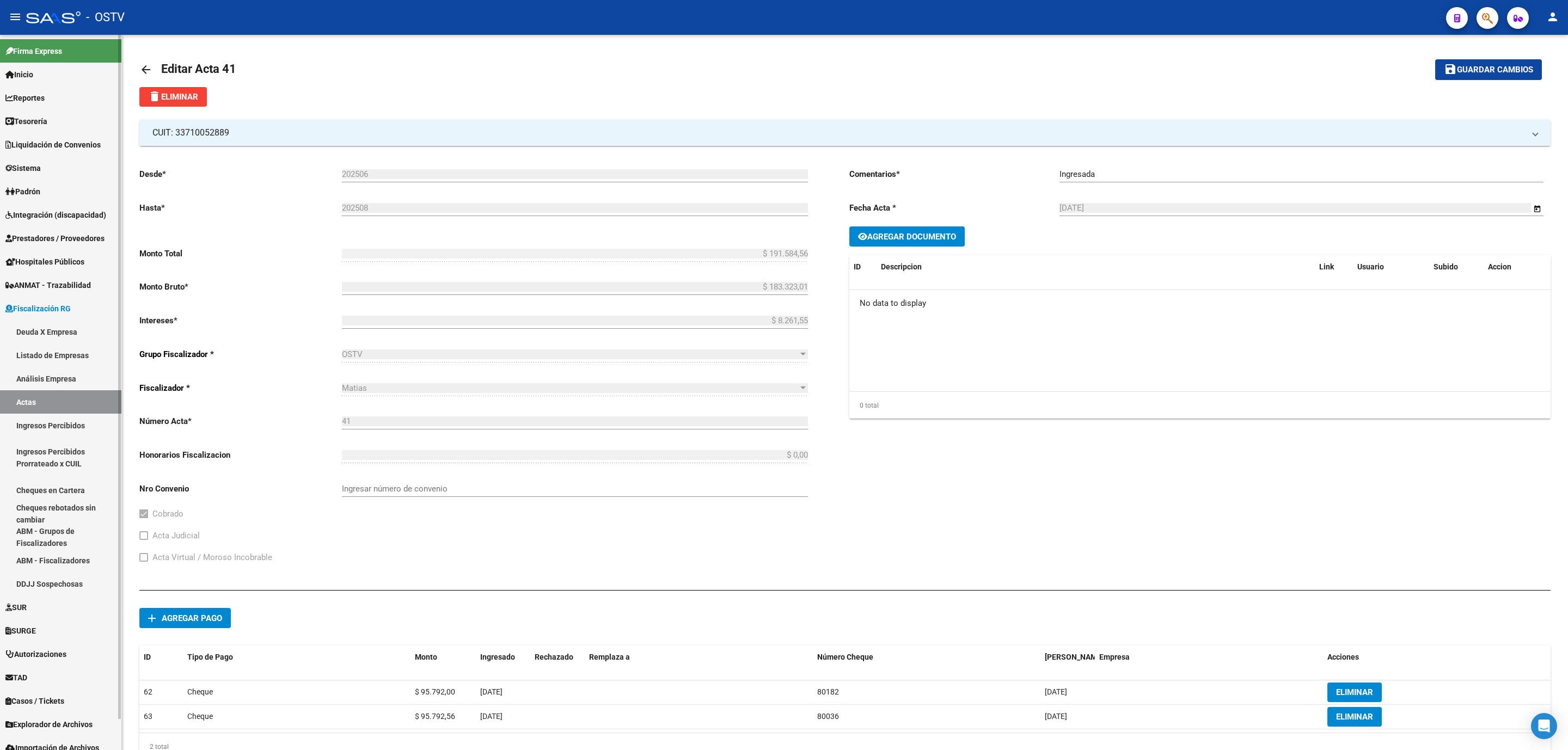
click at [54, 419] on link "Ingresos Percibidos" at bounding box center [61, 425] width 122 height 23
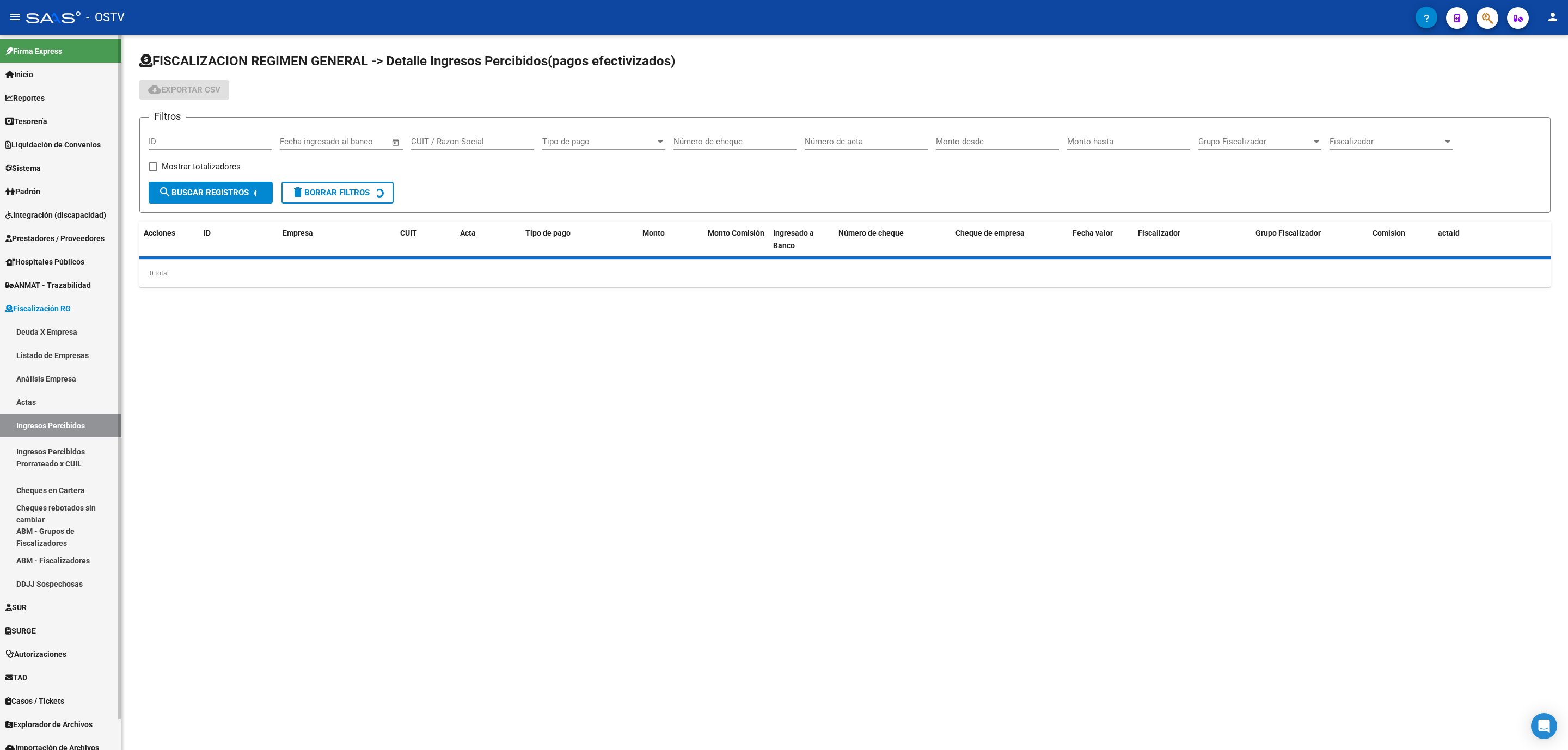
click at [38, 400] on link "Actas" at bounding box center [61, 401] width 122 height 23
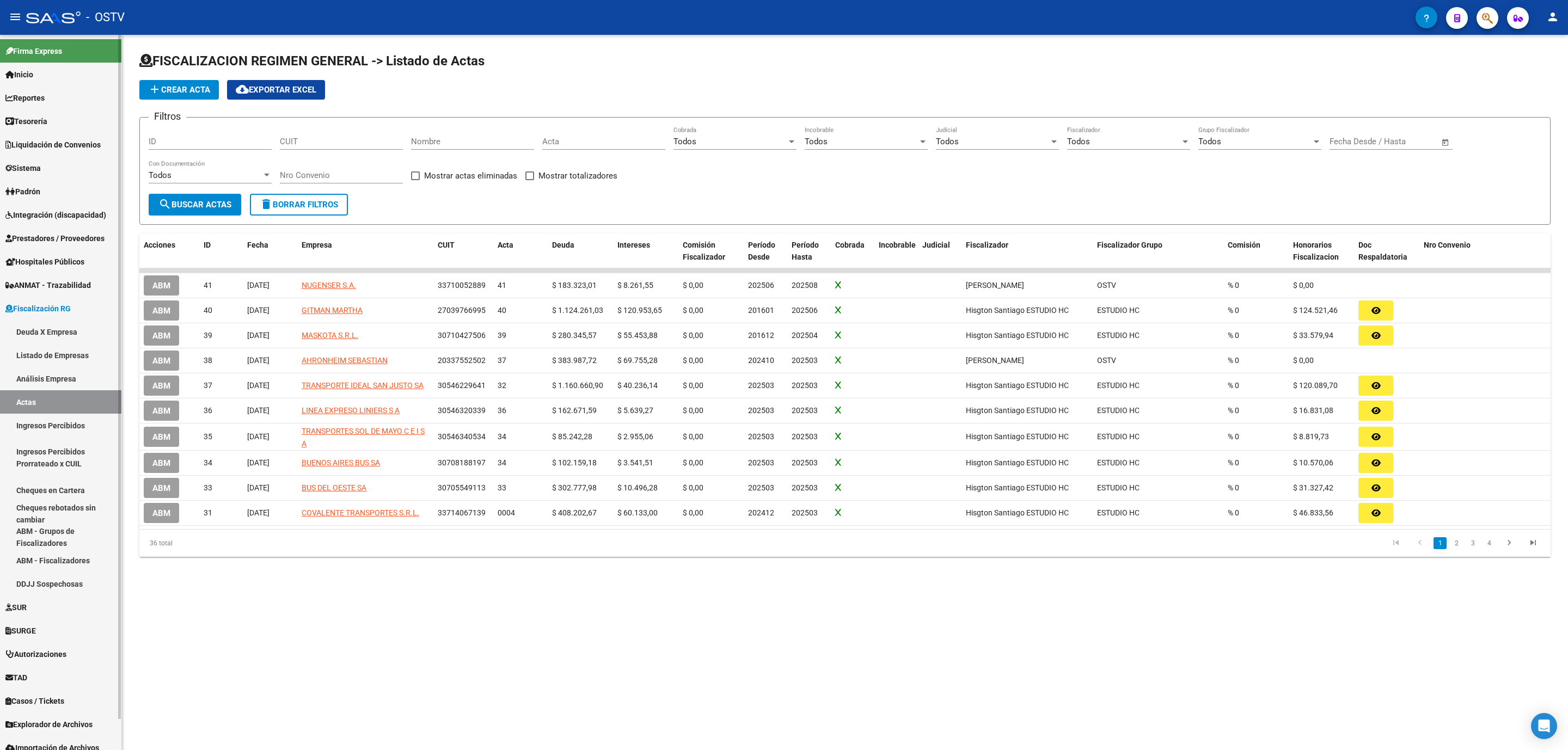
click at [45, 378] on link "Análisis Empresa" at bounding box center [61, 378] width 122 height 23
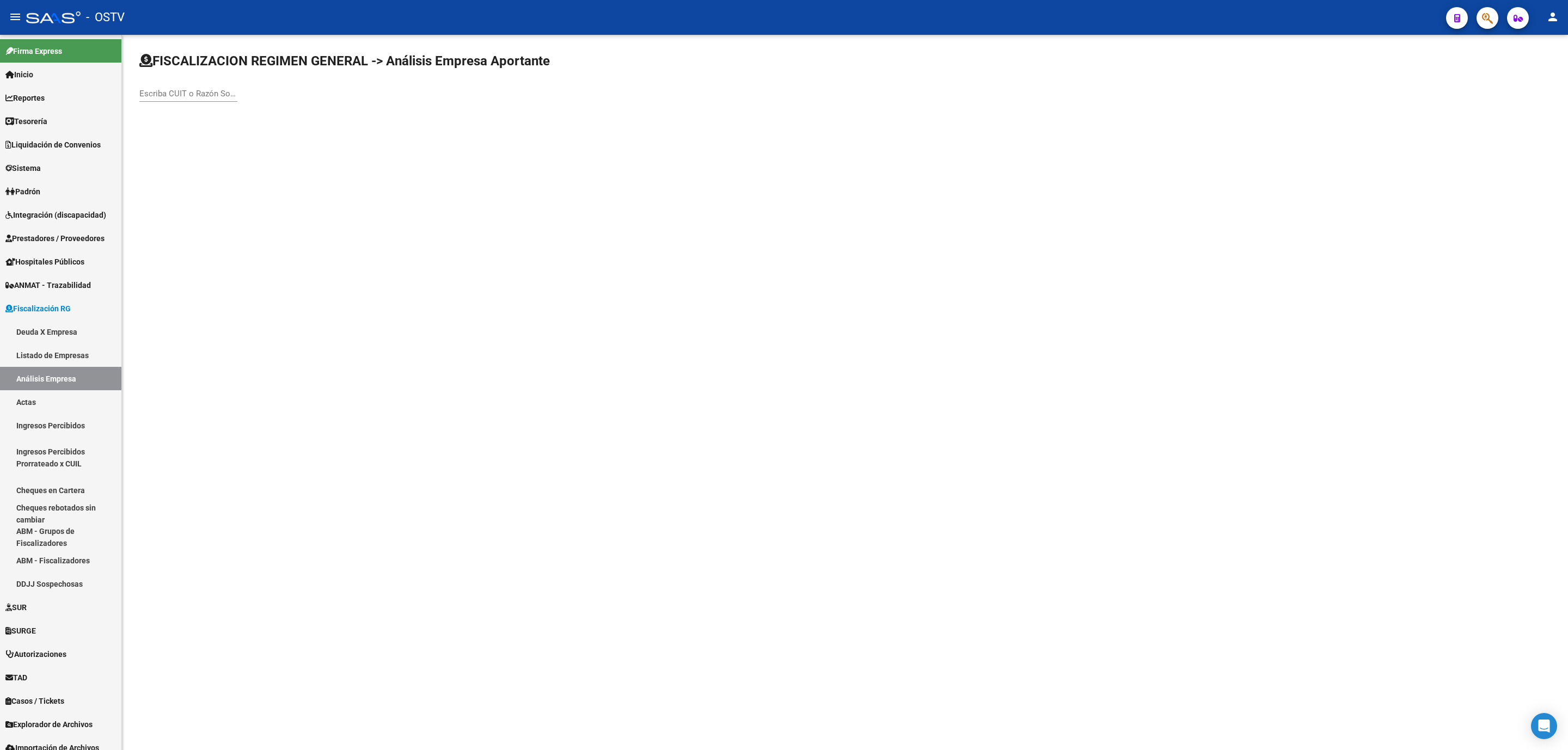
click at [204, 98] on input "Escriba CUIT o Razón Social para buscar" at bounding box center [188, 94] width 98 height 10
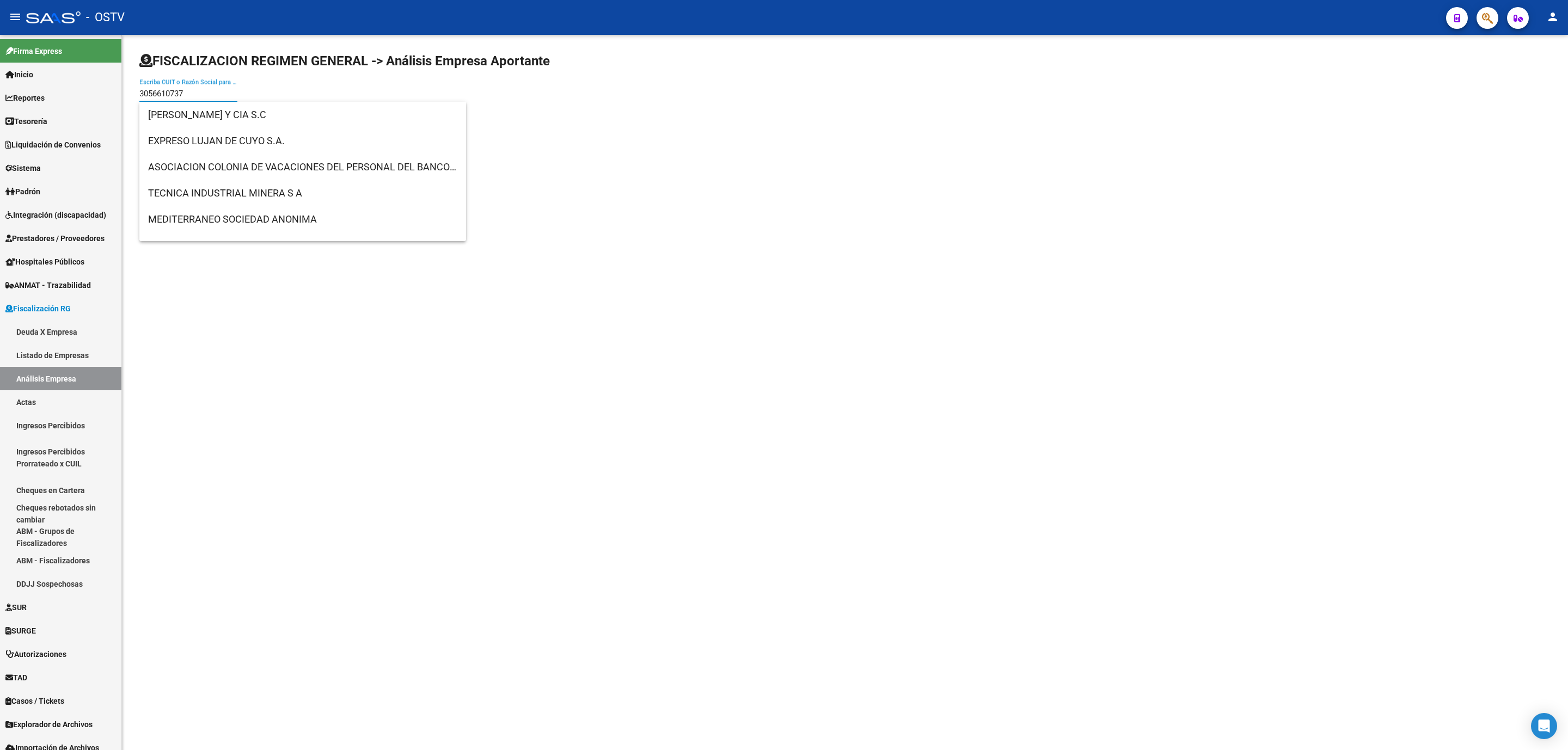
type input "30566107377"
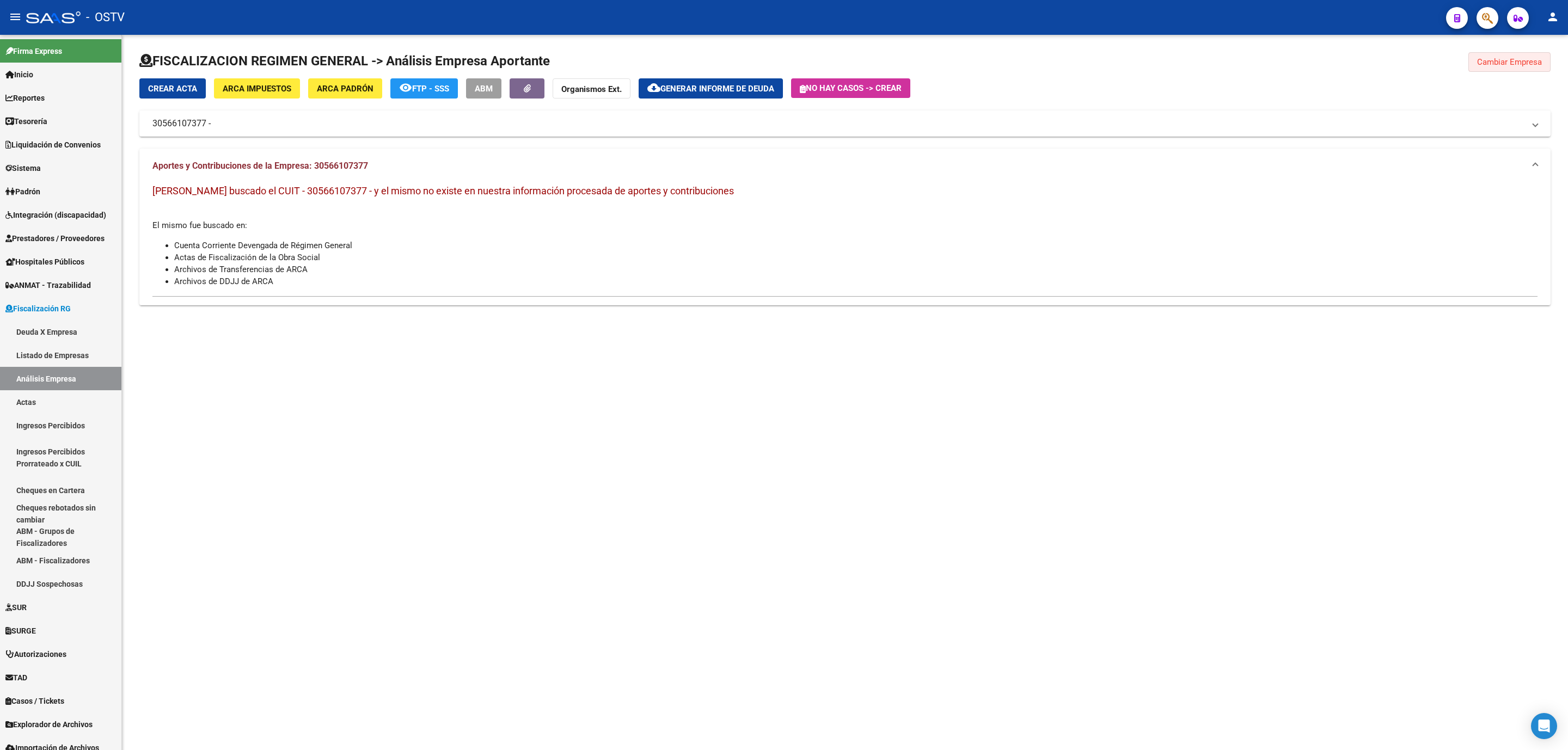
click at [1495, 64] on span "Cambiar Empresa" at bounding box center [1510, 62] width 65 height 10
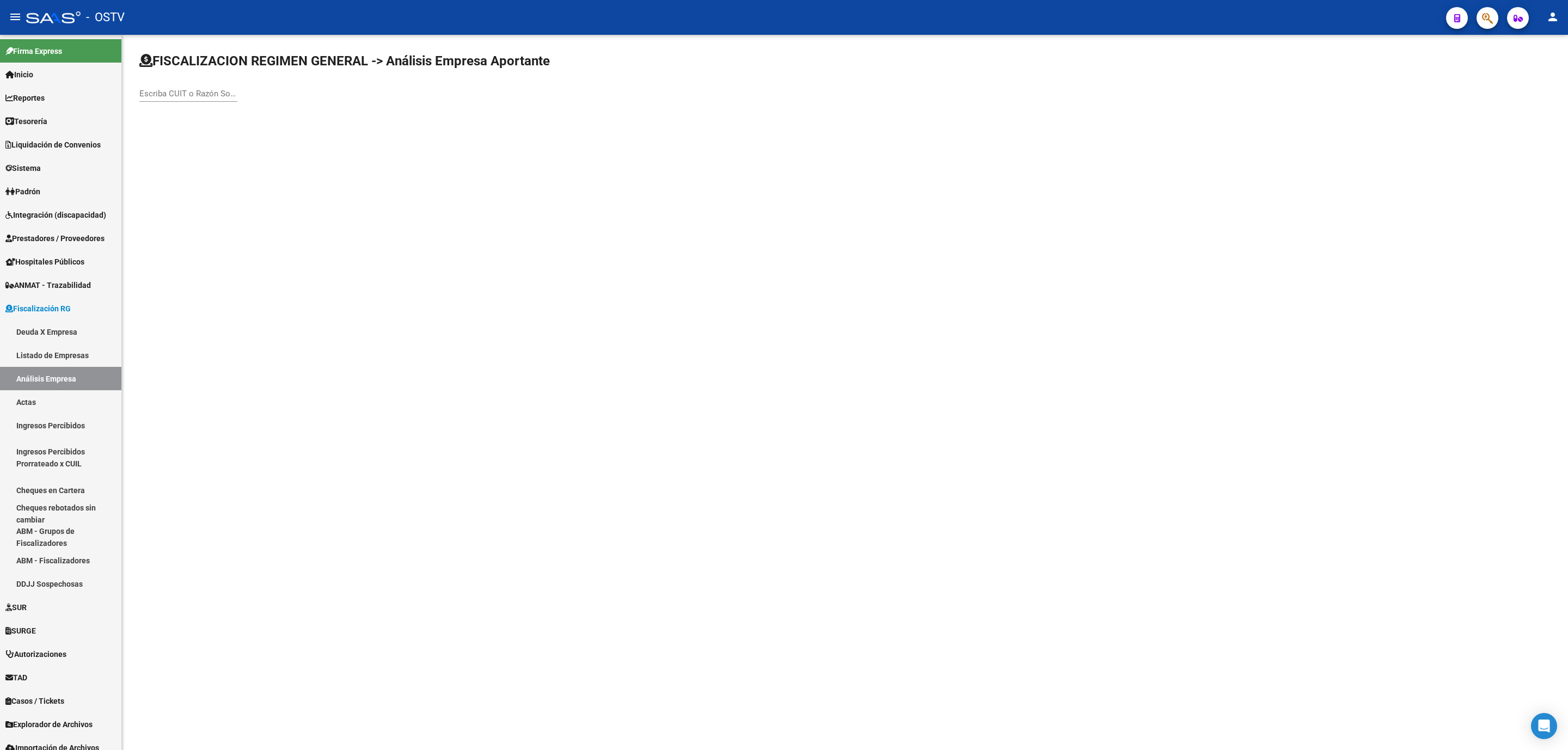
click at [190, 86] on div "Escriba CUIT o Razón Social para buscar" at bounding box center [188, 90] width 98 height 23
type input "30566207377"
click at [190, 118] on span "CONTEMAN SA" at bounding box center [303, 114] width 309 height 26
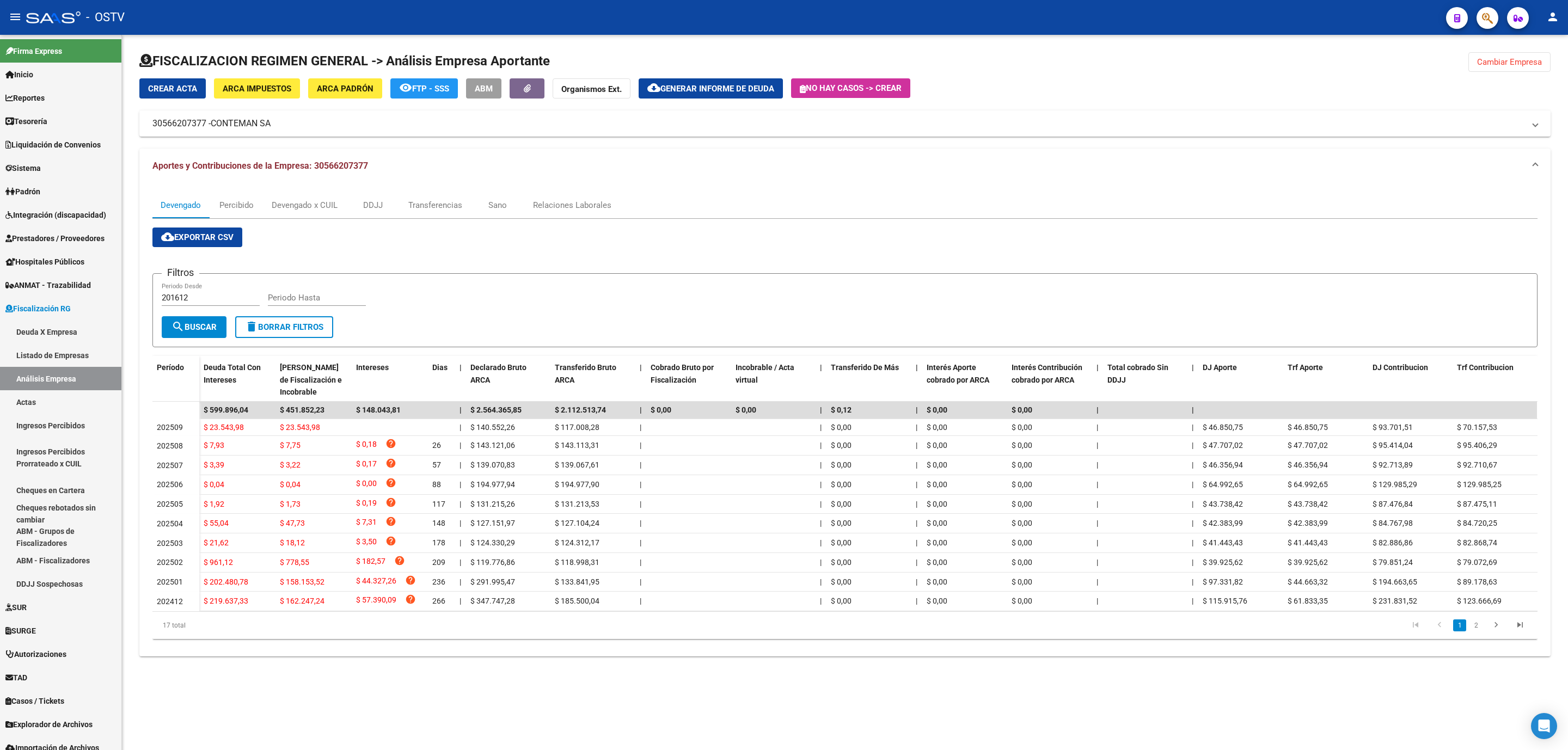
drag, startPoint x: 251, startPoint y: 670, endPoint x: 252, endPoint y: 664, distance: 6.1
click at [251, 671] on div "FISCALIZACION REGIMEN GENERAL -> Análisis Empresa Aportante Cambiar Empresa Cre…" at bounding box center [845, 359] width 1446 height 648
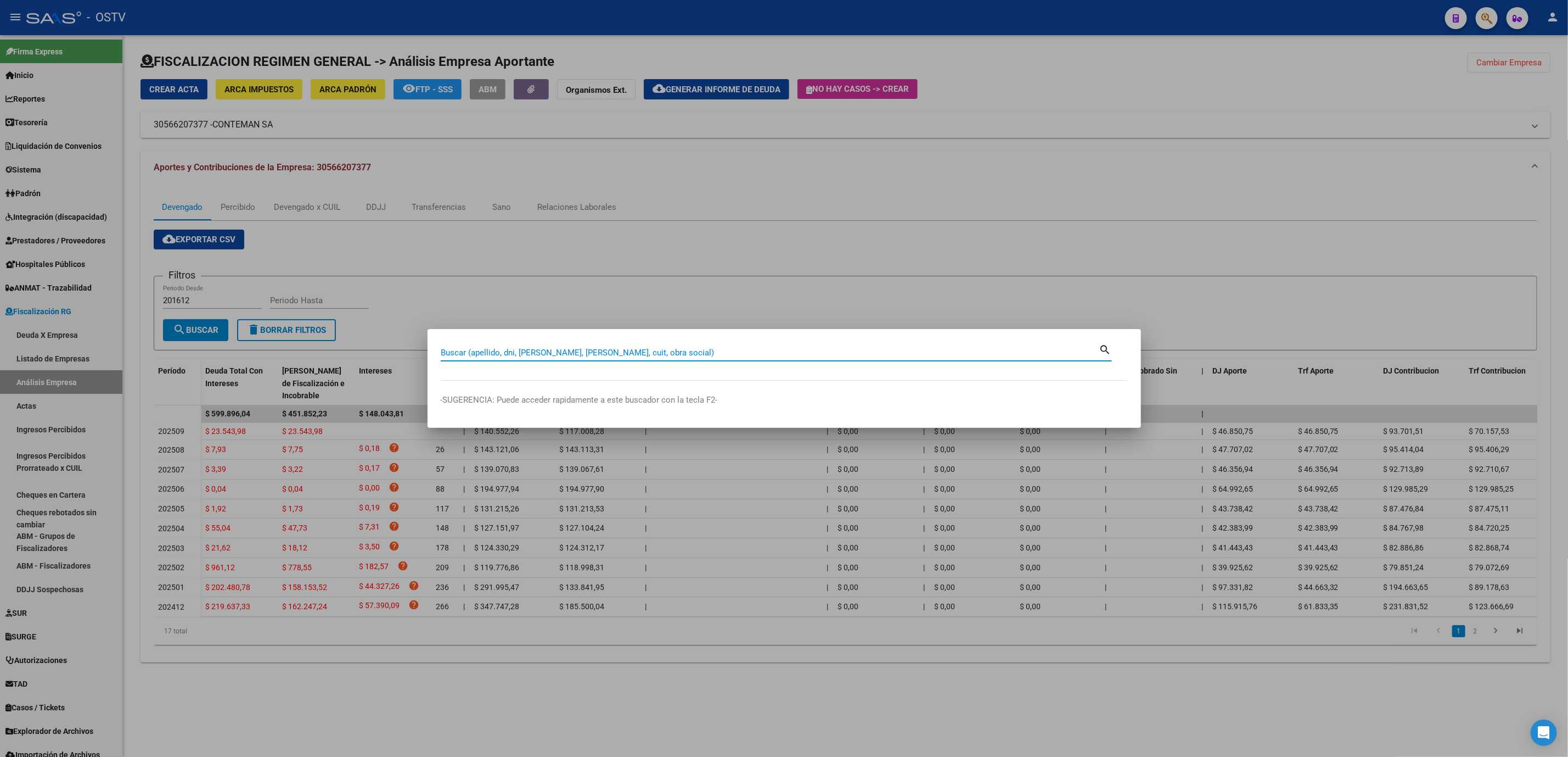
paste input "26951033"
type input "26951033"
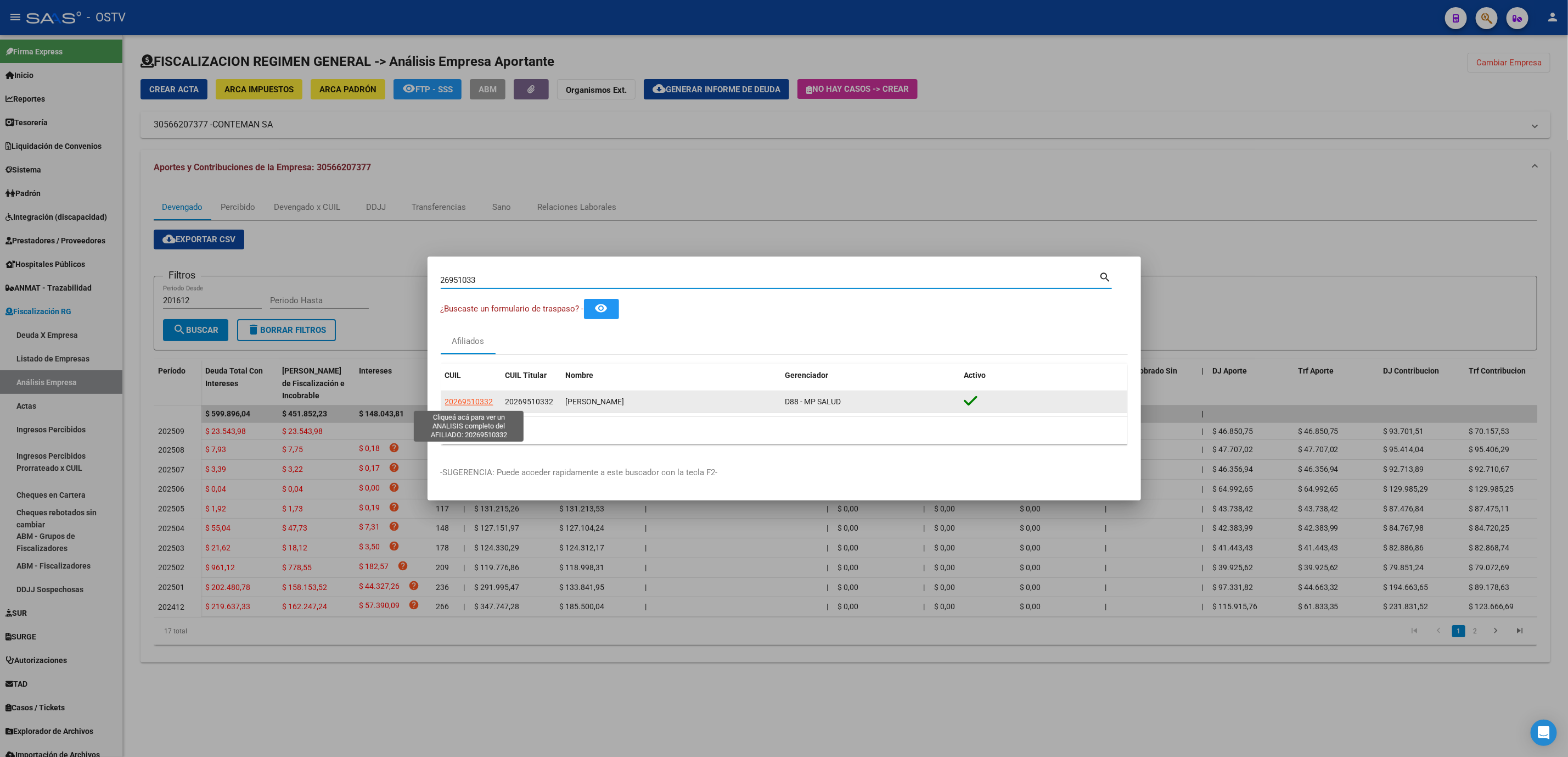
click at [478, 404] on span "20269510332" at bounding box center [469, 402] width 48 height 9
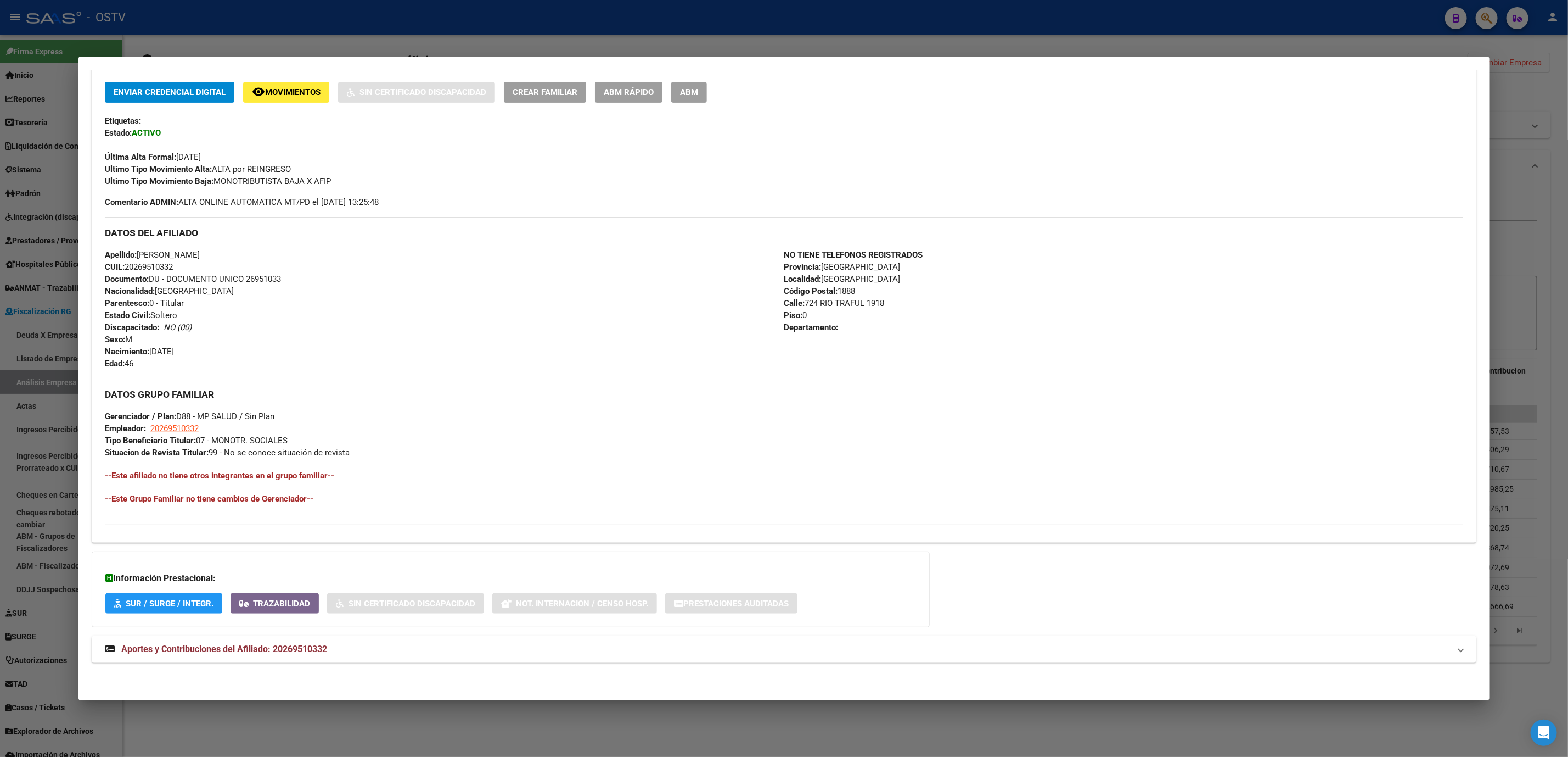
scroll to position [231, 0]
drag, startPoint x: 325, startPoint y: 650, endPoint x: 334, endPoint y: 635, distance: 17.5
click at [323, 650] on mat-panel-title "Aportes y Contribuciones del Afiliado: 20269510332" at bounding box center [778, 649] width 1345 height 13
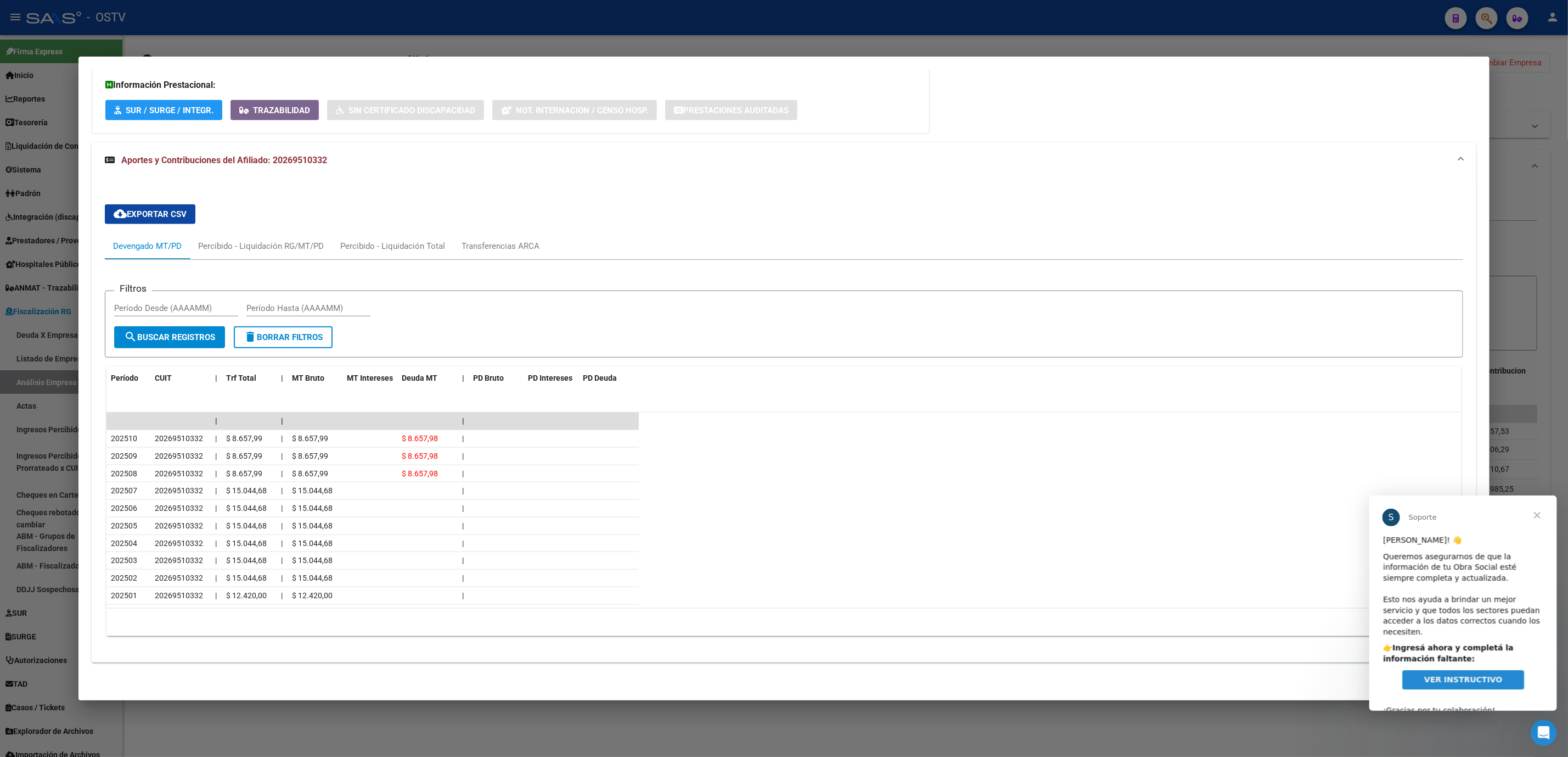
scroll to position [0, 0]
click at [1463, 675] on span "VER INSTRUCTIVO" at bounding box center [1463, 679] width 78 height 9
click at [243, 734] on div at bounding box center [784, 378] width 1568 height 757
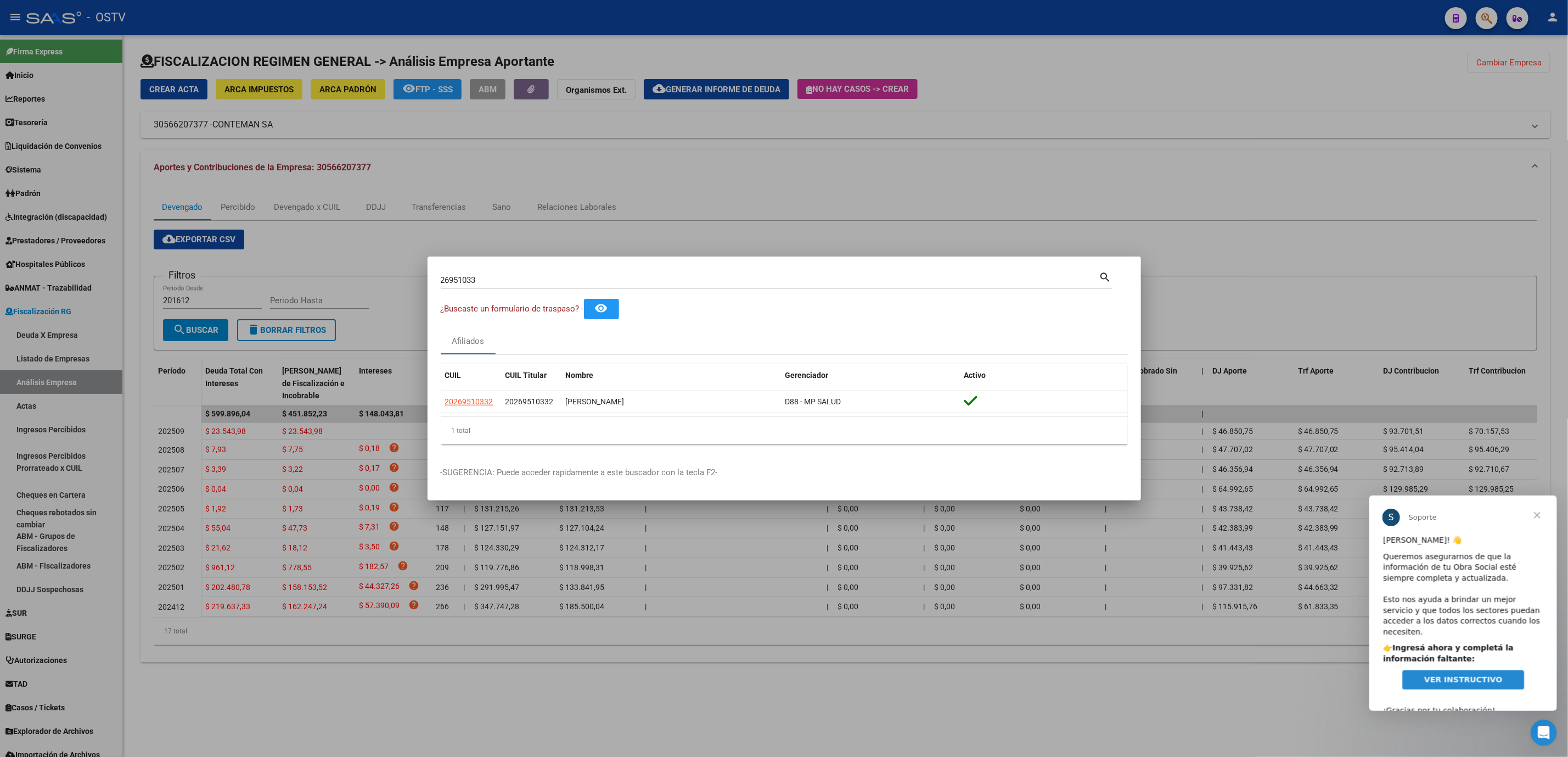
click at [243, 734] on div at bounding box center [784, 378] width 1568 height 757
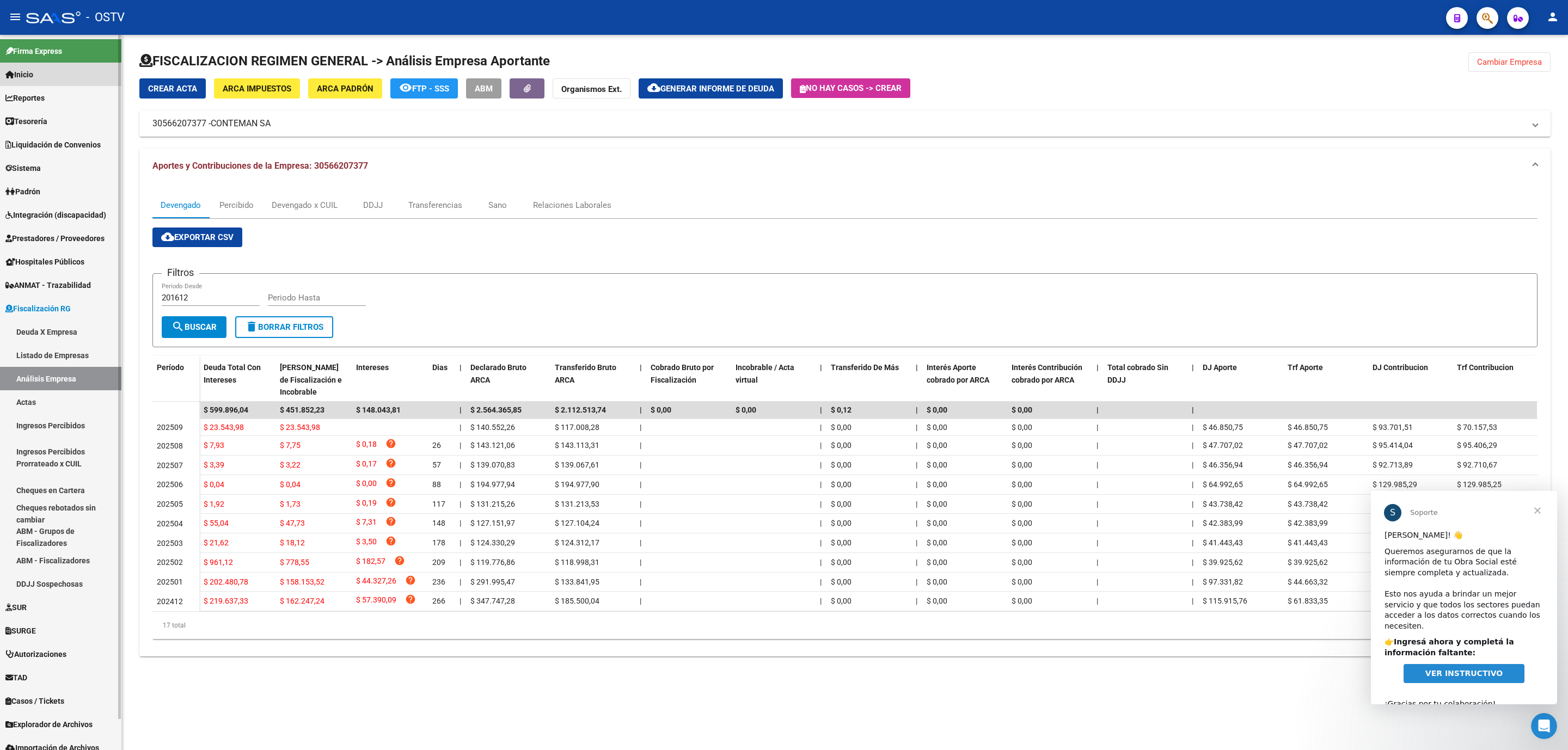
click at [33, 77] on span "Inicio" at bounding box center [19, 74] width 28 height 12
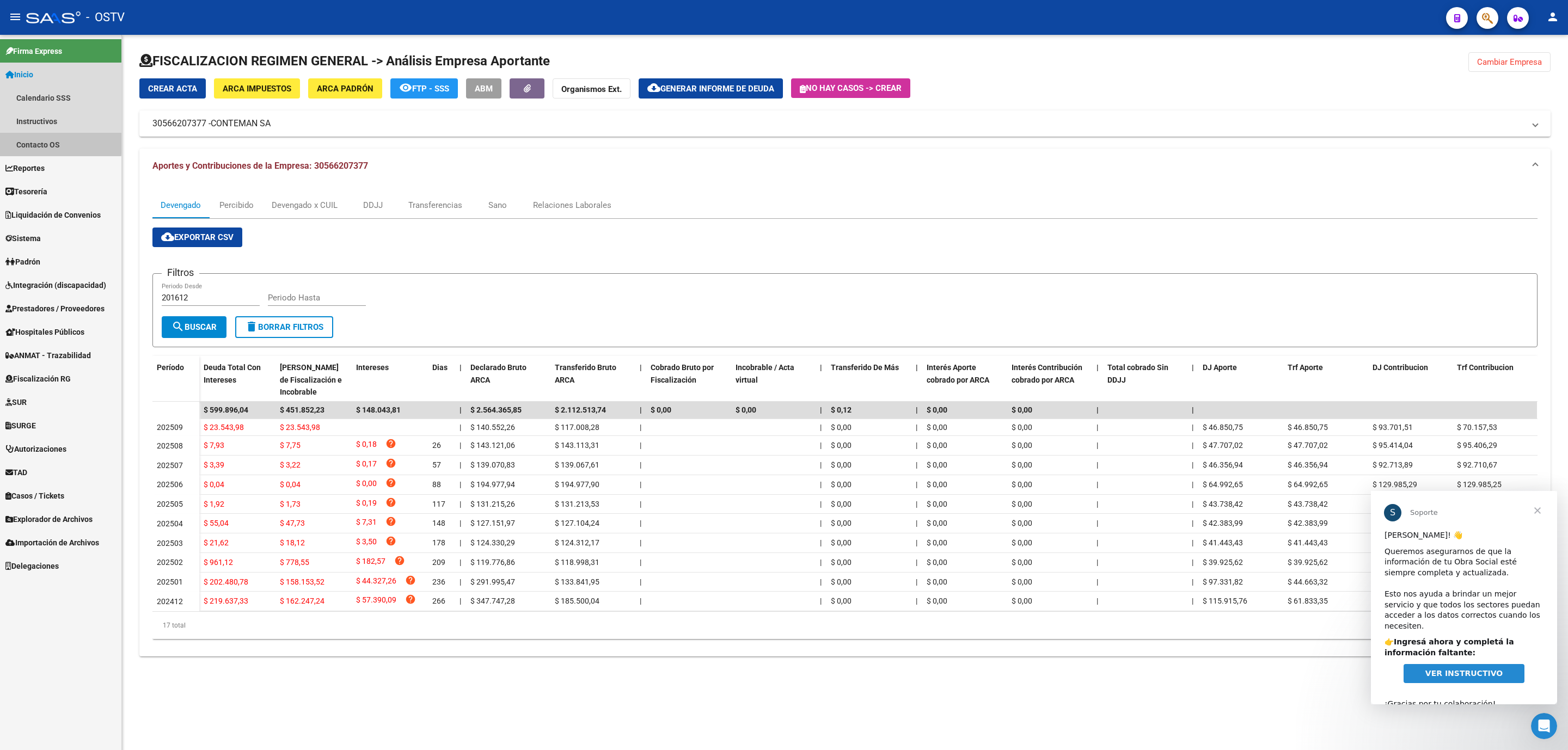
click at [42, 141] on link "Contacto OS" at bounding box center [61, 144] width 122 height 23
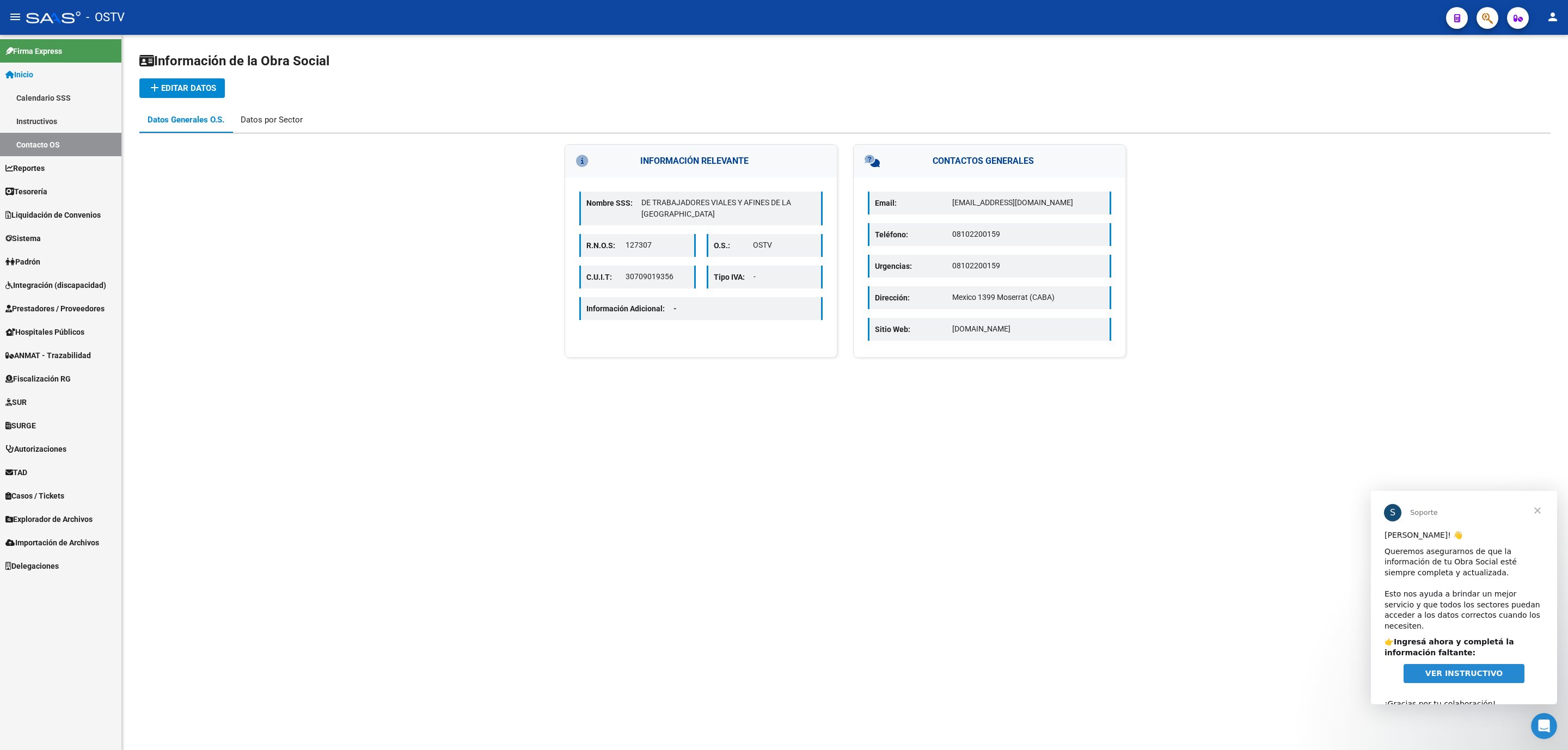
click at [254, 118] on div "Datos por Sector" at bounding box center [272, 119] width 62 height 12
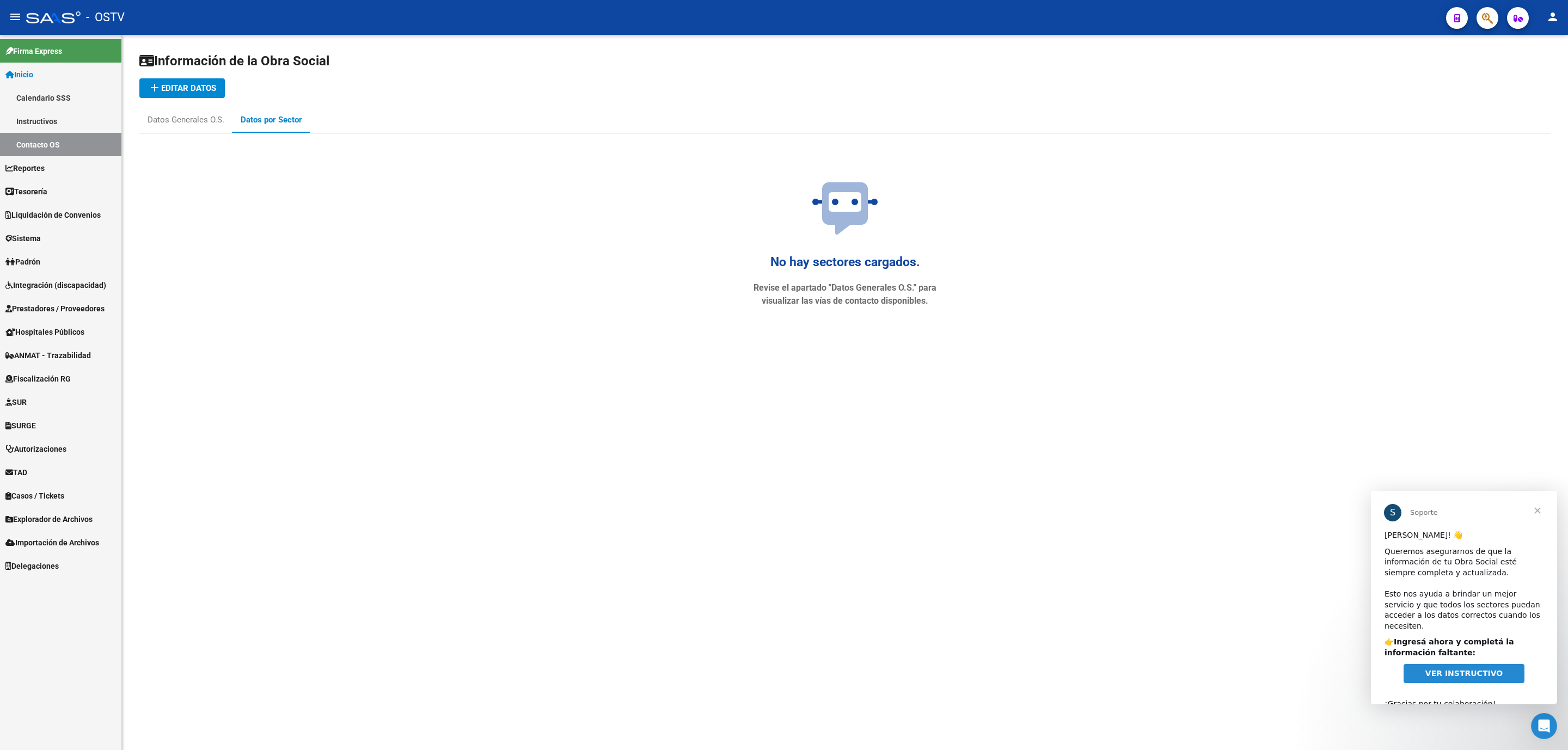
click at [190, 88] on span "add Editar datos" at bounding box center [182, 88] width 68 height 10
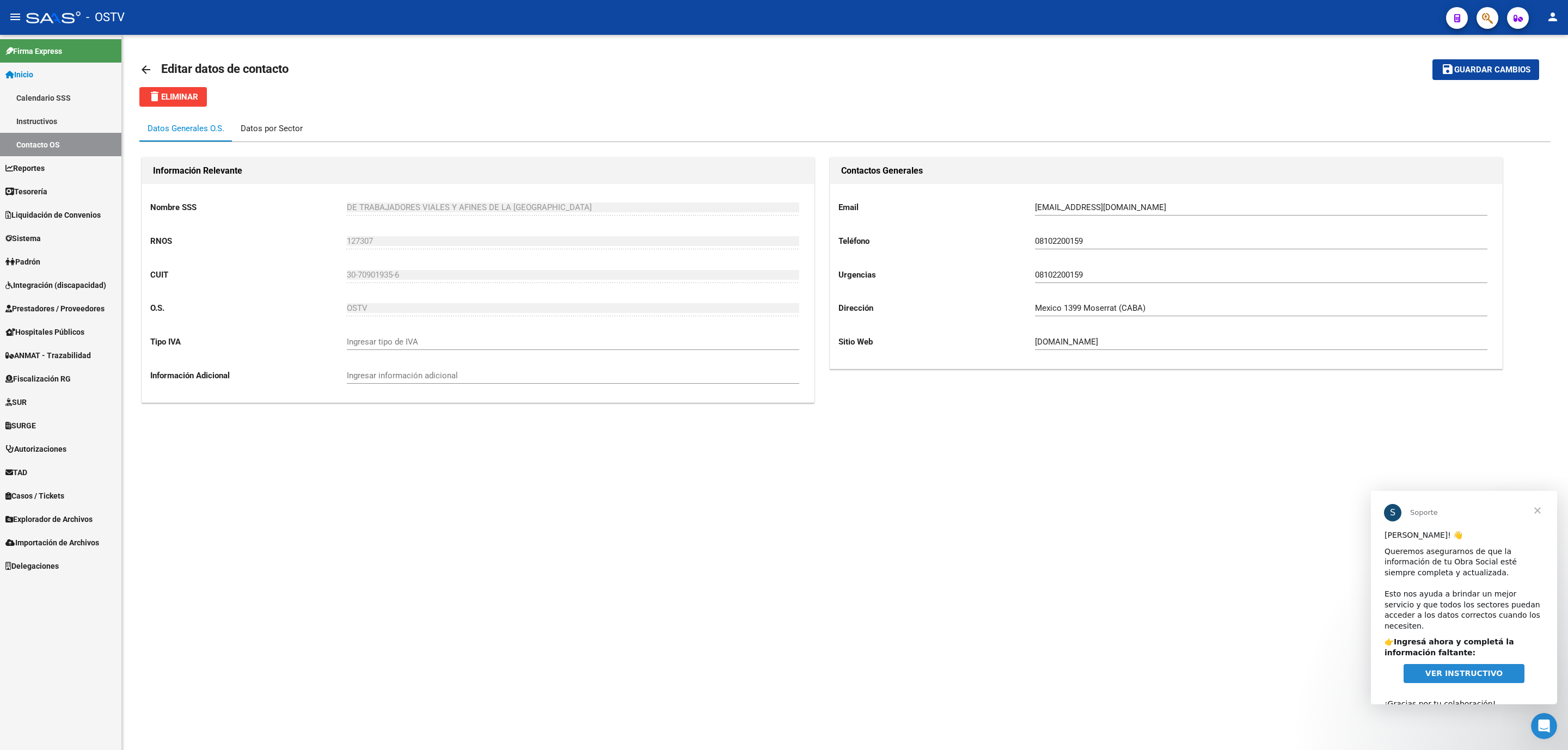
click at [286, 125] on div "Datos por Sector" at bounding box center [272, 128] width 62 height 12
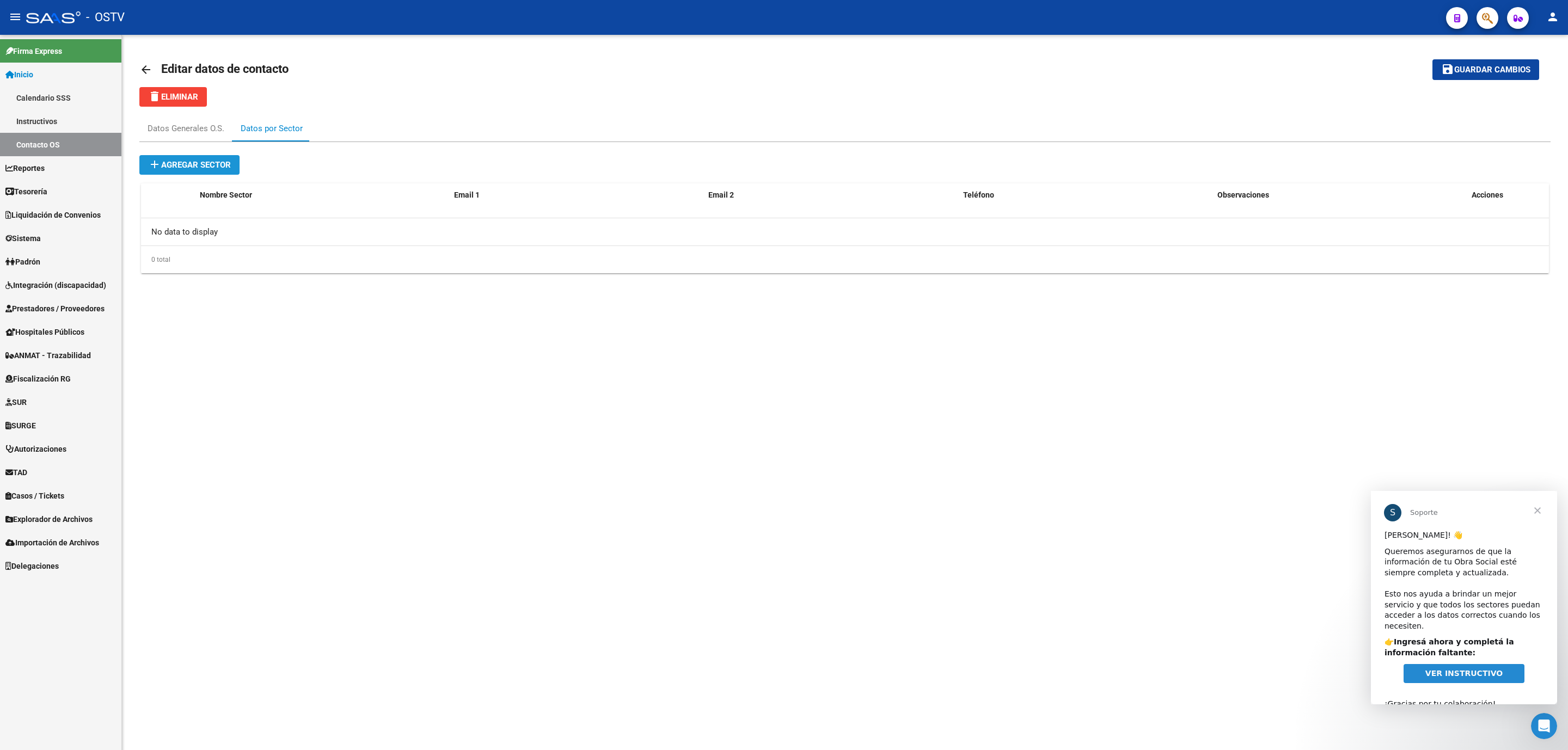
click at [205, 166] on span "add Agregar sector" at bounding box center [189, 165] width 82 height 10
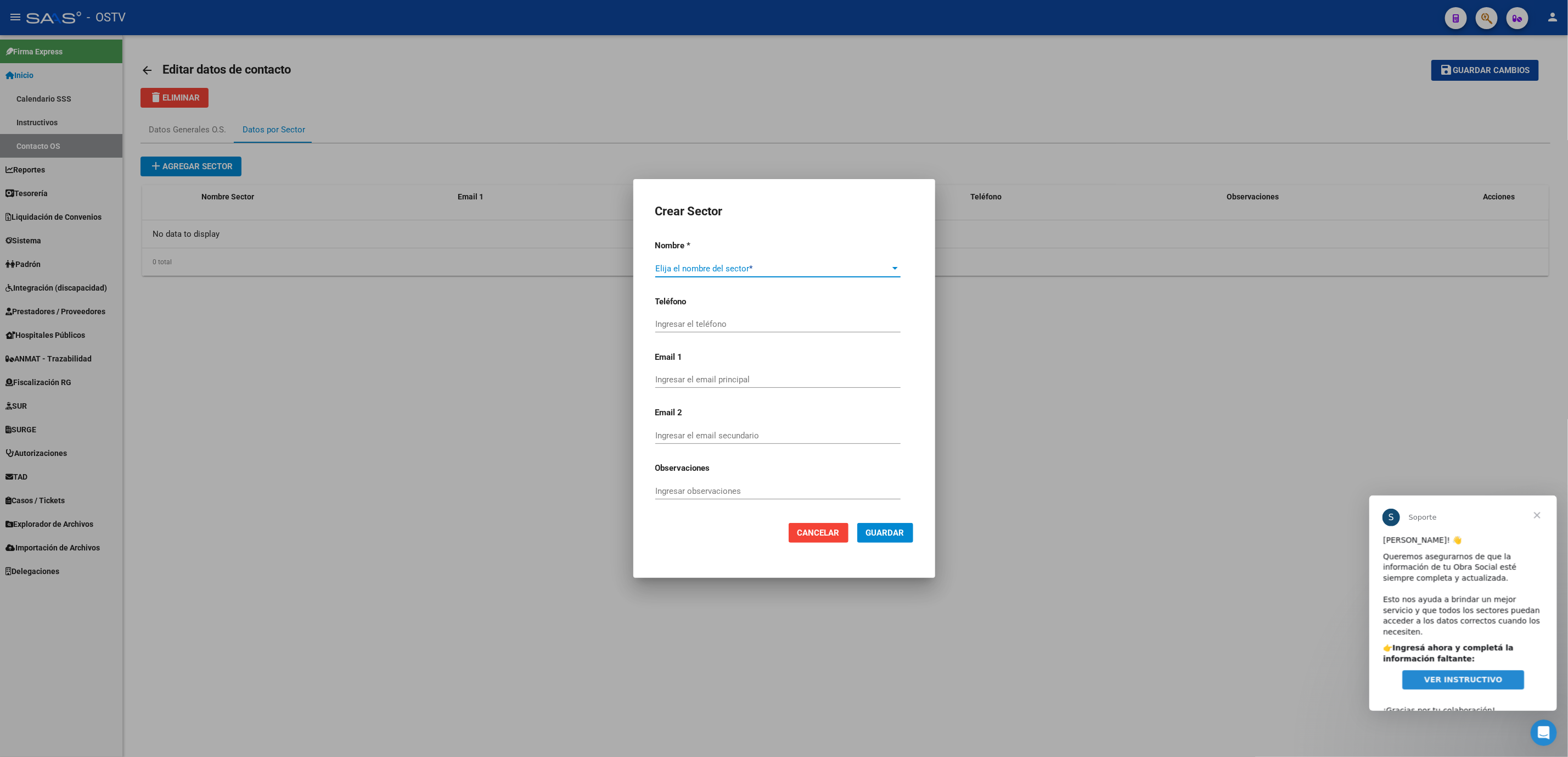
click at [727, 271] on span at bounding box center [774, 268] width 236 height 10
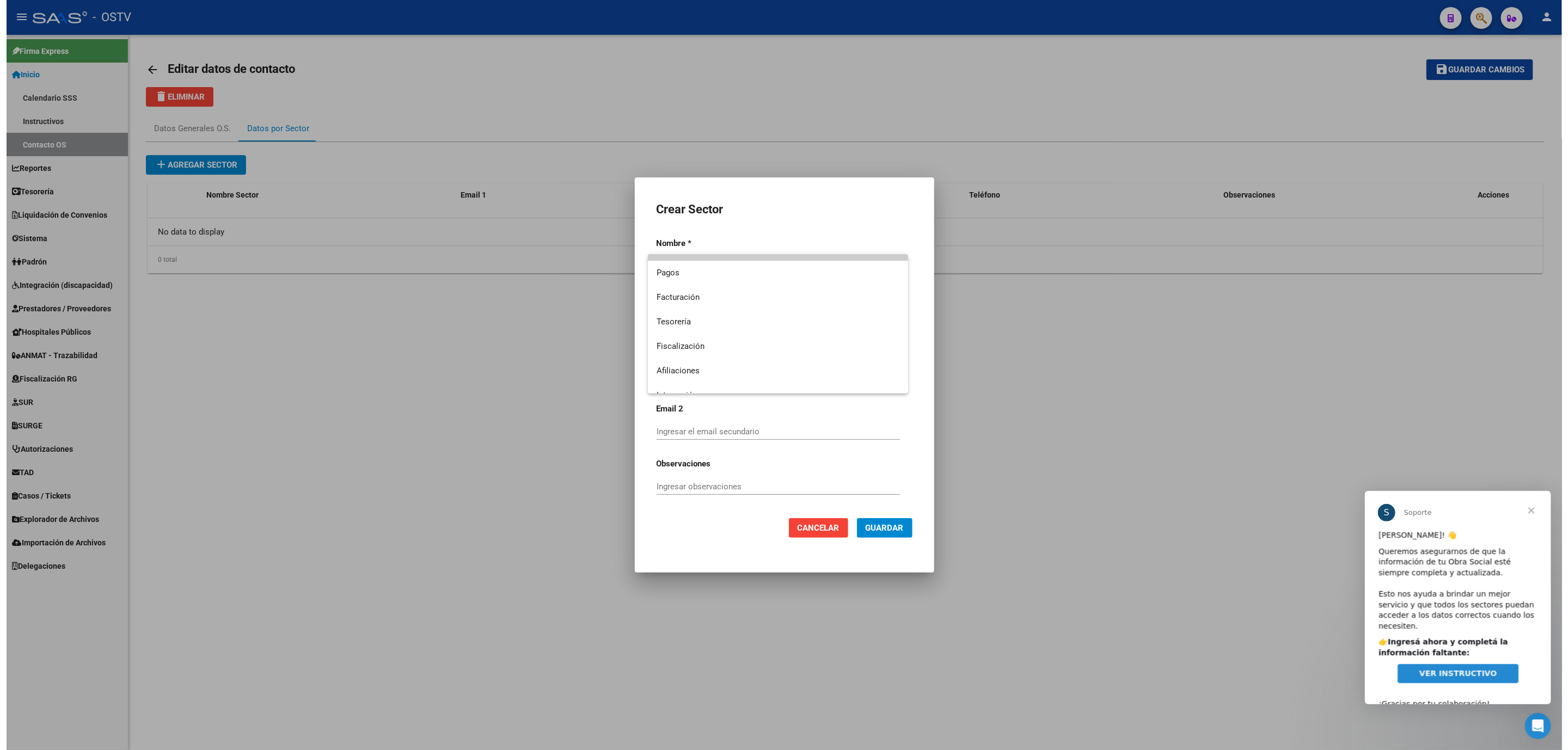
scroll to position [30, 0]
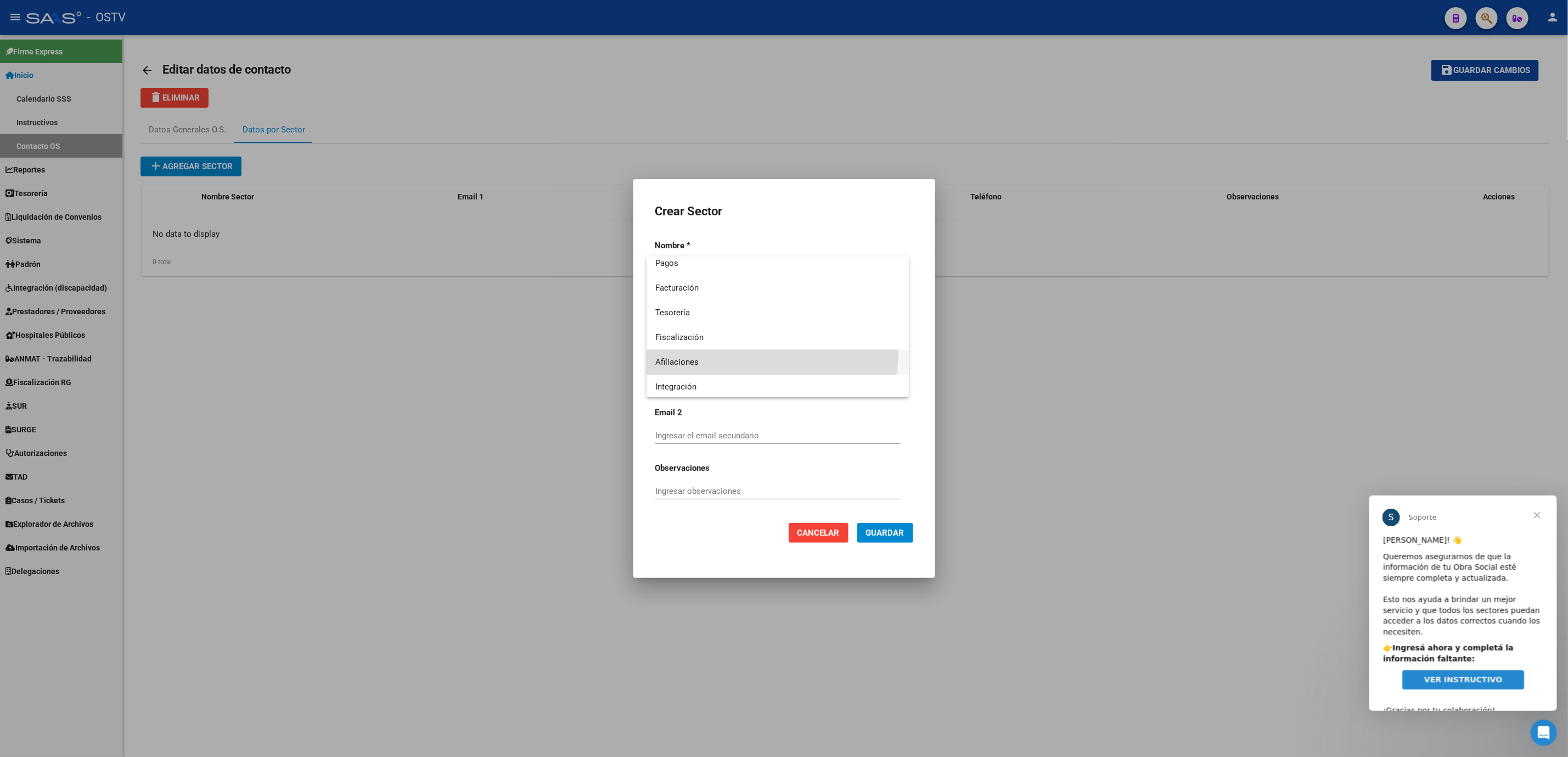
click at [766, 351] on span "Afiliaciones" at bounding box center [778, 362] width 245 height 25
click at [705, 323] on input "Ingresar el teléfono" at bounding box center [778, 324] width 245 height 10
paste input "08102200159"
type input "08102200159"
type input "afiliaciones@vialsalud.com.ar"
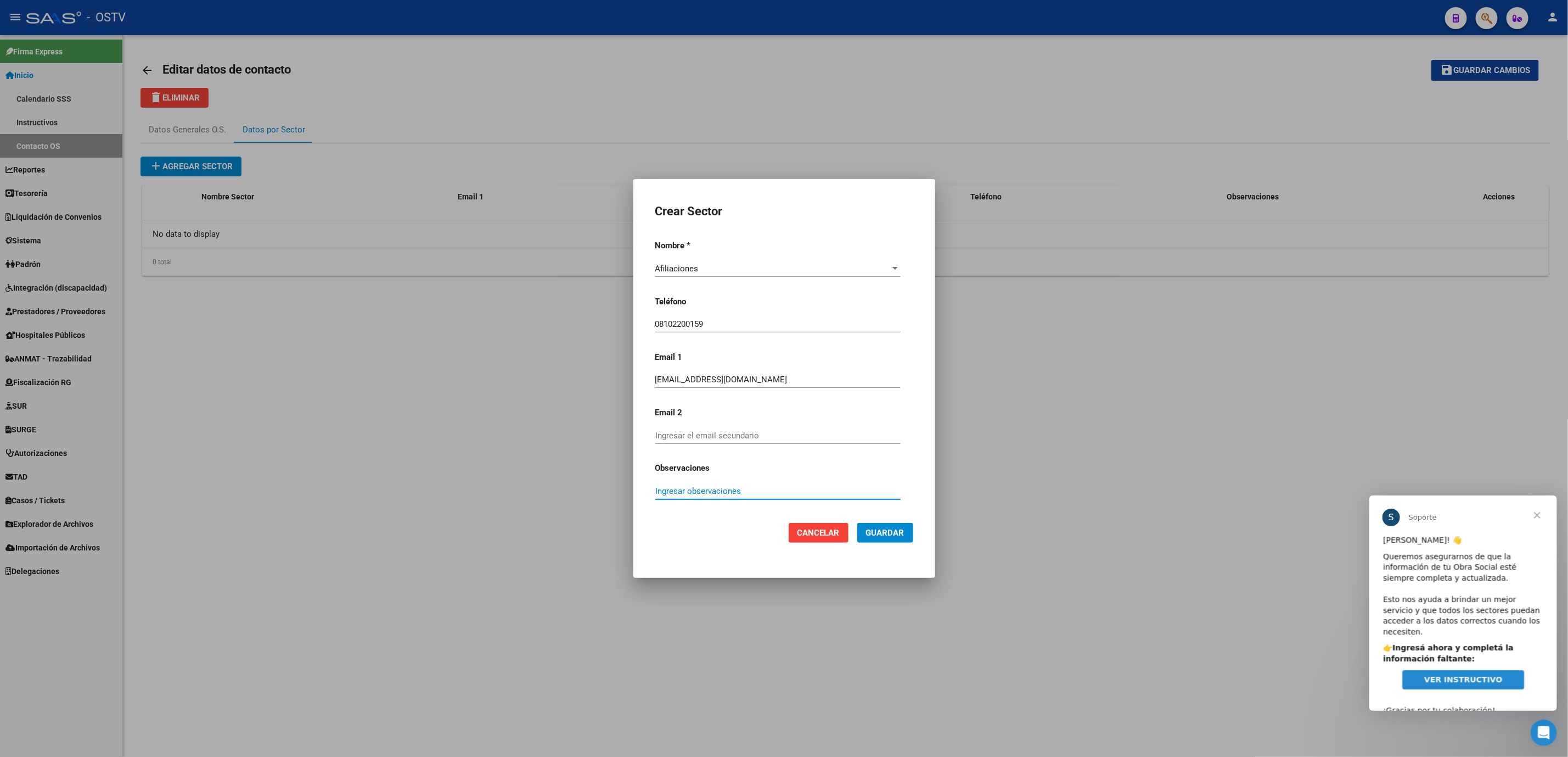
click at [883, 529] on span "Guardar" at bounding box center [886, 532] width 39 height 10
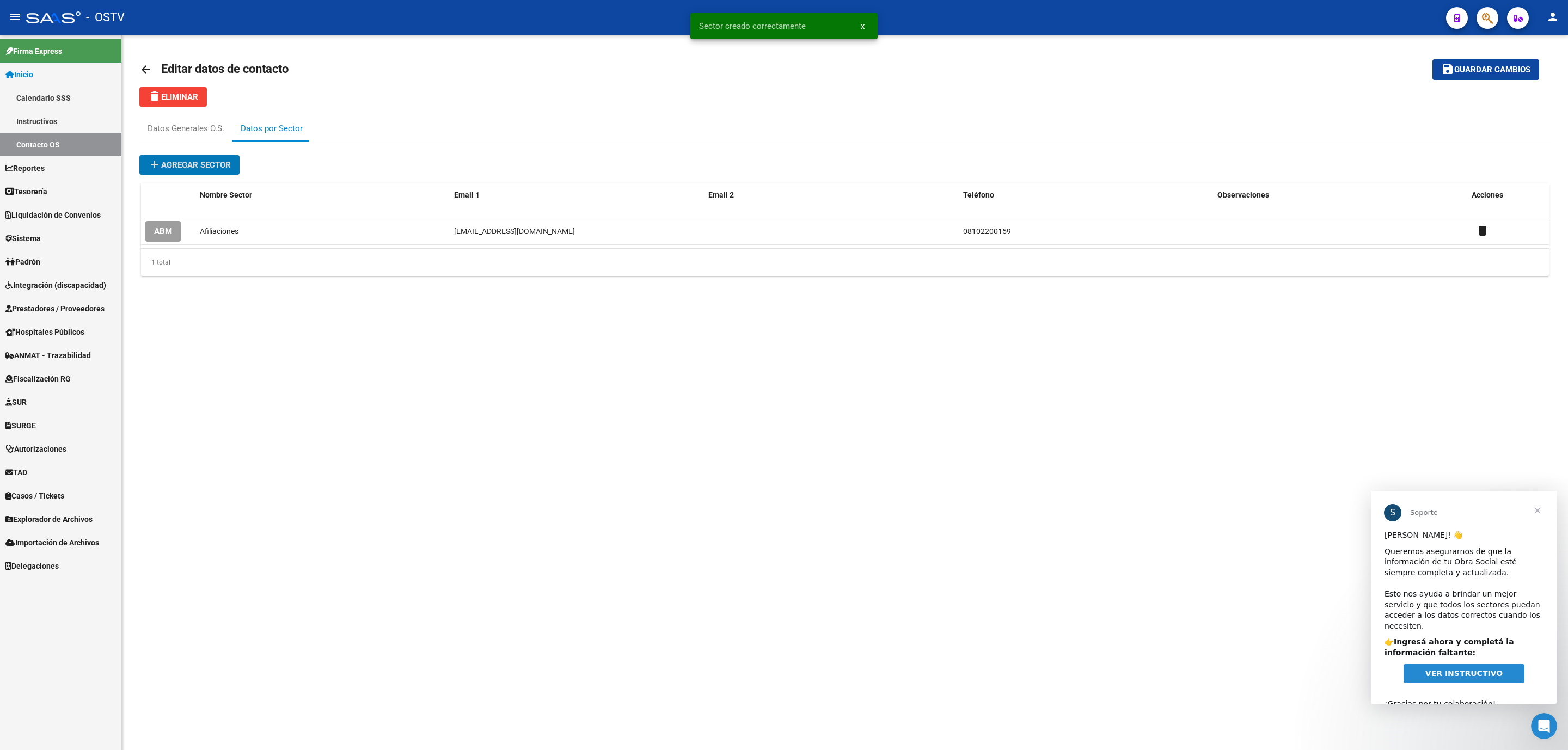
click at [1462, 78] on button "save Guardar cambios" at bounding box center [1486, 69] width 107 height 20
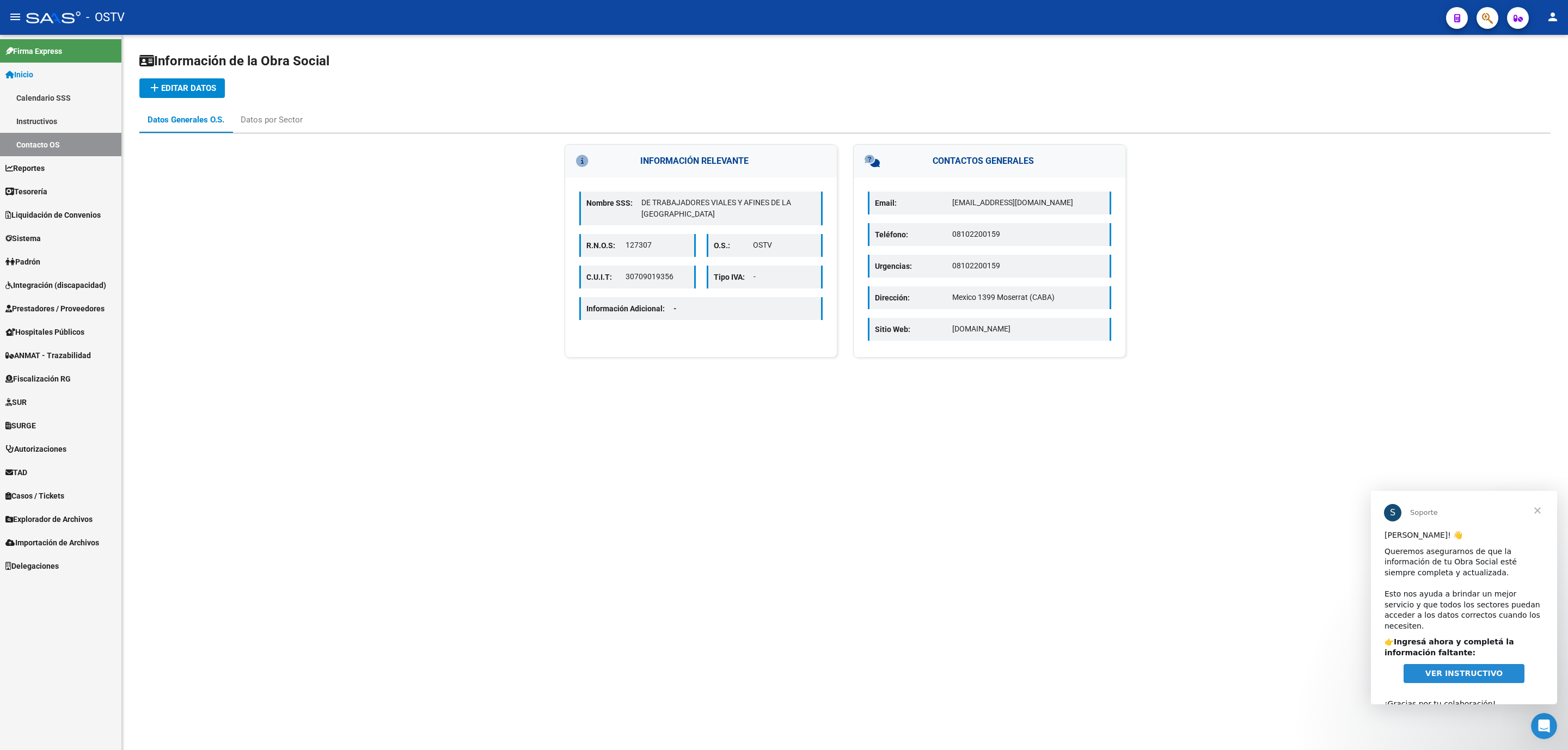
click at [1537, 511] on span "Cerrar" at bounding box center [1538, 510] width 39 height 39
